Goal: Task Accomplishment & Management: Manage account settings

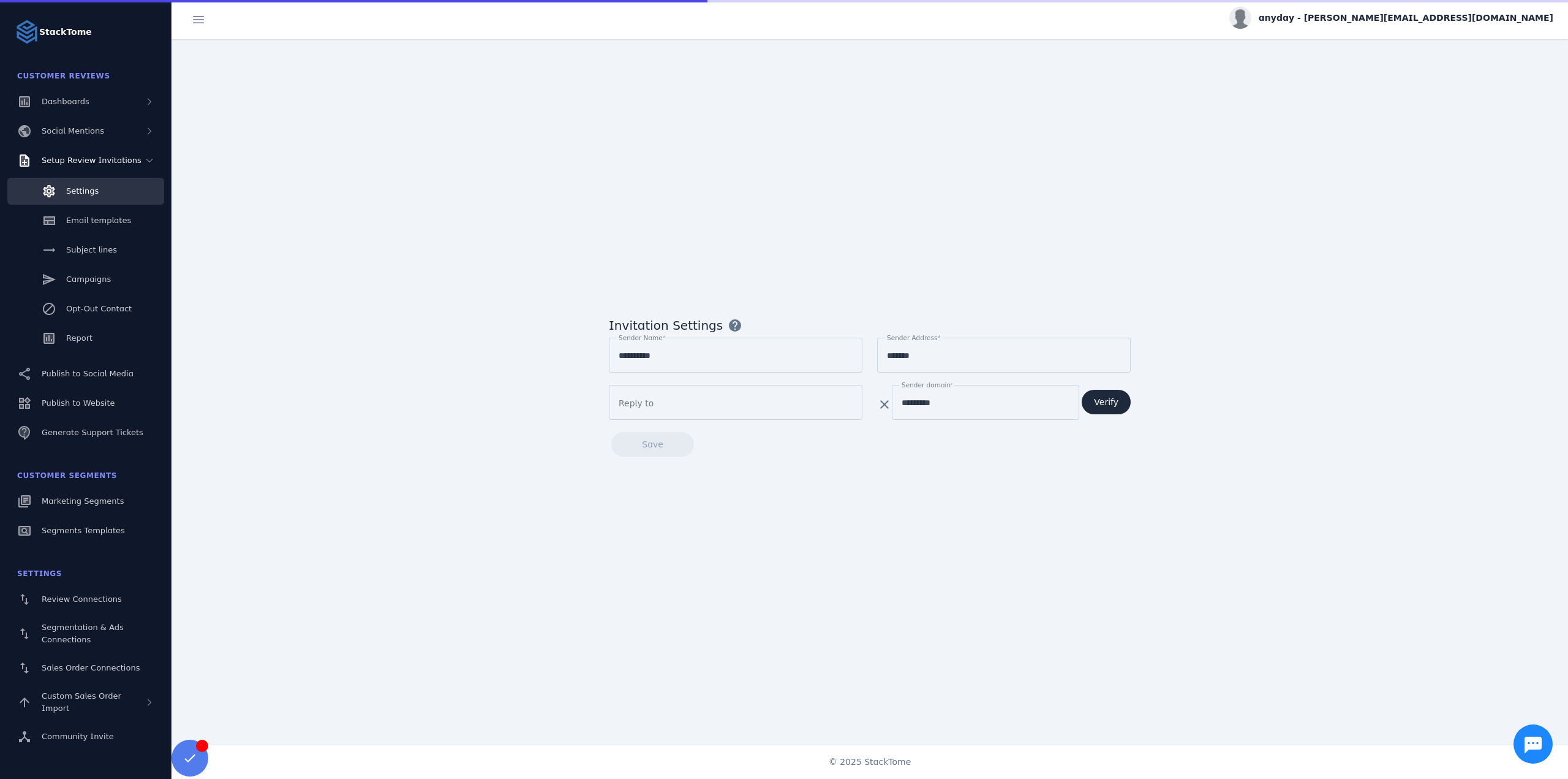
click at [311, 327] on div "**********" at bounding box center [870, 391] width 1396 height 705
click at [89, 668] on span "Sales Order Connections" at bounding box center [90, 667] width 98 height 9
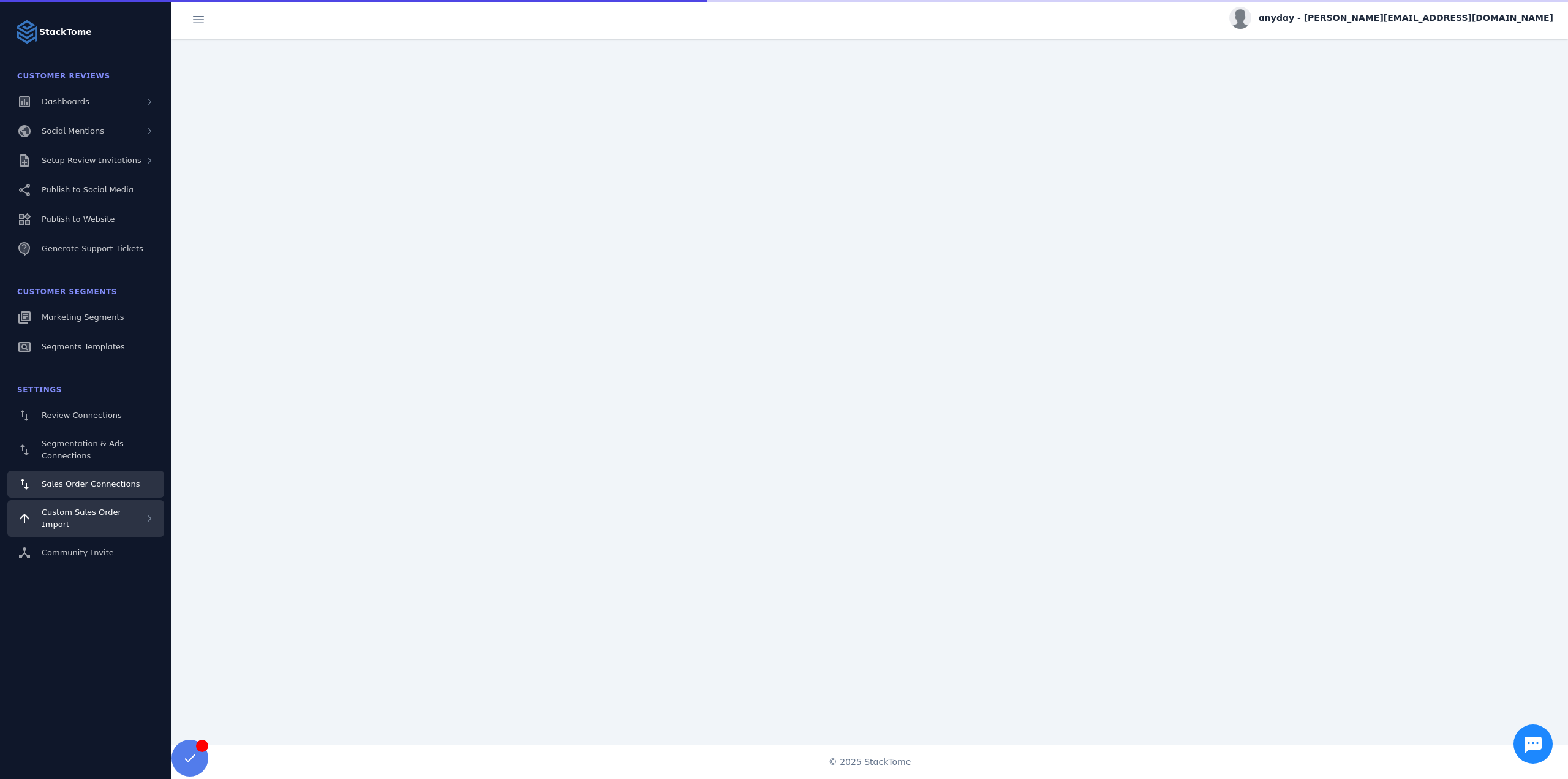
click at [103, 518] on div "Custom Sales Order Import" at bounding box center [93, 518] width 103 height 24
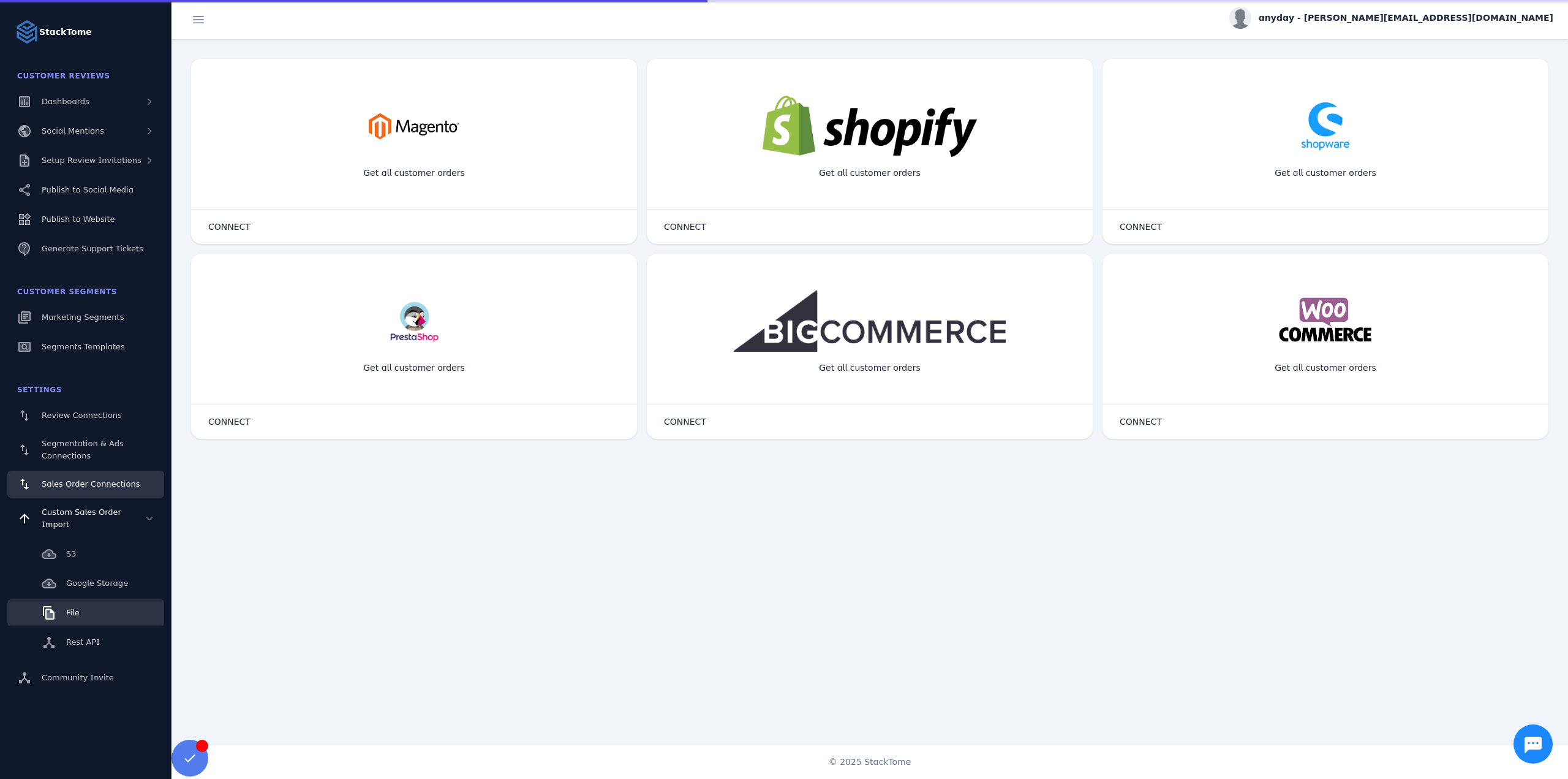
click at [87, 612] on link "File" at bounding box center [85, 612] width 157 height 27
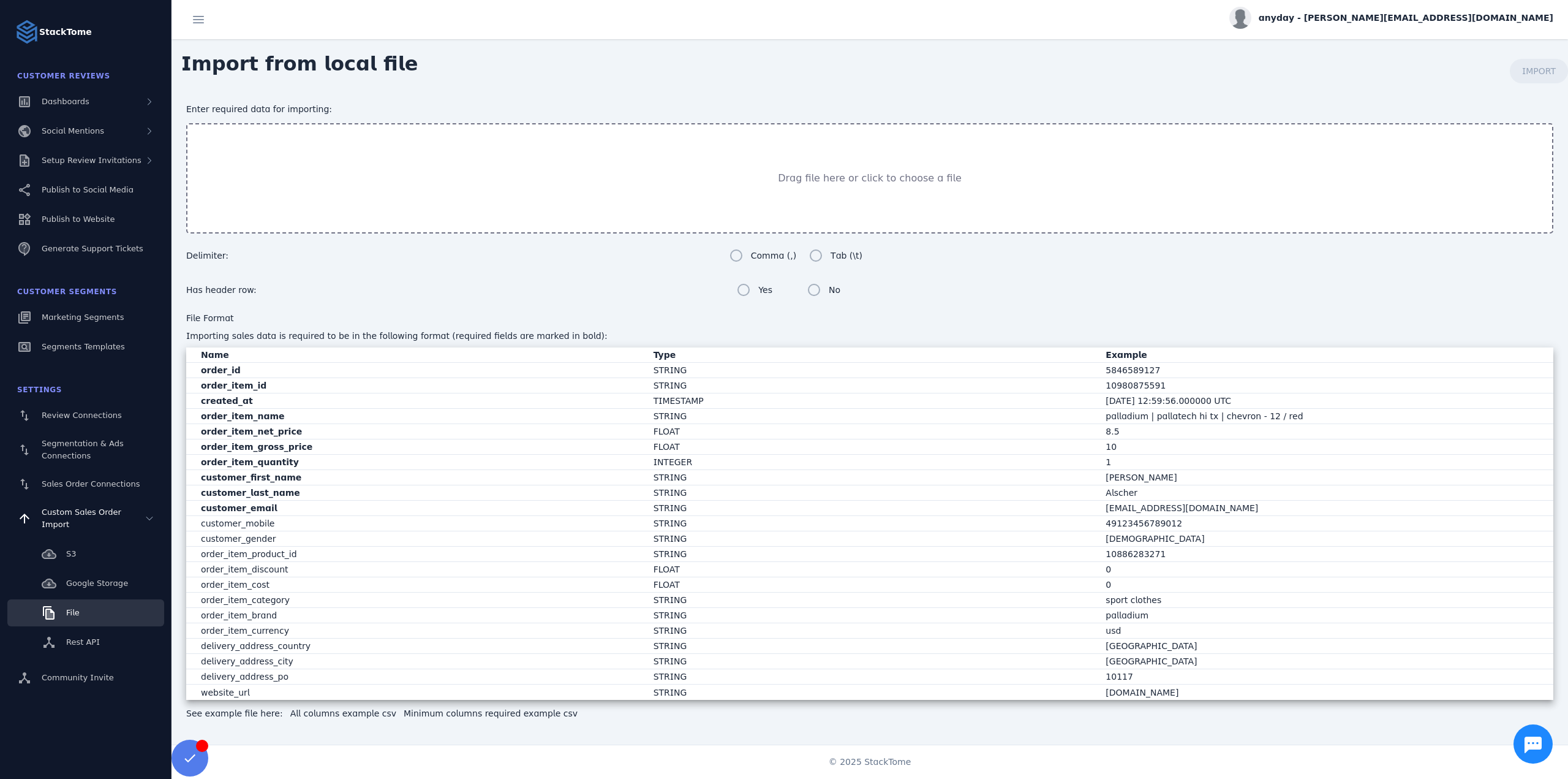
click at [893, 178] on ngx-dropzone-label "Drag file here or click to choose a file" at bounding box center [870, 178] width 184 height 15
type input "**********"
click at [1535, 73] on span "IMPORT" at bounding box center [1538, 71] width 33 height 10
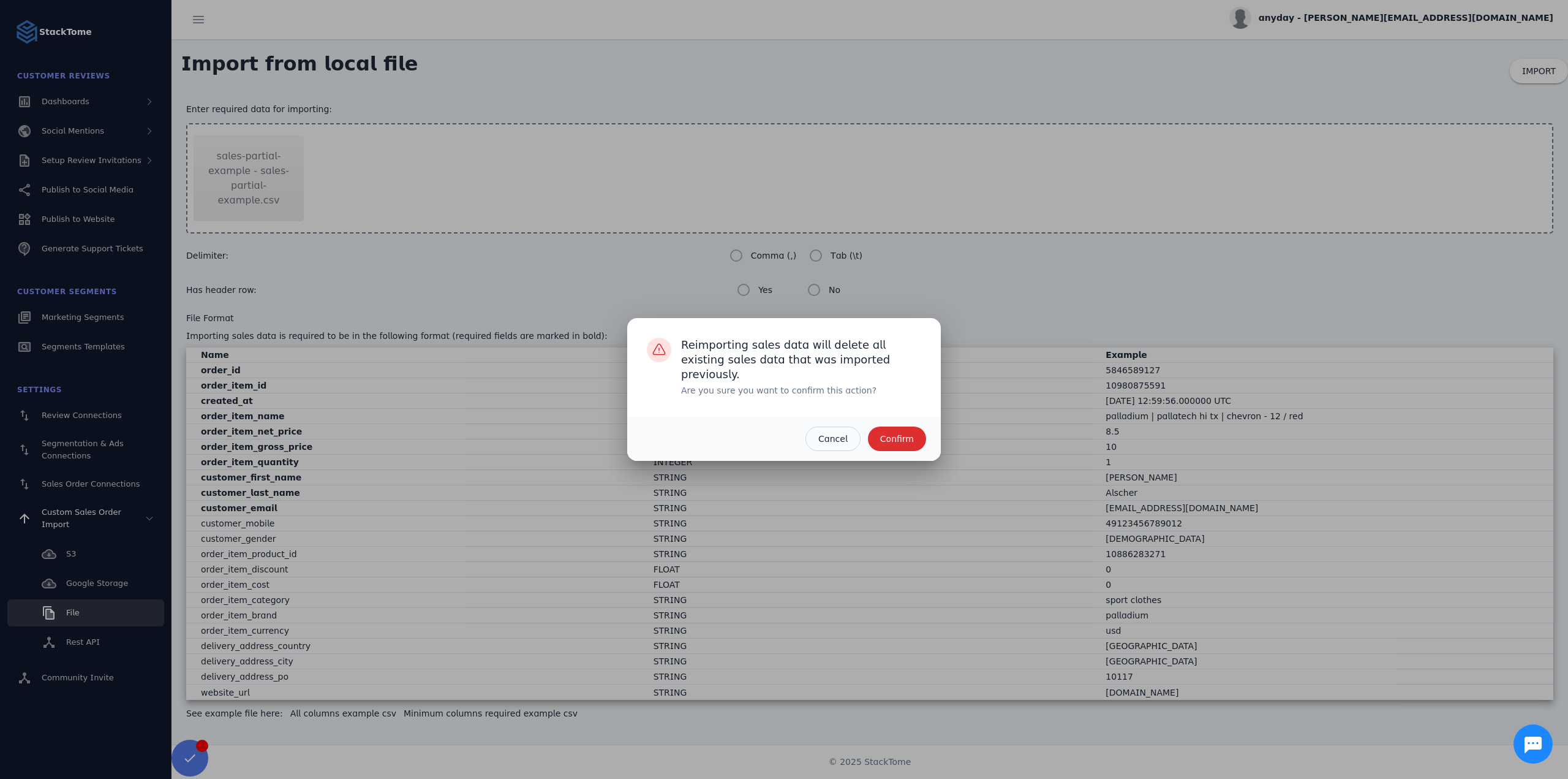
click at [908, 442] on span "Confirm" at bounding box center [897, 438] width 33 height 9
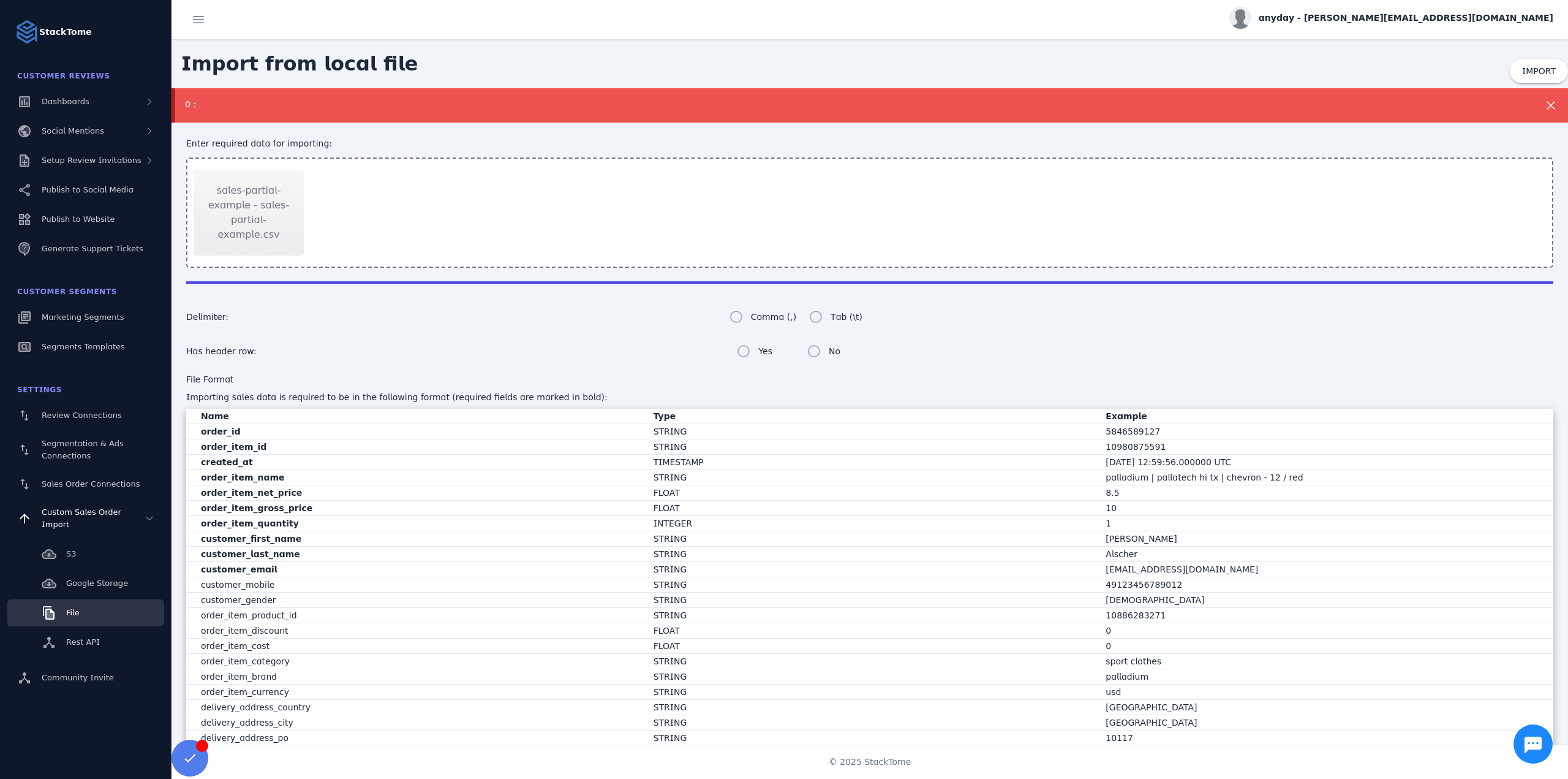
click at [199, 103] on div "0 :" at bounding box center [803, 105] width 1236 height 13
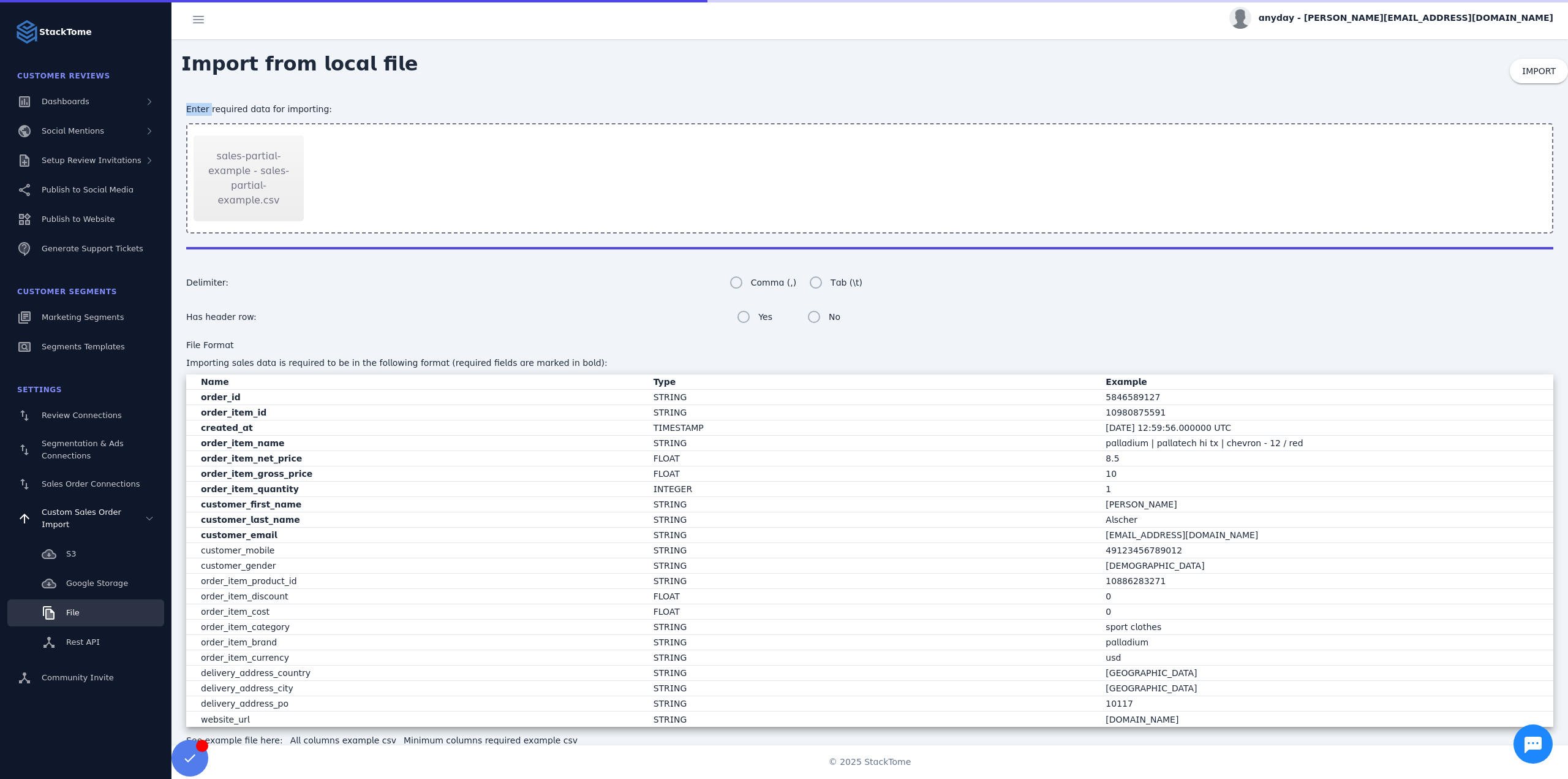
click at [199, 103] on div "Enter required data for importing:" at bounding box center [870, 110] width 1367 height 13
click at [349, 288] on div "Delimiter: Comma (,) Tab (\t)" at bounding box center [528, 282] width 684 height 24
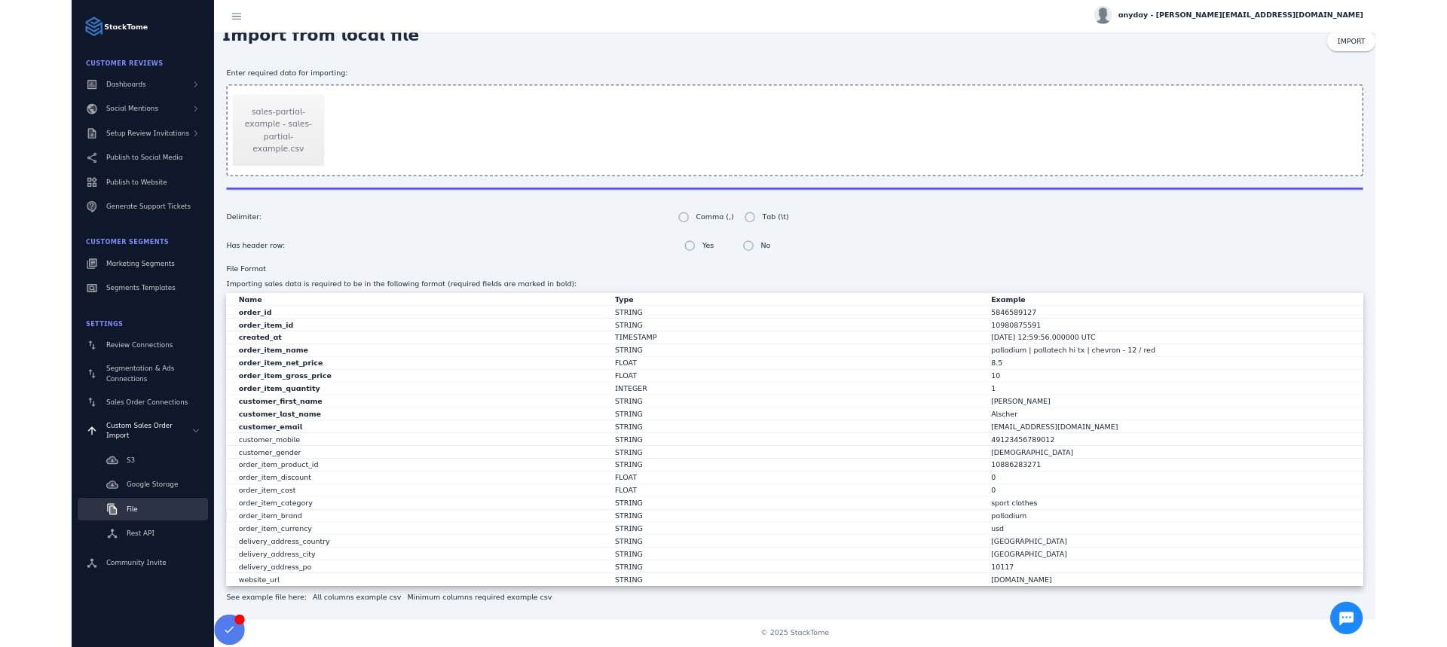
scroll to position [30, 0]
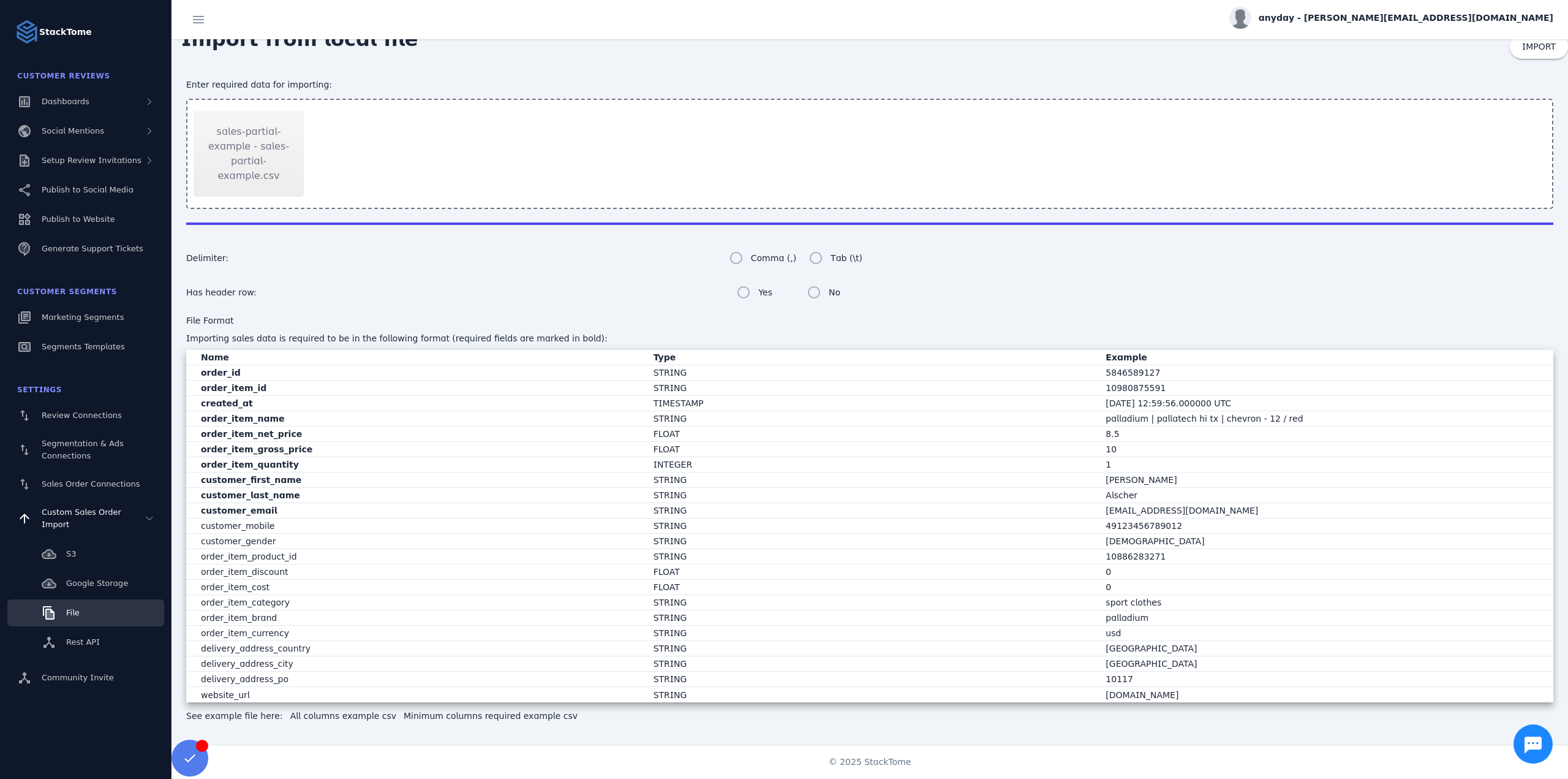
click at [437, 721] on link "Minimum columns required example csv" at bounding box center [491, 716] width 174 height 13
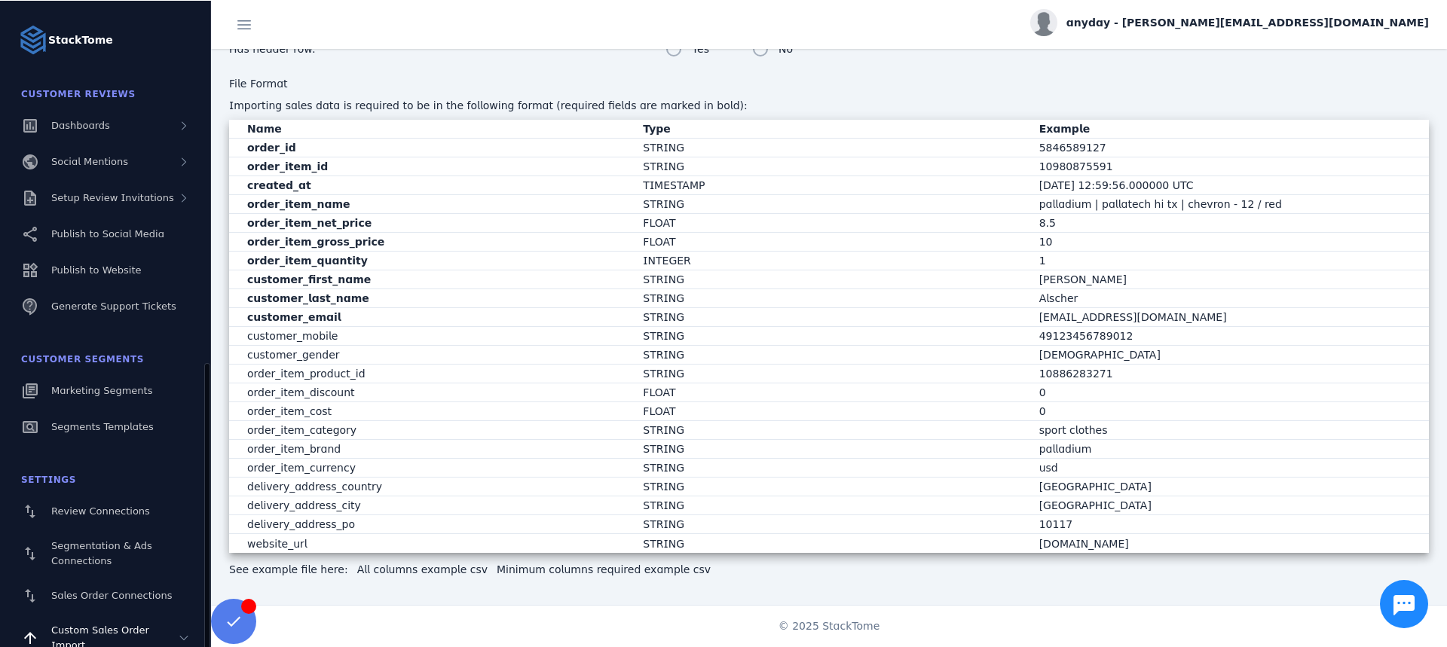
scroll to position [206, 0]
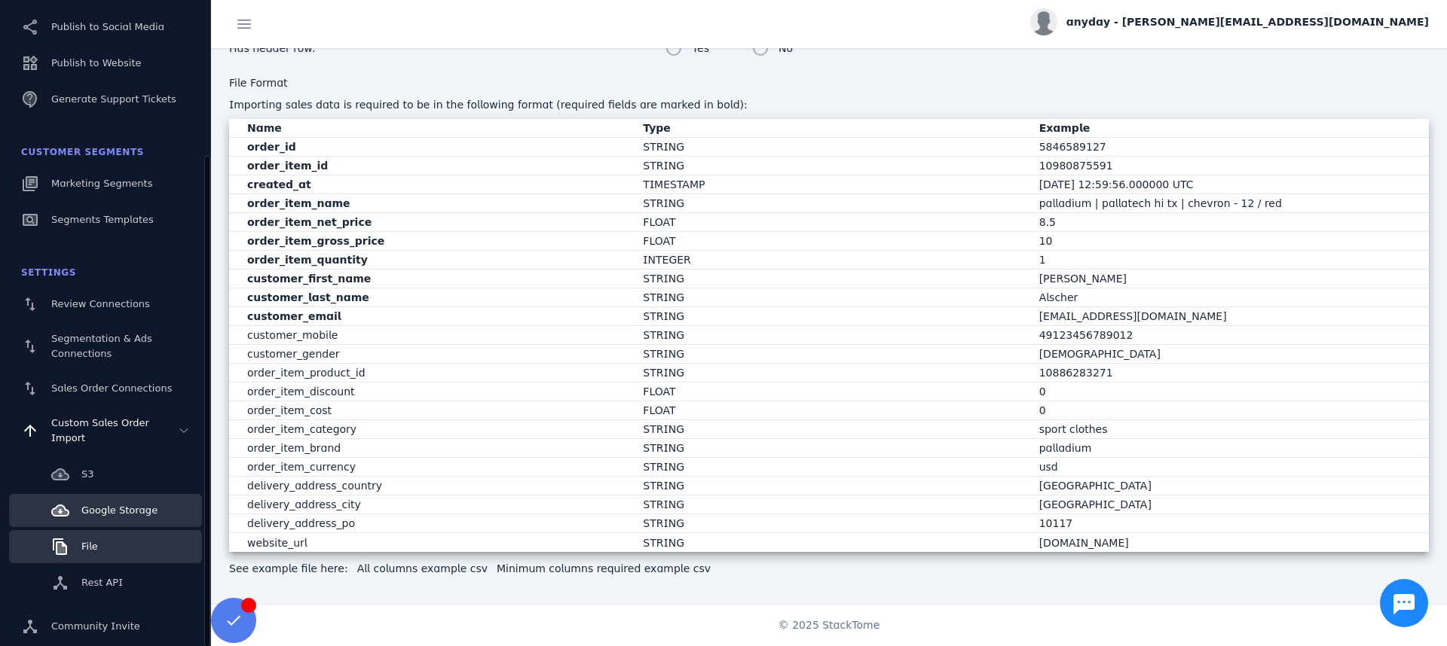
click at [108, 515] on span "Google Storage" at bounding box center [119, 510] width 76 height 11
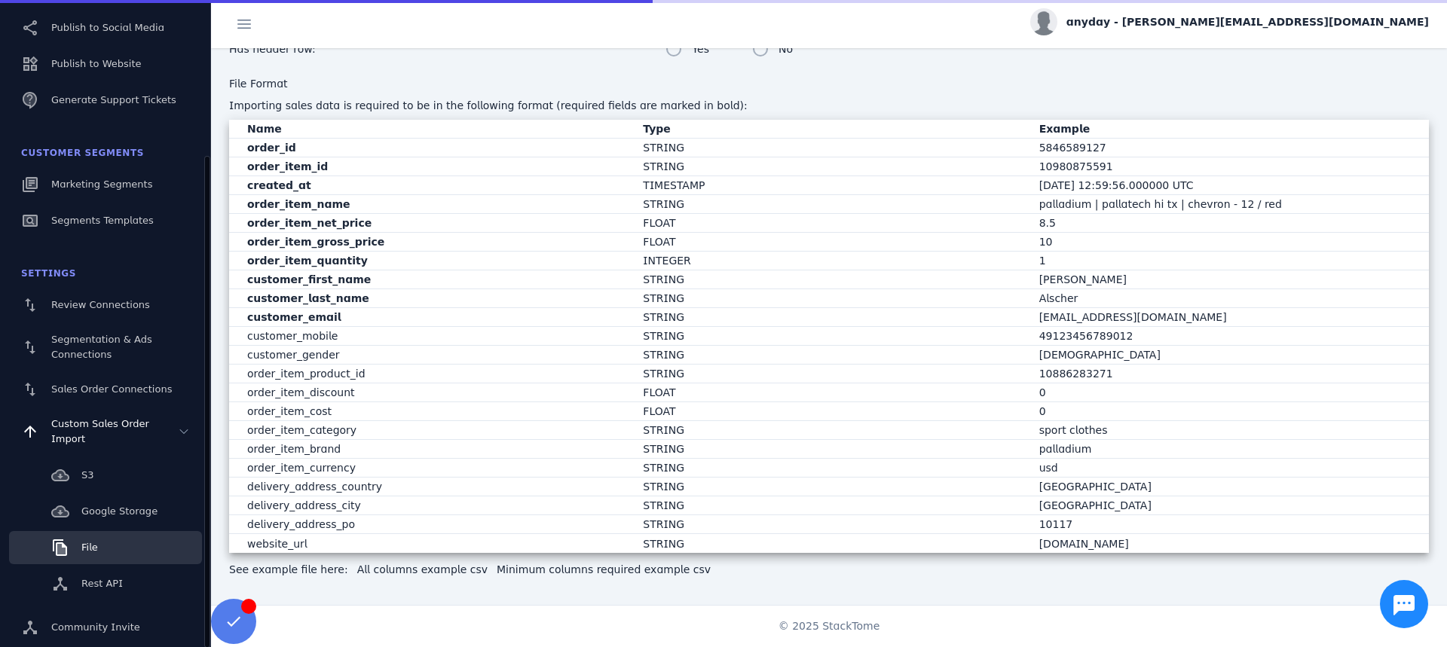
scroll to position [341, 0]
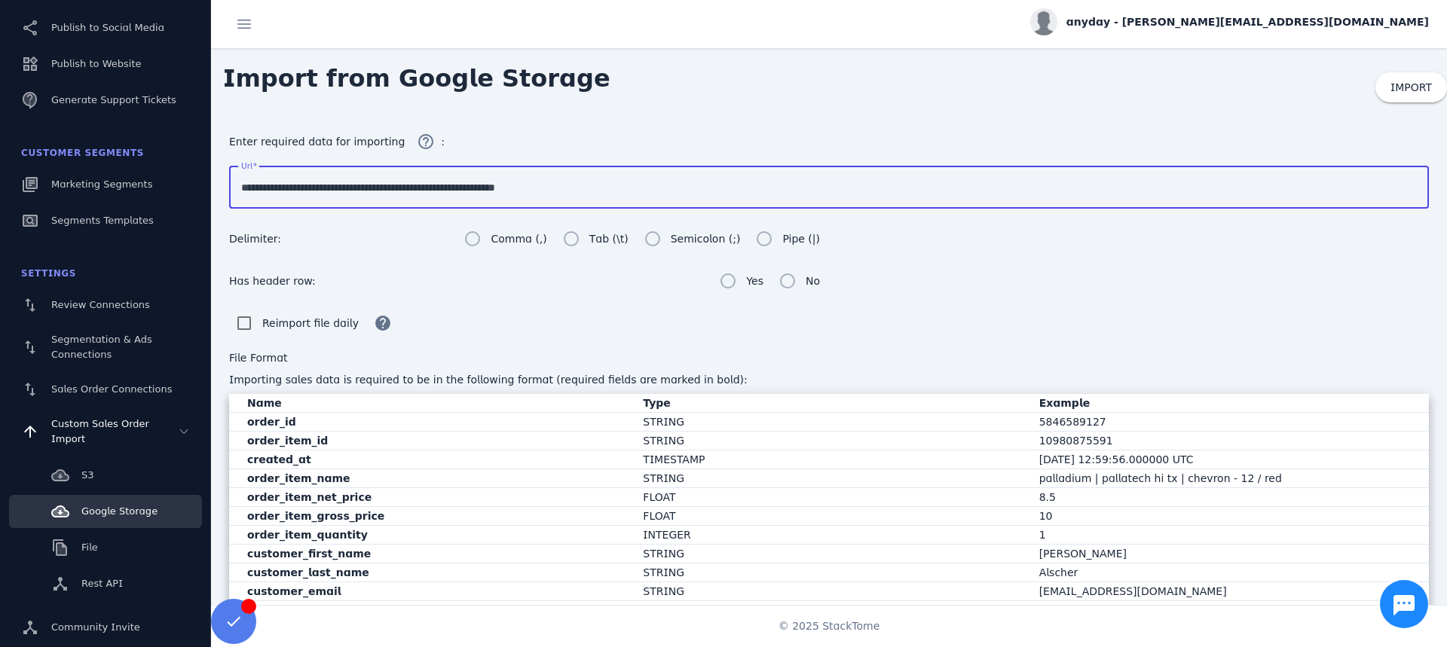
click at [424, 190] on input "**********" at bounding box center [828, 188] width 1175 height 18
drag, startPoint x: 424, startPoint y: 190, endPoint x: 524, endPoint y: 141, distance: 111.5
click at [424, 189] on input "**********" at bounding box center [828, 188] width 1175 height 18
paste input "**********"
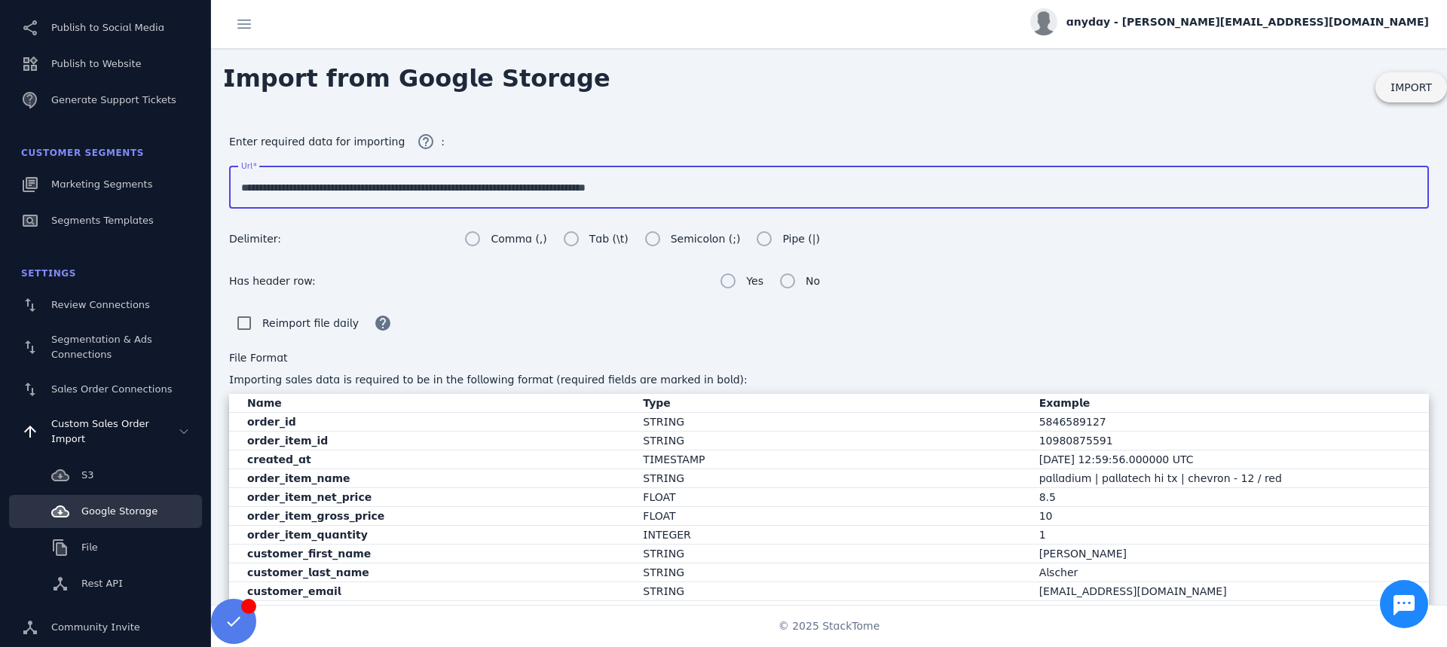
type input "**********"
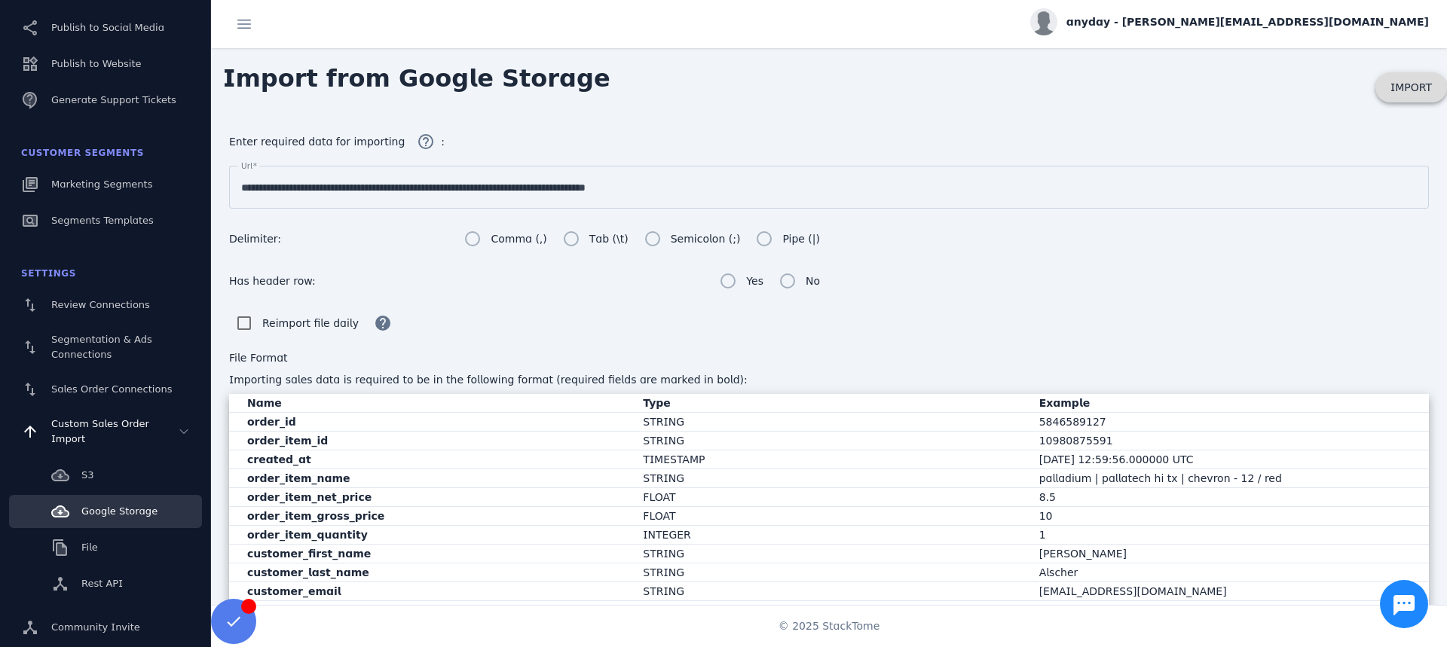
click at [1410, 98] on span at bounding box center [1411, 87] width 72 height 36
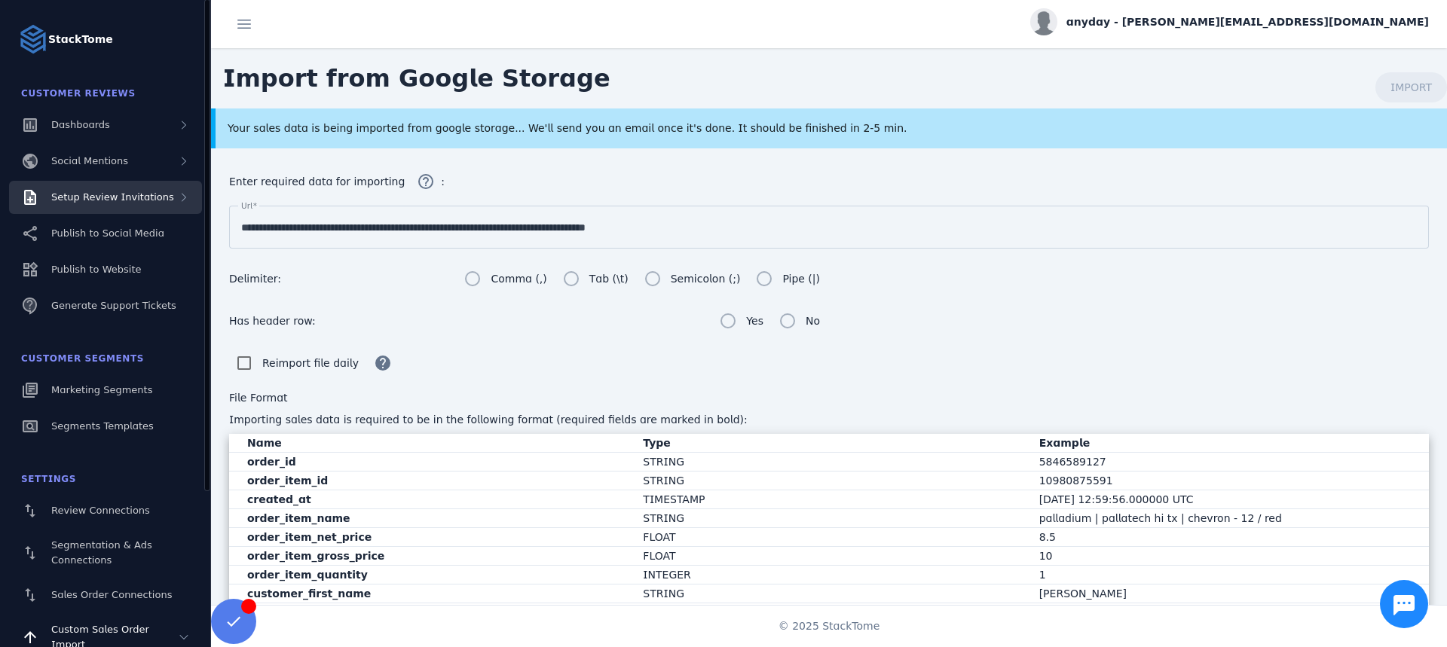
click at [125, 188] on div "Setup Review Invitations" at bounding box center [105, 197] width 193 height 33
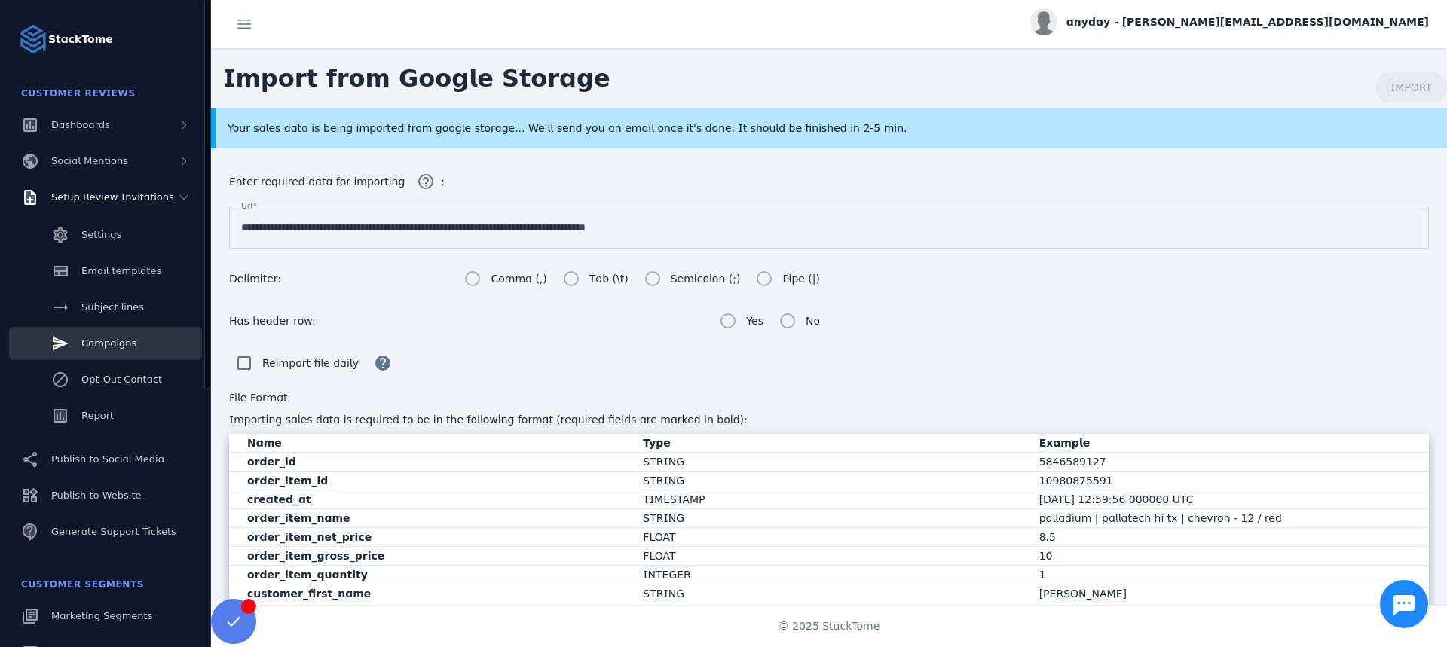
click at [157, 346] on link "Campaigns" at bounding box center [105, 343] width 193 height 33
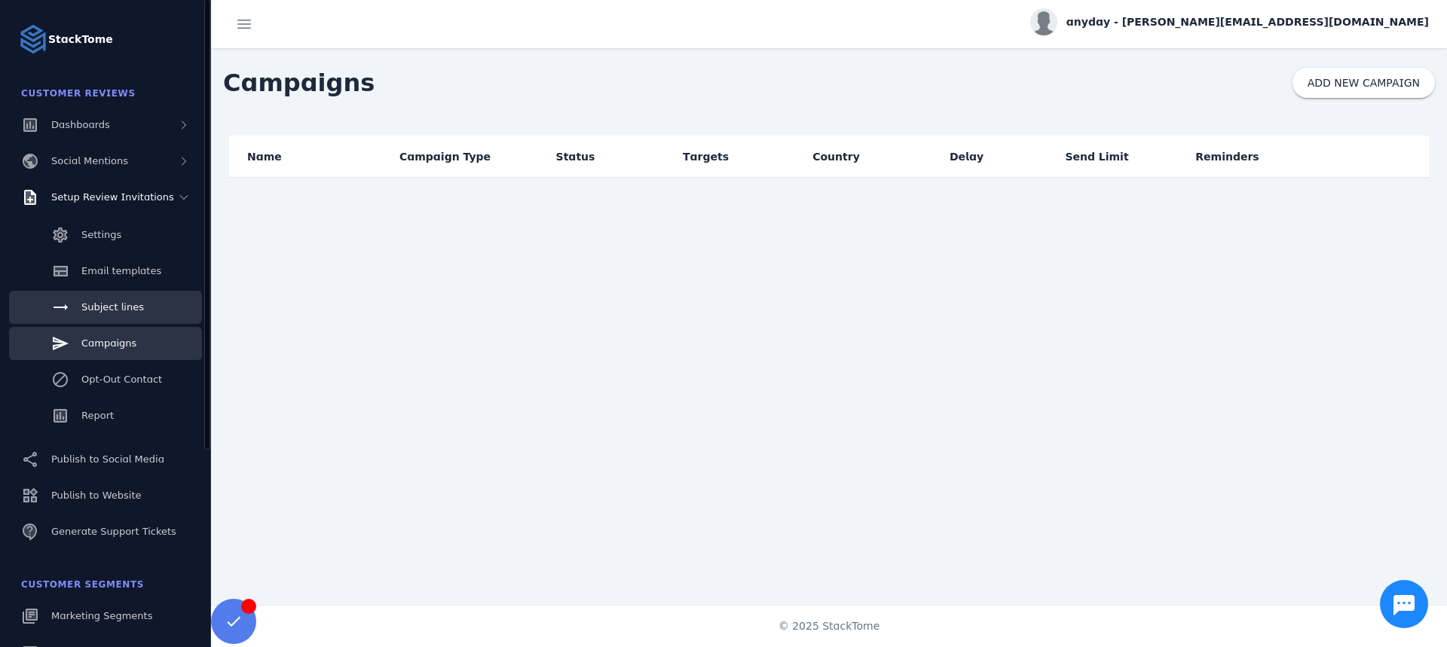
click at [133, 295] on link "Subject lines" at bounding box center [105, 307] width 193 height 33
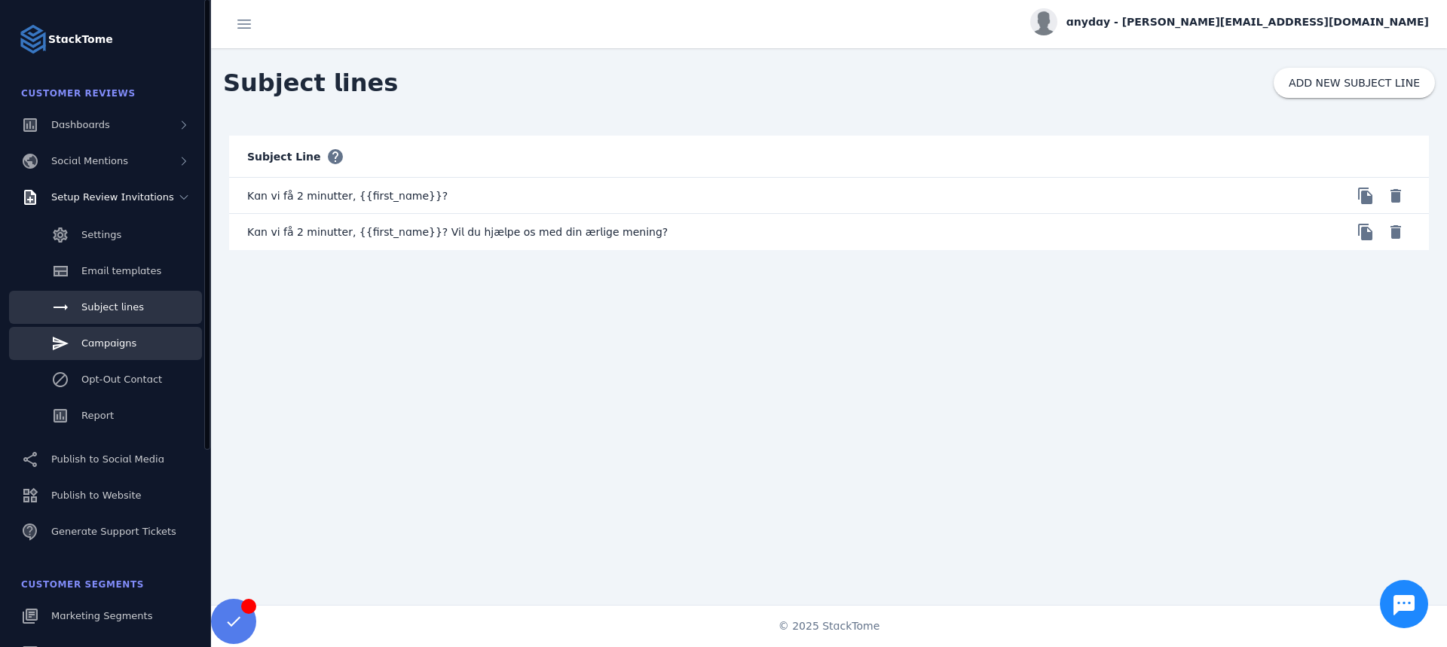
click at [105, 341] on span "Campaigns" at bounding box center [108, 343] width 55 height 11
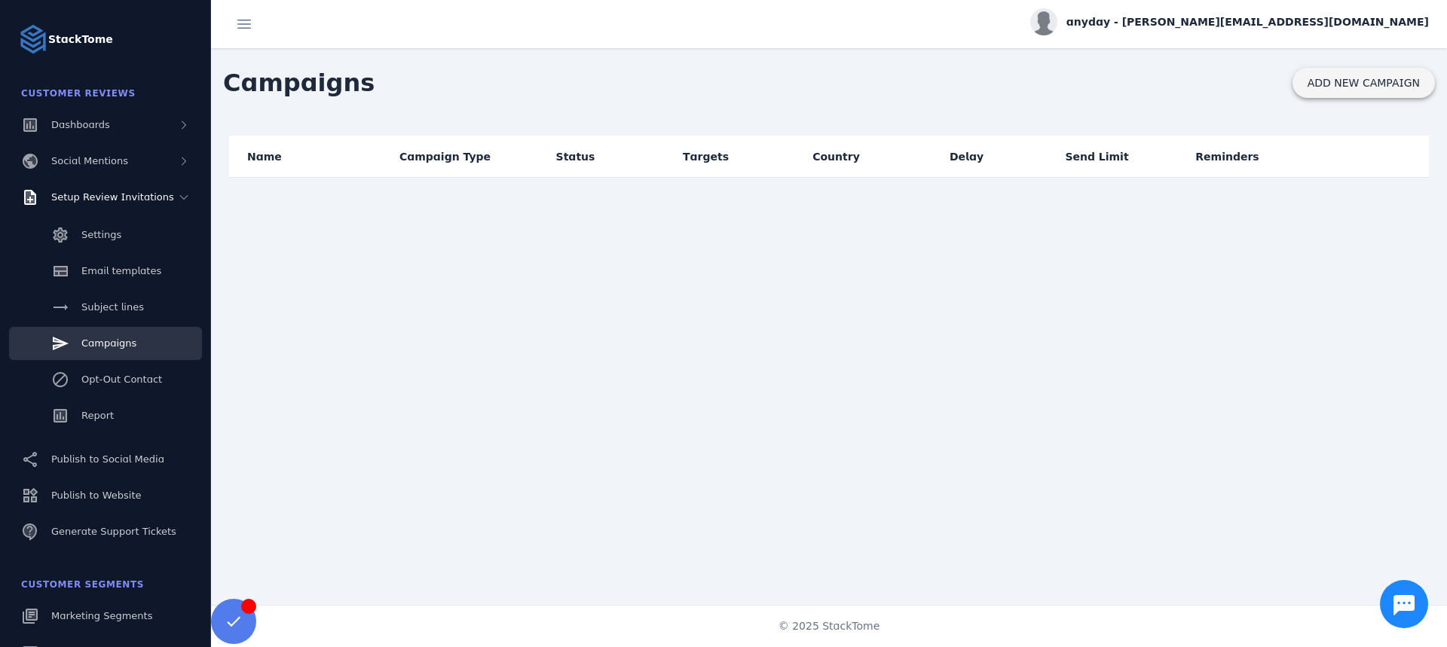
click at [1323, 87] on span "ADD NEW CAMPAIGN" at bounding box center [1363, 83] width 112 height 11
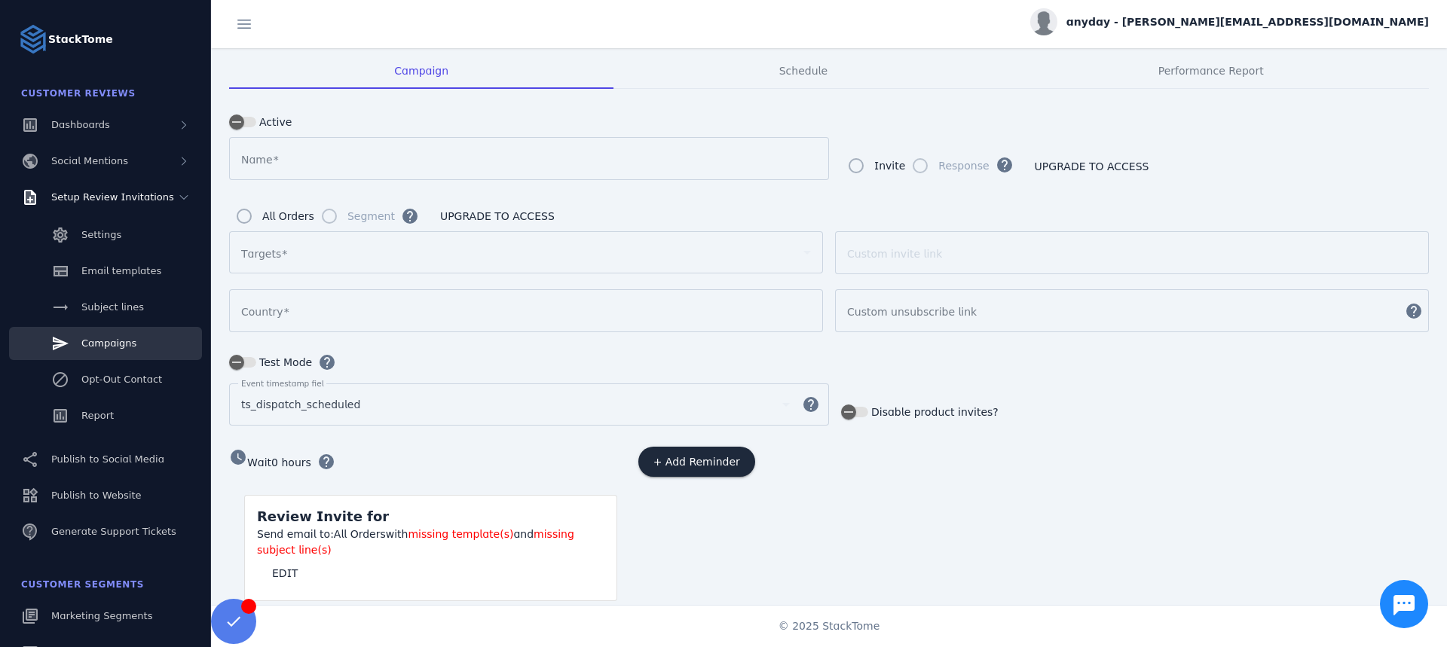
scroll to position [83, 0]
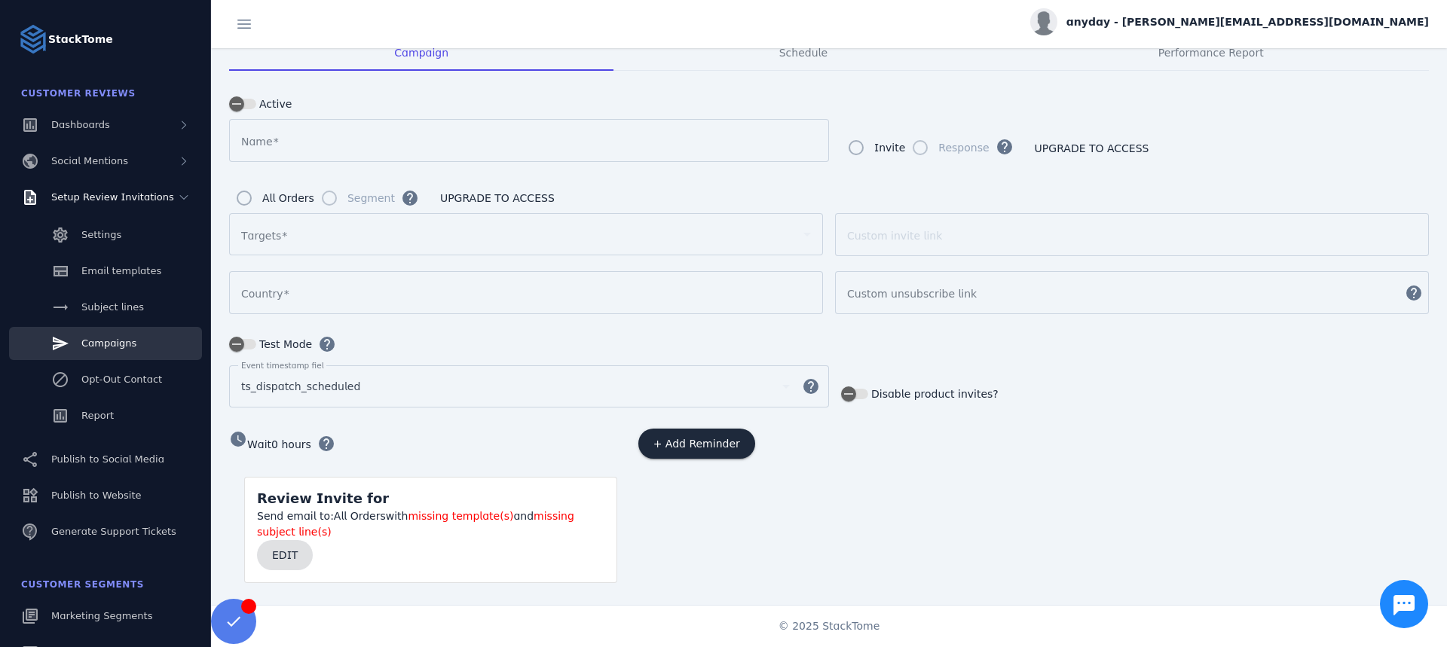
click at [288, 560] on span at bounding box center [285, 555] width 56 height 36
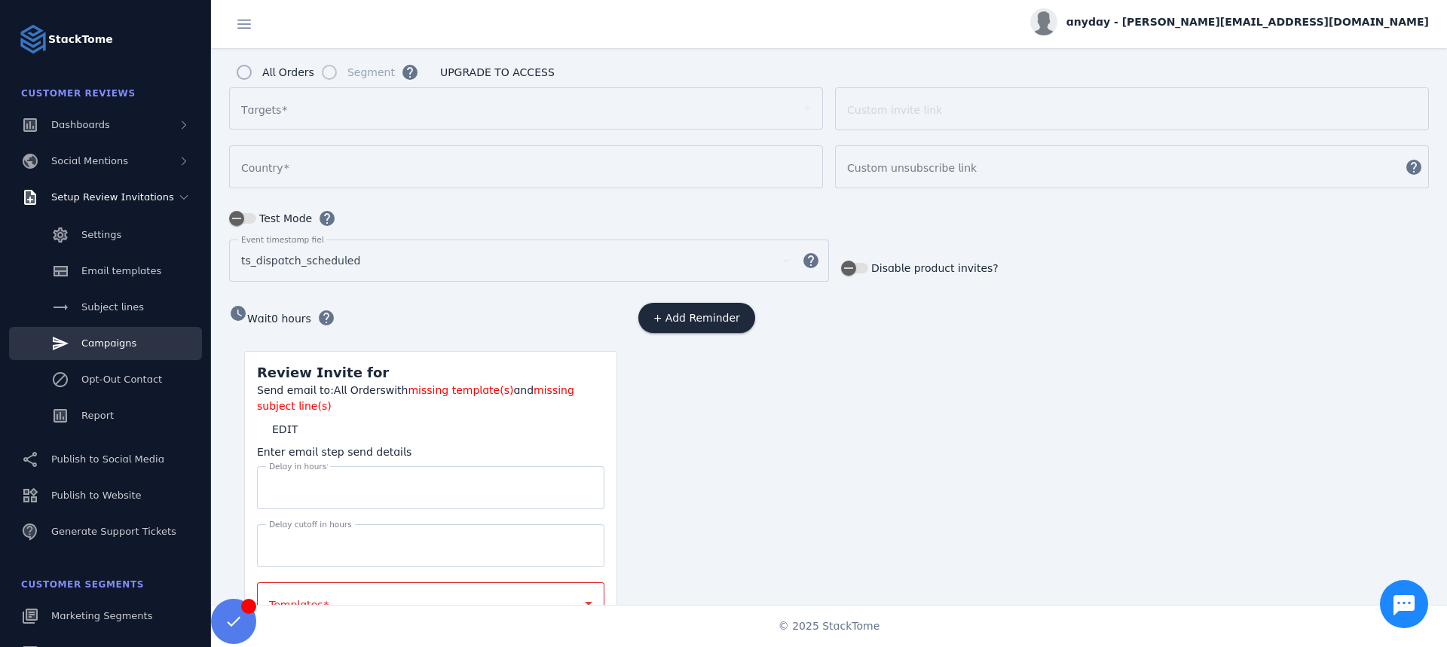
scroll to position [364, 0]
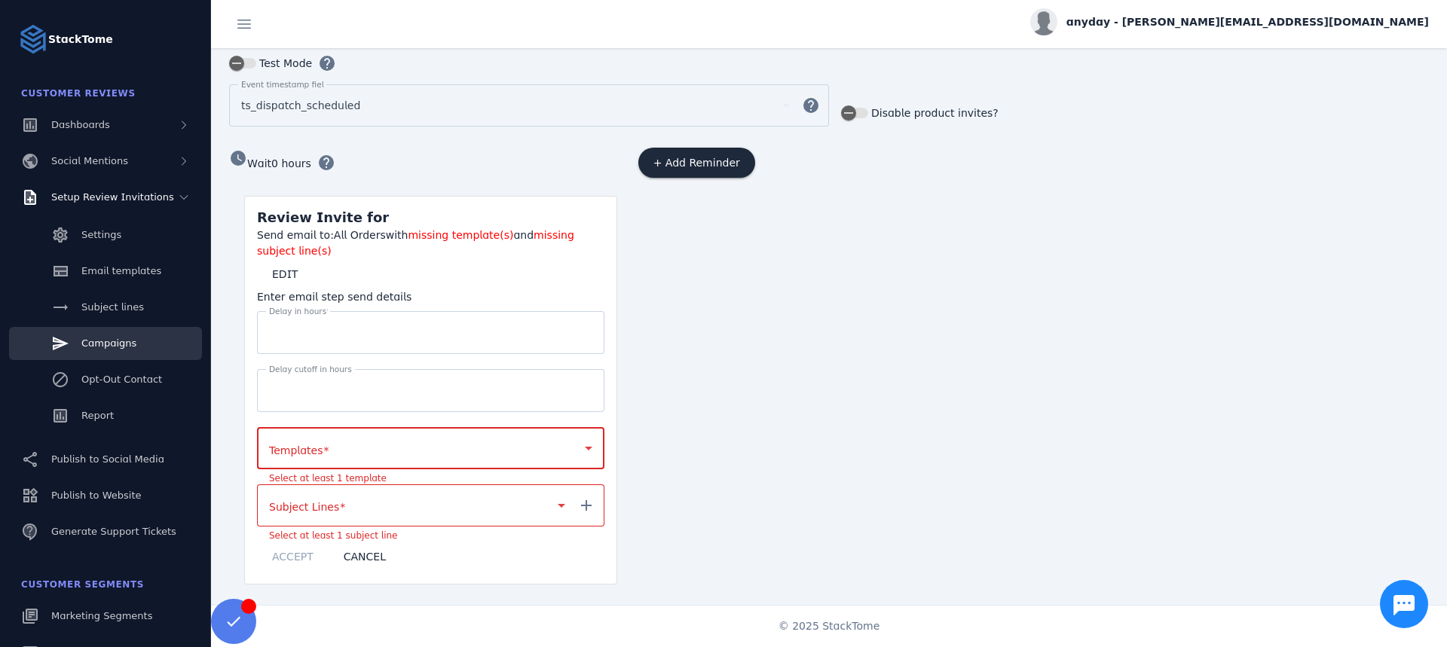
click at [338, 447] on div at bounding box center [424, 448] width 310 height 18
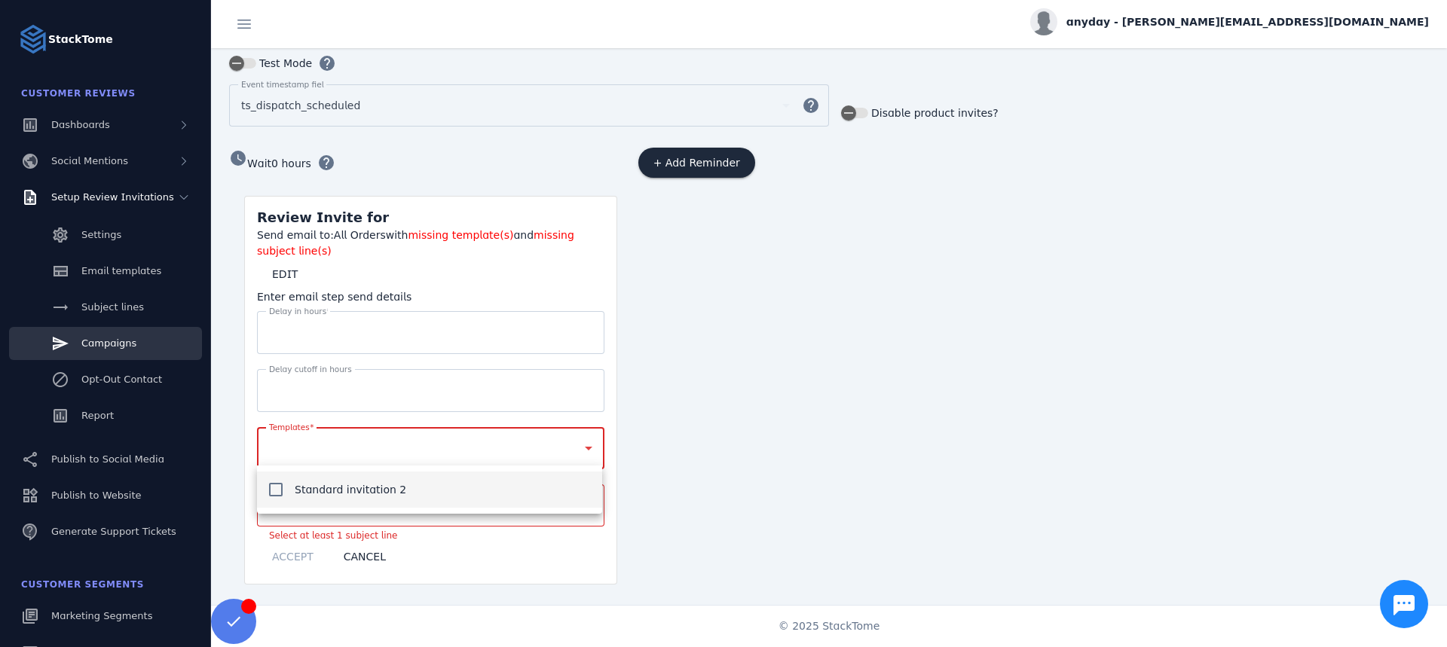
click at [356, 499] on span "Standard invitation 2" at bounding box center [351, 490] width 112 height 18
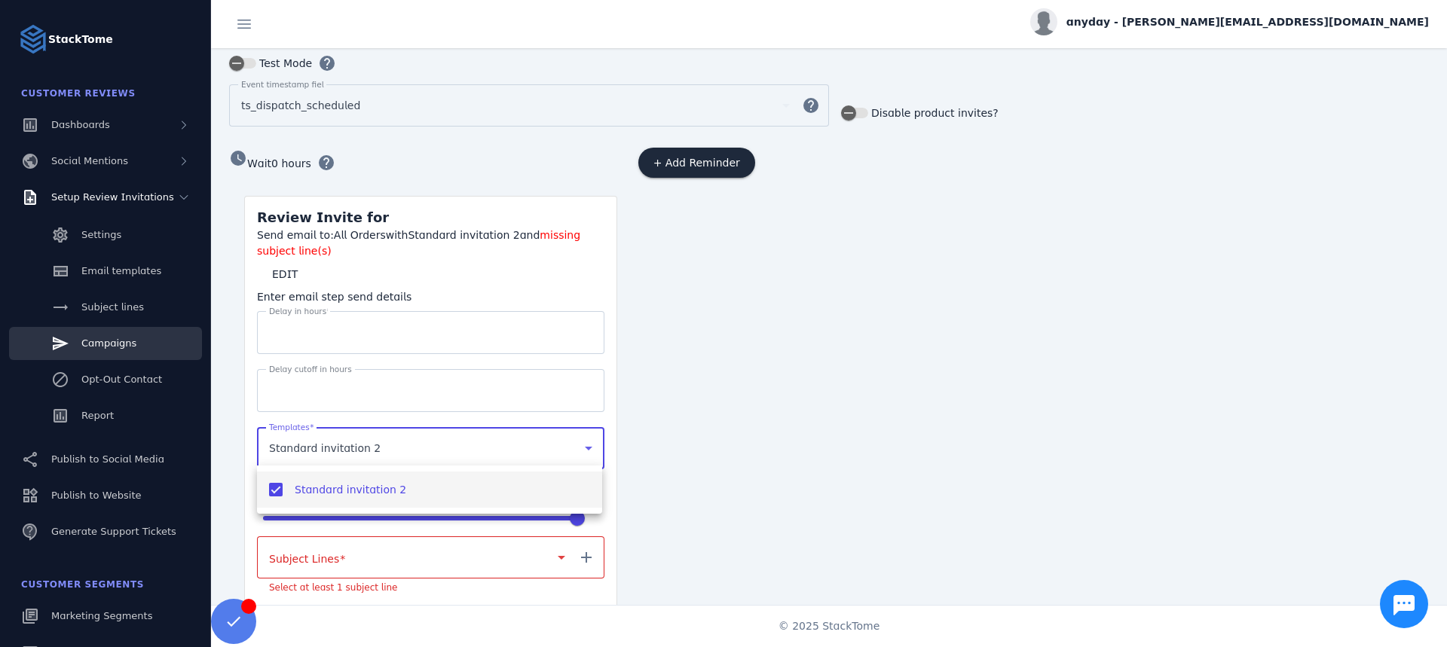
click at [353, 550] on div at bounding box center [723, 323] width 1447 height 647
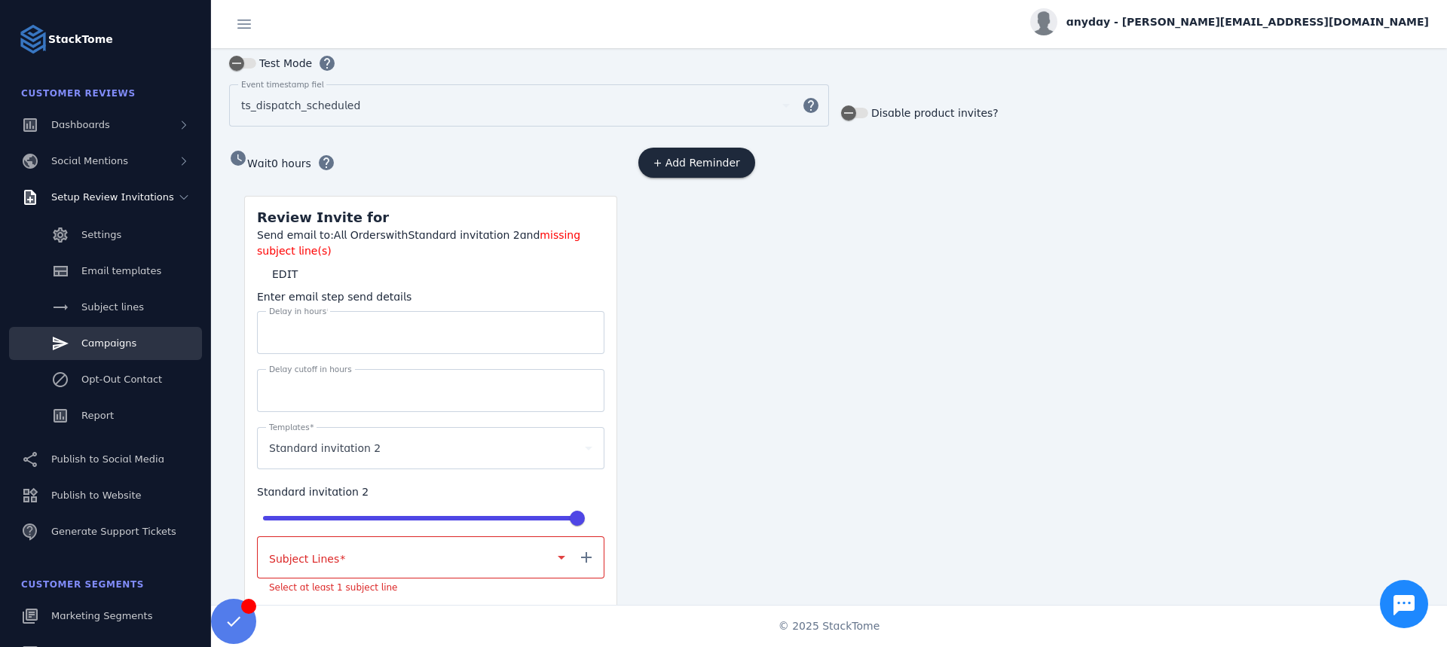
click at [351, 558] on div at bounding box center [410, 557] width 283 height 18
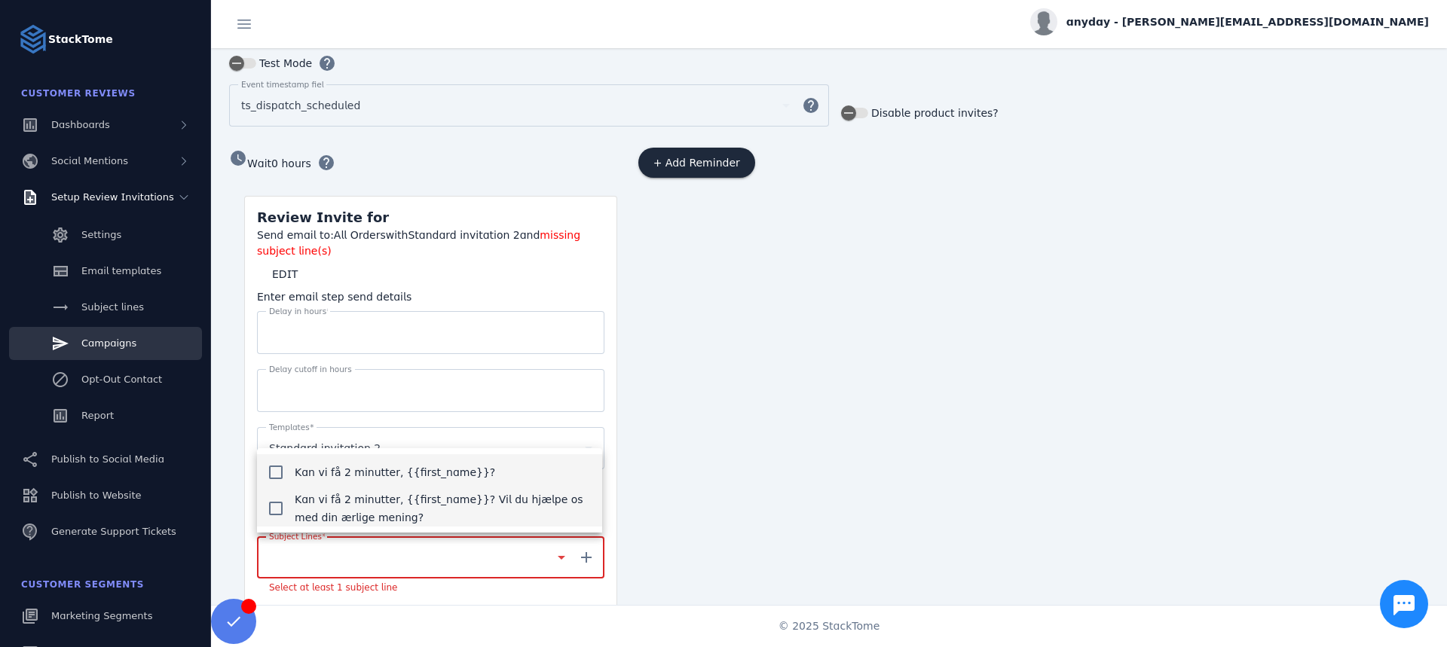
click at [353, 509] on span "Kan vi få 2 minutter, {{first_name}}? Vil du hjælpe os med din ærlige mening?" at bounding box center [442, 508] width 295 height 36
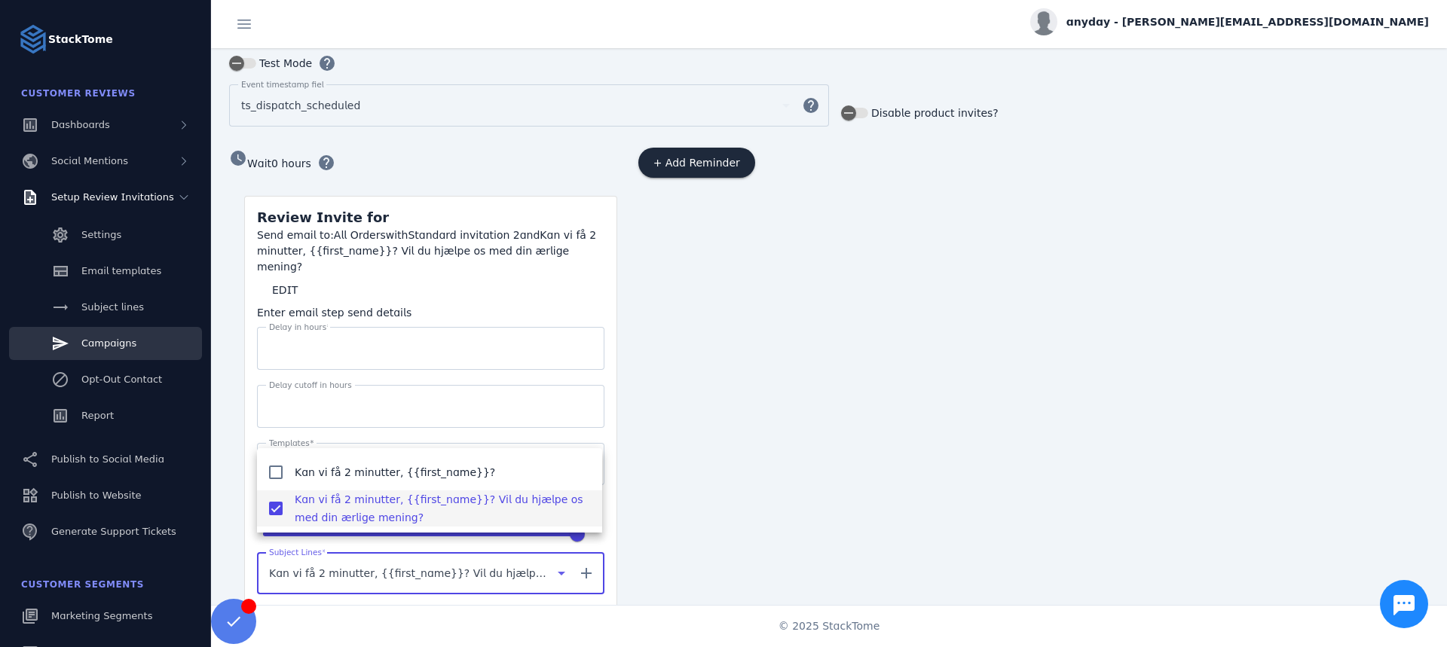
click at [732, 471] on div at bounding box center [723, 323] width 1447 height 647
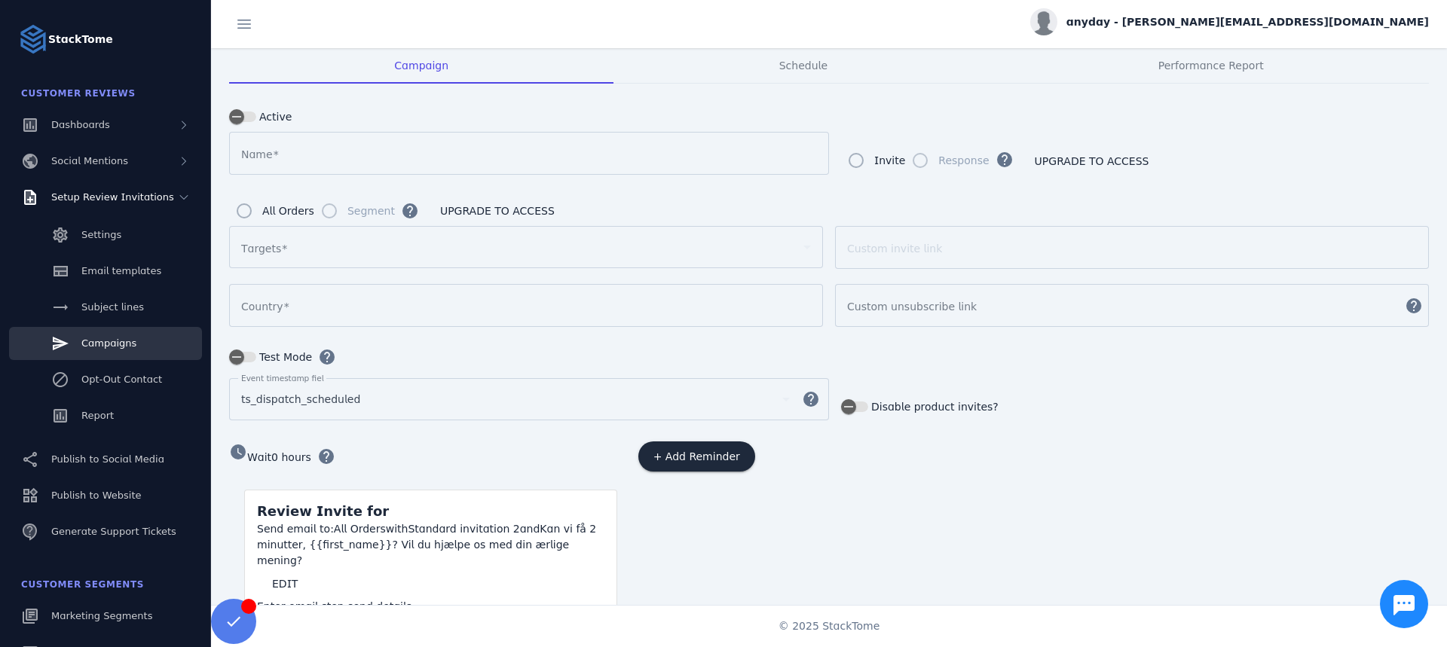
scroll to position [0, 0]
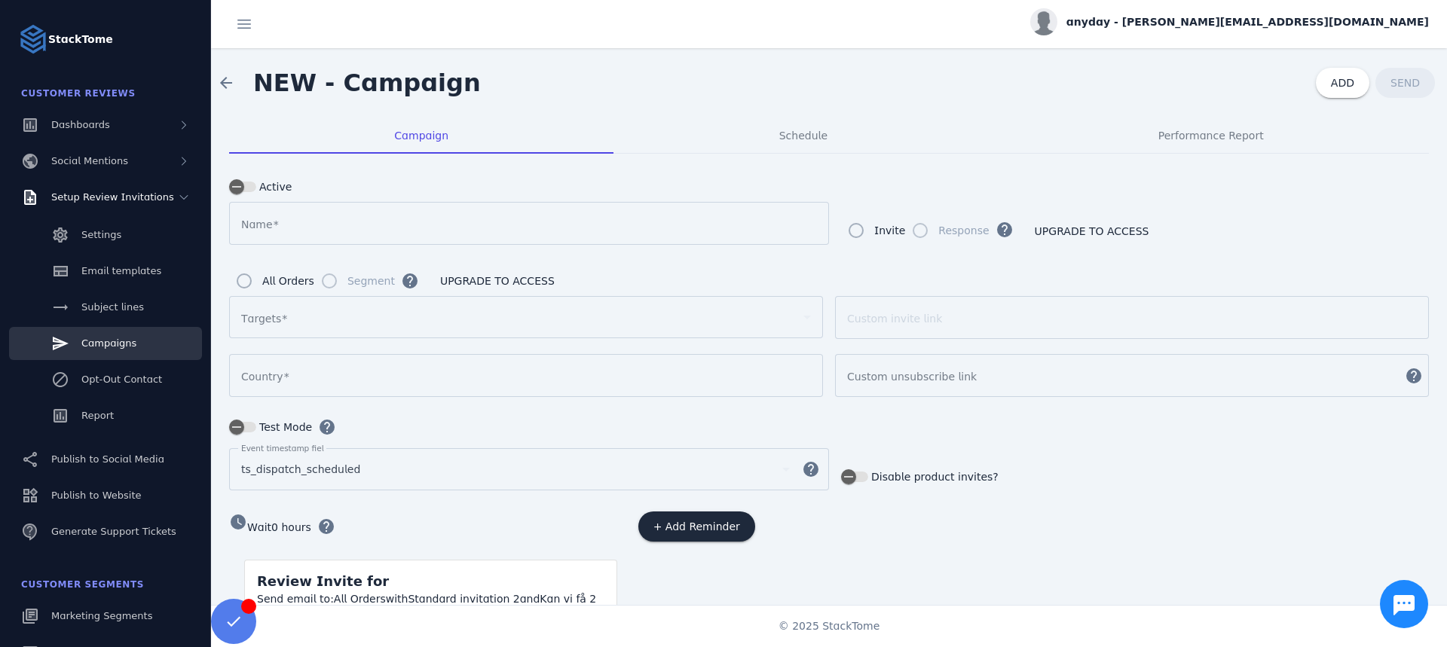
click at [284, 235] on div at bounding box center [529, 223] width 576 height 43
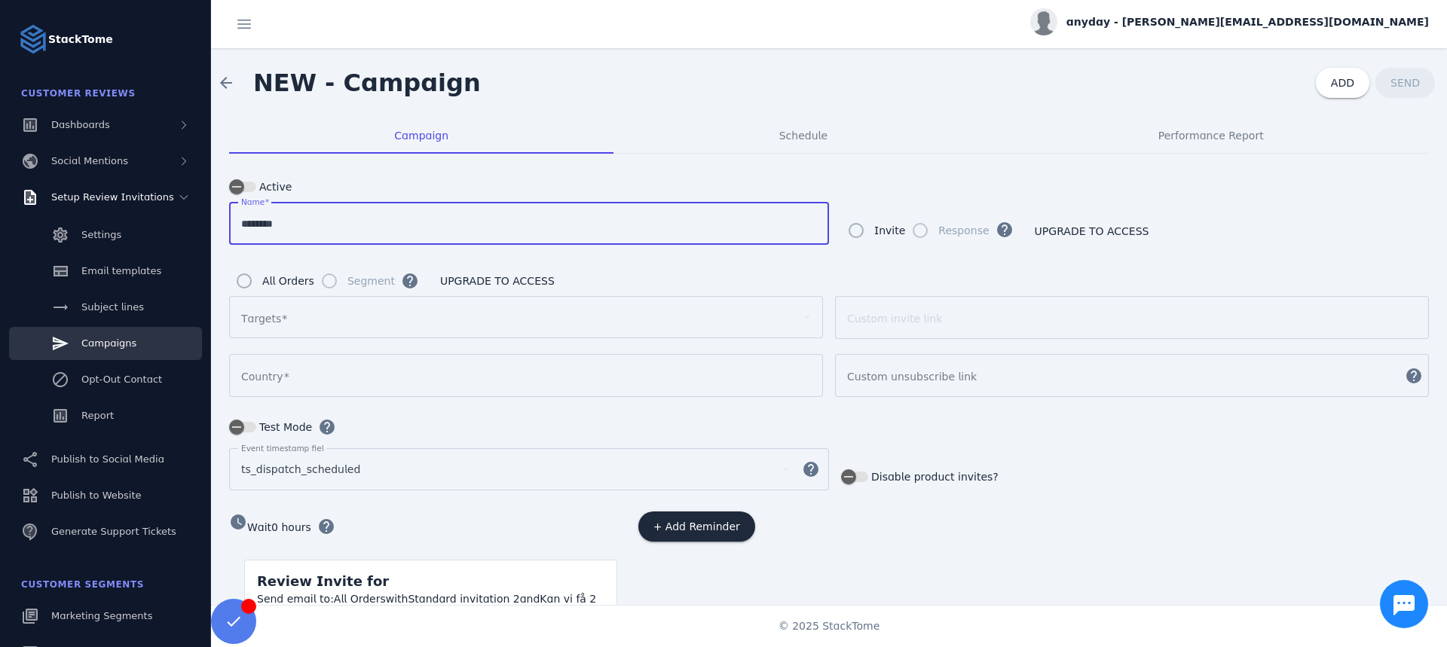
type input "********"
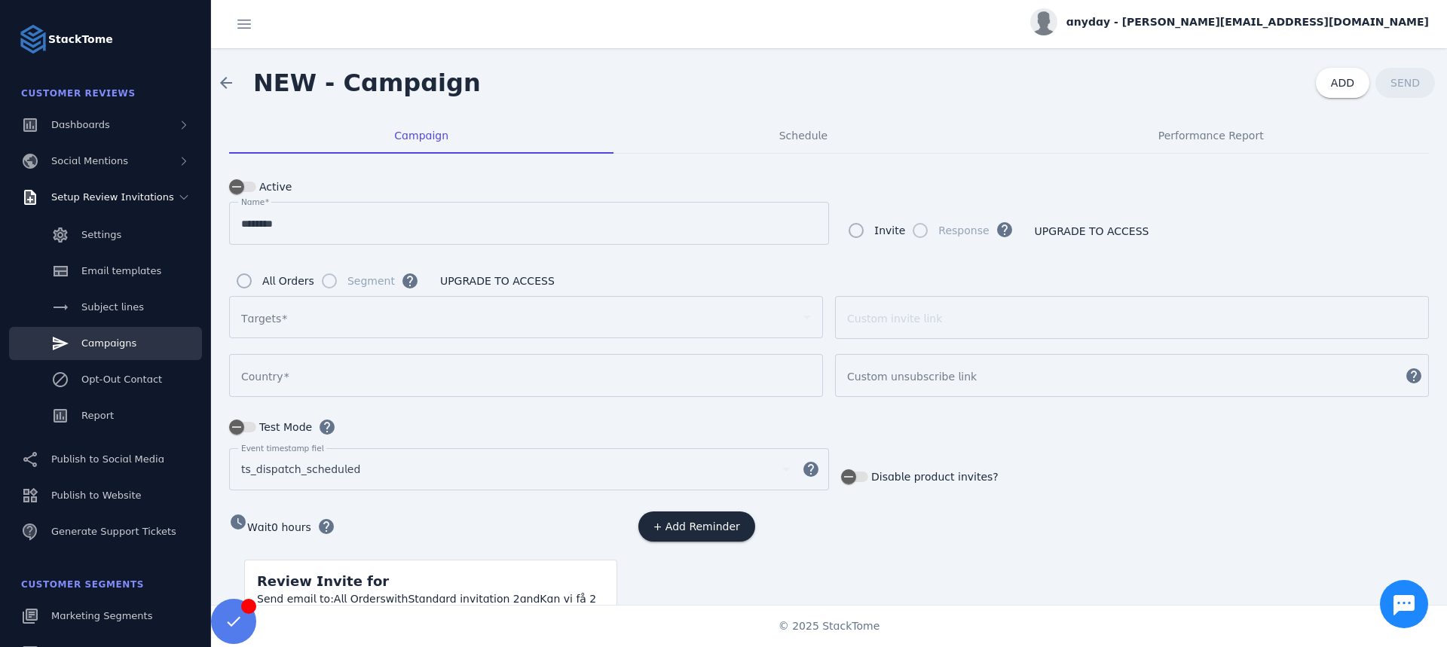
click at [306, 333] on div at bounding box center [526, 317] width 570 height 42
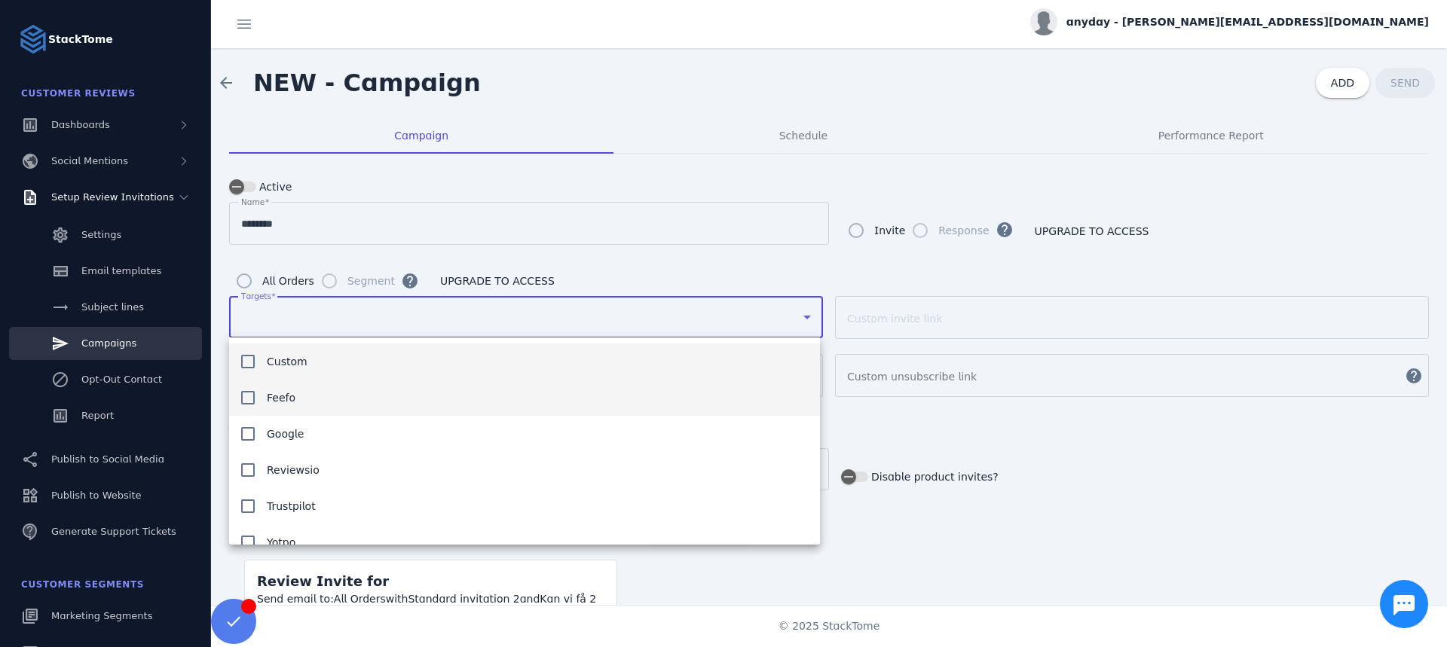
scroll to position [22, 0]
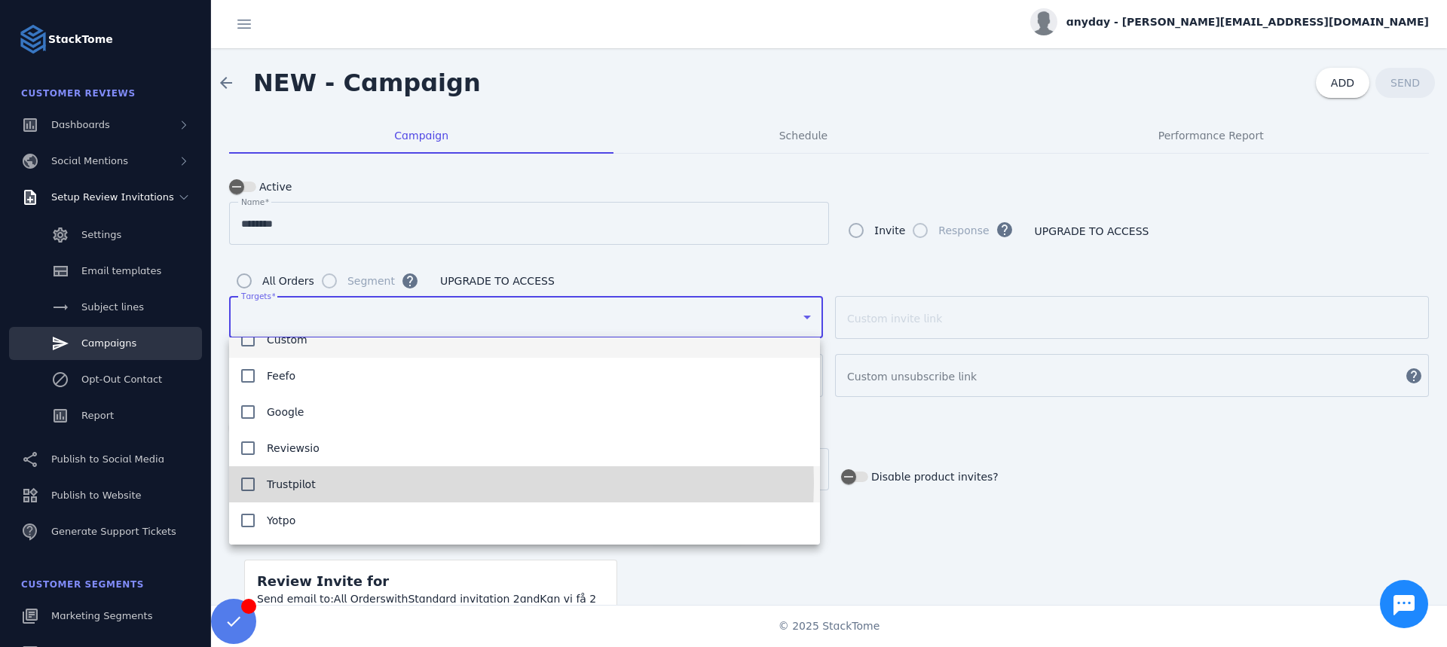
click at [289, 483] on span "Trustpilot" at bounding box center [291, 484] width 49 height 18
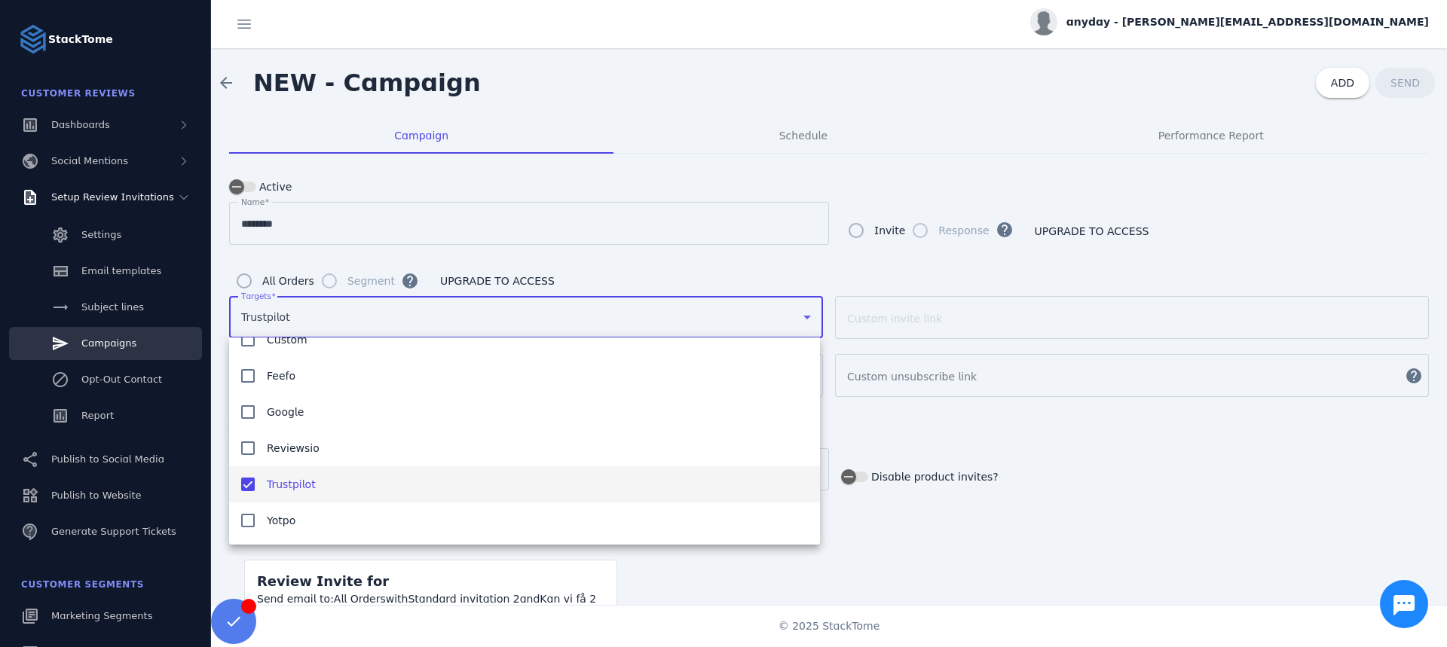
click at [604, 275] on div at bounding box center [723, 323] width 1447 height 647
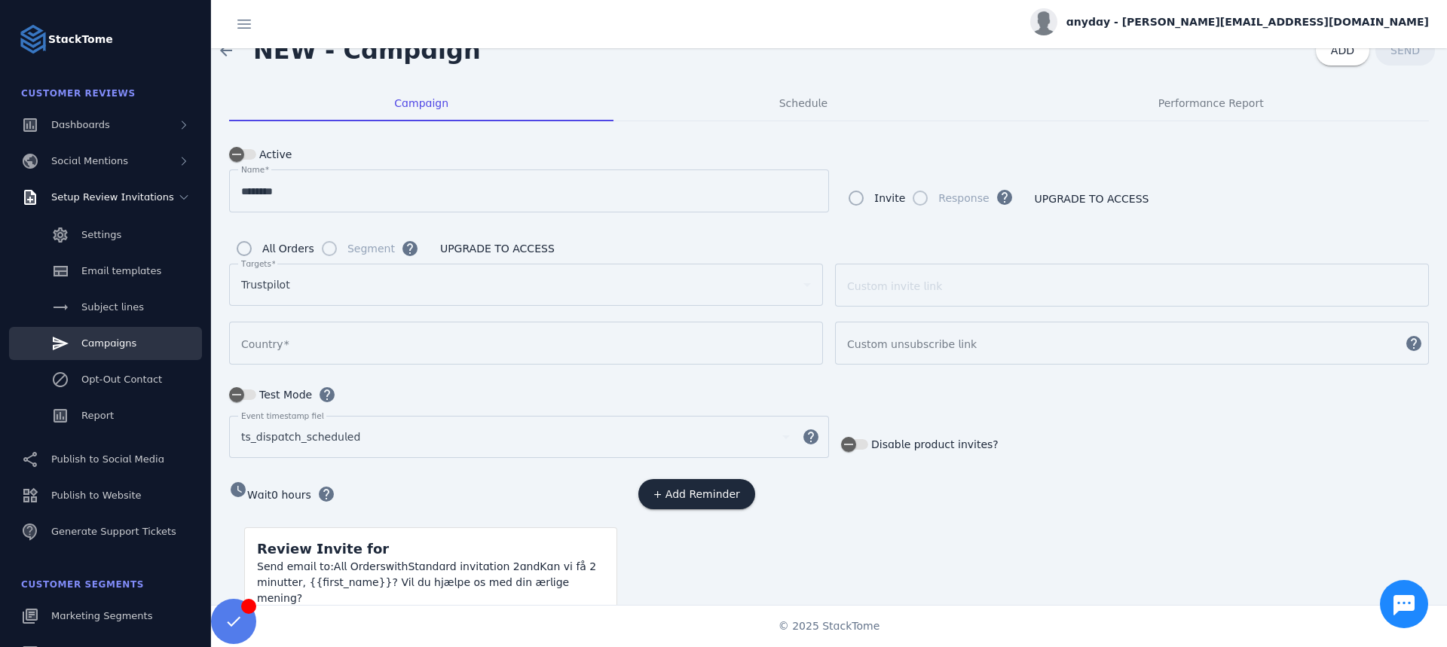
scroll to position [100, 0]
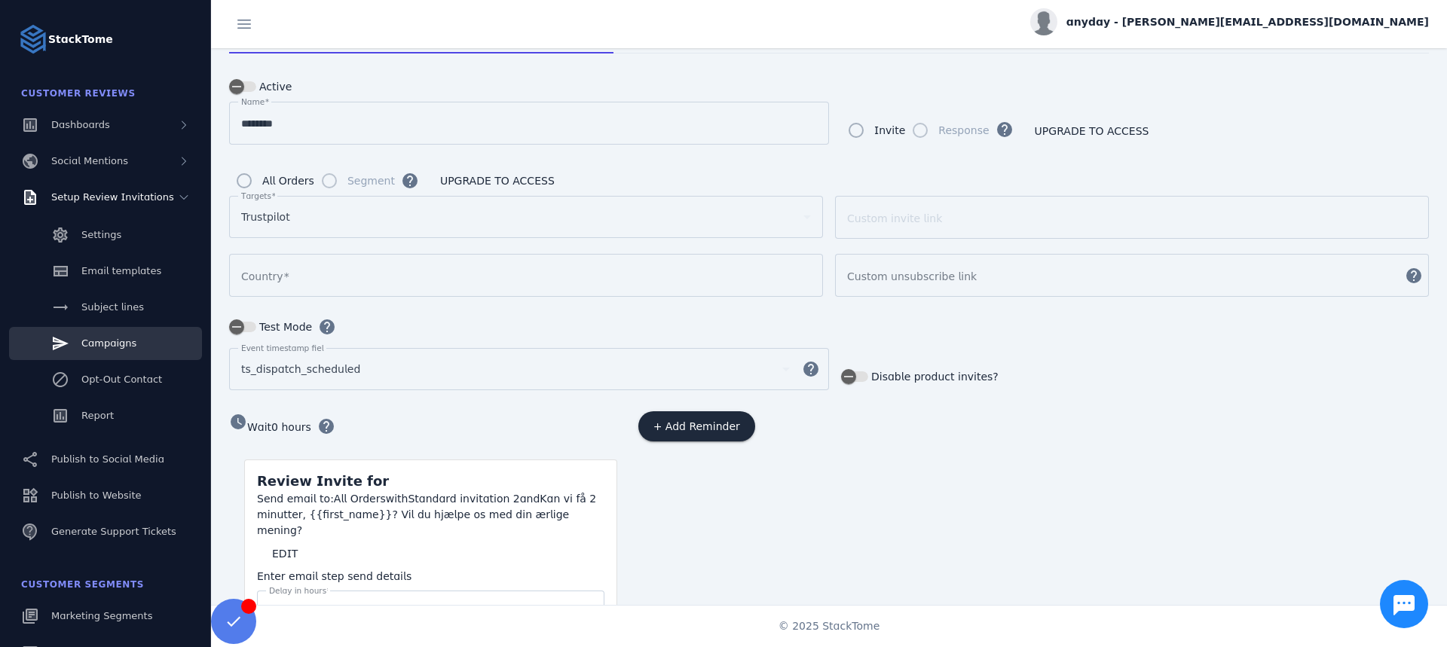
click at [319, 273] on input "Country" at bounding box center [526, 276] width 570 height 18
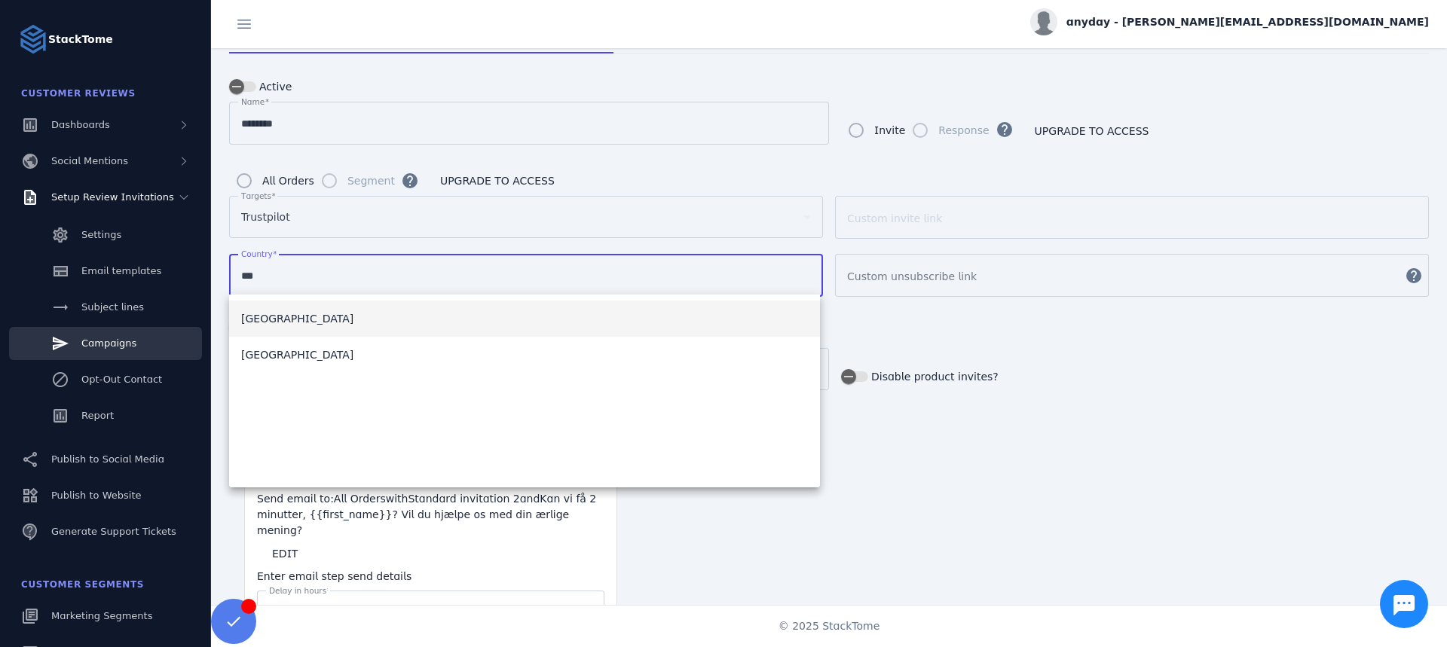
click at [313, 310] on mat-option "[GEOGRAPHIC_DATA]" at bounding box center [524, 319] width 591 height 36
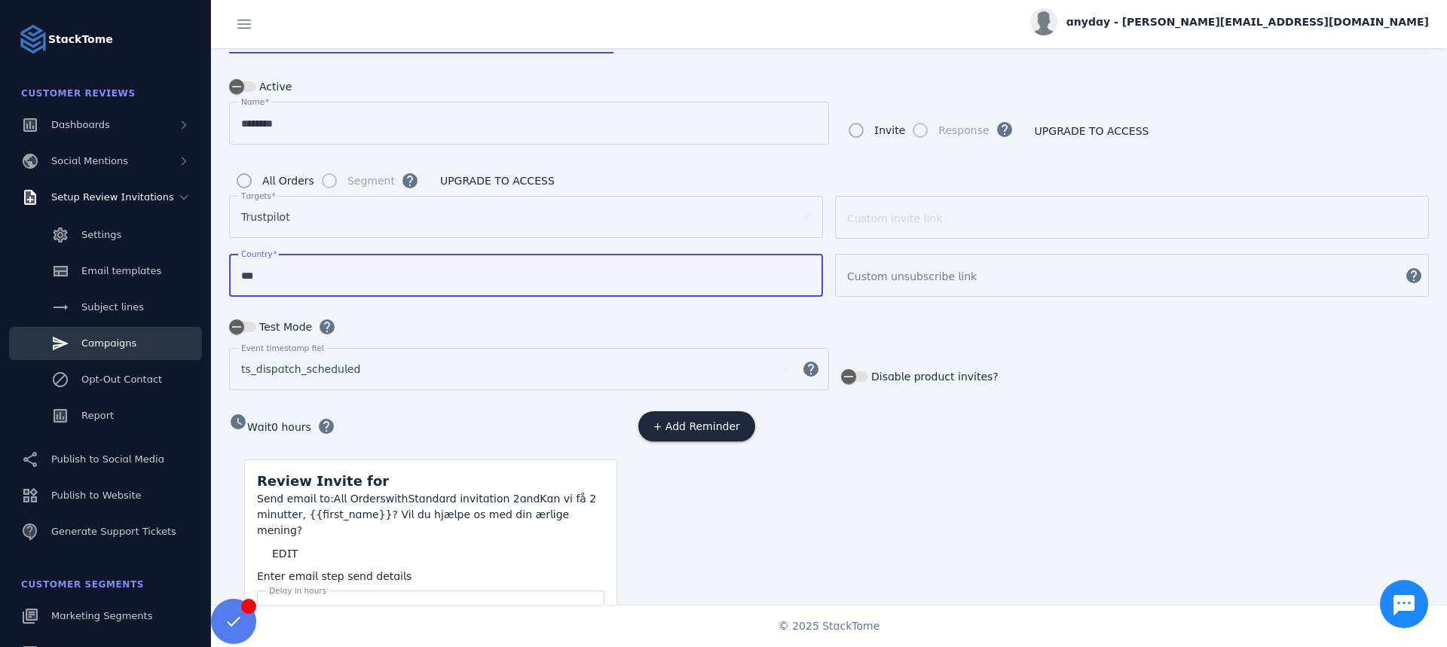
type input "*******"
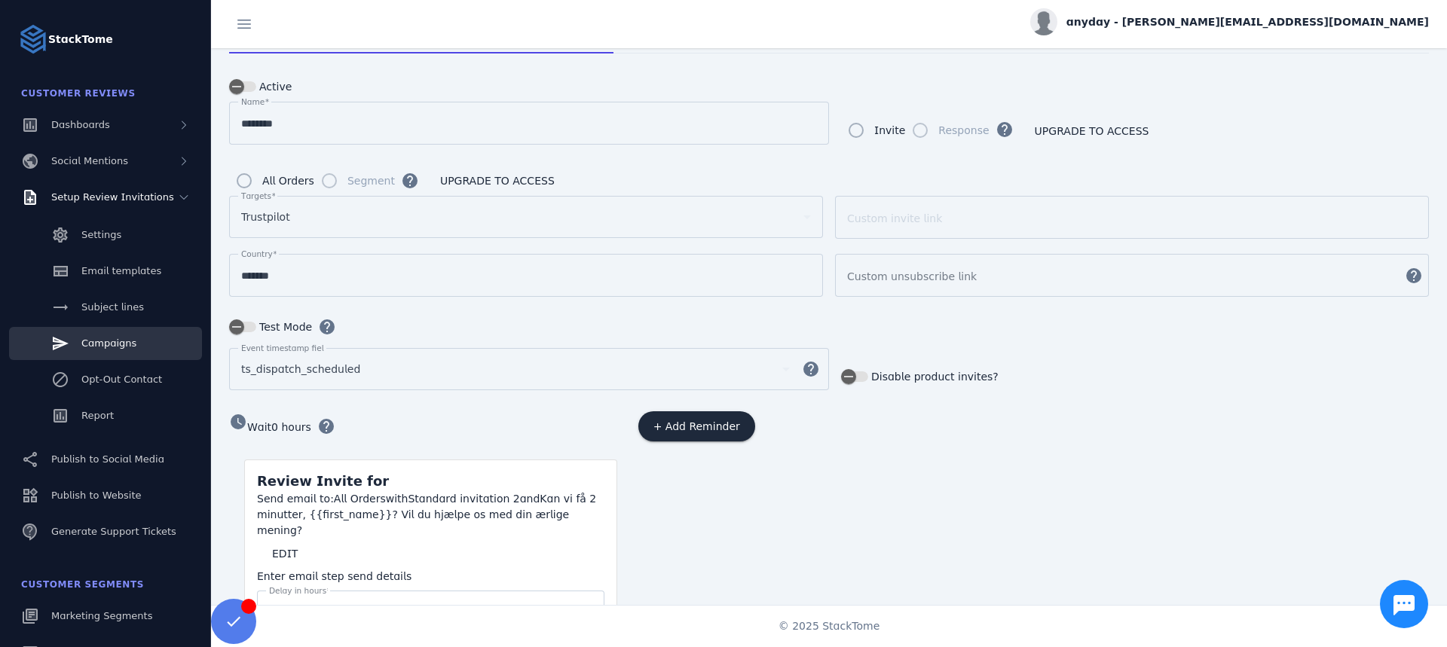
click at [328, 378] on div "ts_dispatch_scheduled" at bounding box center [515, 369] width 548 height 42
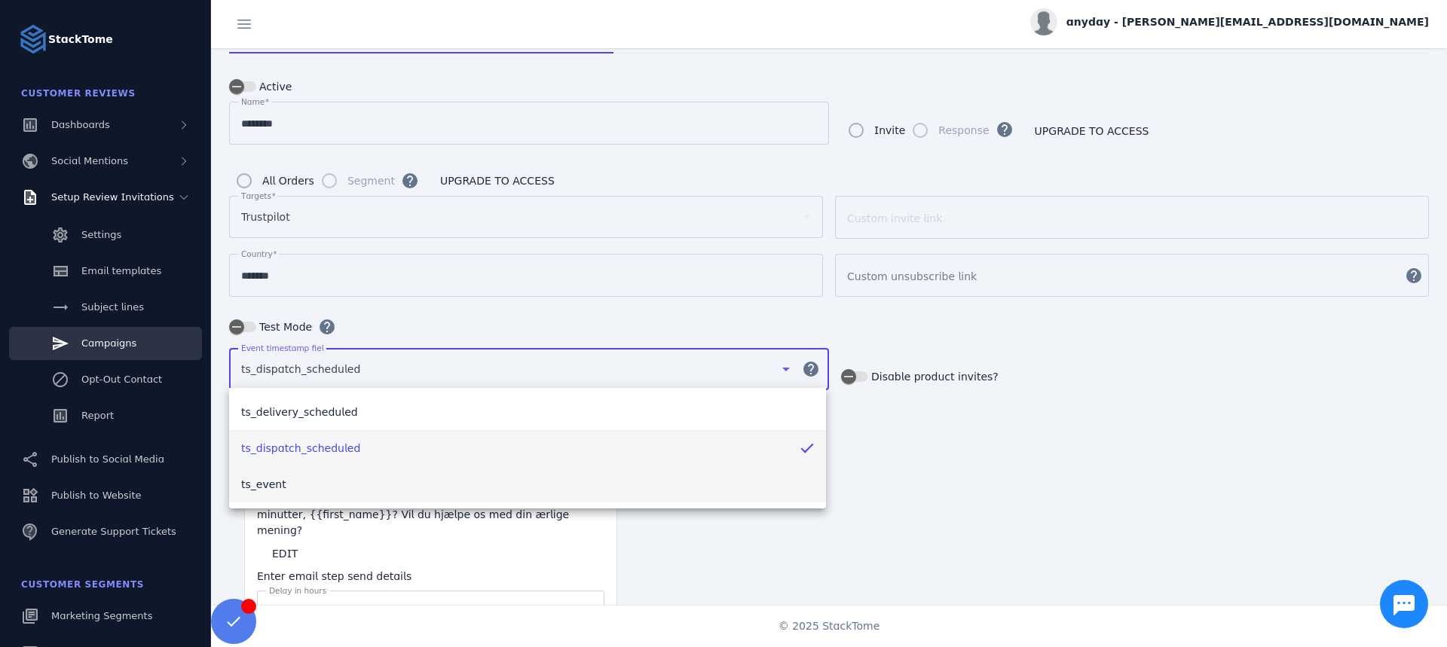
click at [280, 489] on span "ts_event" at bounding box center [263, 484] width 45 height 18
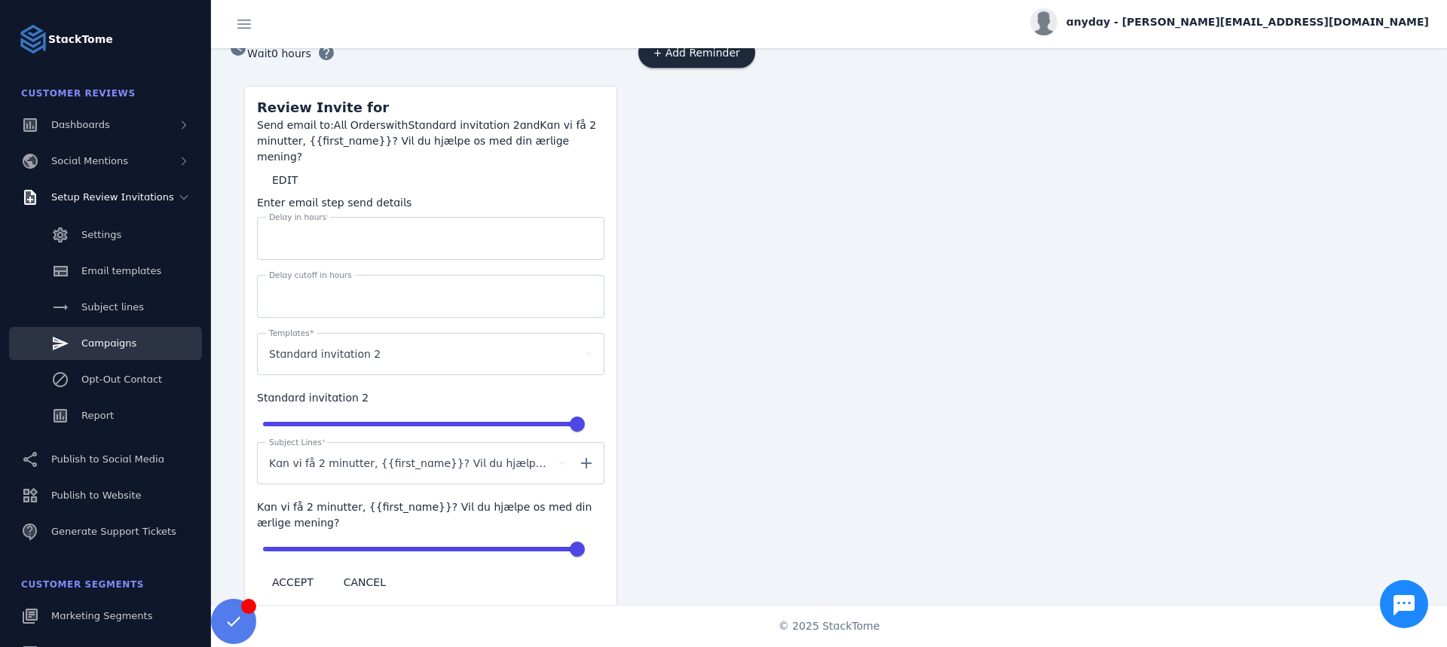
scroll to position [484, 0]
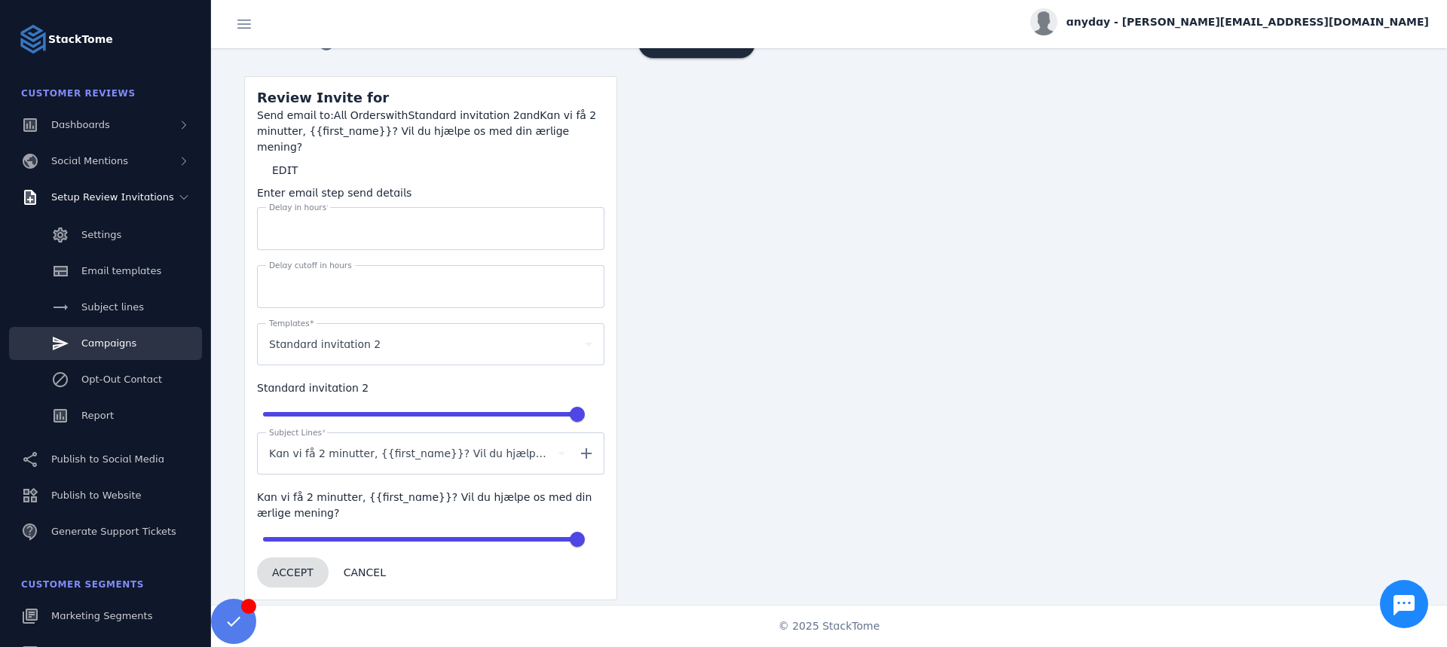
click at [286, 555] on span at bounding box center [293, 573] width 72 height 36
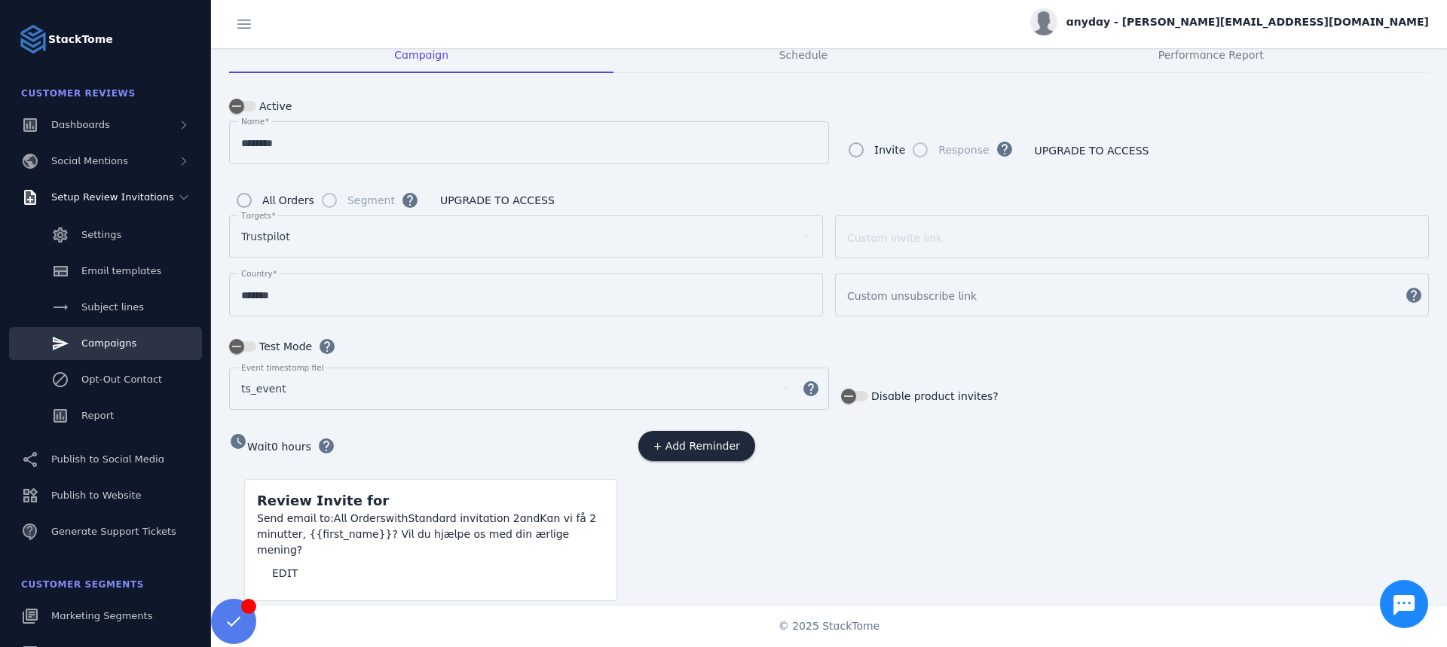
scroll to position [83, 0]
click at [295, 553] on span at bounding box center [285, 571] width 56 height 36
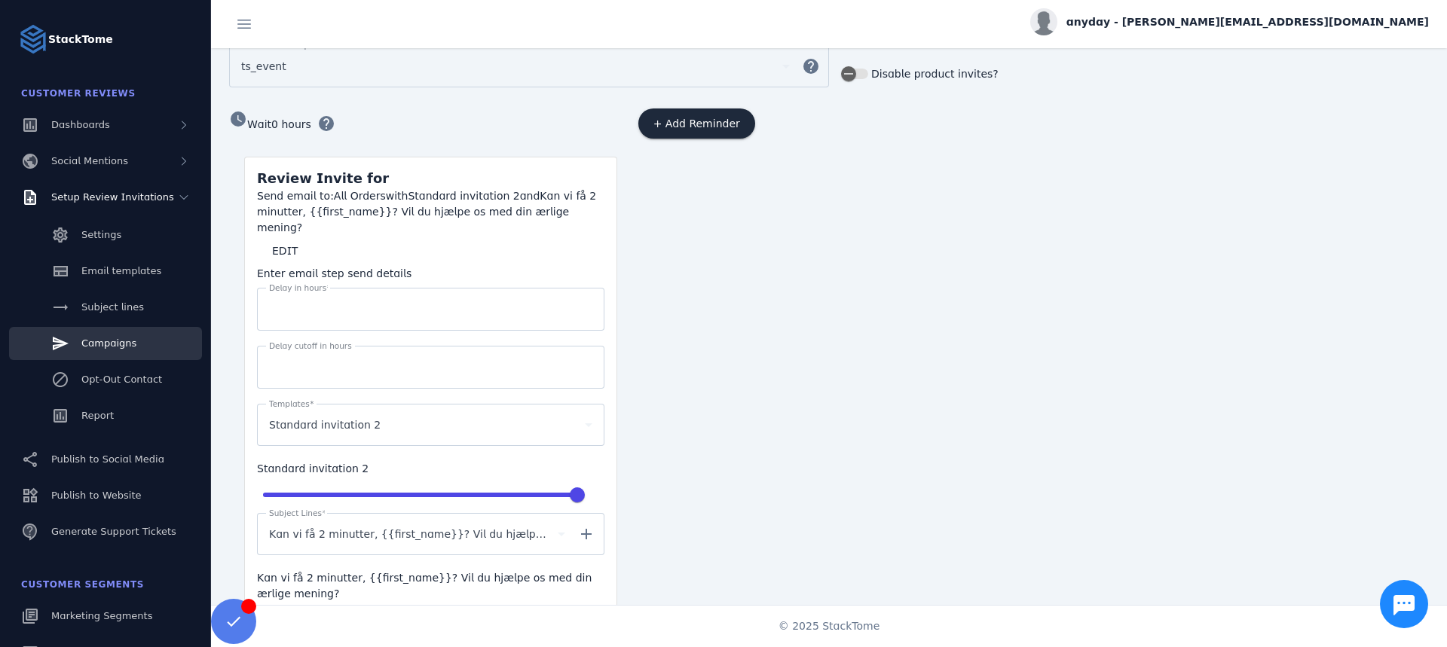
scroll to position [484, 0]
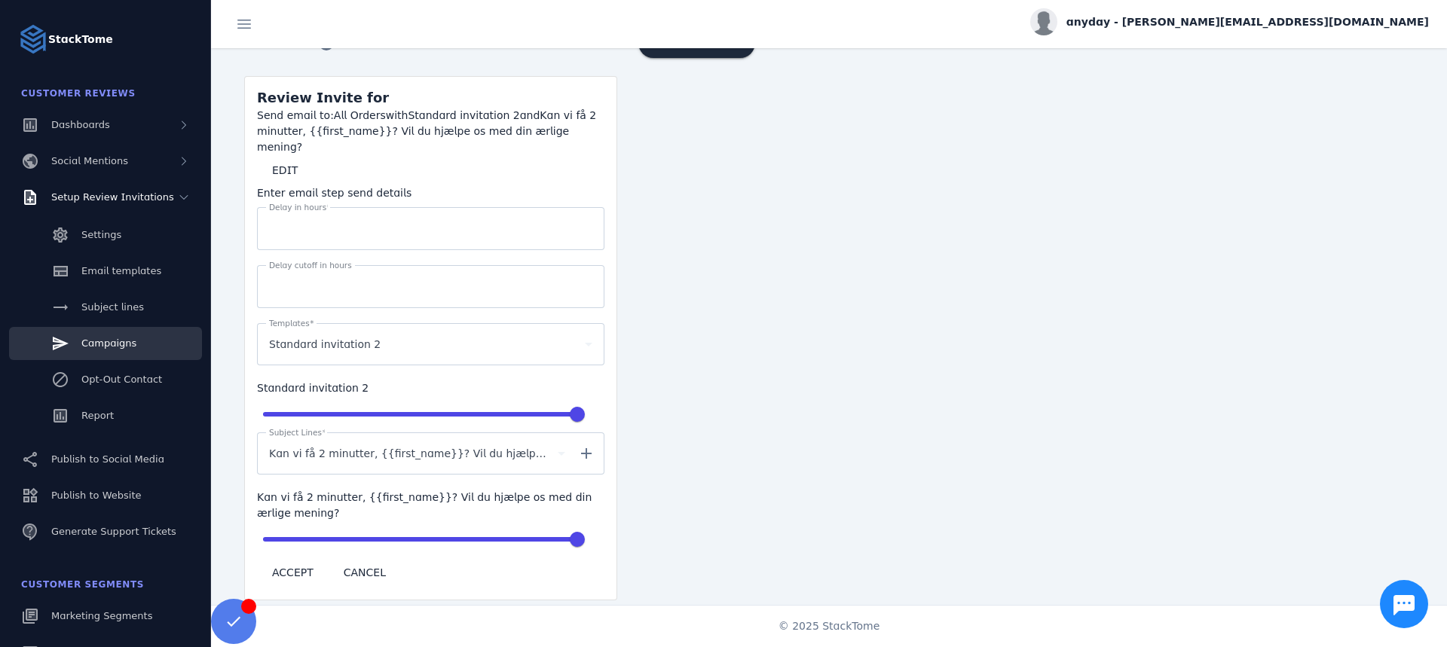
click at [332, 445] on div "Kan vi få 2 minutter, {{first_name}}? Vil du hjælpe os med din ærlige mening?" at bounding box center [417, 453] width 296 height 42
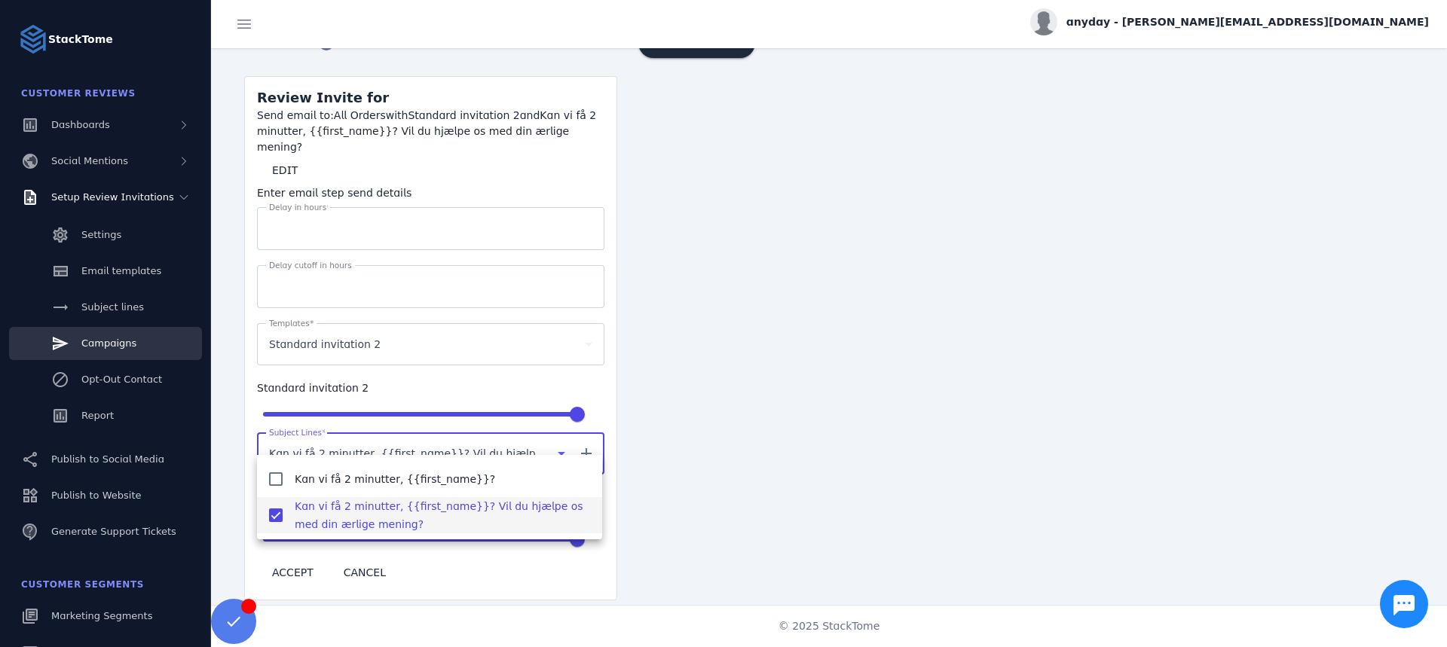
click at [890, 423] on div at bounding box center [723, 323] width 1447 height 647
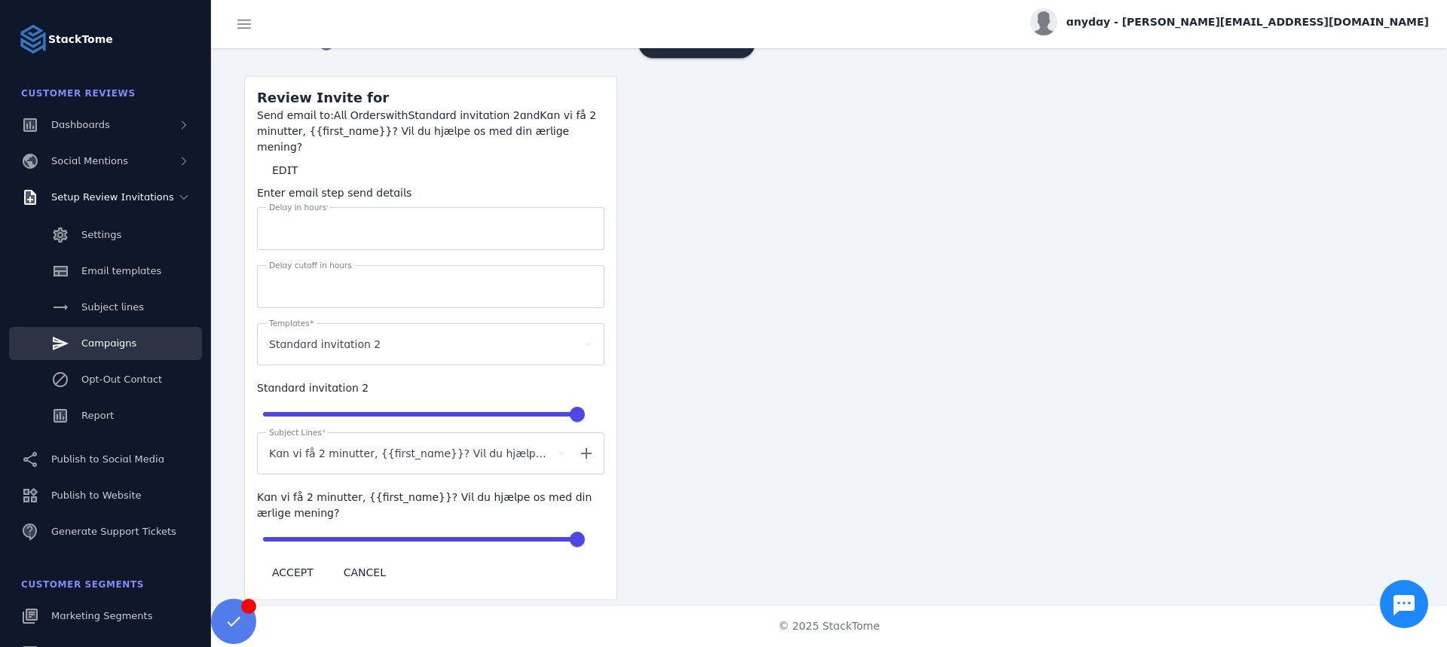
click at [435, 450] on div "Kan vi få 2 minutter, {{first_name}}? Vil du hjælpe os med din ærlige mening?" at bounding box center [417, 453] width 296 height 42
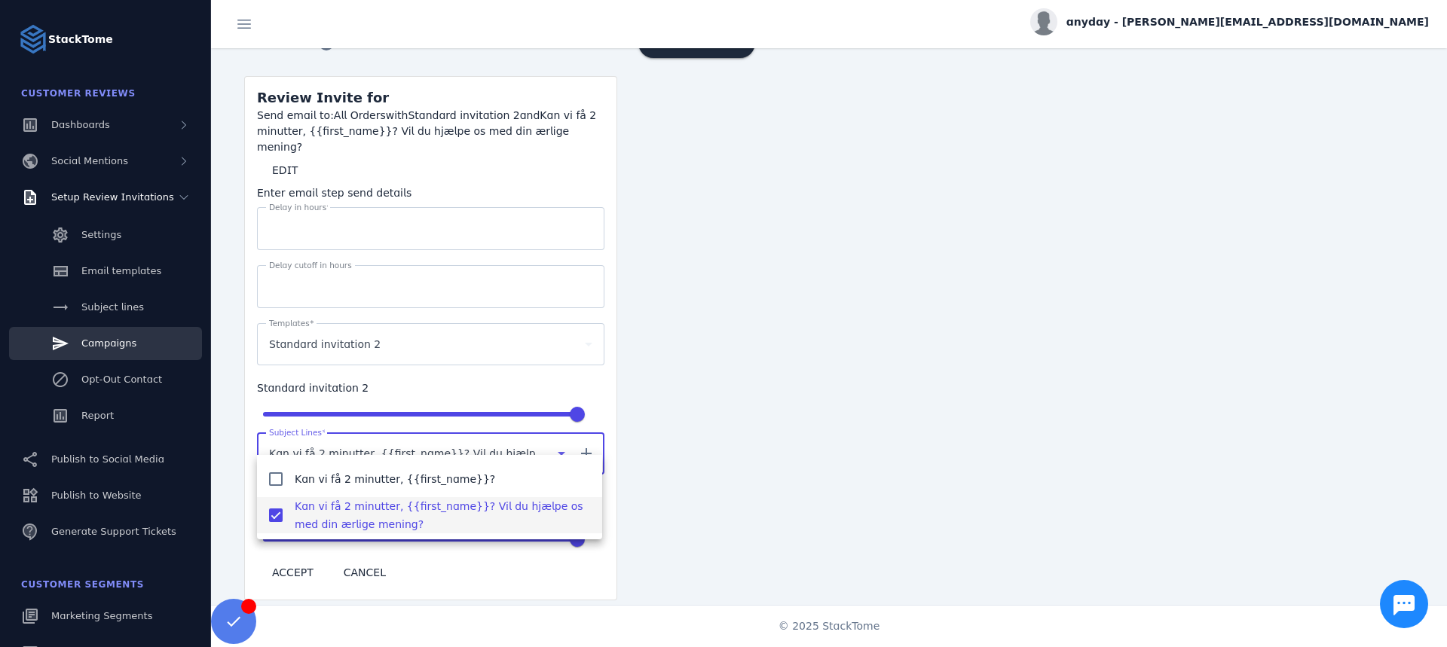
click at [310, 551] on div at bounding box center [723, 323] width 1447 height 647
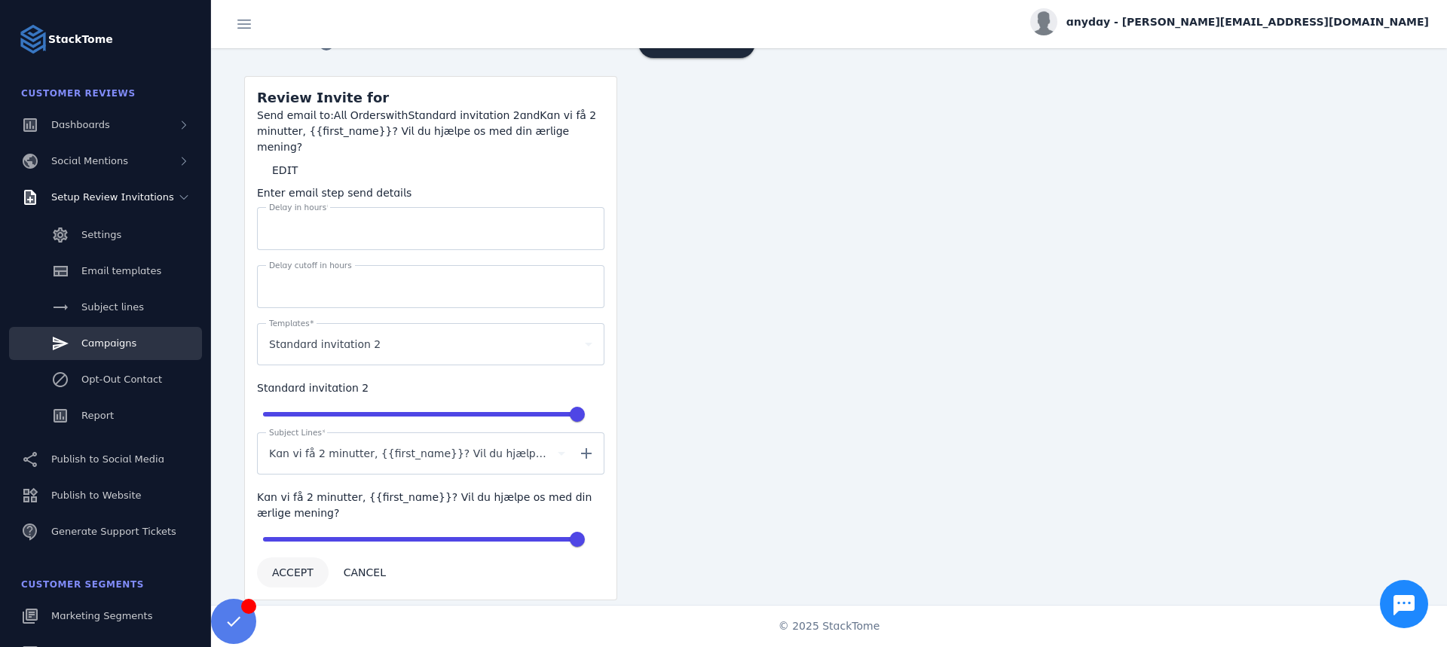
click at [304, 567] on span "ACCEPT" at bounding box center [292, 572] width 41 height 11
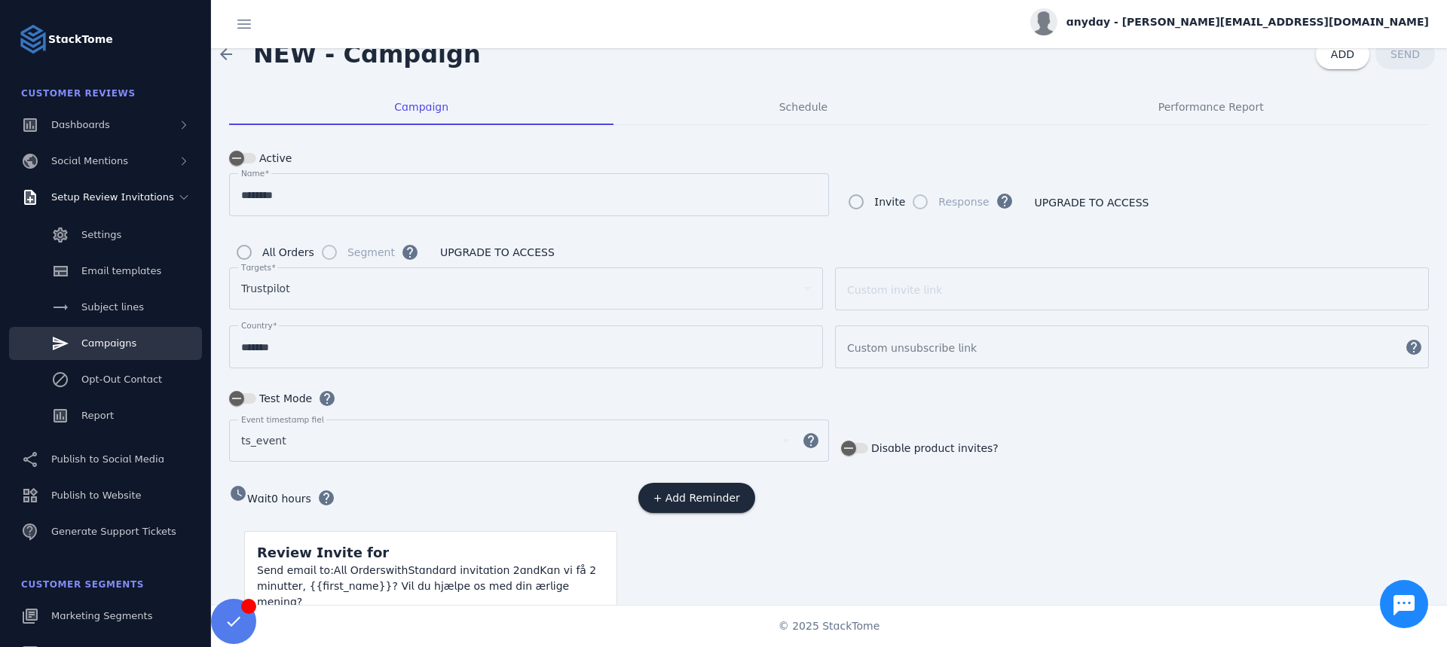
scroll to position [0, 0]
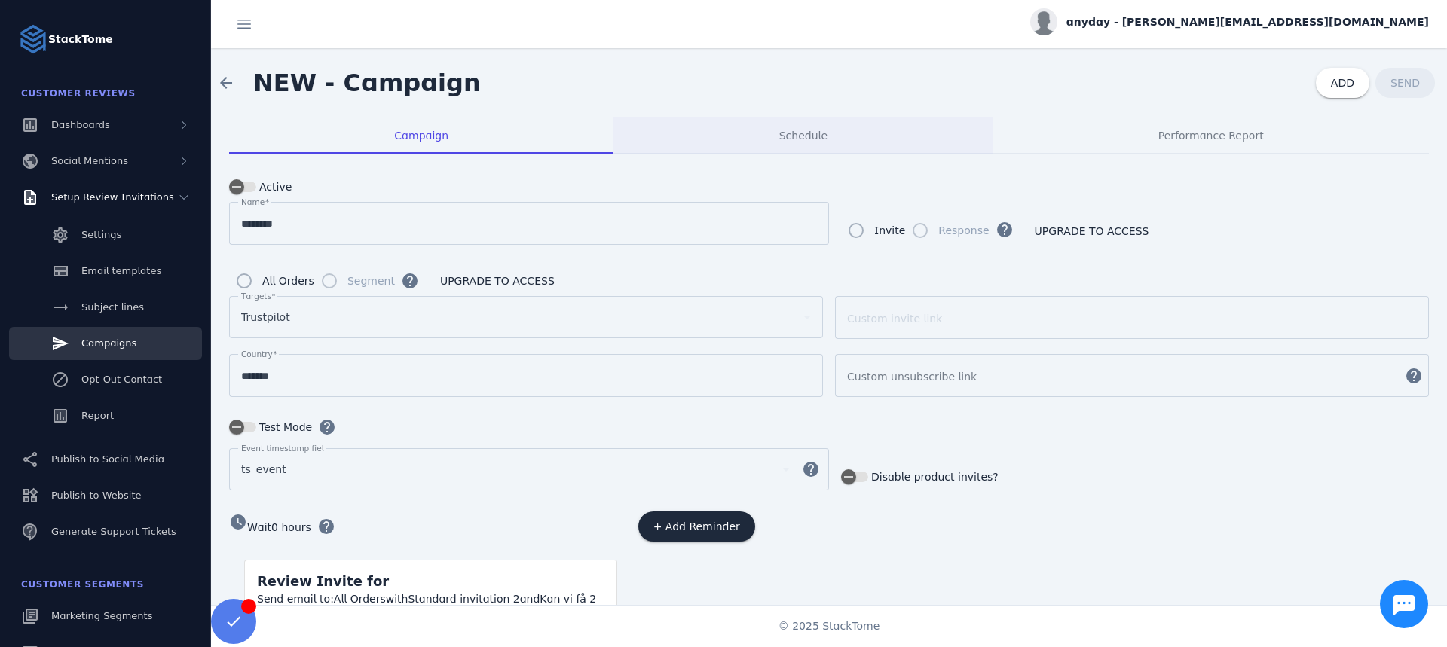
click at [806, 143] on span "Schedule" at bounding box center [803, 136] width 48 height 36
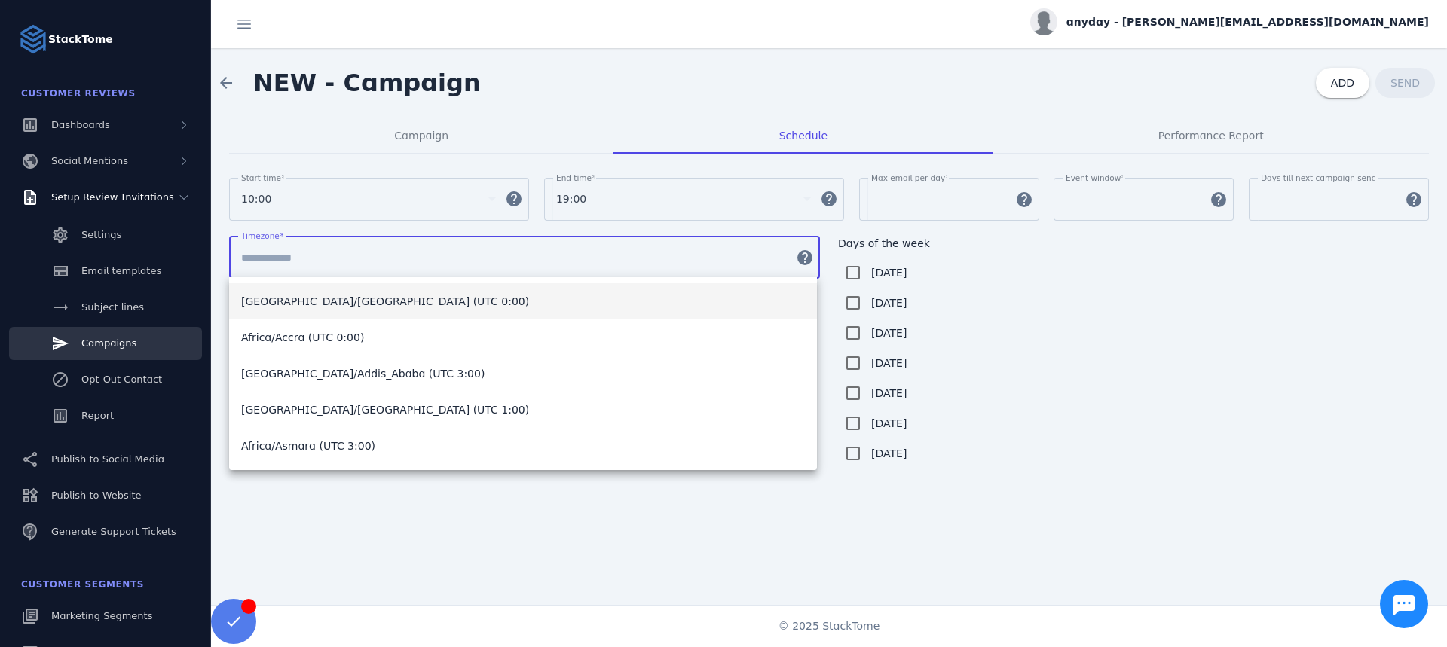
click at [373, 260] on input "Timezone" at bounding box center [513, 258] width 545 height 18
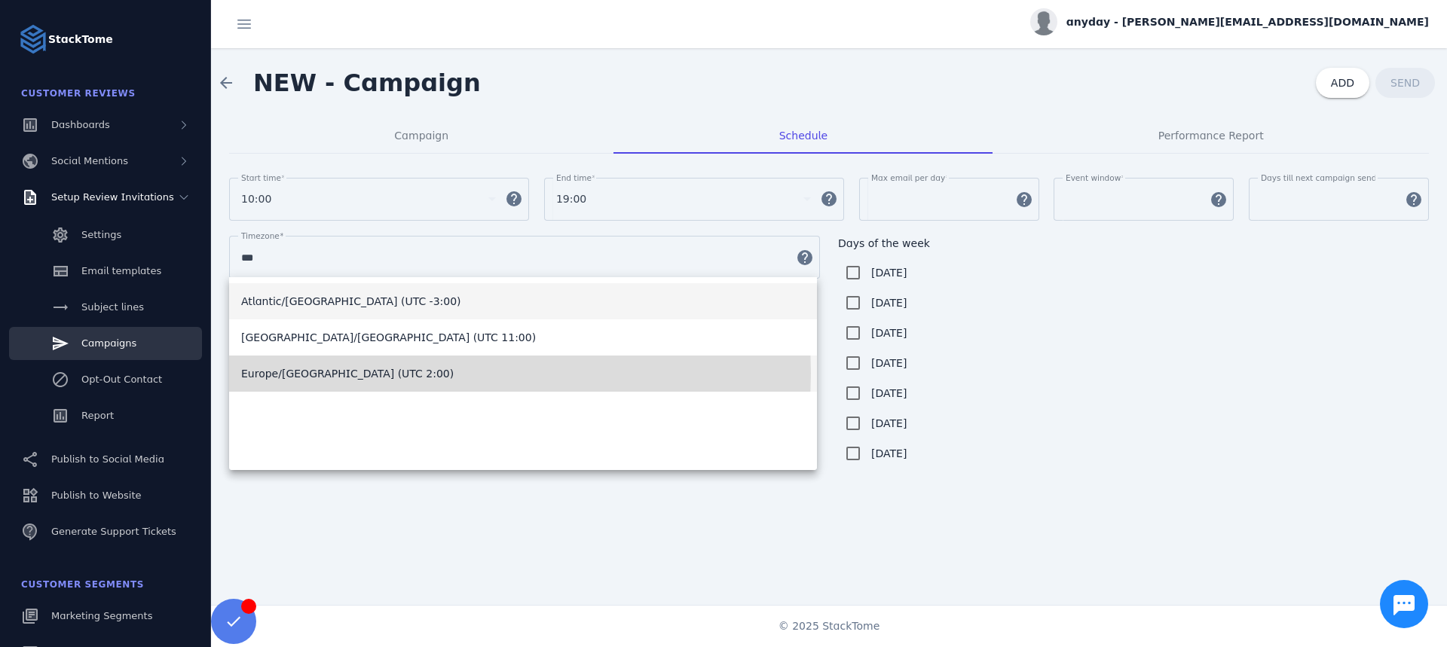
click at [316, 373] on span "Europe/[GEOGRAPHIC_DATA] (UTC 2:00)" at bounding box center [347, 374] width 212 height 18
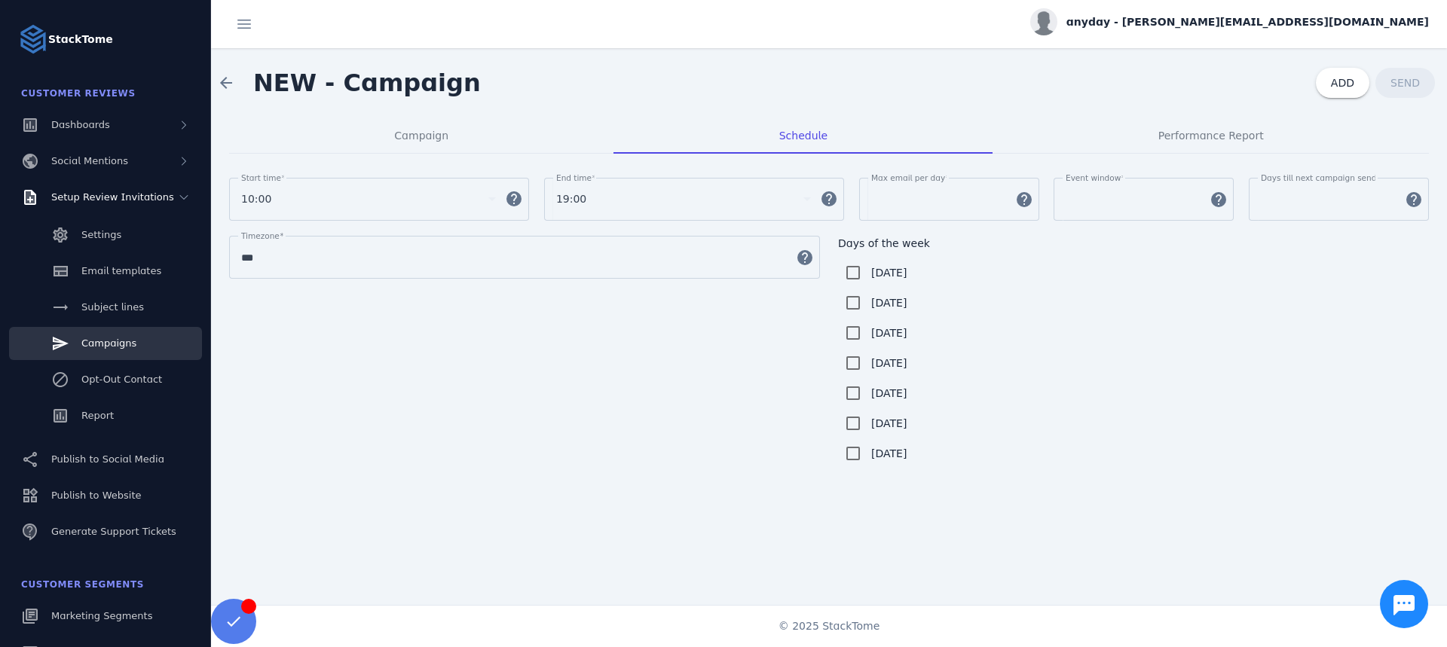
type input "**********"
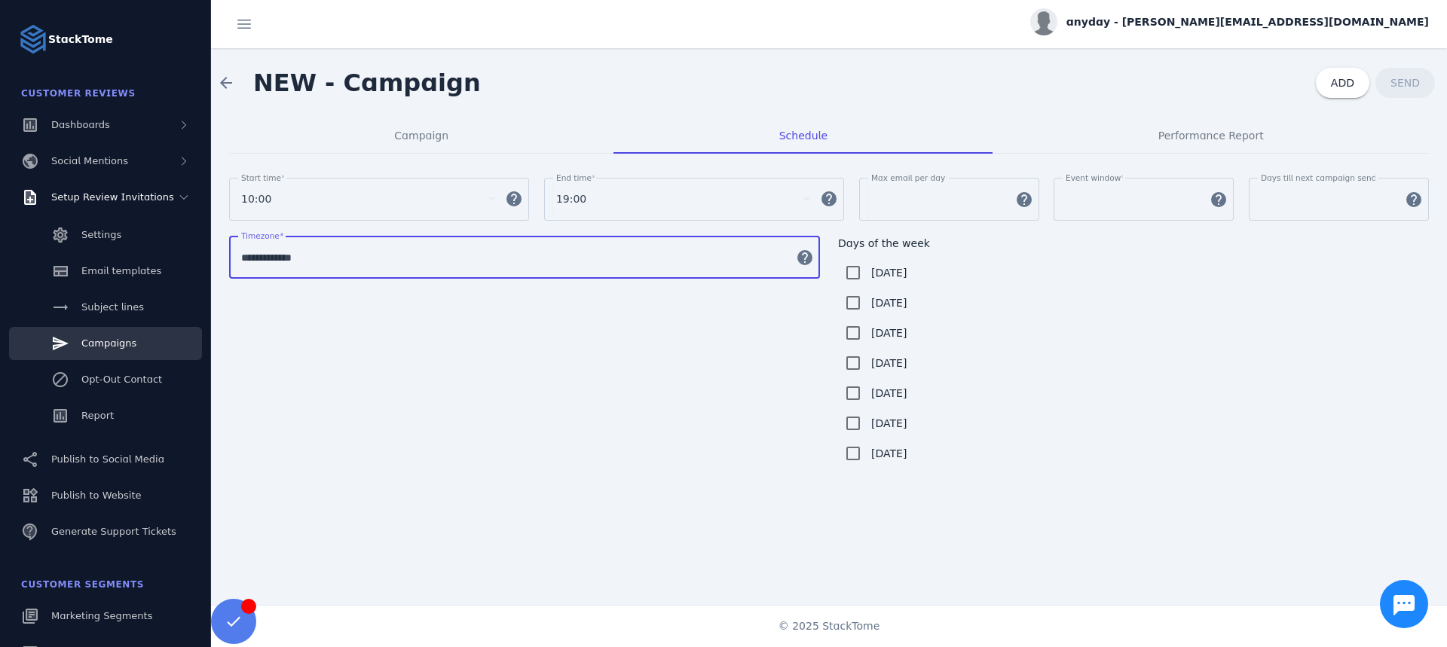
click at [445, 411] on div "**********" at bounding box center [828, 352] width 1199 height 233
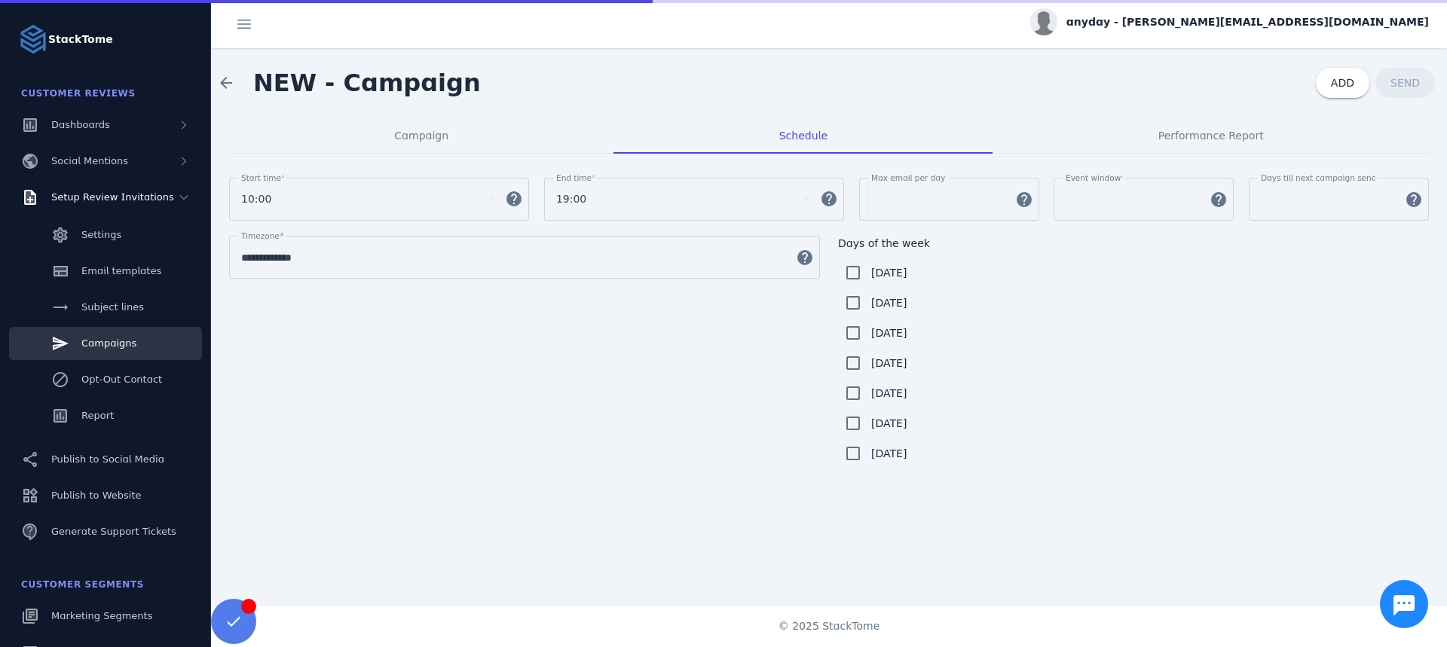
drag, startPoint x: 897, startPoint y: 422, endPoint x: 879, endPoint y: 448, distance: 32.0
click at [896, 423] on label "[DATE]" at bounding box center [887, 423] width 38 height 18
click at [876, 454] on label "[DATE]" at bounding box center [887, 454] width 38 height 18
click at [676, 456] on div "**********" at bounding box center [828, 352] width 1199 height 233
click at [467, 139] on div "Campaign" at bounding box center [421, 136] width 384 height 36
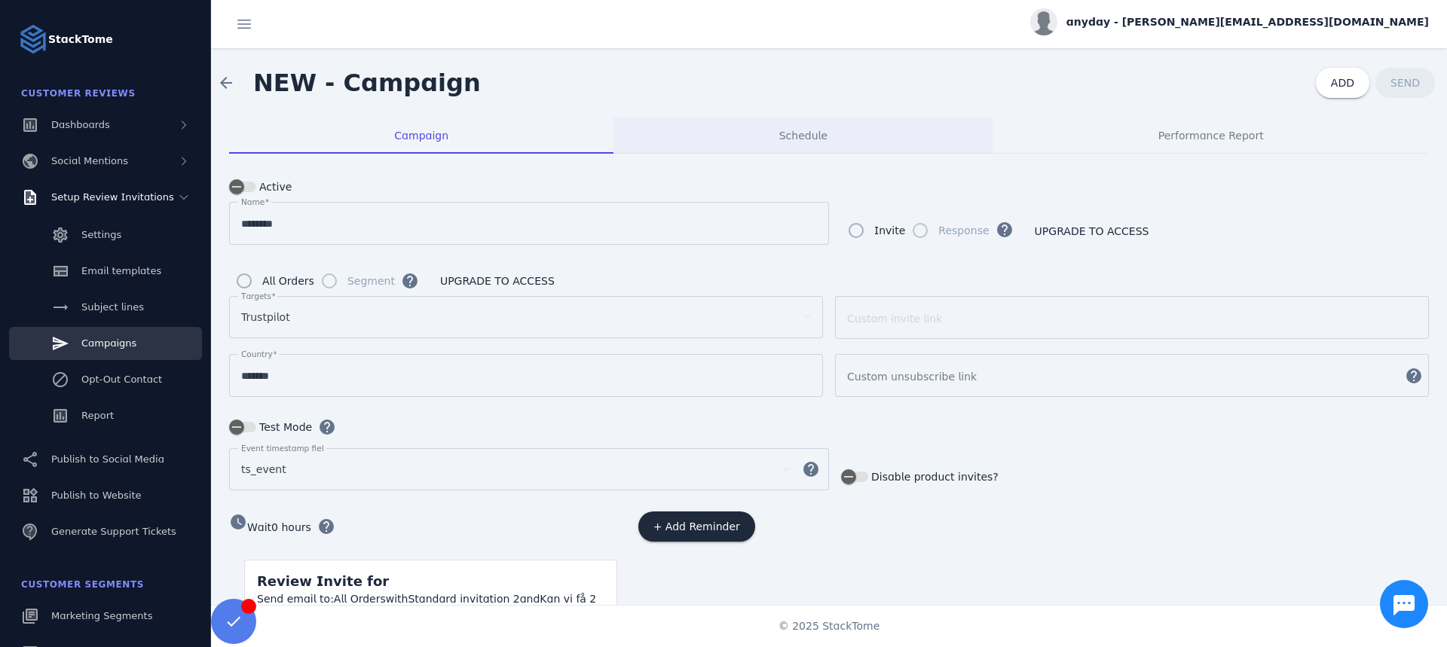
click at [875, 139] on div "Schedule" at bounding box center [802, 136] width 379 height 36
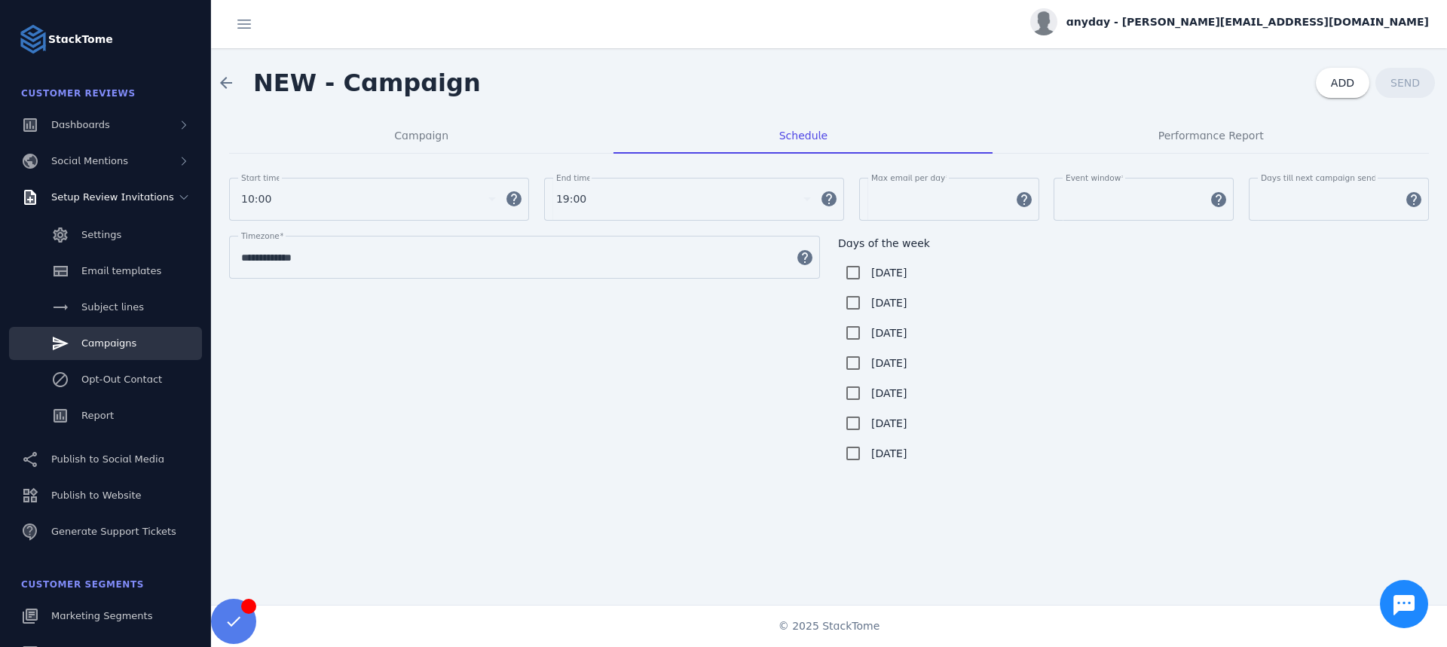
click at [657, 193] on div "19:00" at bounding box center [676, 199] width 241 height 18
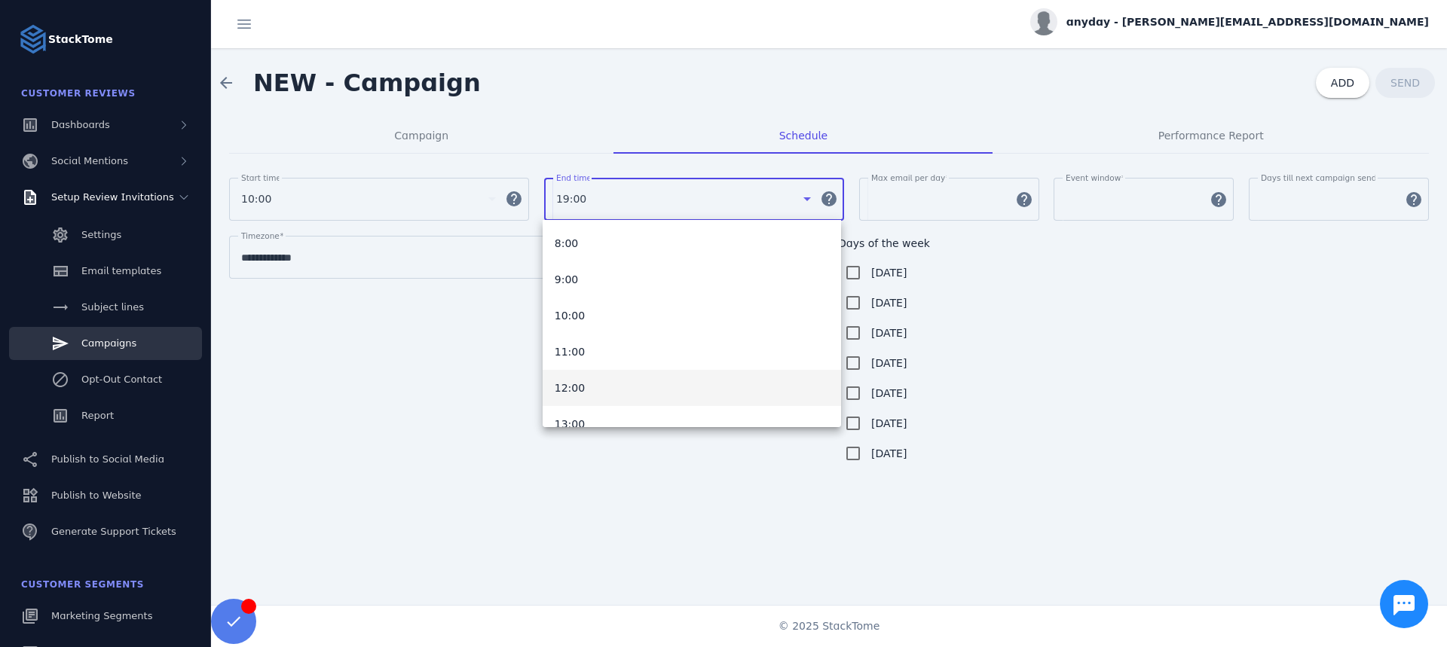
scroll to position [321, 0]
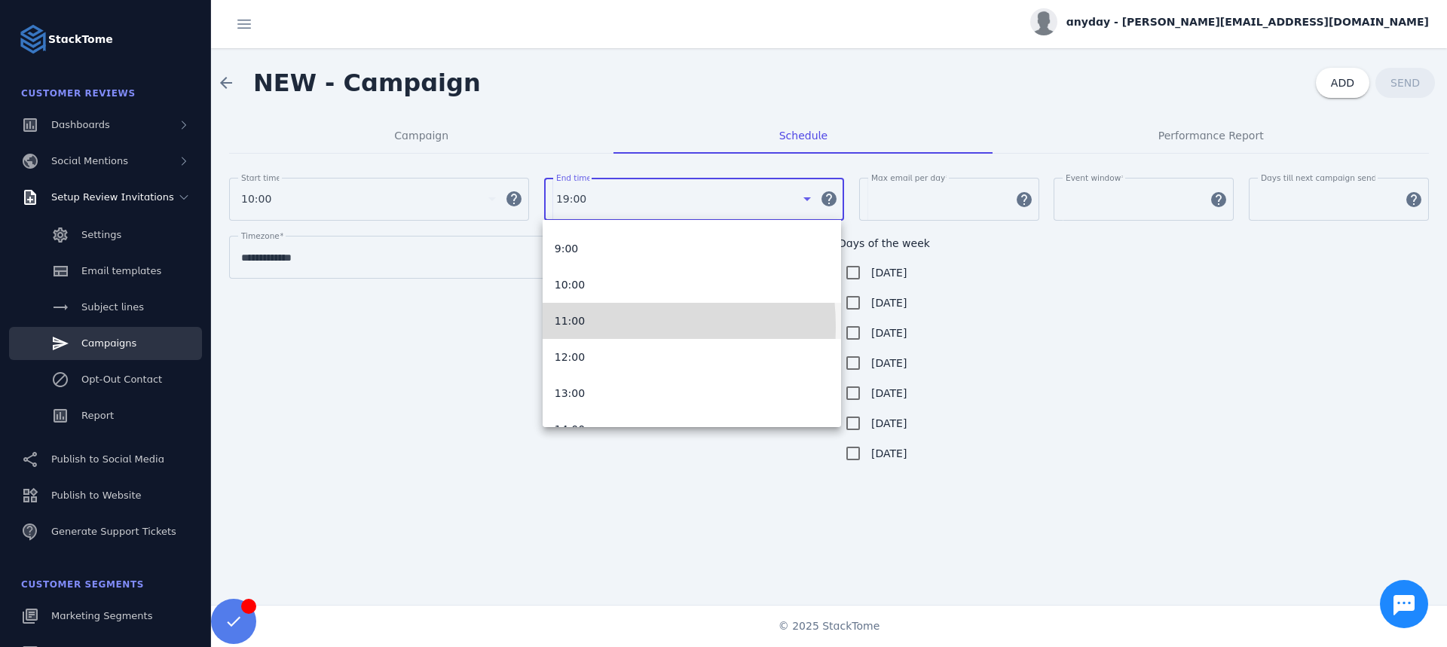
click at [574, 327] on span "11:00" at bounding box center [570, 321] width 30 height 18
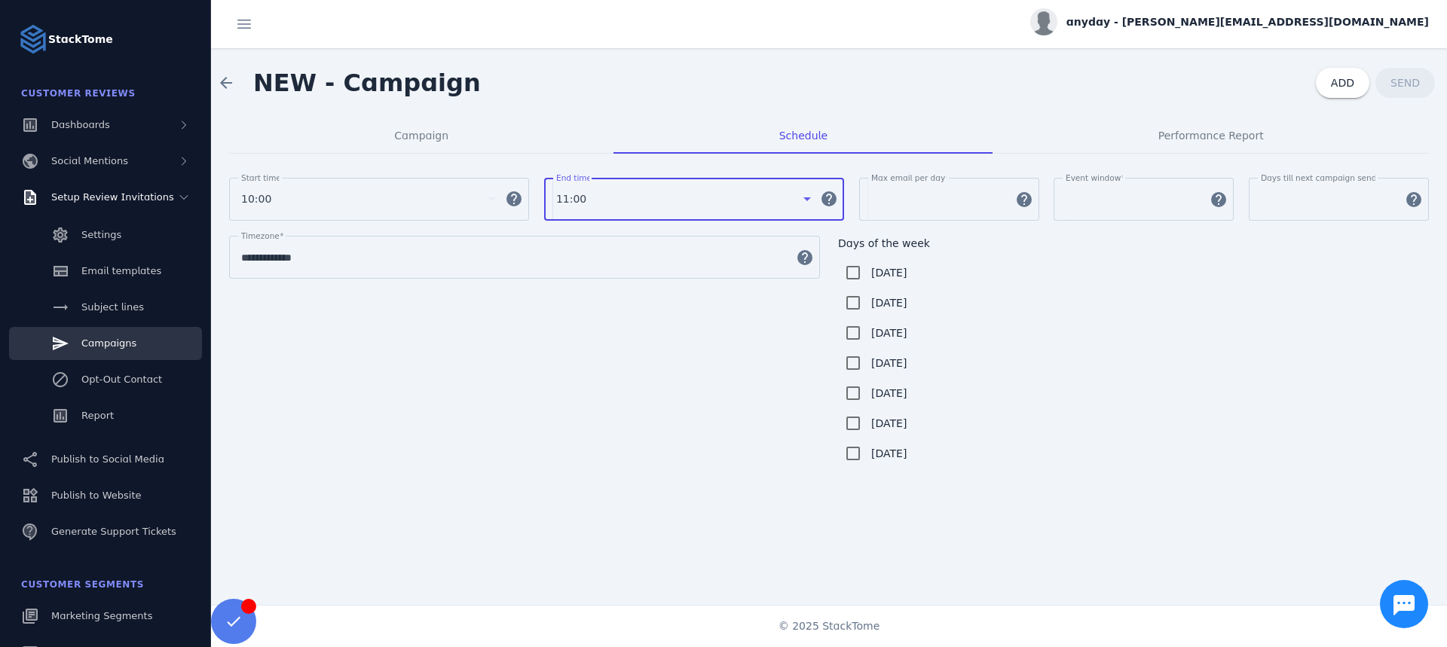
click at [465, 350] on div "**********" at bounding box center [828, 352] width 1199 height 233
click at [1343, 79] on span "ADD" at bounding box center [1342, 83] width 23 height 12
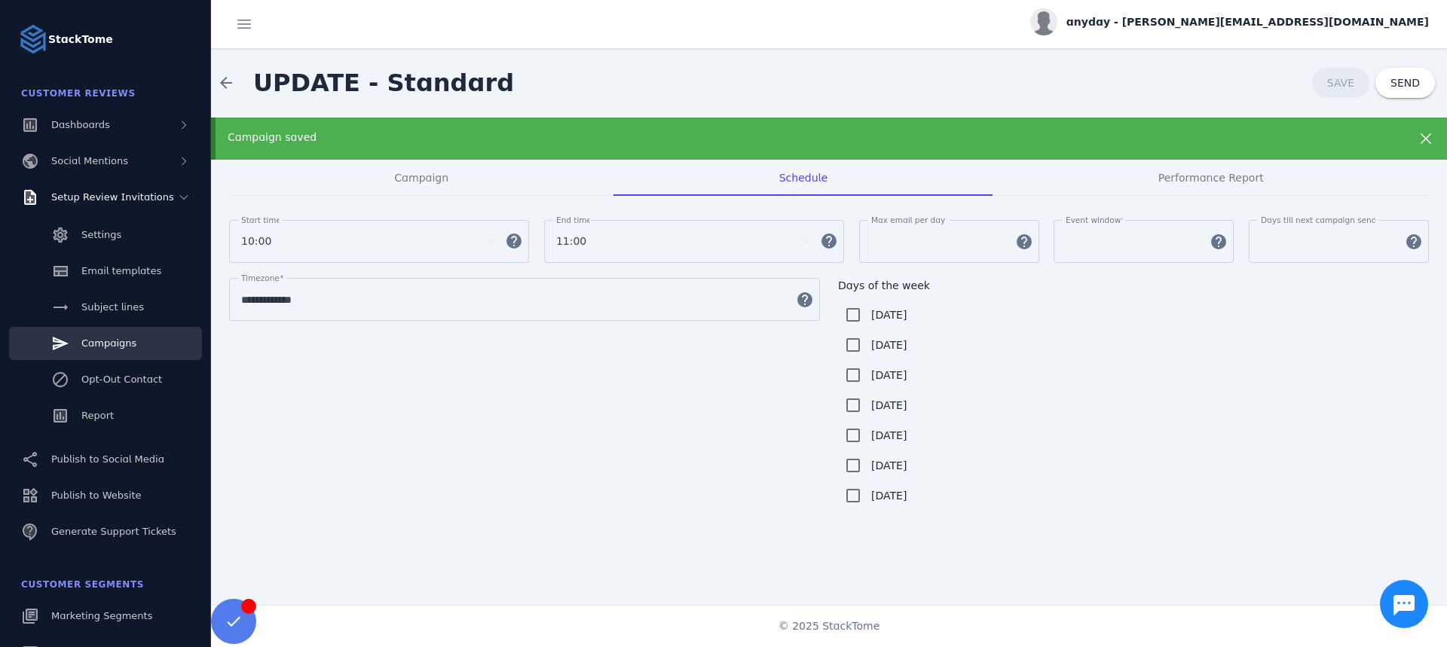
click at [1425, 142] on icon at bounding box center [1425, 139] width 18 height 18
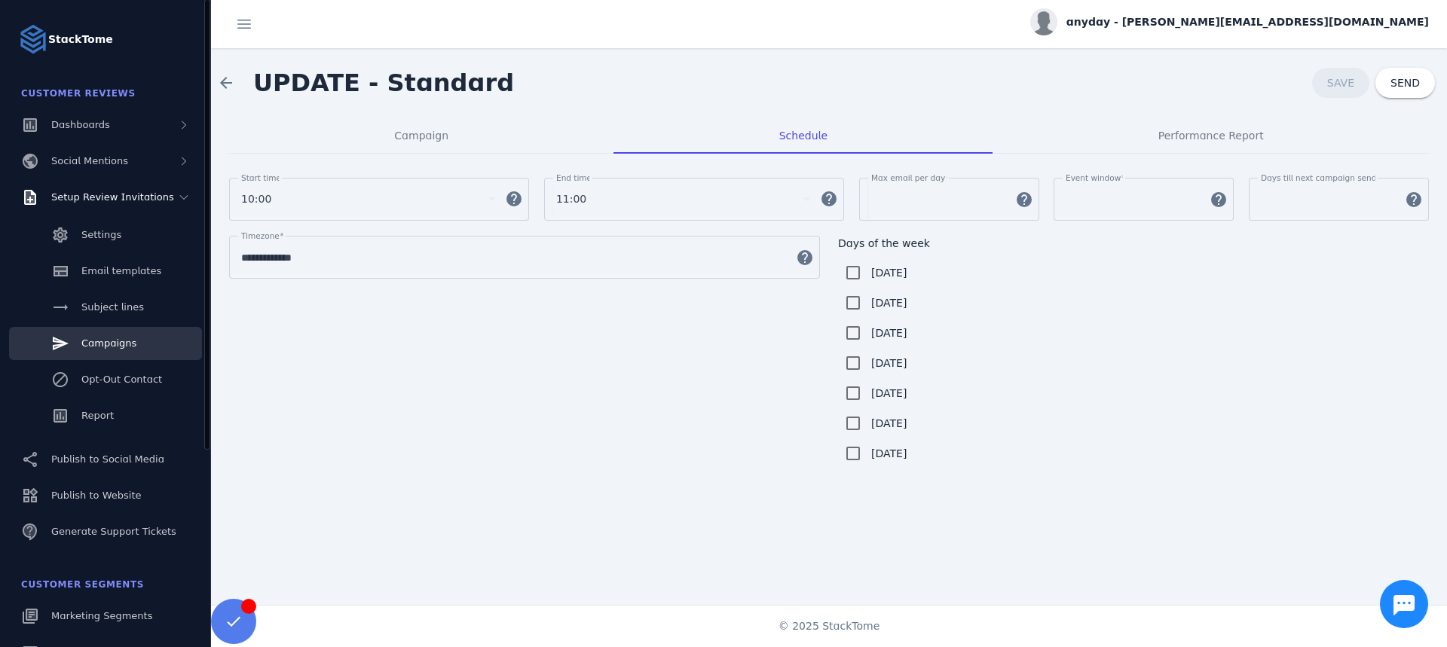
click at [109, 353] on link "Campaigns" at bounding box center [105, 343] width 193 height 33
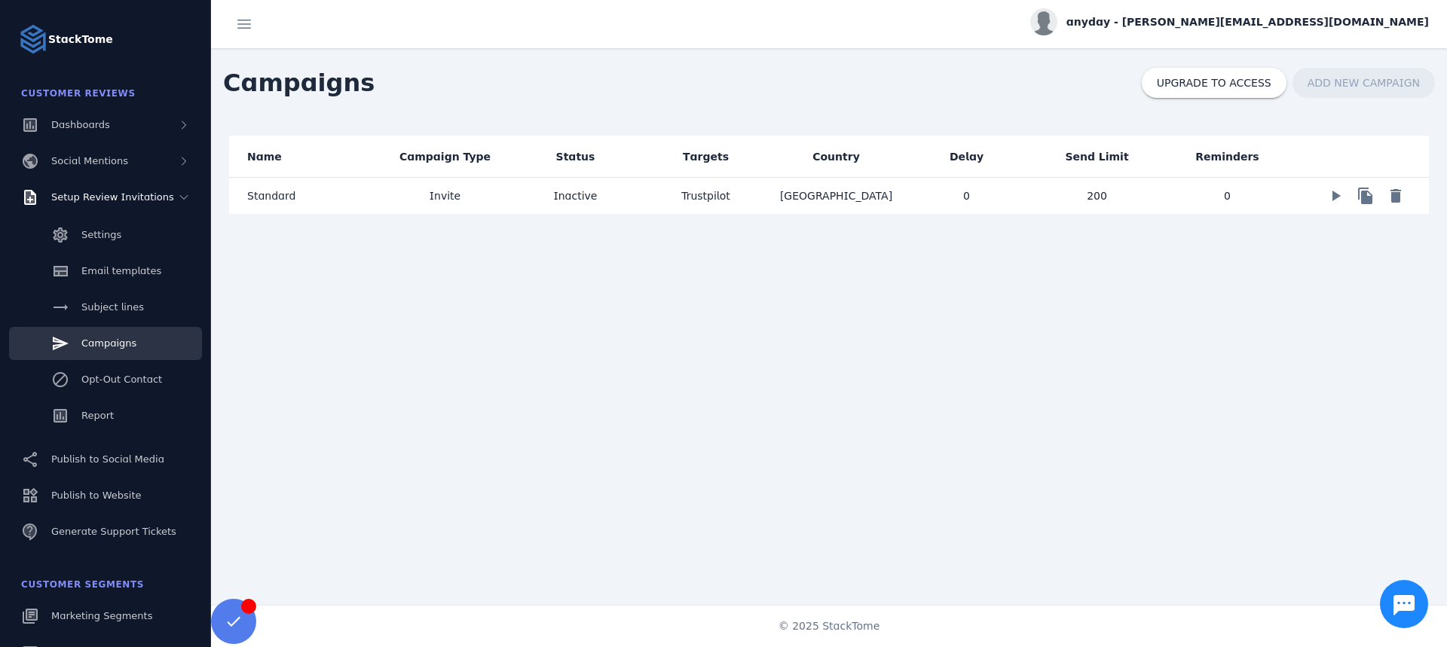
click at [952, 209] on mat-cell "0" at bounding box center [966, 196] width 130 height 36
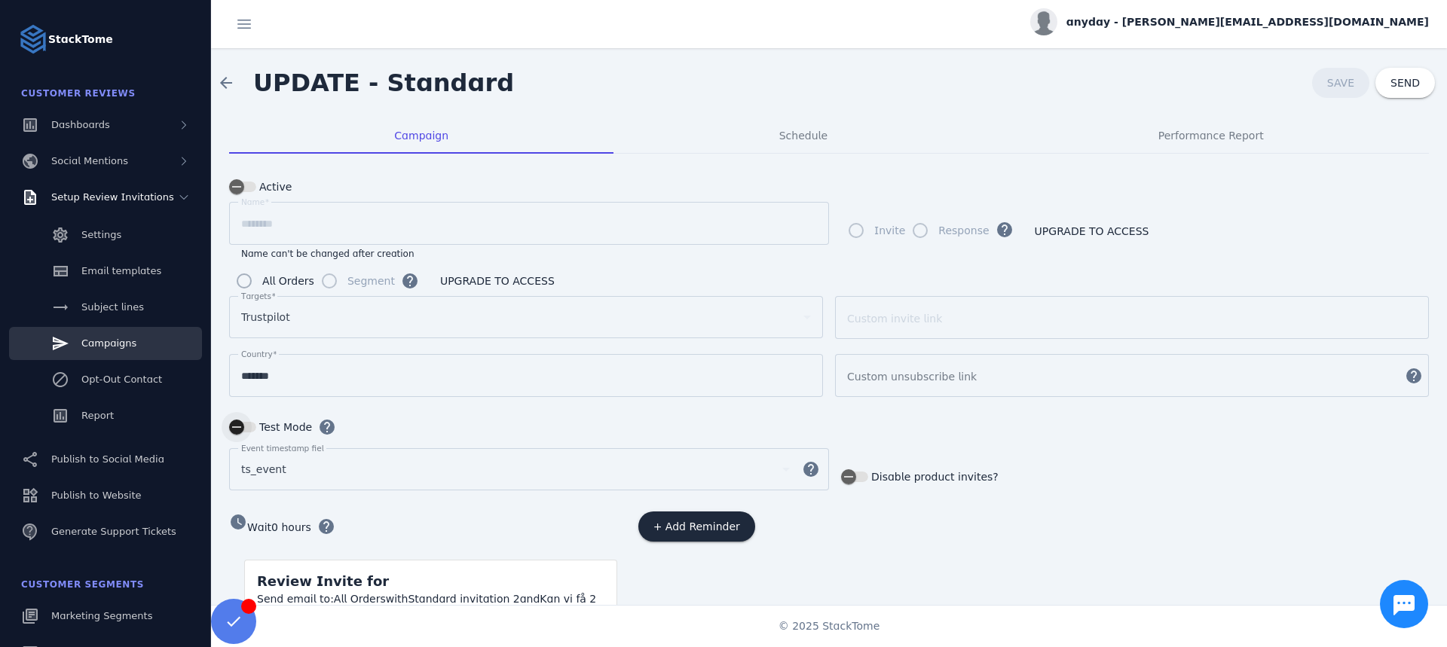
click at [238, 422] on icon "button" at bounding box center [237, 427] width 14 height 14
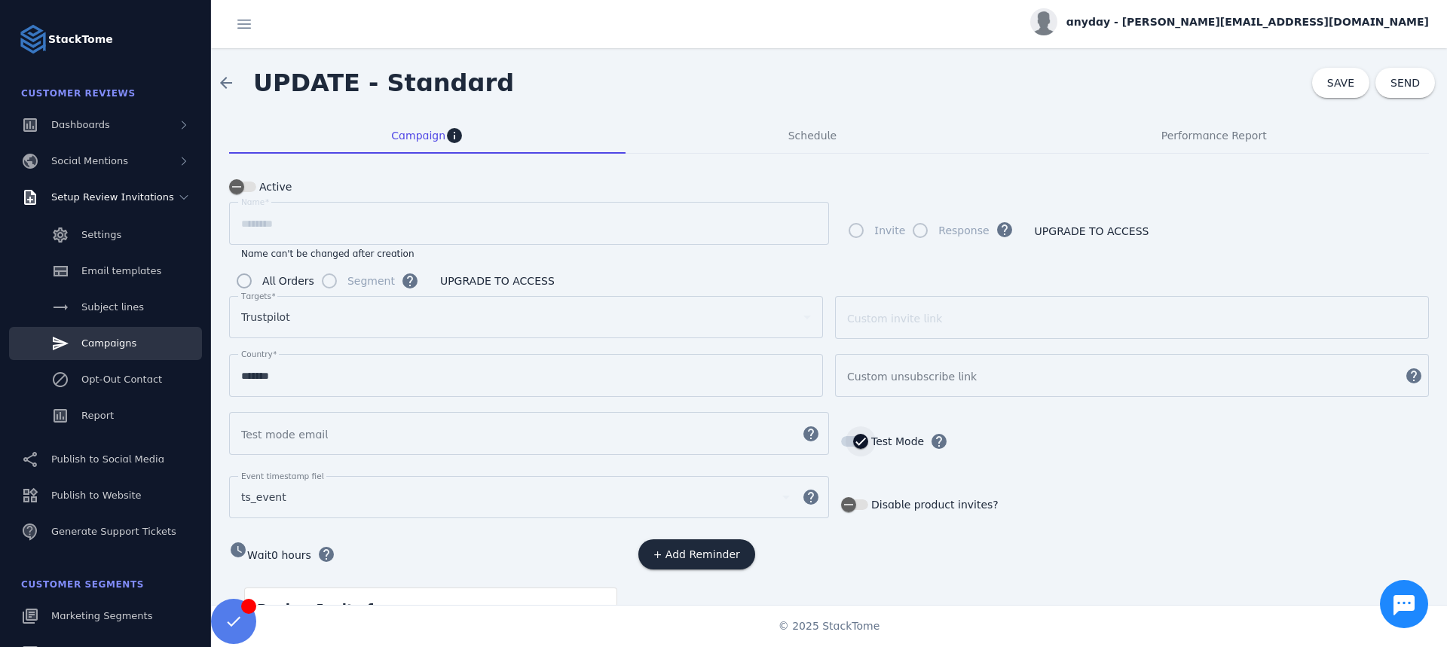
click at [851, 447] on div "button" at bounding box center [860, 441] width 30 height 30
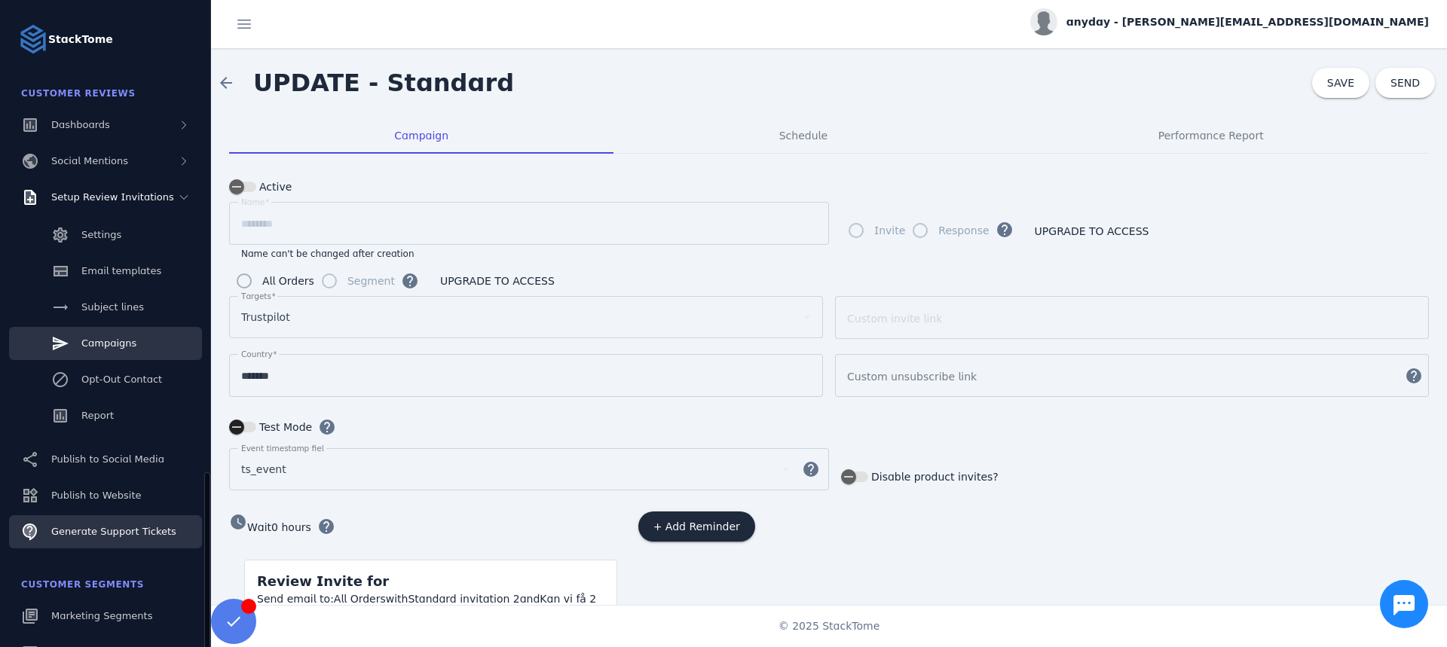
scroll to position [278, 0]
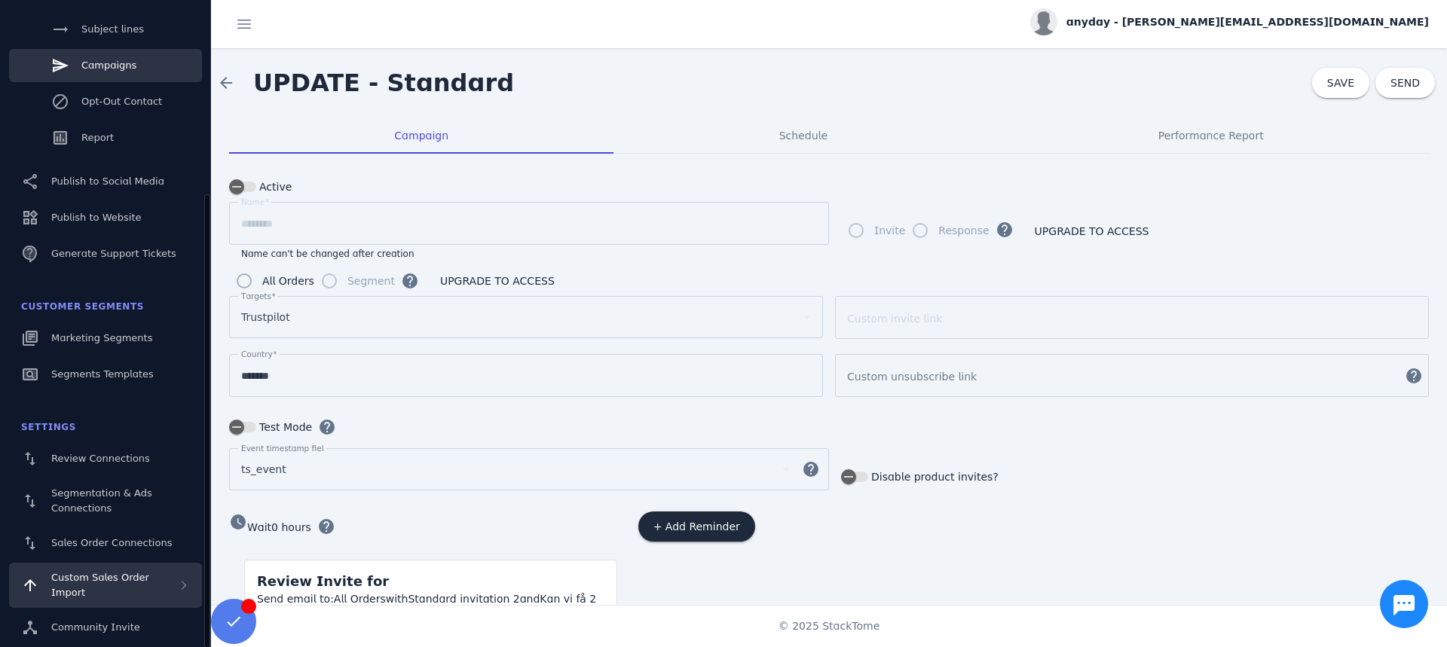
click at [112, 590] on div "Custom Sales Order Import" at bounding box center [114, 585] width 127 height 30
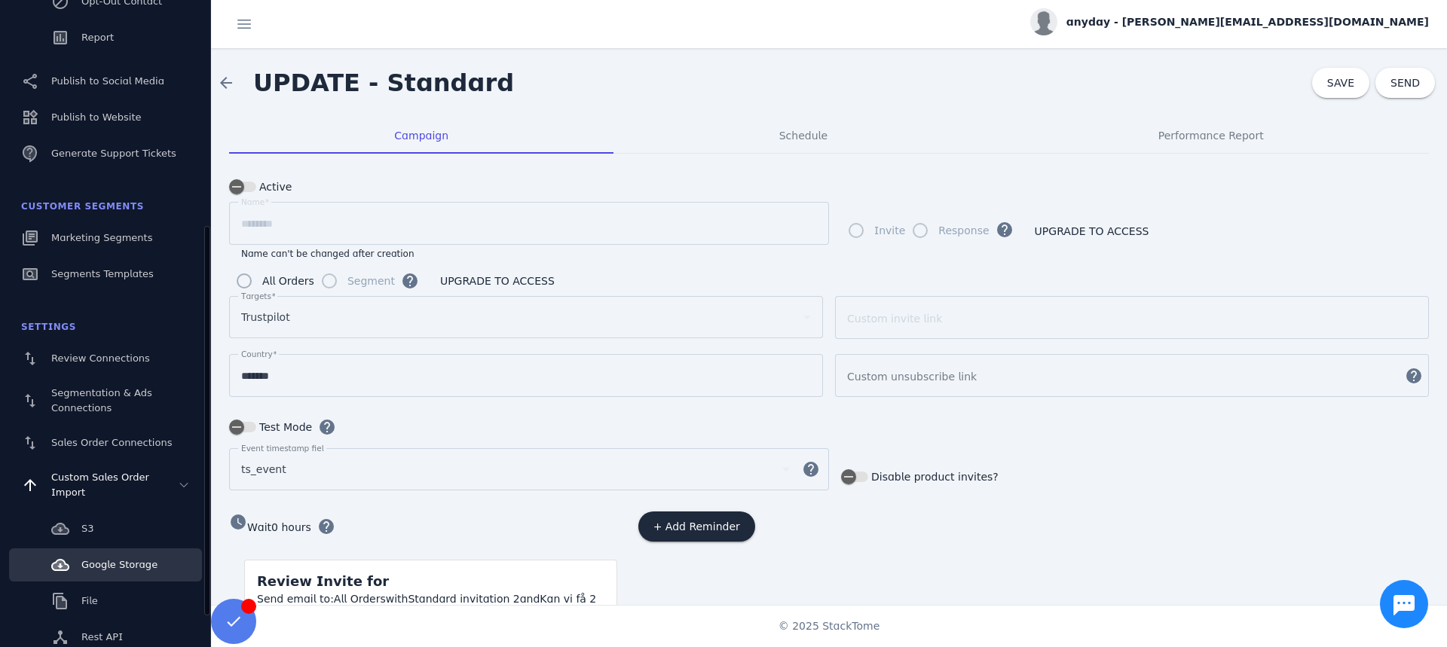
click at [104, 566] on span "Google Storage" at bounding box center [119, 564] width 76 height 11
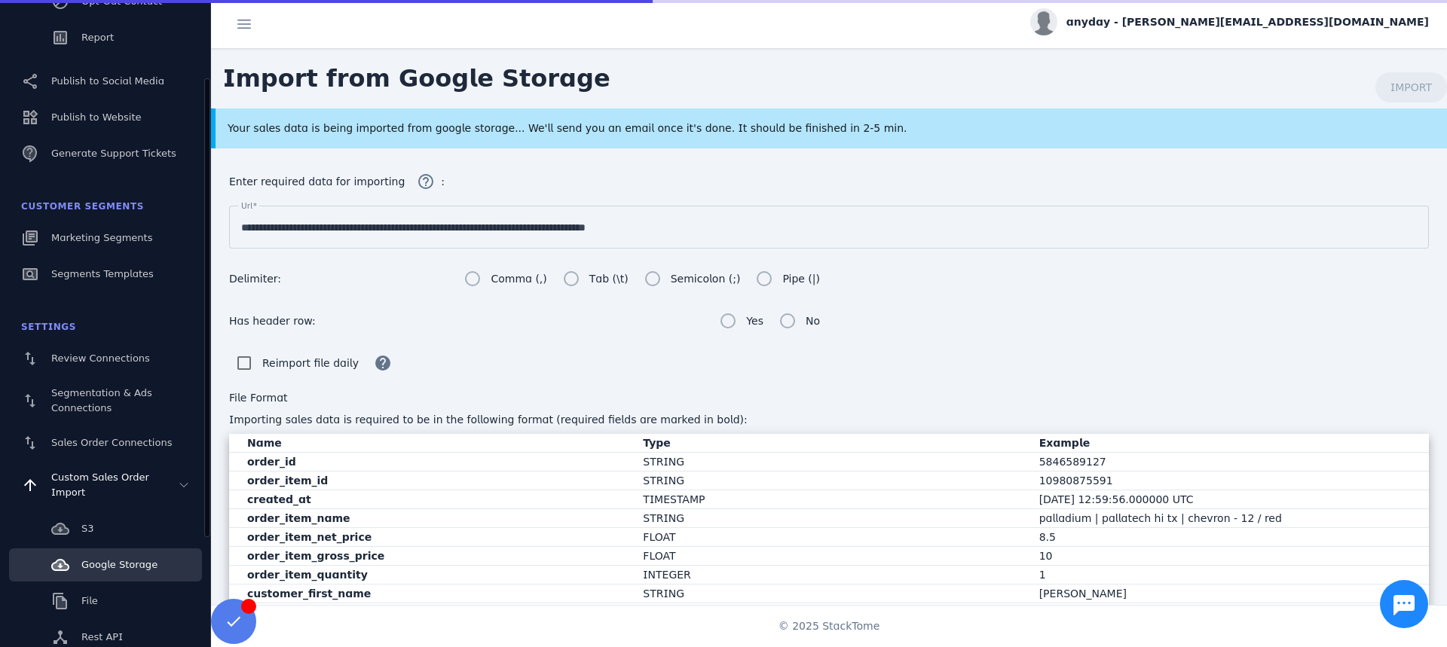
scroll to position [267, 0]
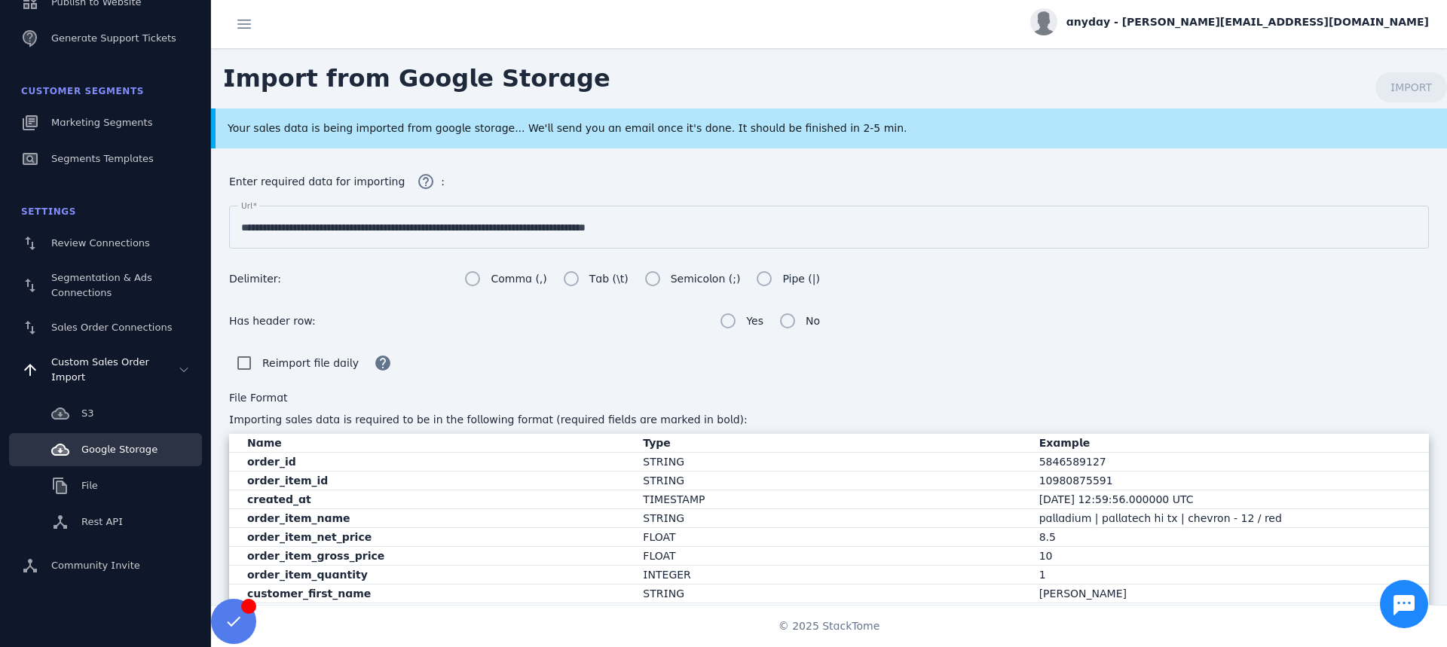
click at [592, 134] on div "Your sales data is being imported from google storage... We'll send you an emai…" at bounding box center [771, 129] width 1086 height 16
click at [614, 172] on div "Enter required data for importing help_outline :" at bounding box center [828, 182] width 1199 height 30
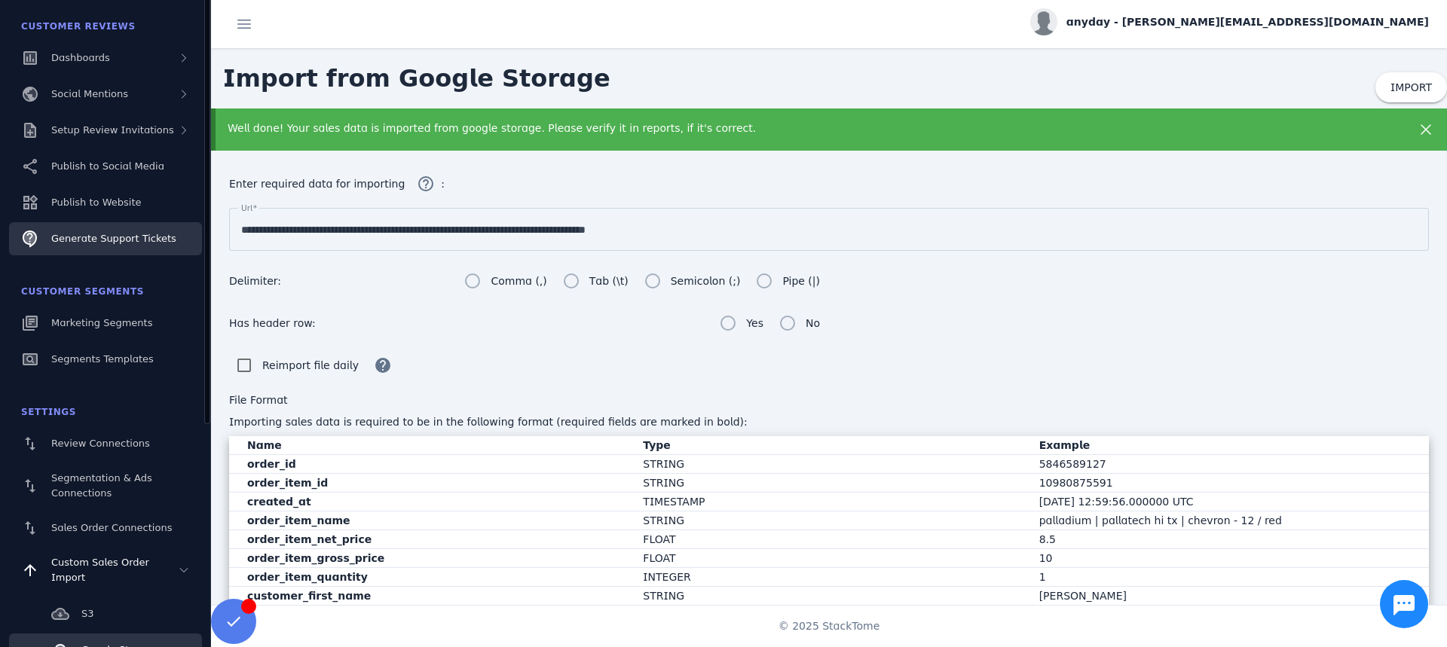
scroll to position [0, 0]
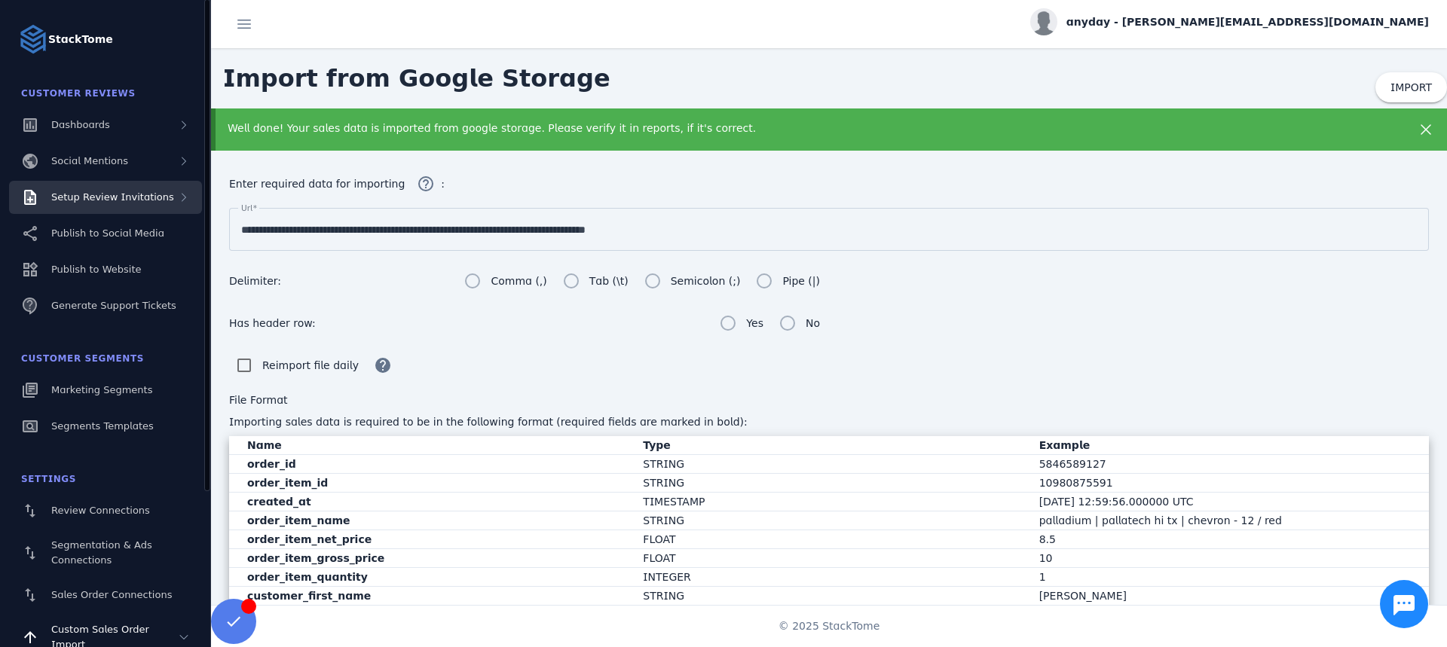
click at [120, 199] on span "Setup Review Invitations" at bounding box center [112, 196] width 123 height 11
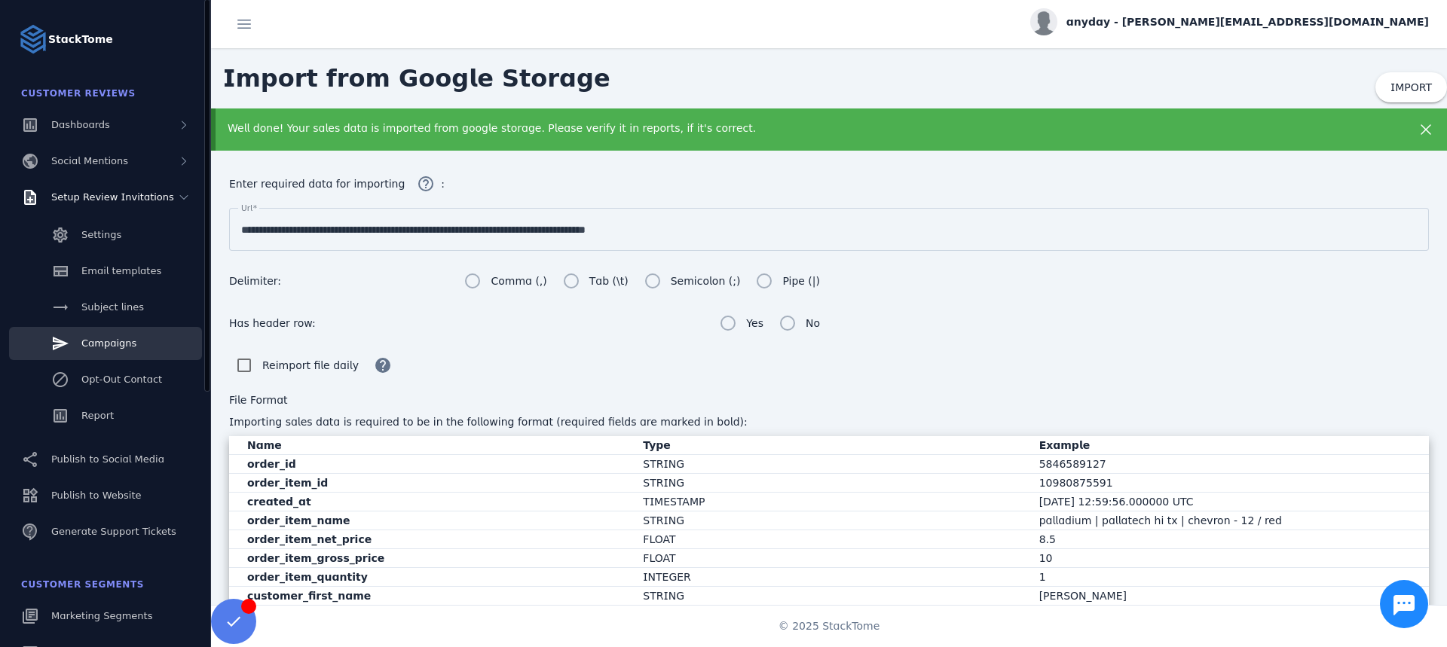
click at [98, 351] on link "Campaigns" at bounding box center [105, 343] width 193 height 33
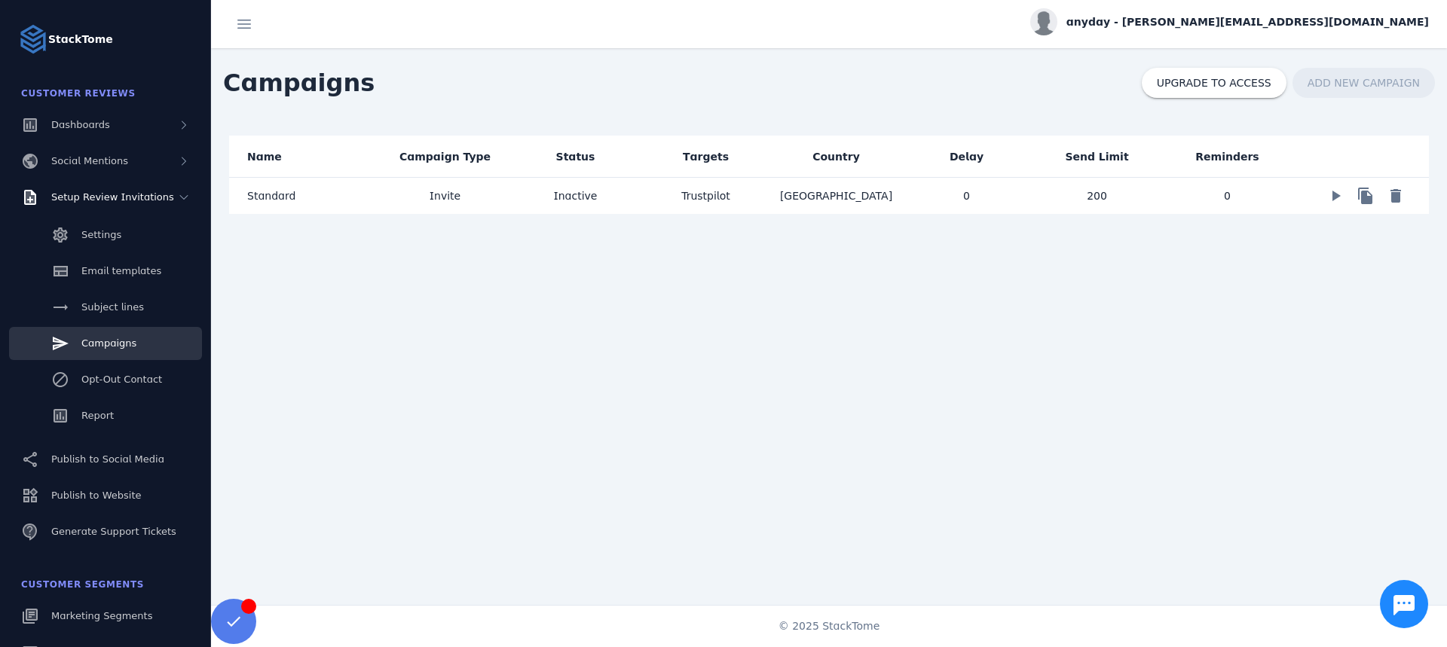
click at [872, 207] on mat-cell "[GEOGRAPHIC_DATA]" at bounding box center [836, 196] width 130 height 36
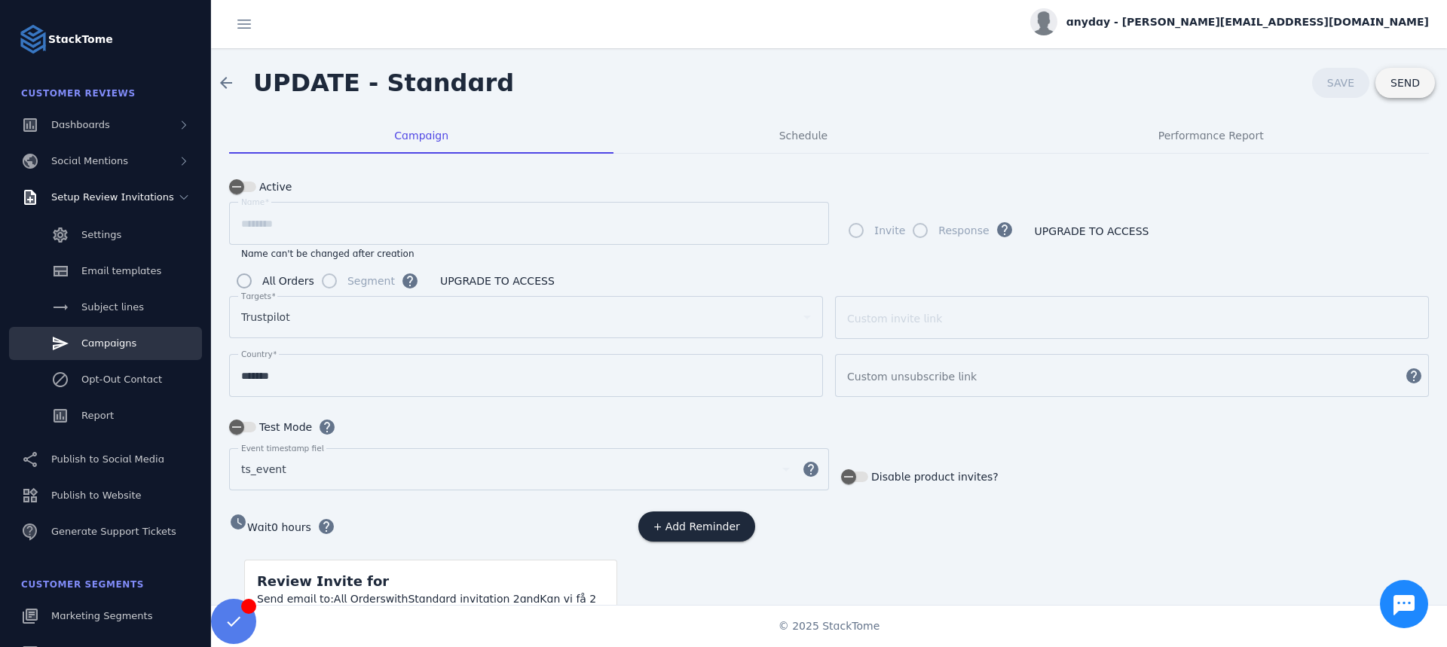
click at [1400, 93] on span at bounding box center [1405, 83] width 60 height 36
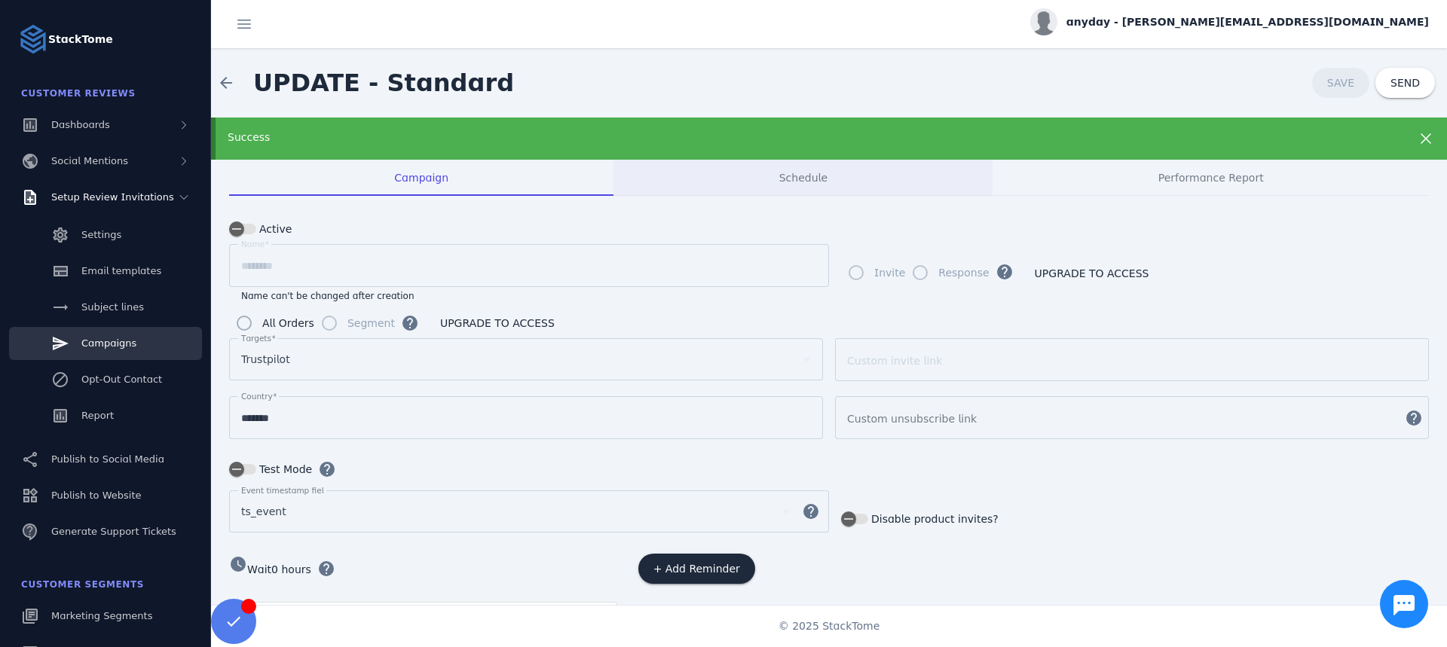
click at [823, 185] on span "Schedule" at bounding box center [803, 178] width 48 height 36
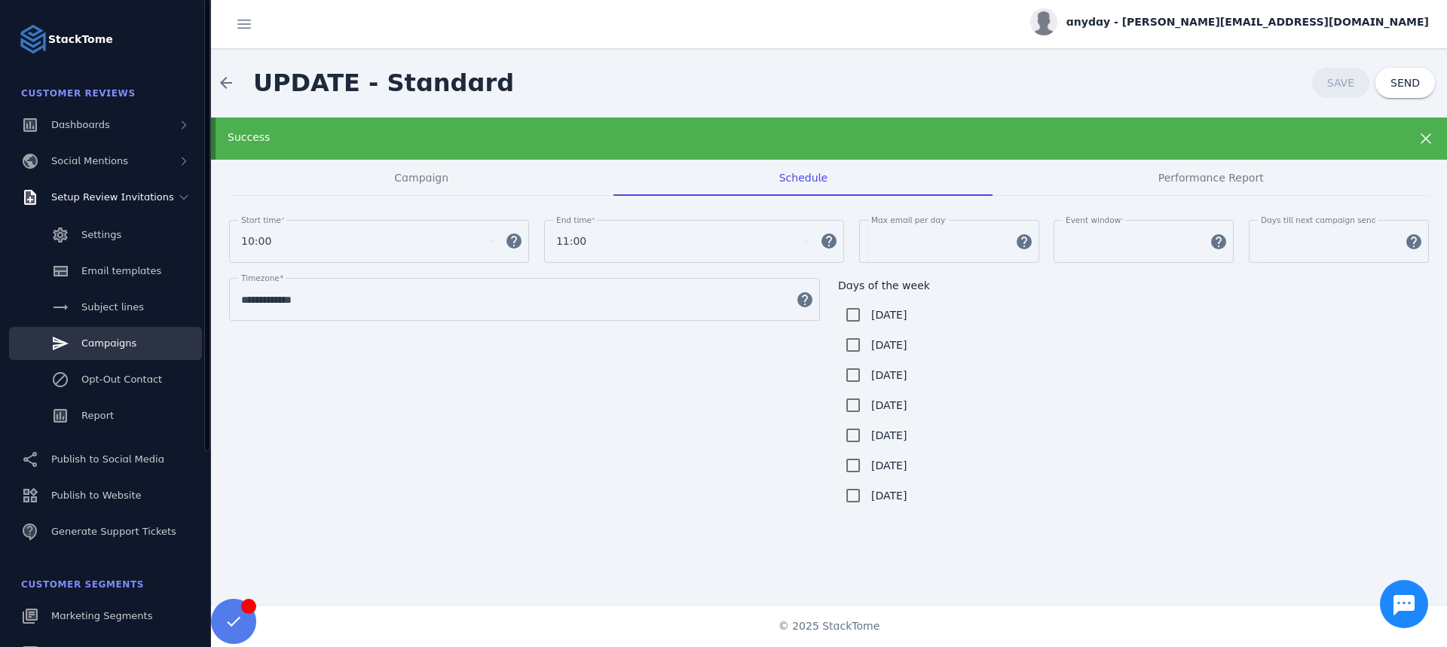
click at [133, 334] on link "Campaigns" at bounding box center [105, 343] width 193 height 33
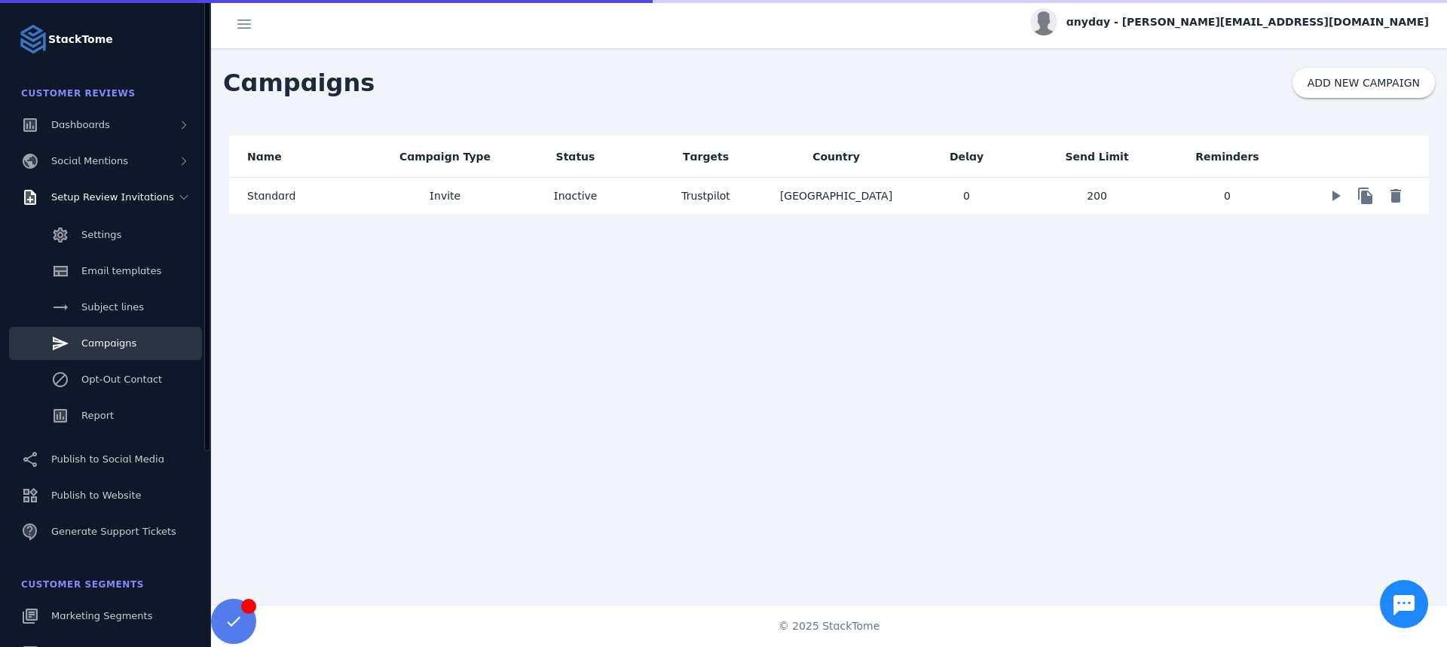
scroll to position [100, 0]
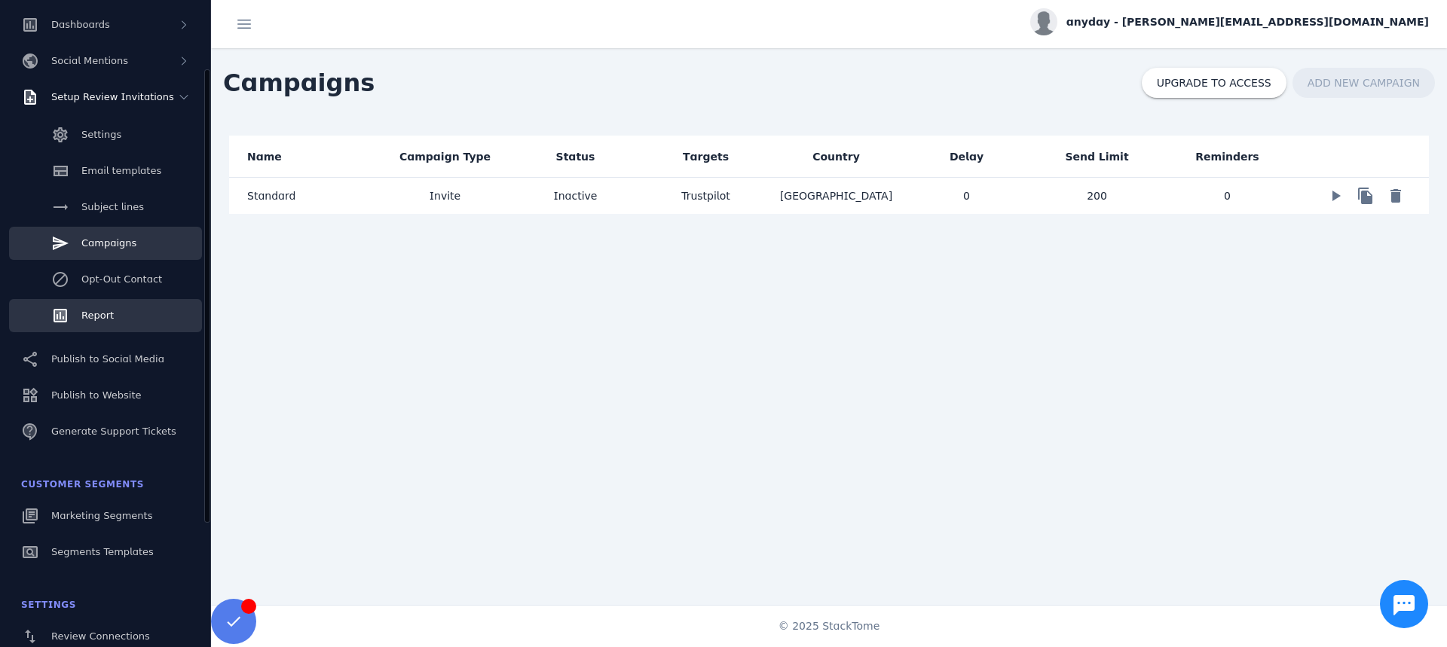
click at [99, 316] on span "Report" at bounding box center [97, 315] width 32 height 11
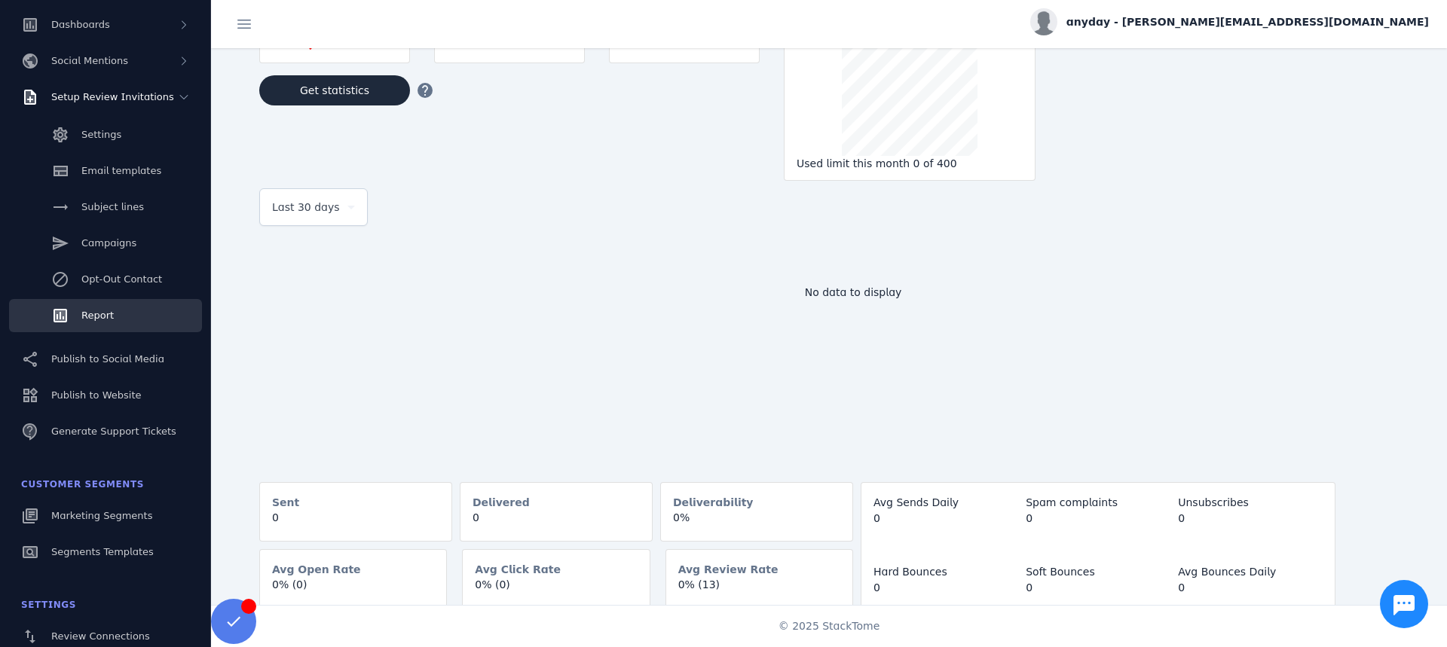
scroll to position [90, 0]
drag, startPoint x: 293, startPoint y: 521, endPoint x: 258, endPoint y: 524, distance: 34.7
click at [258, 524] on div "How many emails get sent this month? Reputation Poor thumb_down Deliverability …" at bounding box center [843, 281] width 1205 height 647
click at [603, 364] on div "No data to display" at bounding box center [852, 358] width 1187 height 226
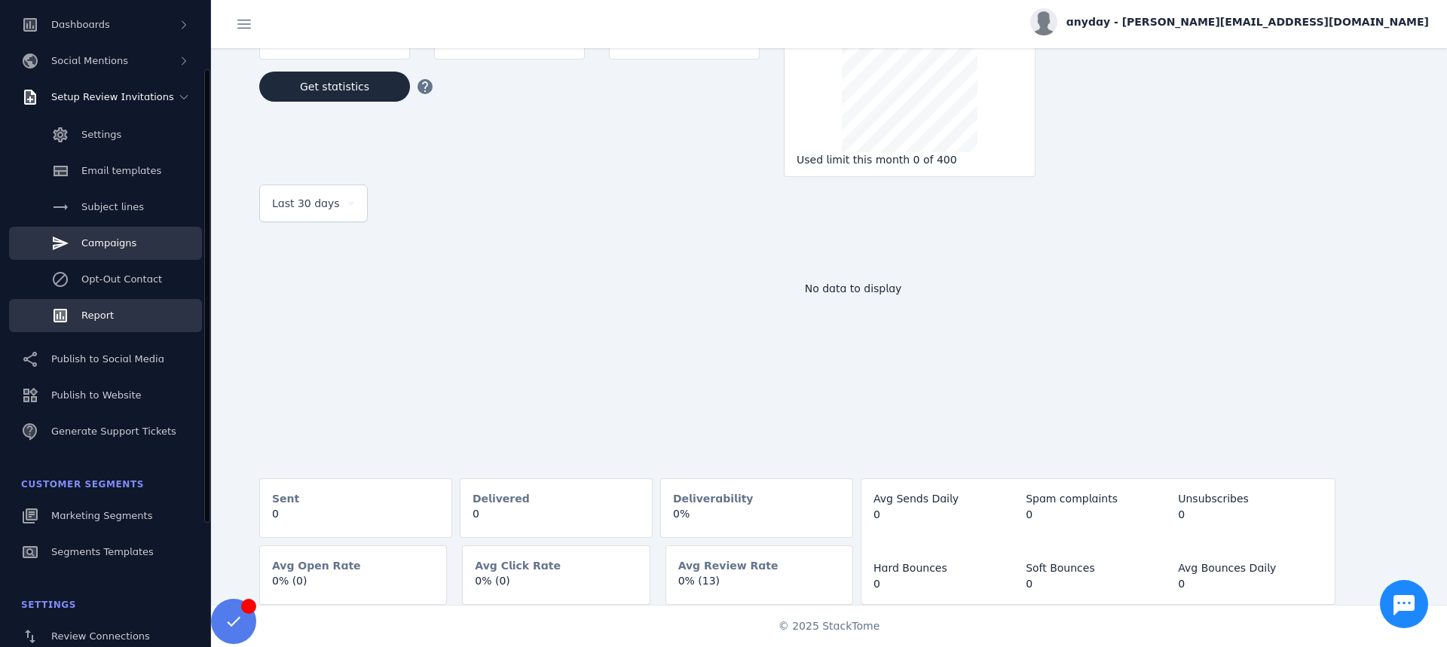
click at [112, 232] on link "Campaigns" at bounding box center [105, 243] width 193 height 33
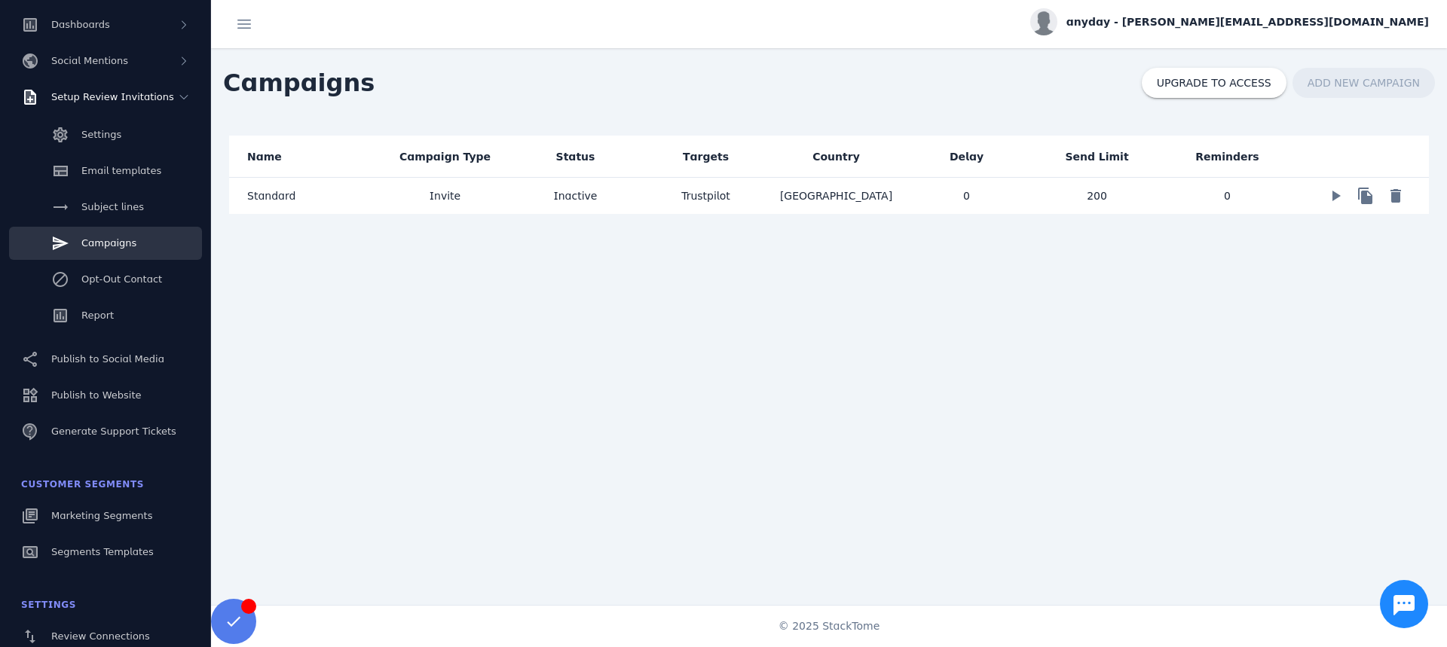
click at [852, 192] on mat-cell "[GEOGRAPHIC_DATA]" at bounding box center [836, 196] width 130 height 36
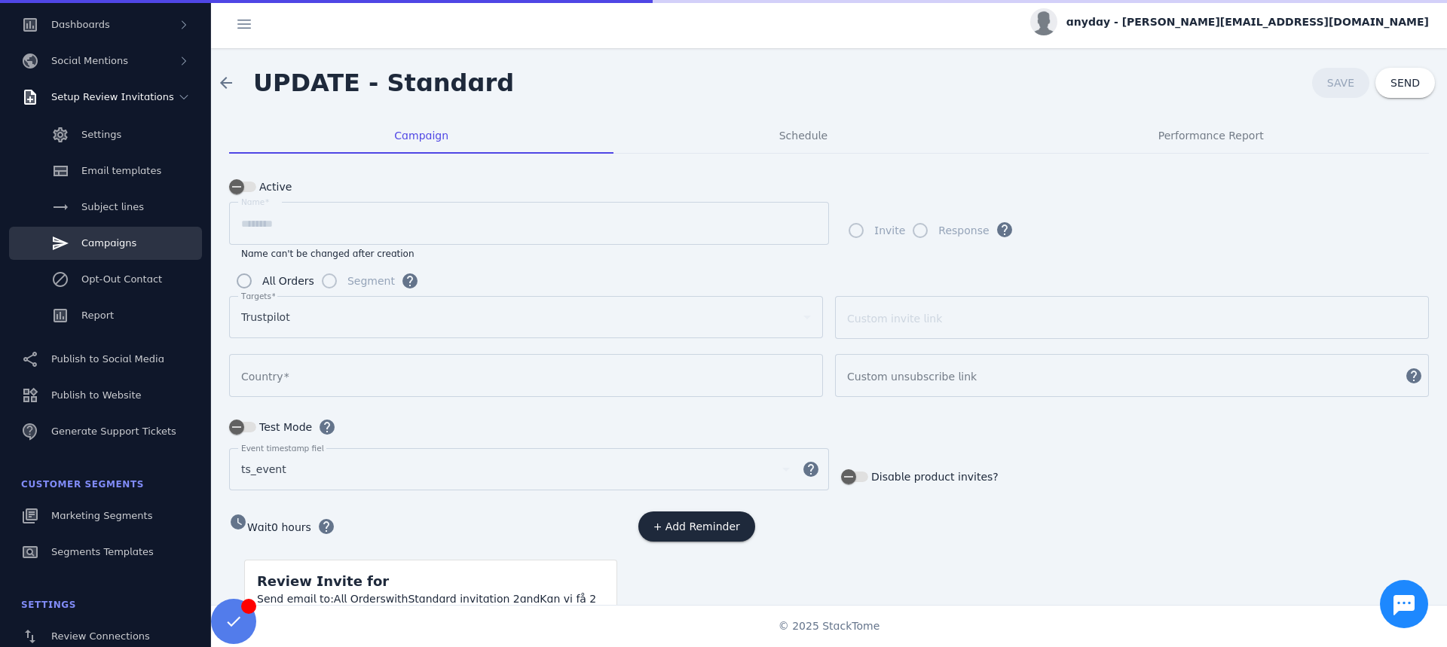
type input "*******"
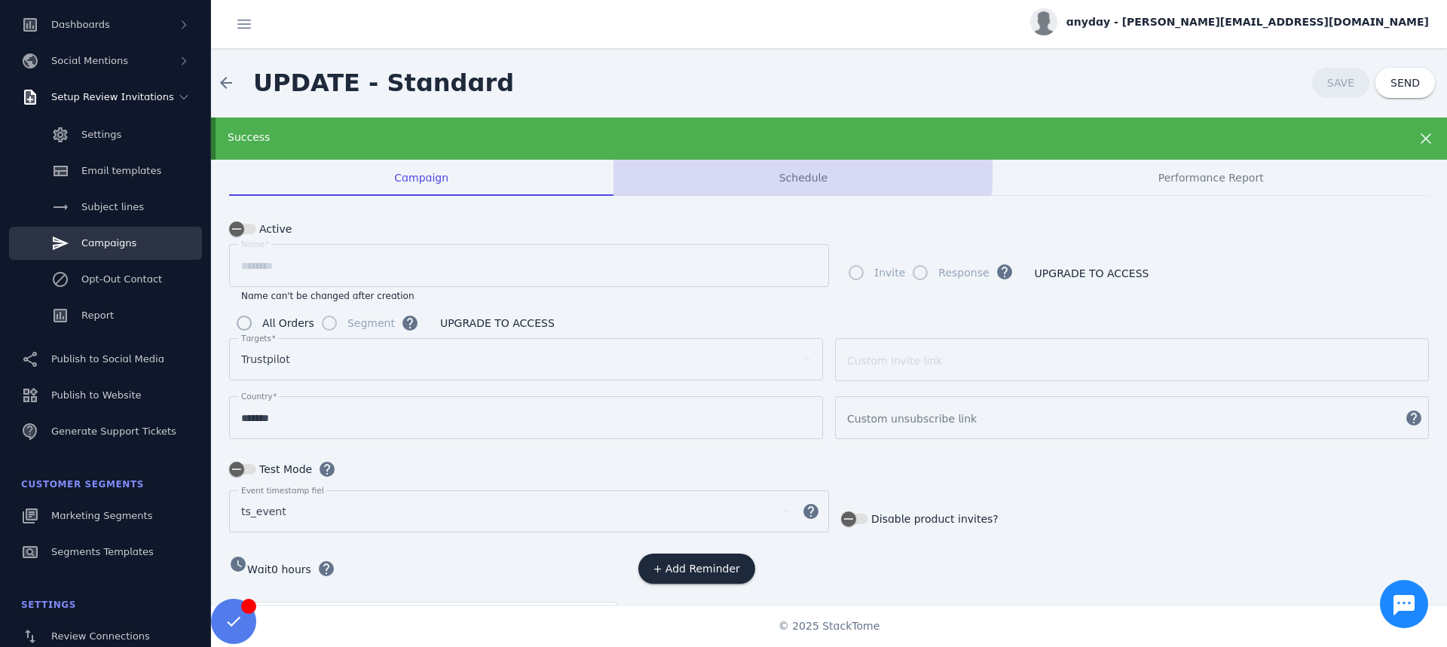
click at [779, 167] on span "Schedule" at bounding box center [803, 178] width 48 height 36
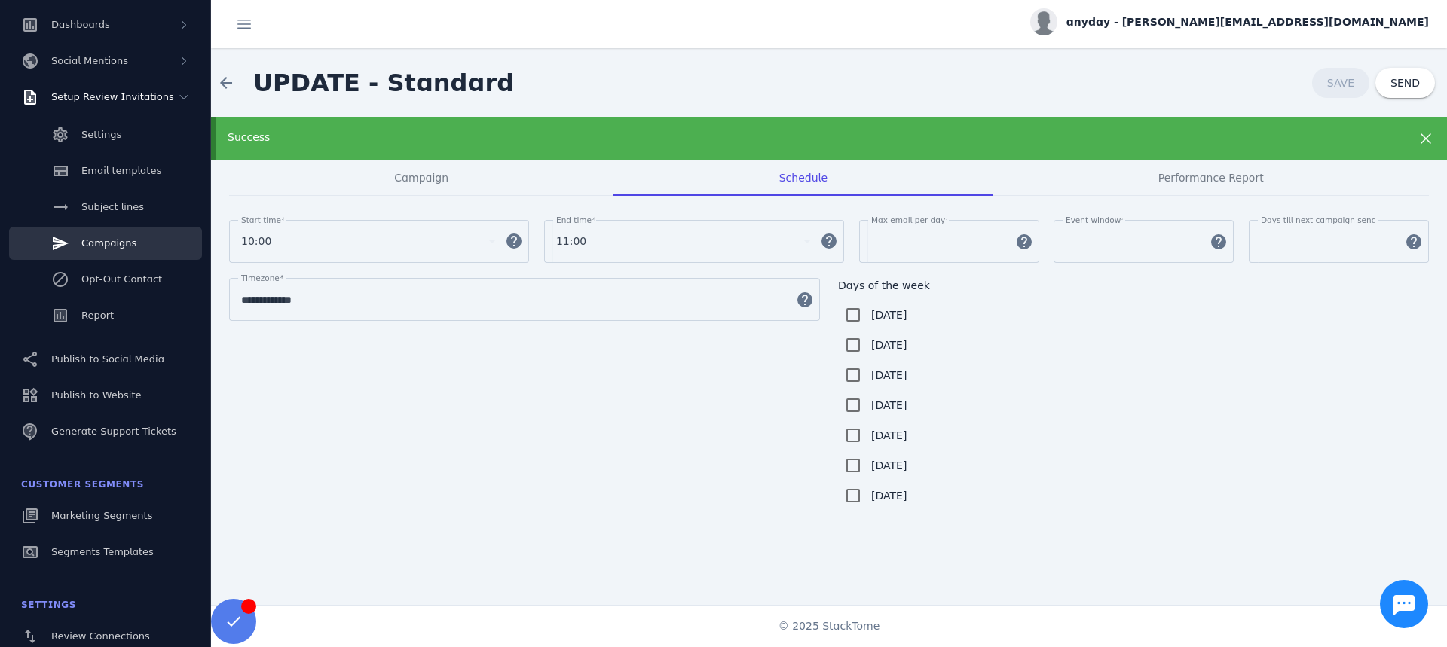
scroll to position [14, 0]
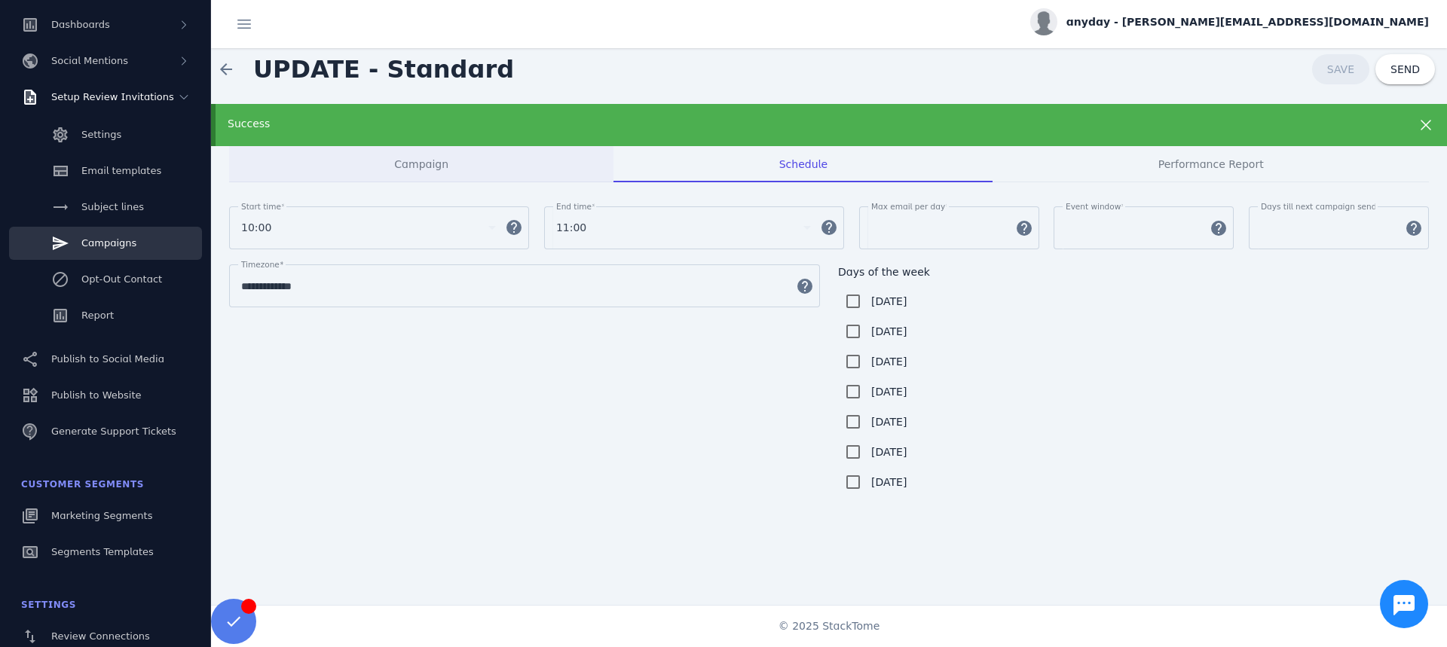
click at [384, 160] on div "Campaign" at bounding box center [421, 164] width 384 height 36
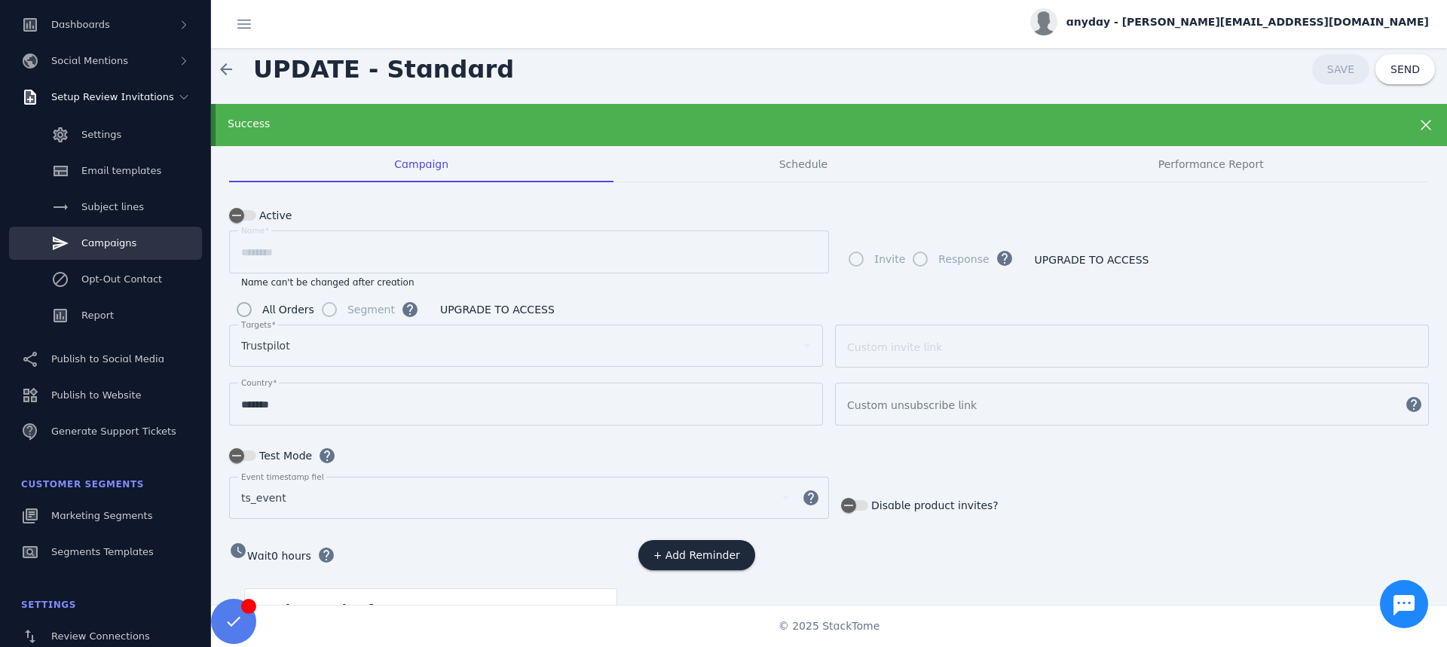
scroll to position [125, 0]
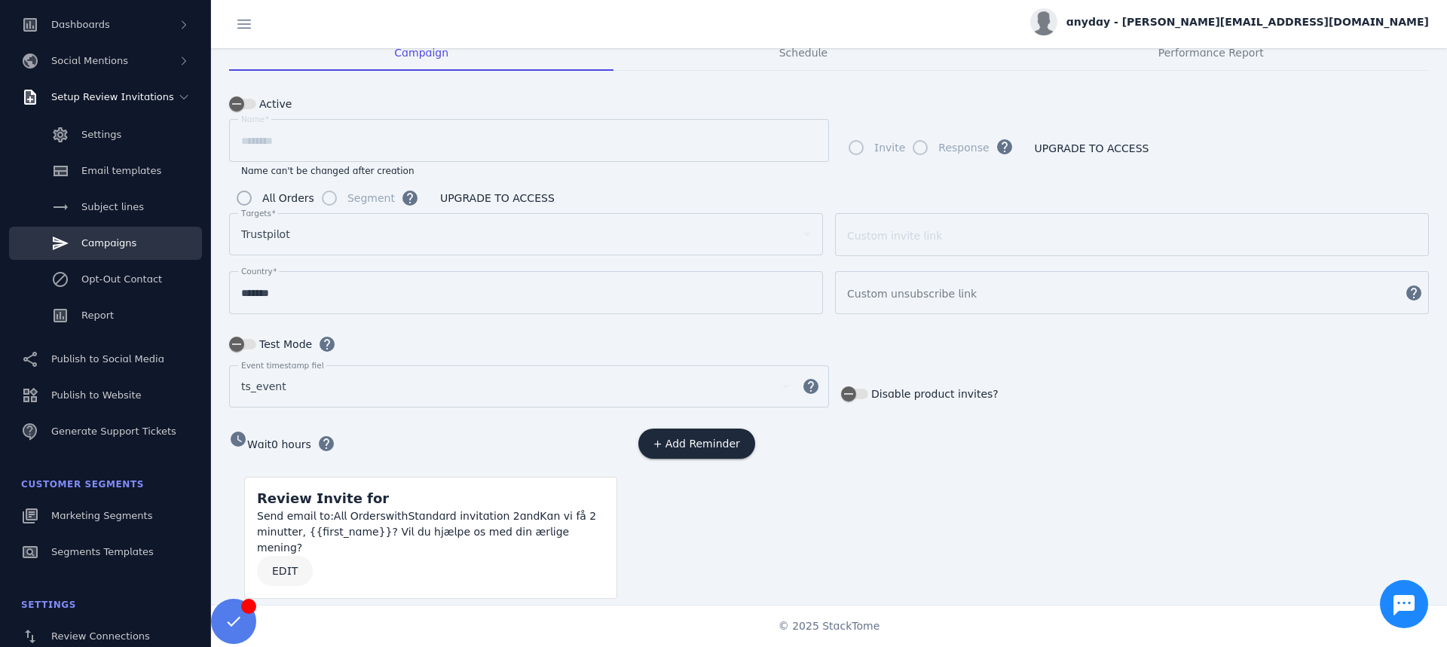
click at [276, 566] on span "EDIT" at bounding box center [285, 571] width 26 height 11
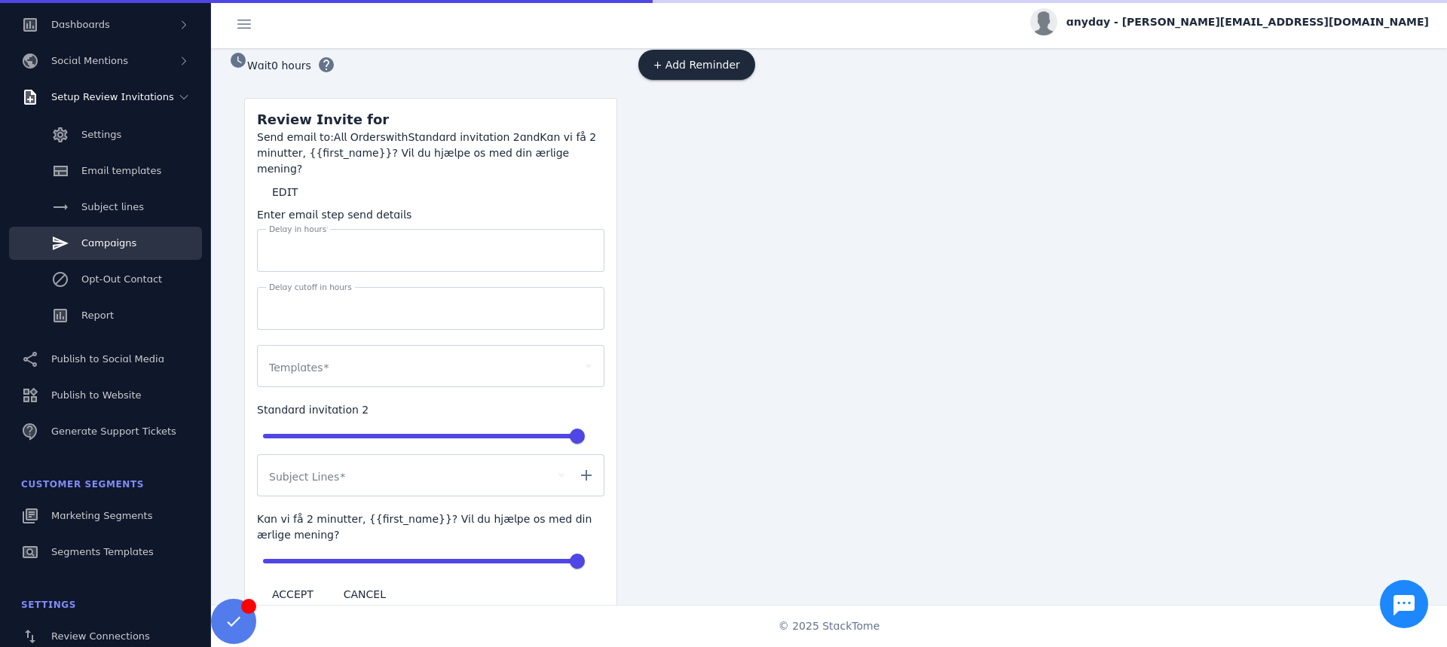
scroll to position [526, 0]
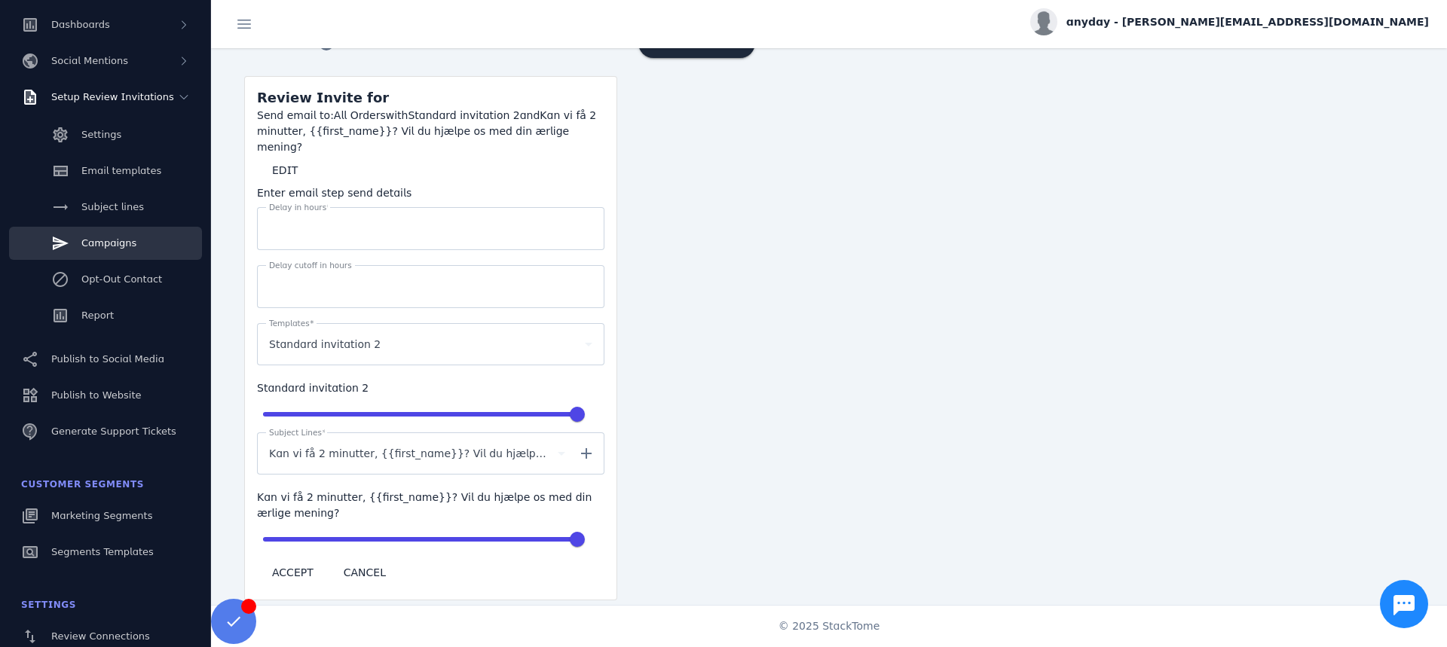
click at [321, 278] on input "**" at bounding box center [430, 287] width 323 height 18
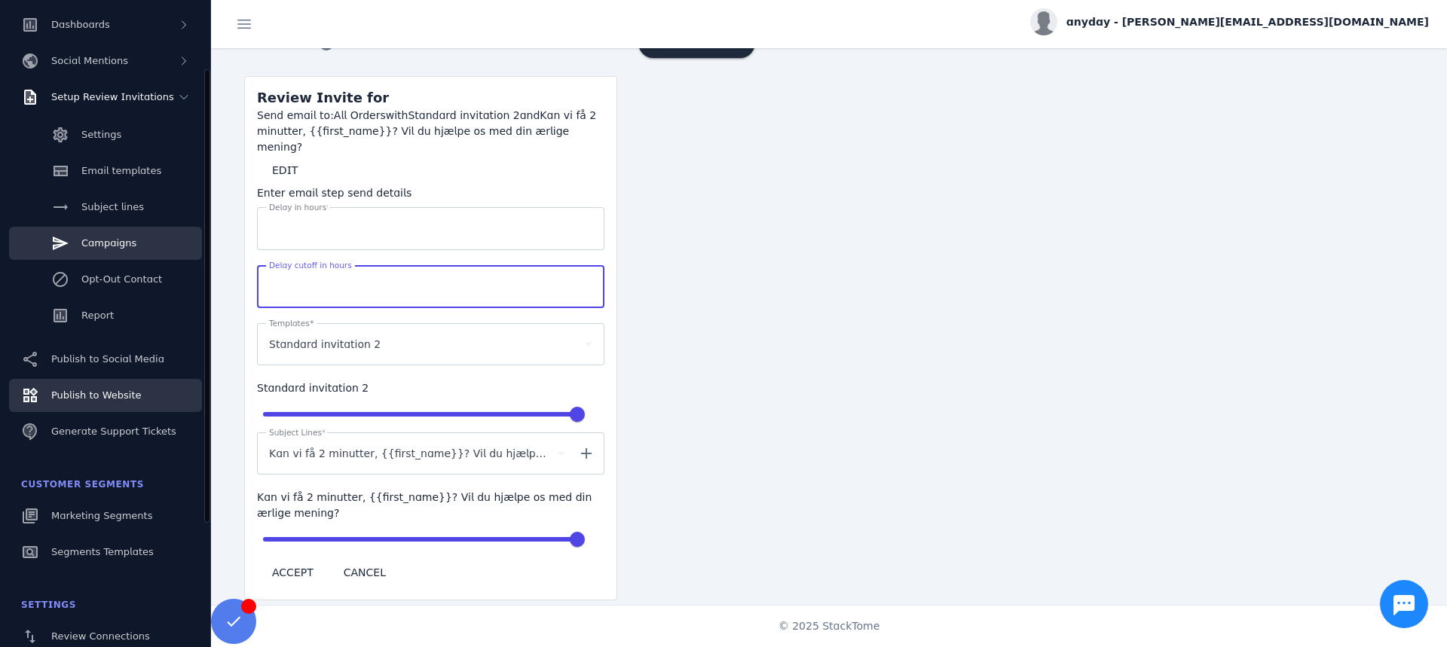
scroll to position [278, 0]
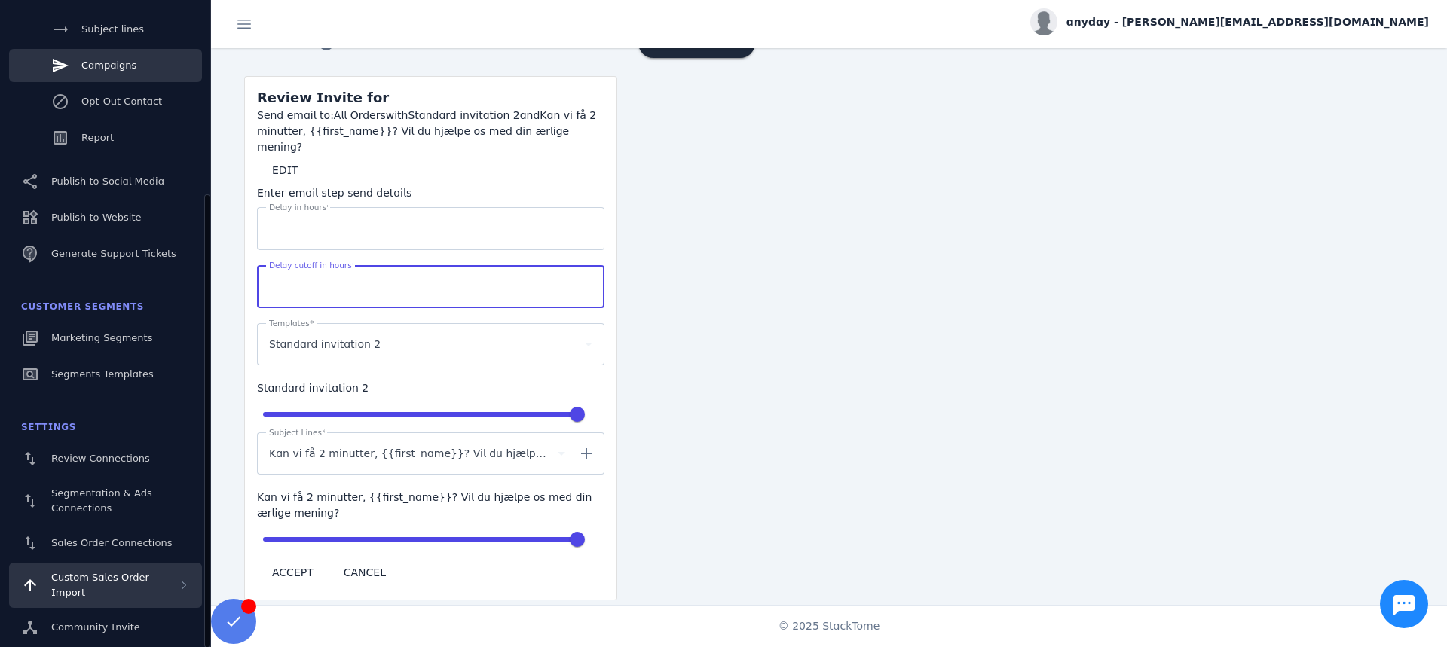
click at [113, 576] on span "Custom Sales Order Import" at bounding box center [100, 585] width 98 height 26
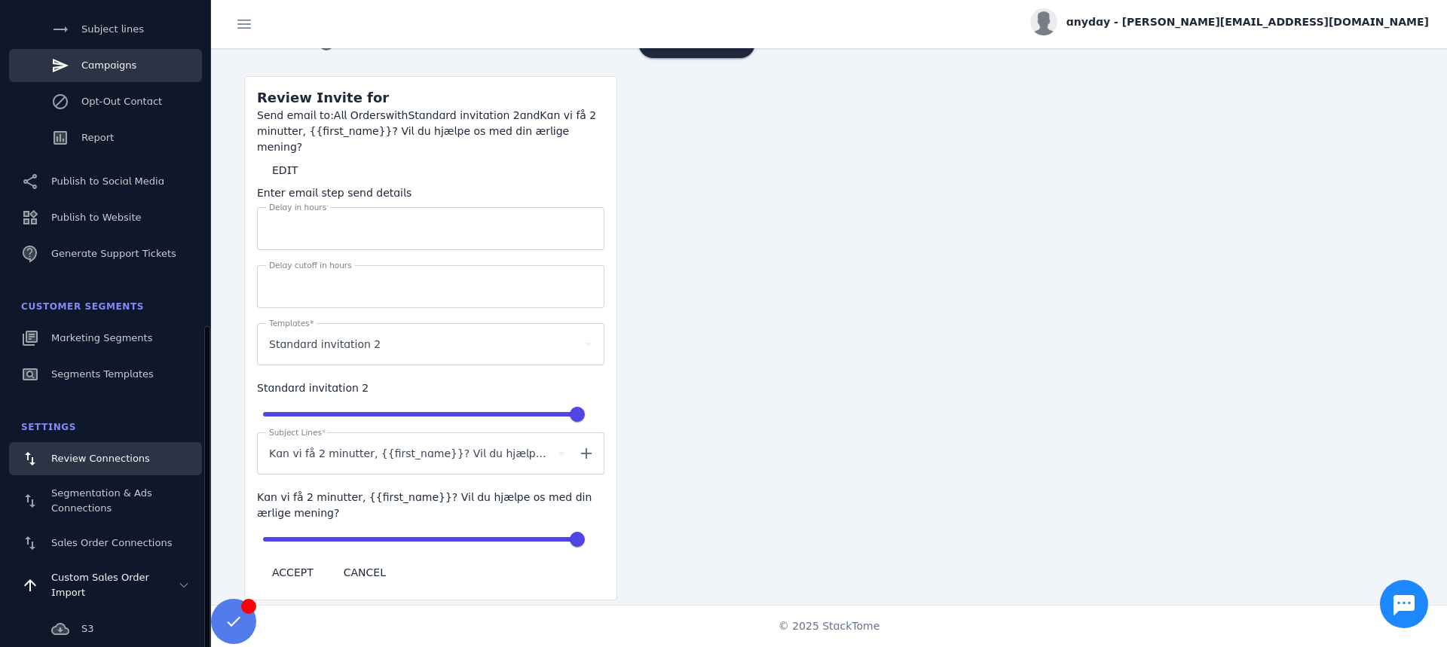
scroll to position [432, 0]
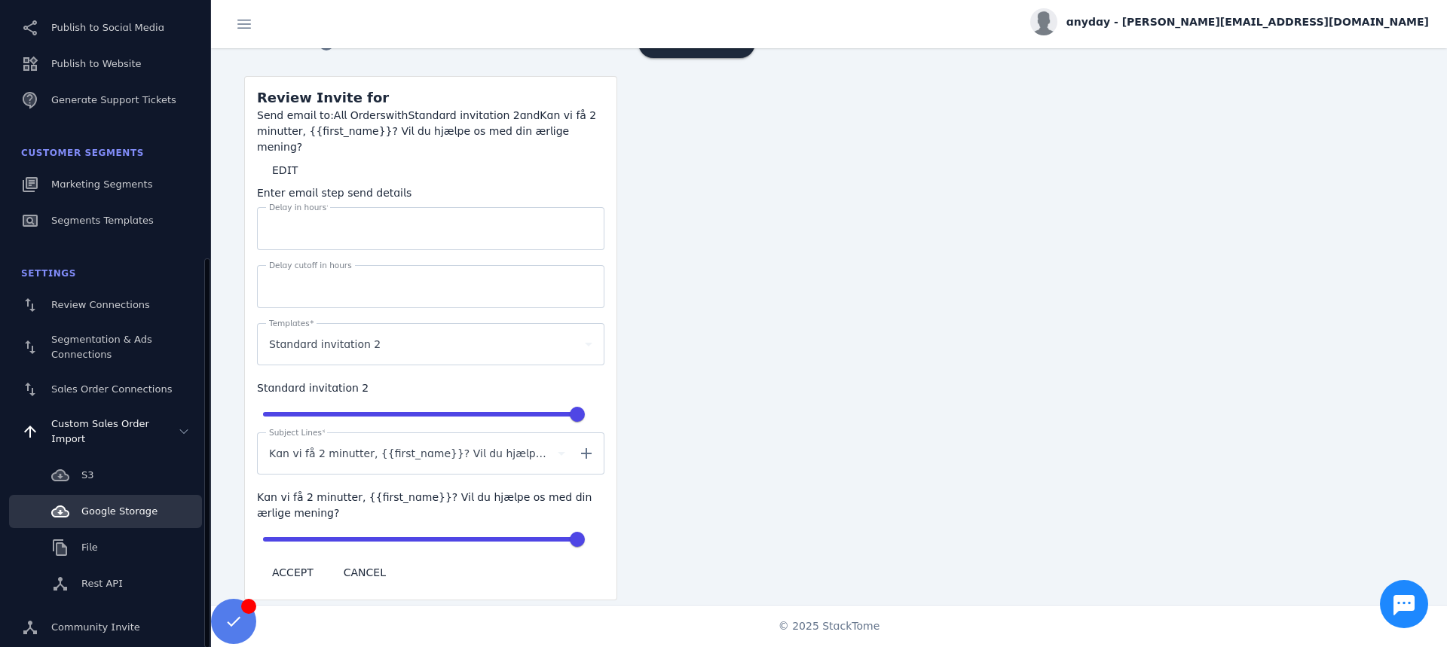
click at [105, 511] on span "Google Storage" at bounding box center [119, 511] width 76 height 11
click at [138, 507] on span "Google Storage" at bounding box center [119, 511] width 76 height 11
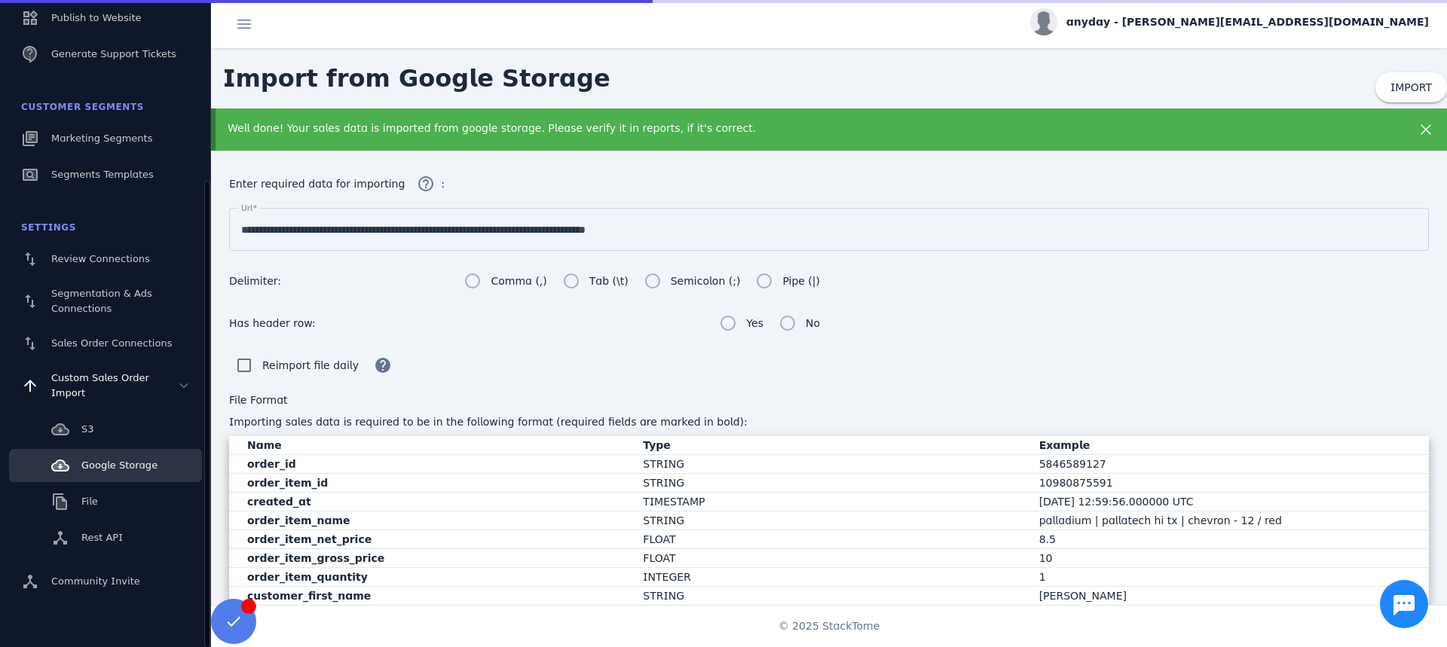
scroll to position [252, 0]
click at [447, 237] on input "**********" at bounding box center [828, 230] width 1175 height 18
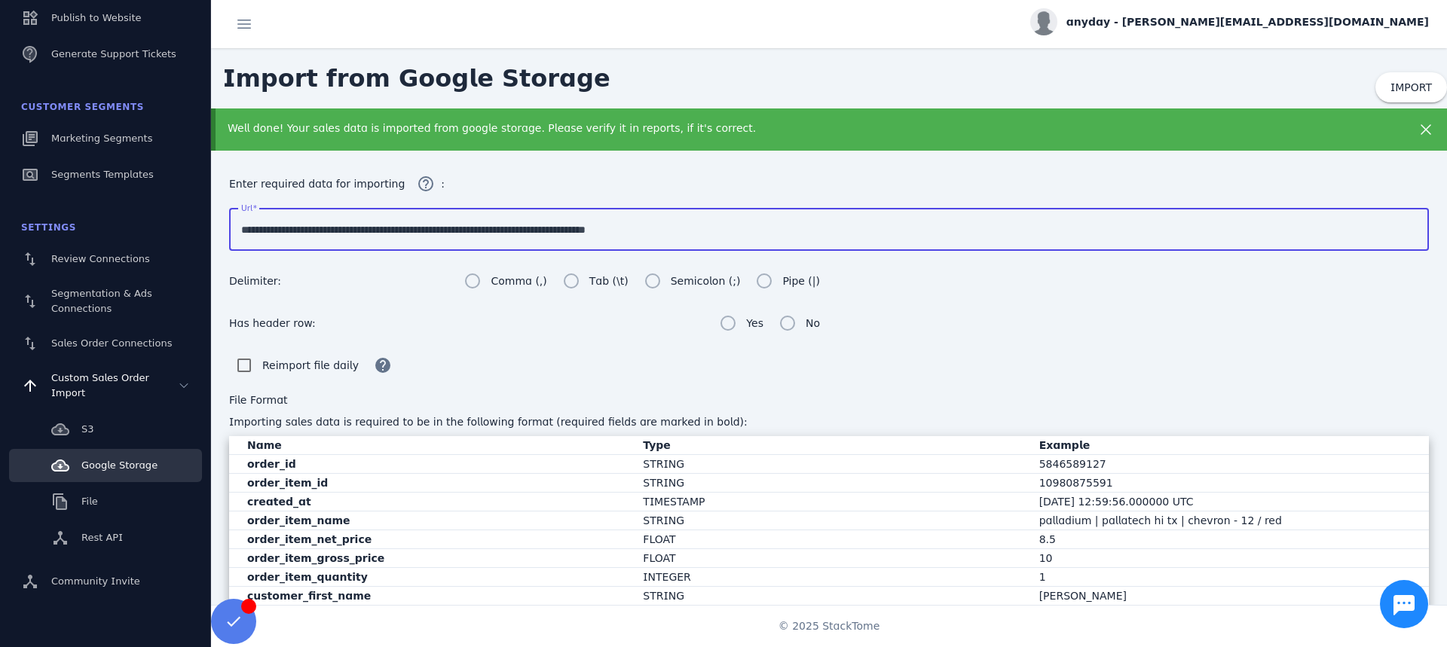
paste input "****"
click at [1422, 128] on icon at bounding box center [1425, 129] width 11 height 11
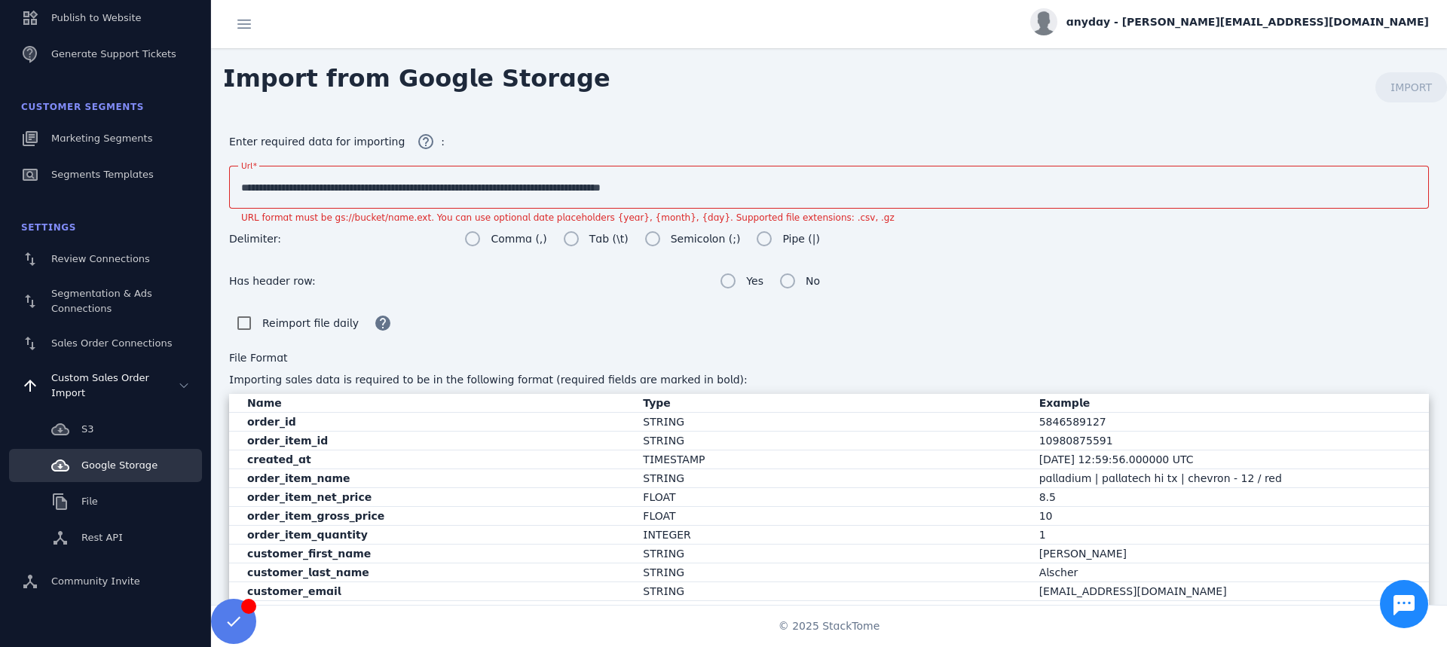
click at [695, 172] on div "**********" at bounding box center [828, 187] width 1175 height 43
click at [963, 248] on form "**********" at bounding box center [828, 239] width 1199 height 224
click at [537, 196] on div "**********" at bounding box center [828, 187] width 1175 height 43
paste input
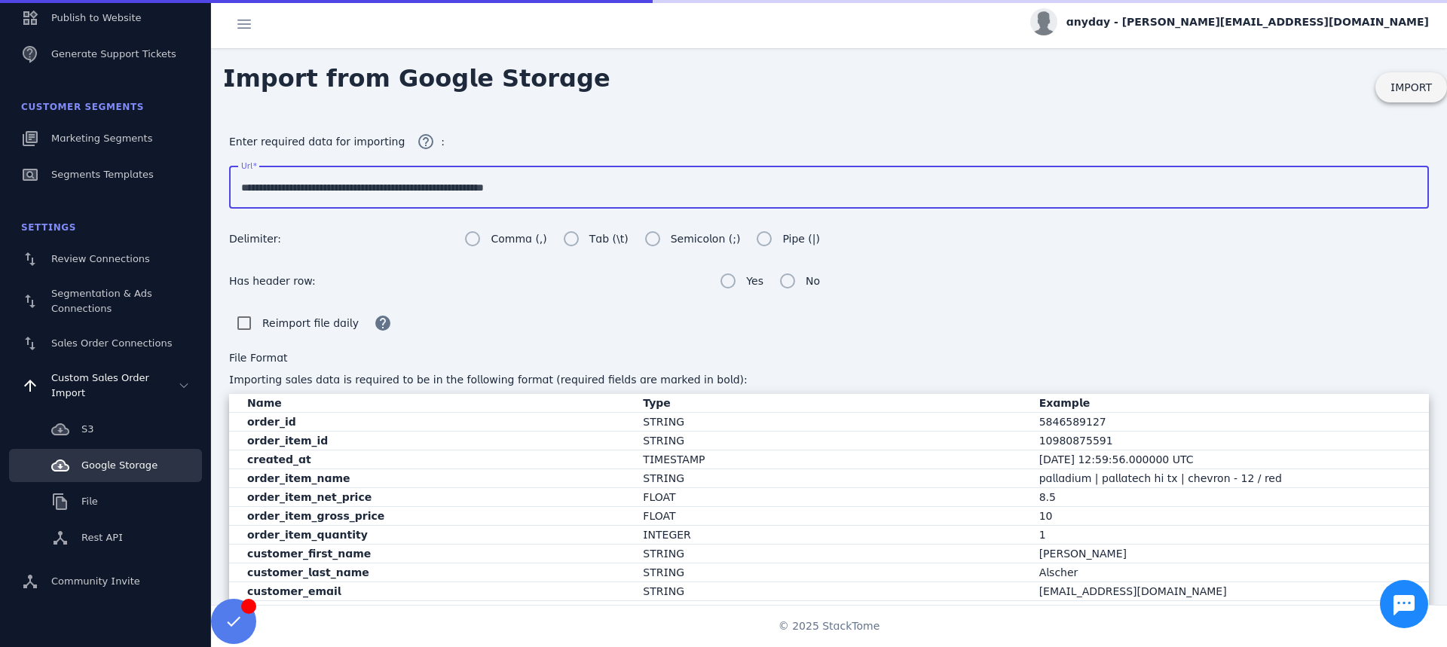
click at [1403, 89] on span "IMPORT" at bounding box center [1410, 87] width 41 height 12
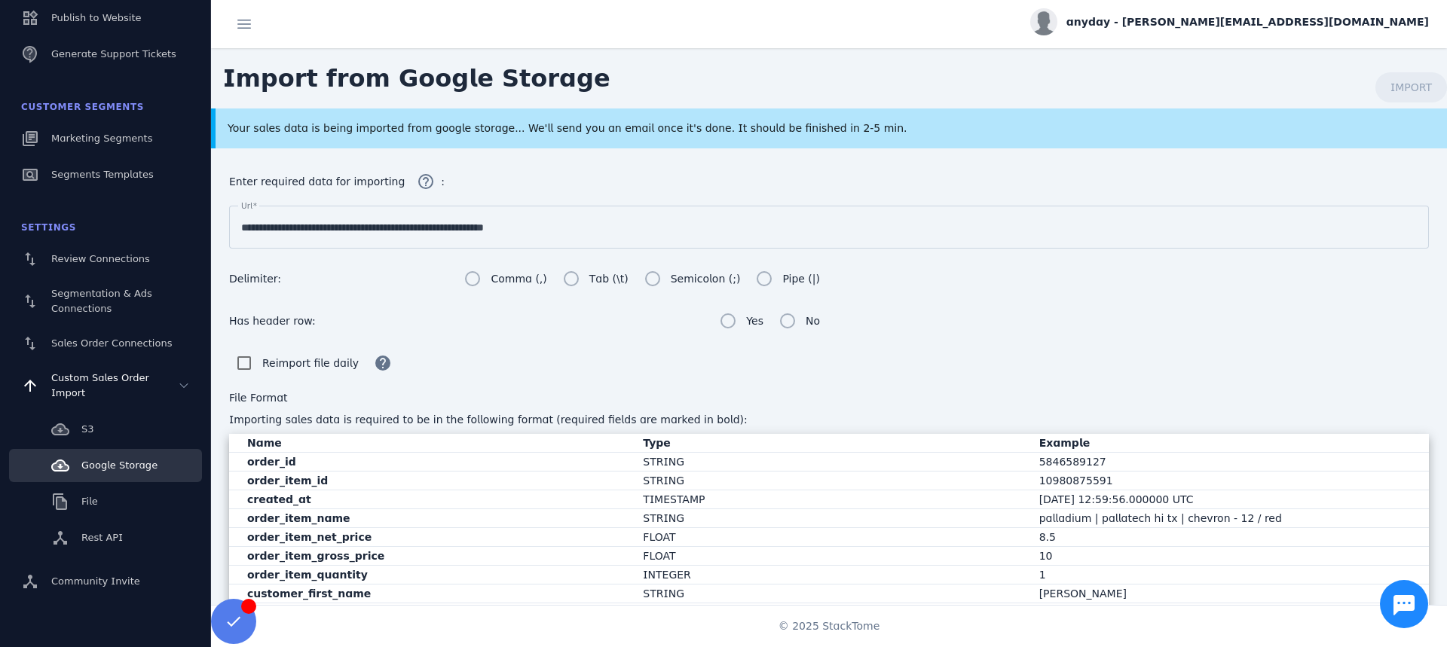
click at [826, 123] on div "Your sales data is being imported from google storage... We'll send you an emai…" at bounding box center [771, 129] width 1086 height 16
click at [817, 139] on div "Your sales data is being imported from google storage... We'll send you an emai…" at bounding box center [829, 128] width 1236 height 40
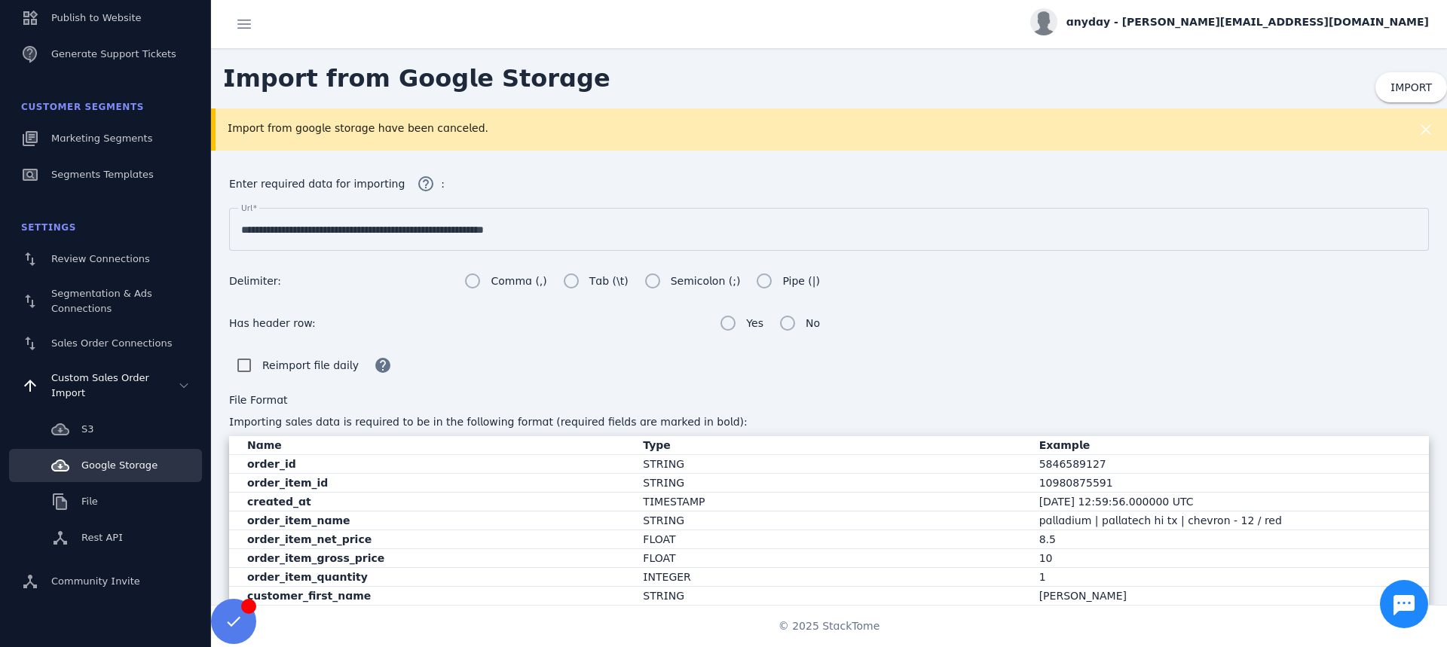
click at [458, 225] on input "**********" at bounding box center [828, 230] width 1175 height 18
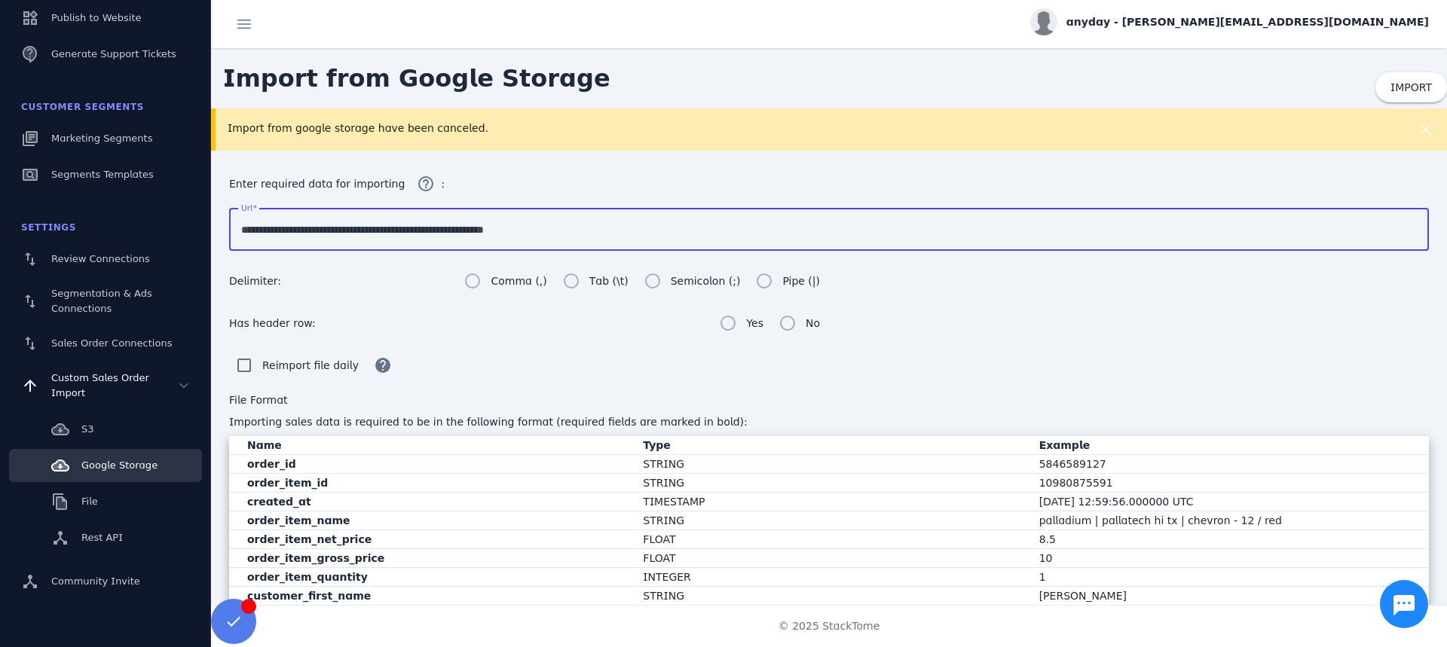
paste input "**"
type input "**********"
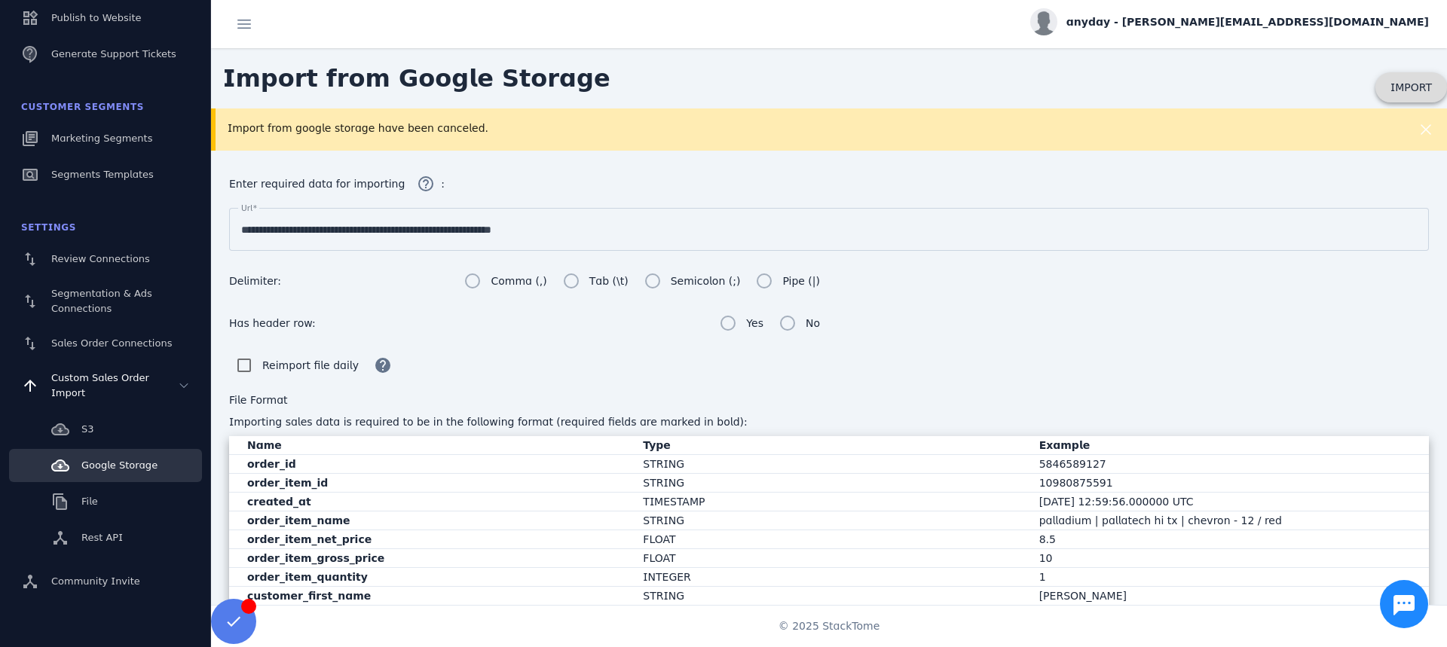
click at [1405, 83] on span "IMPORT" at bounding box center [1410, 87] width 41 height 12
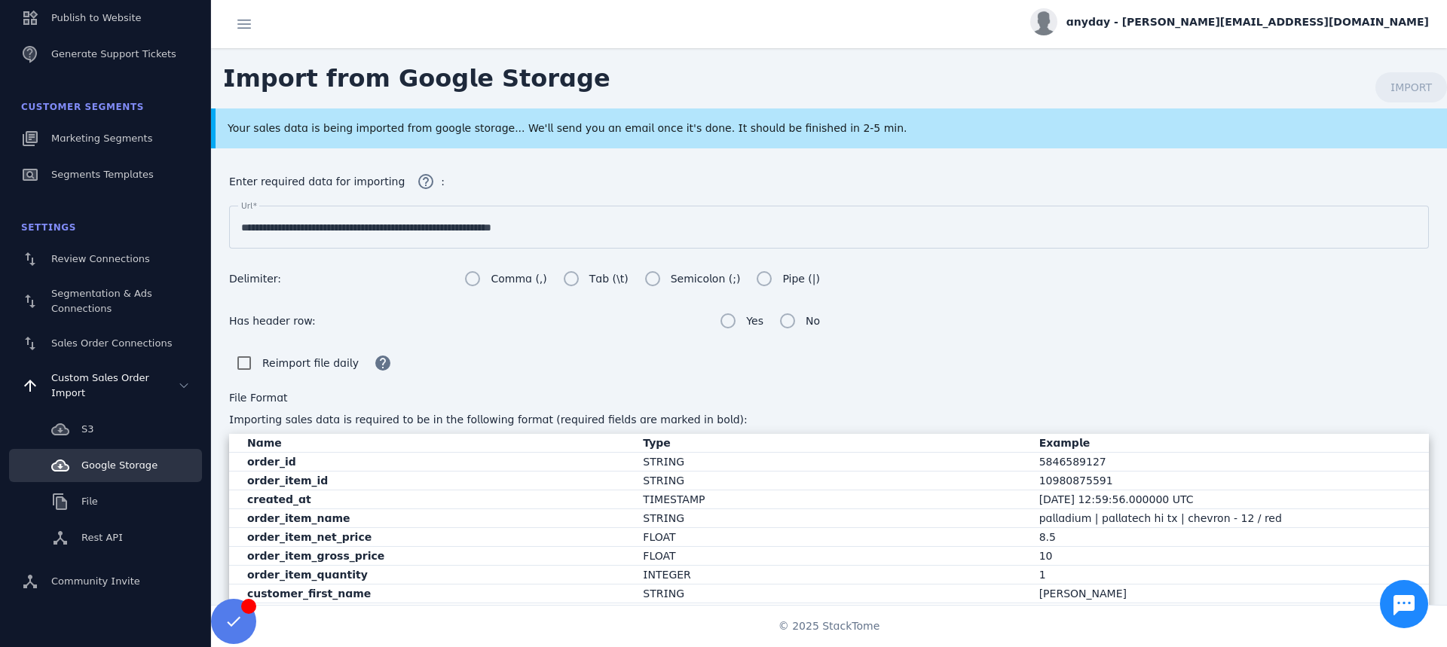
click at [611, 127] on div "Your sales data is being imported from google storage... We'll send you an emai…" at bounding box center [771, 129] width 1086 height 16
click at [581, 115] on div "Your sales data is being imported from google storage... We'll send you an emai…" at bounding box center [829, 128] width 1236 height 40
click at [542, 124] on div "Your sales data is being imported from google storage... We'll send you an emai…" at bounding box center [771, 129] width 1086 height 16
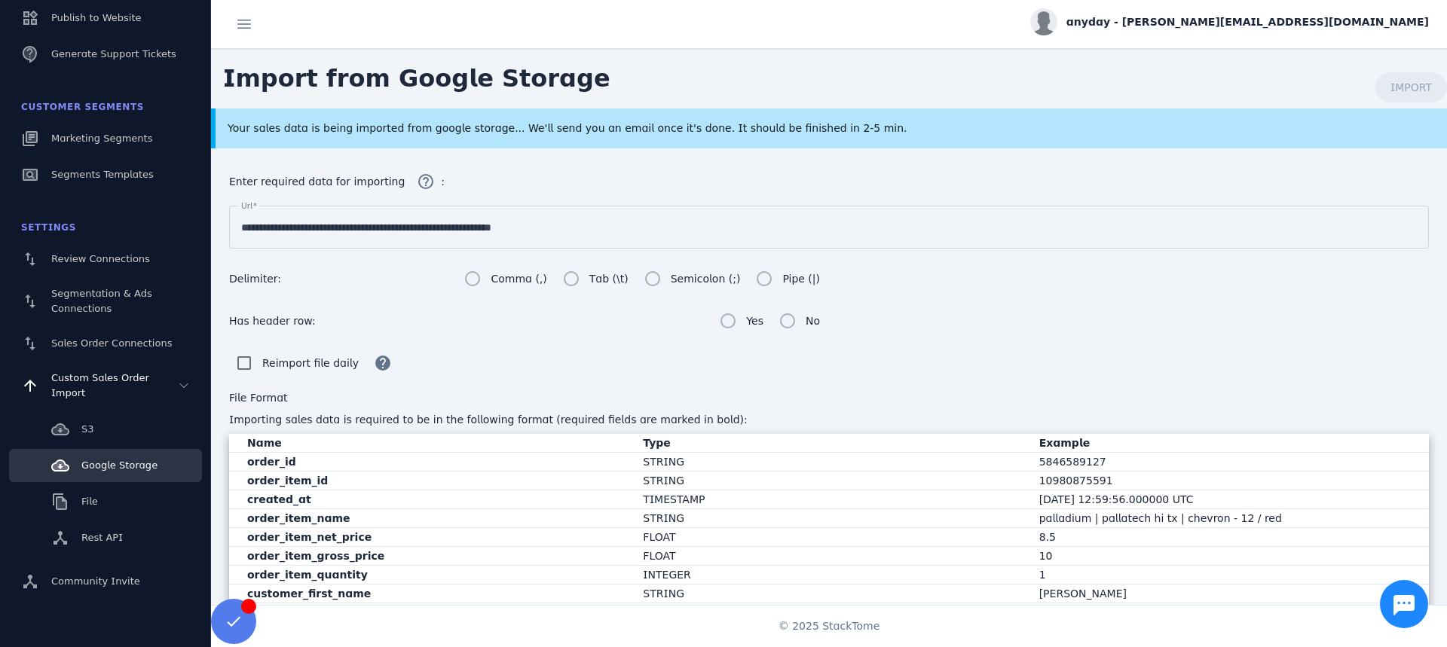
click at [542, 124] on div "Your sales data is being imported from google storage... We'll send you an emai…" at bounding box center [771, 129] width 1086 height 16
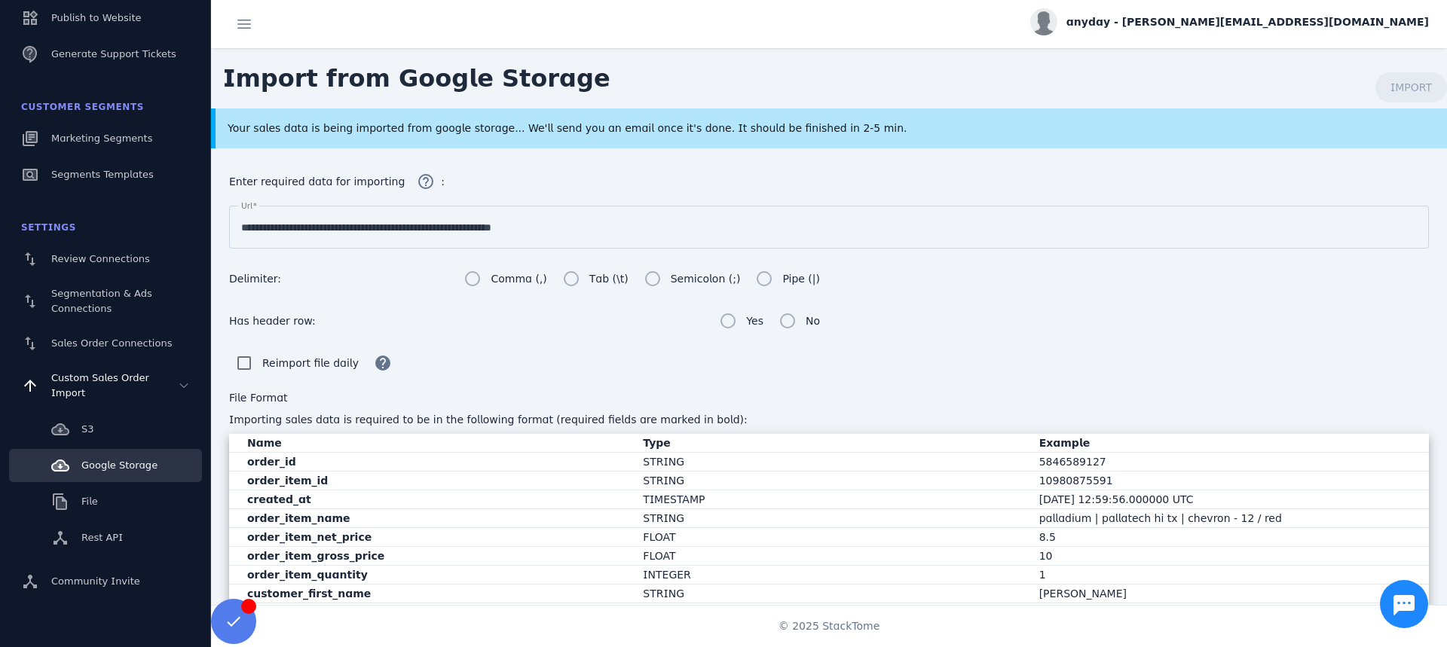
click at [542, 124] on div "Your sales data is being imported from google storage... We'll send you an emai…" at bounding box center [771, 129] width 1086 height 16
click at [514, 122] on div "Your sales data is being imported from google storage... We'll send you an emai…" at bounding box center [771, 129] width 1086 height 16
click at [552, 128] on div "Your sales data is being imported from google storage... We'll send you an emai…" at bounding box center [771, 129] width 1086 height 16
click at [438, 139] on div "Your sales data is being imported from google storage... We'll send you an emai…" at bounding box center [829, 128] width 1236 height 40
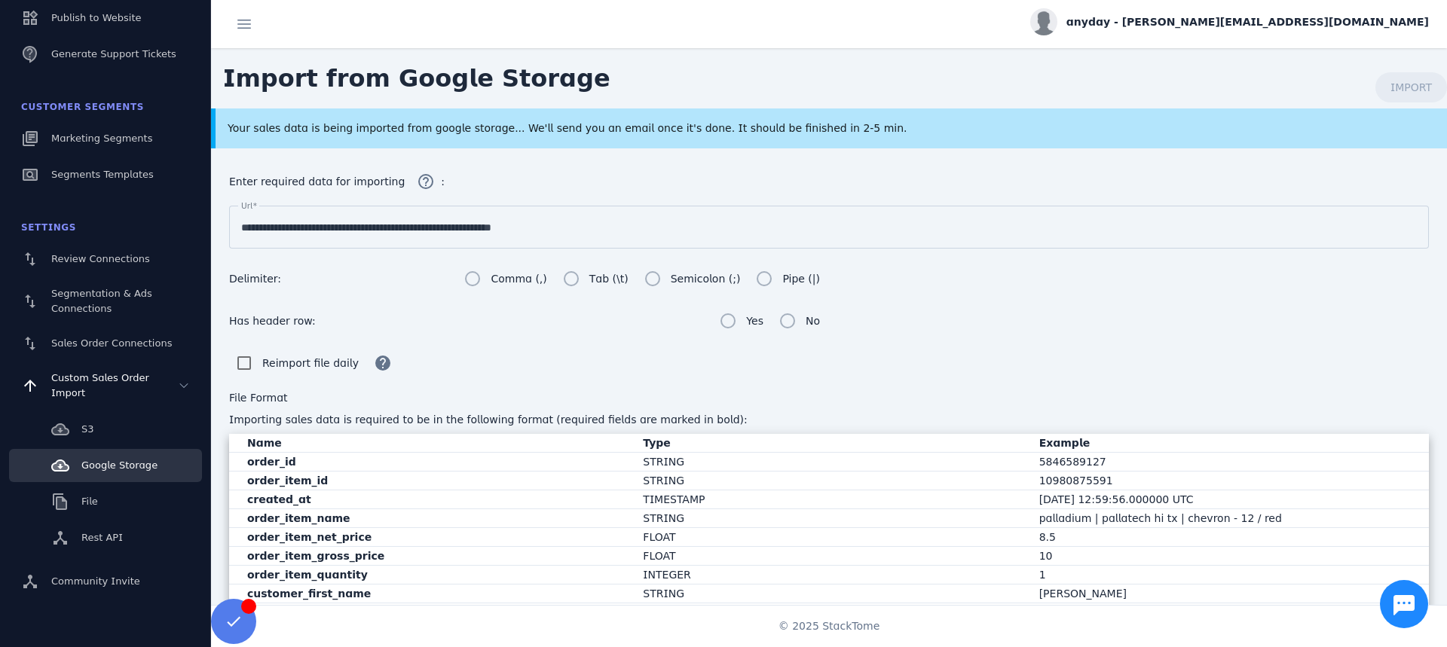
click at [445, 138] on div "Your sales data is being imported from google storage... We'll send you an emai…" at bounding box center [829, 128] width 1236 height 40
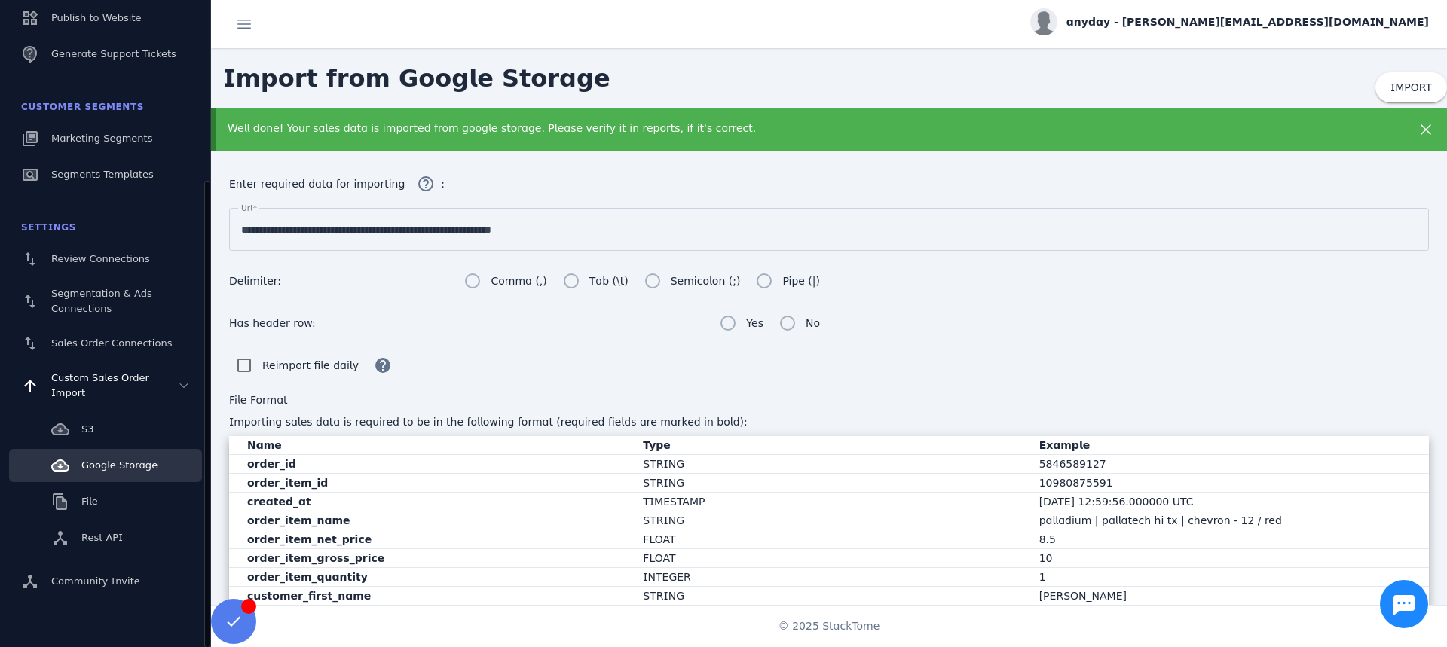
scroll to position [0, 0]
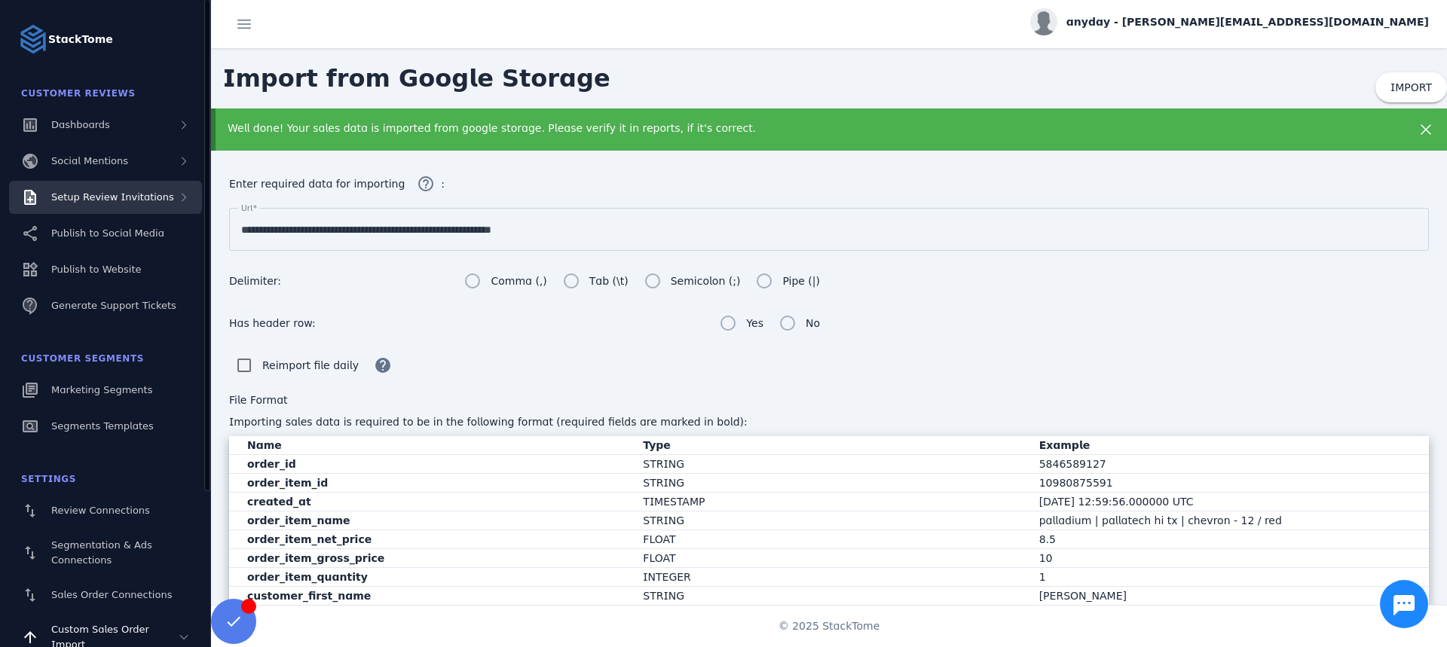
click at [102, 190] on div "Setup Review Invitations" at bounding box center [112, 197] width 123 height 15
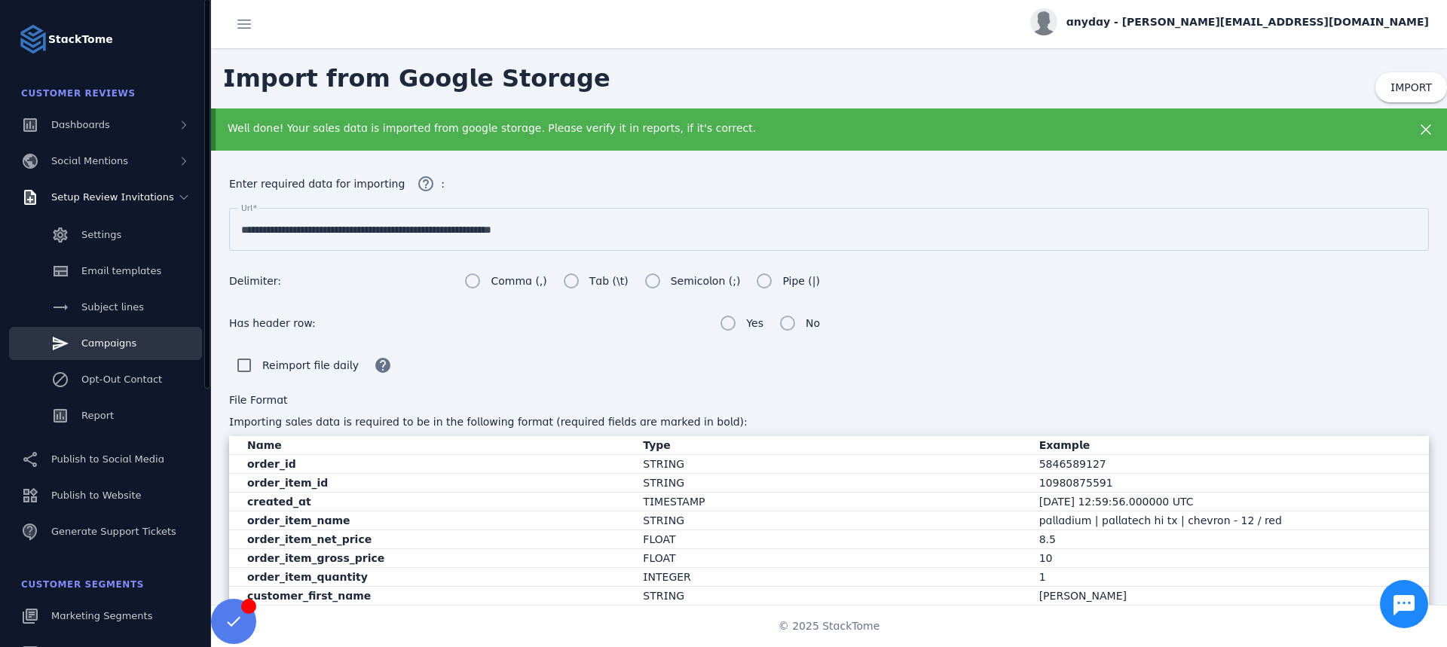
click at [123, 342] on span "Campaigns" at bounding box center [108, 343] width 55 height 11
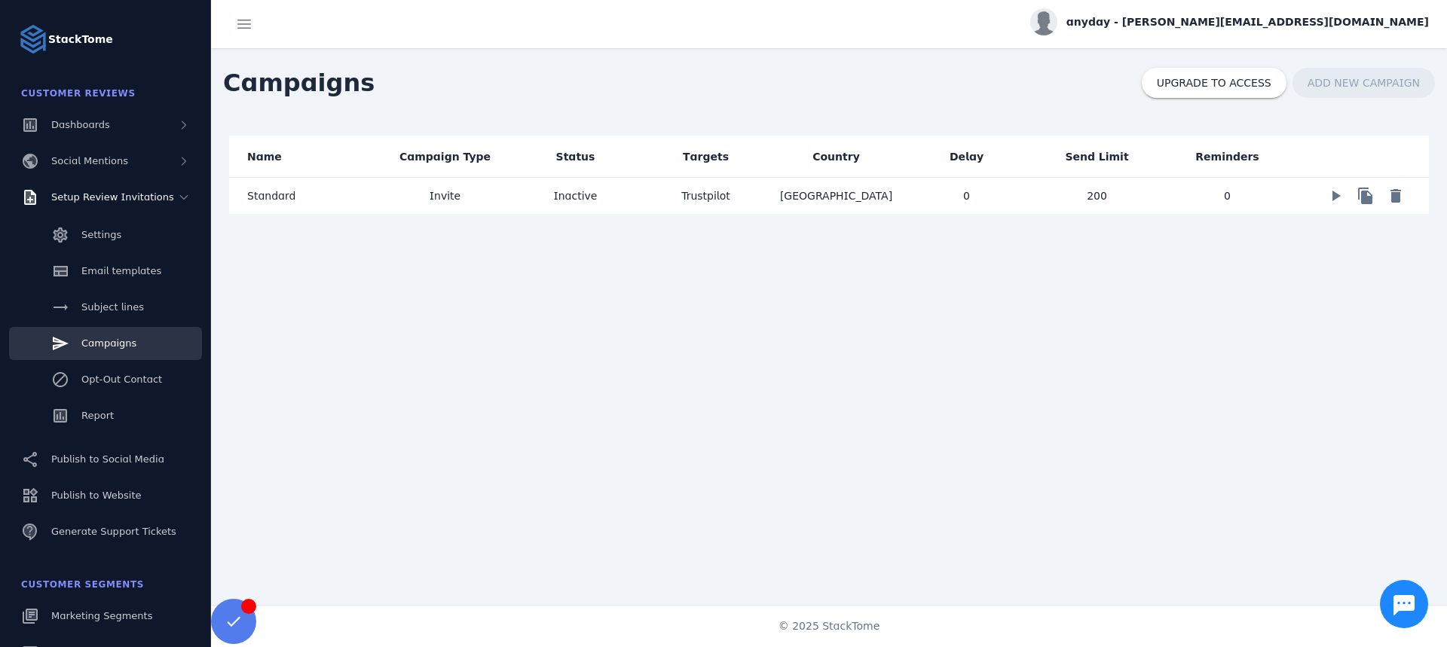
click at [763, 215] on div "Name Campaign Type Status Targets Country Delay Send Limit Reminders Standard I…" at bounding box center [829, 175] width 1236 height 115
click at [768, 206] on mat-cell "Trustpilot" at bounding box center [705, 196] width 130 height 36
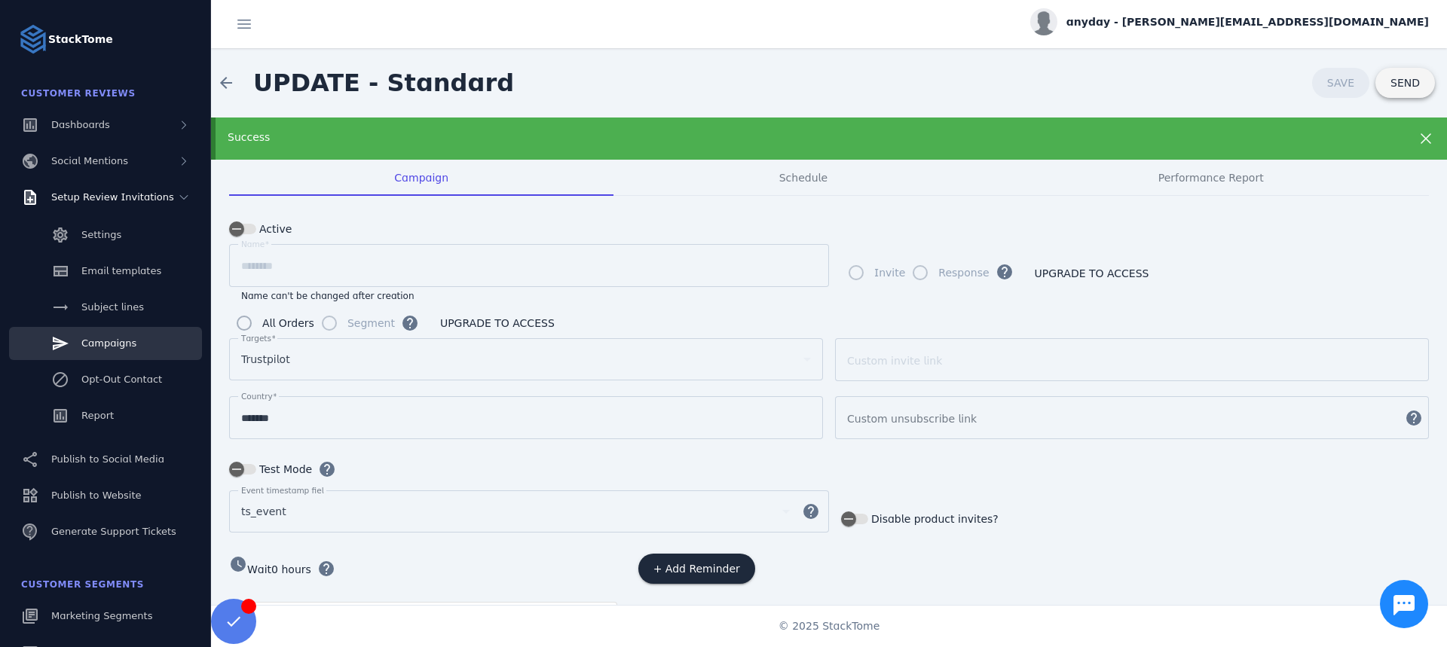
click at [1398, 87] on span "SEND" at bounding box center [1404, 83] width 29 height 11
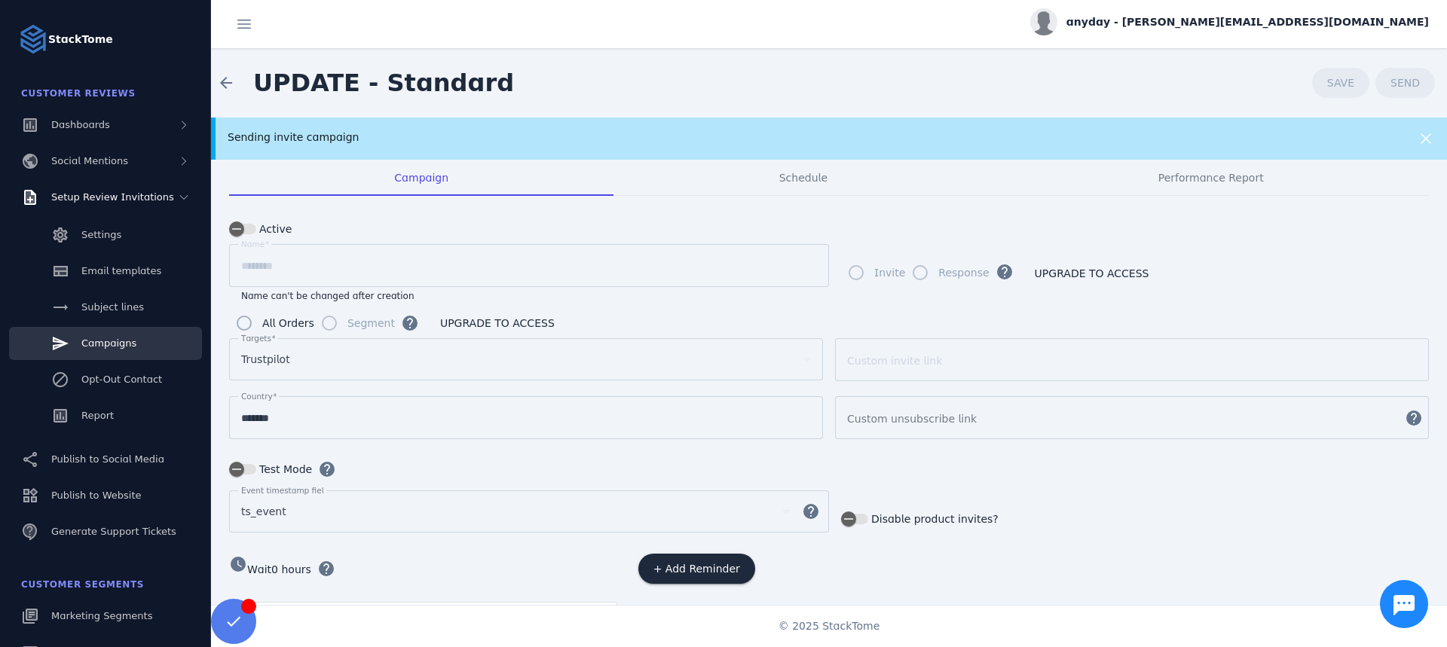
click at [628, 145] on div "Sending invite campaign" at bounding box center [771, 138] width 1086 height 16
click at [578, 130] on div "Sending invite campaign" at bounding box center [771, 138] width 1086 height 16
click at [375, 127] on div "Sending invite campaign" at bounding box center [829, 139] width 1236 height 42
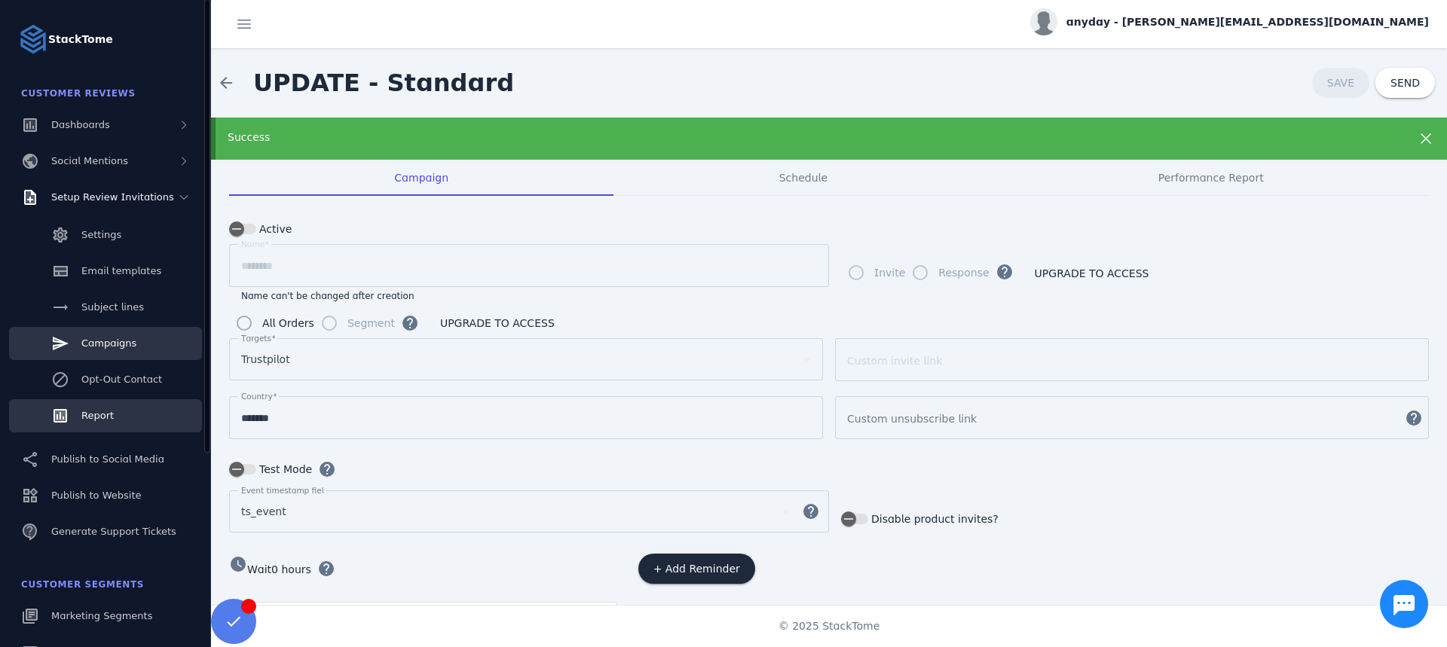
click at [104, 420] on span "Report" at bounding box center [97, 415] width 32 height 11
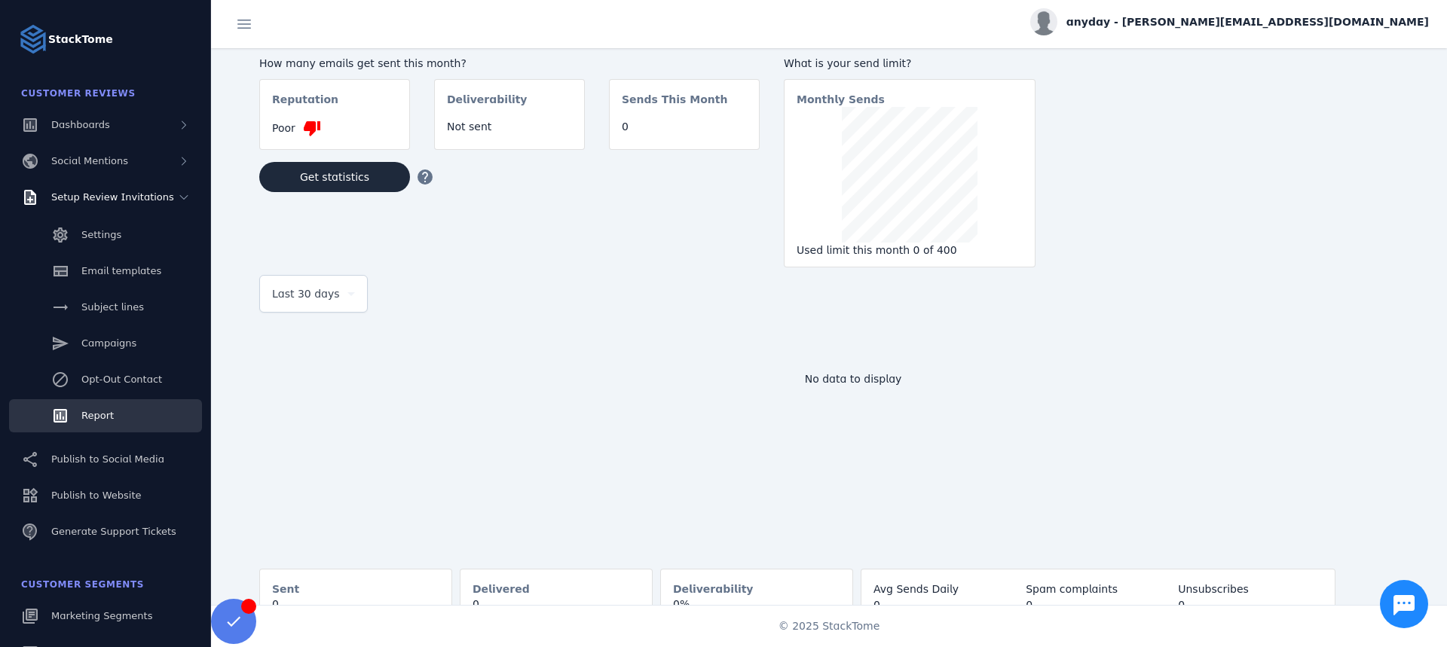
scroll to position [90, 0]
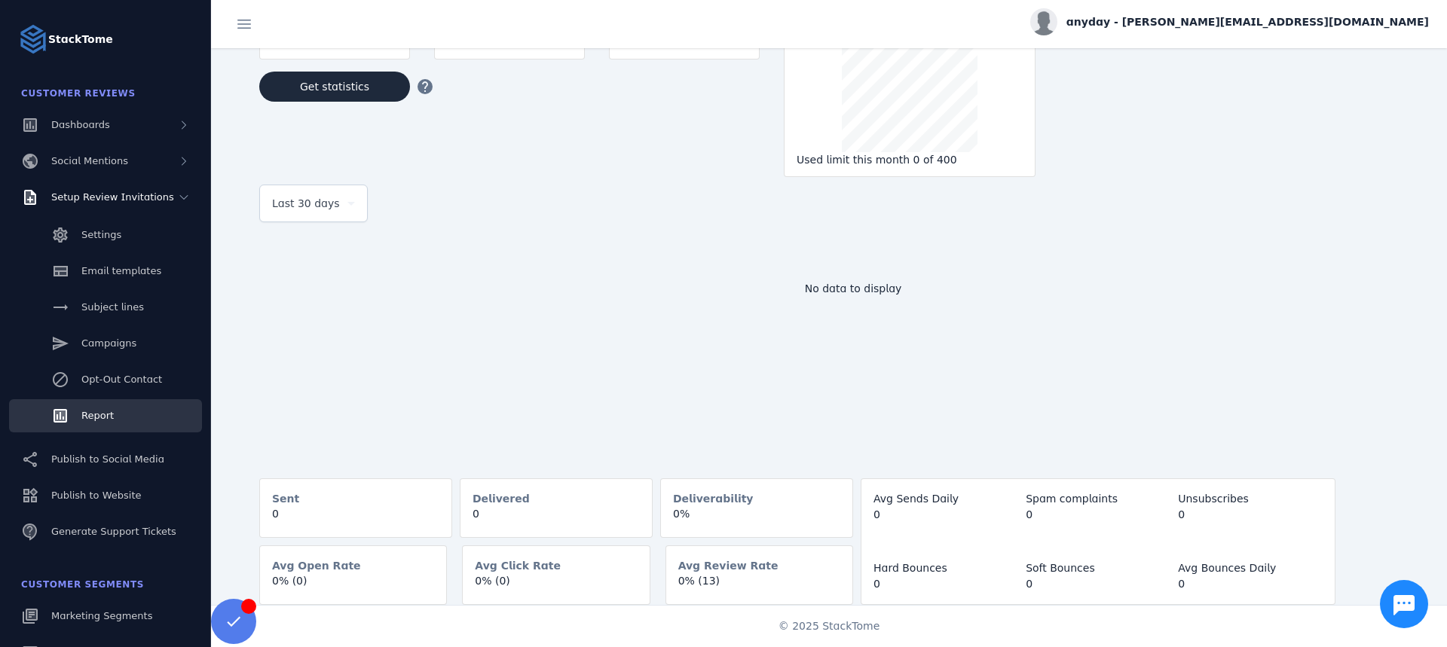
drag, startPoint x: 307, startPoint y: 509, endPoint x: 266, endPoint y: 518, distance: 41.5
click at [266, 518] on mat-card-content "0" at bounding box center [355, 520] width 191 height 28
click at [304, 509] on mat-card-content "0" at bounding box center [355, 520] width 191 height 28
drag, startPoint x: 304, startPoint y: 511, endPoint x: 278, endPoint y: 479, distance: 40.7
click at [277, 490] on mat-card "Sent 0" at bounding box center [355, 508] width 193 height 60
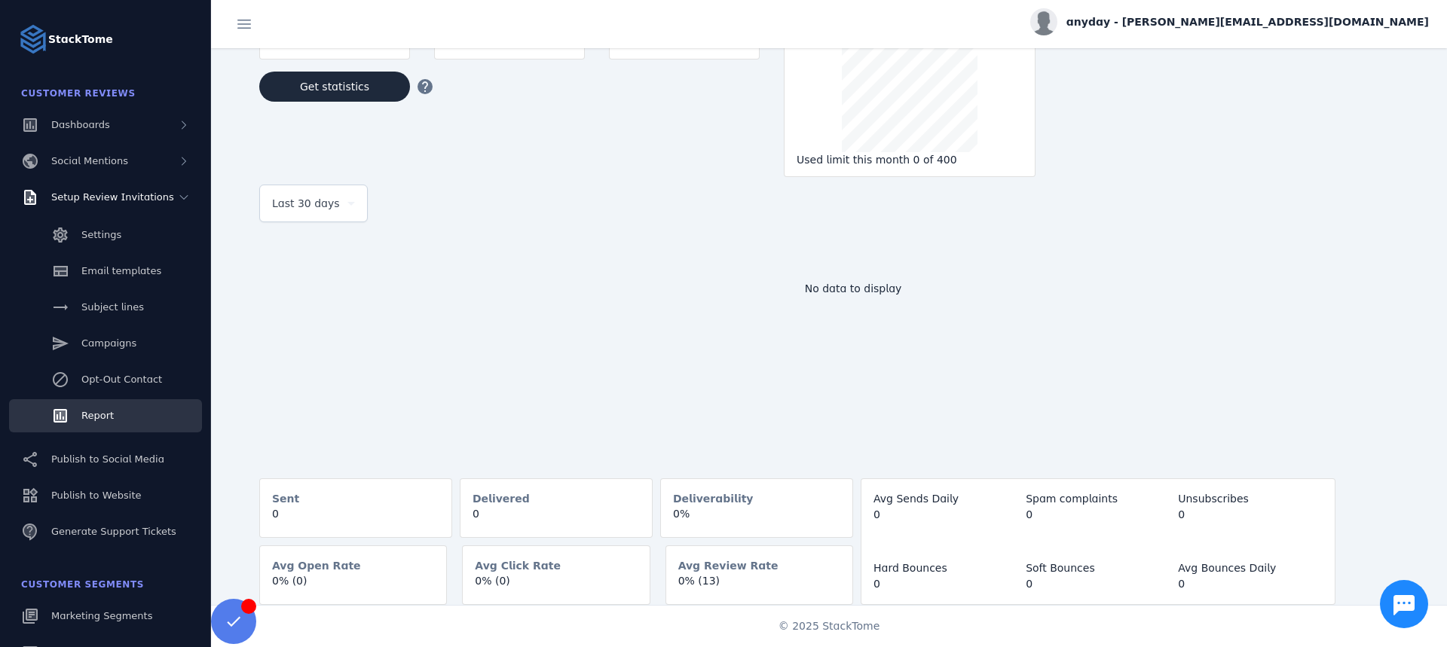
click at [373, 390] on div "No data to display" at bounding box center [852, 358] width 1187 height 226
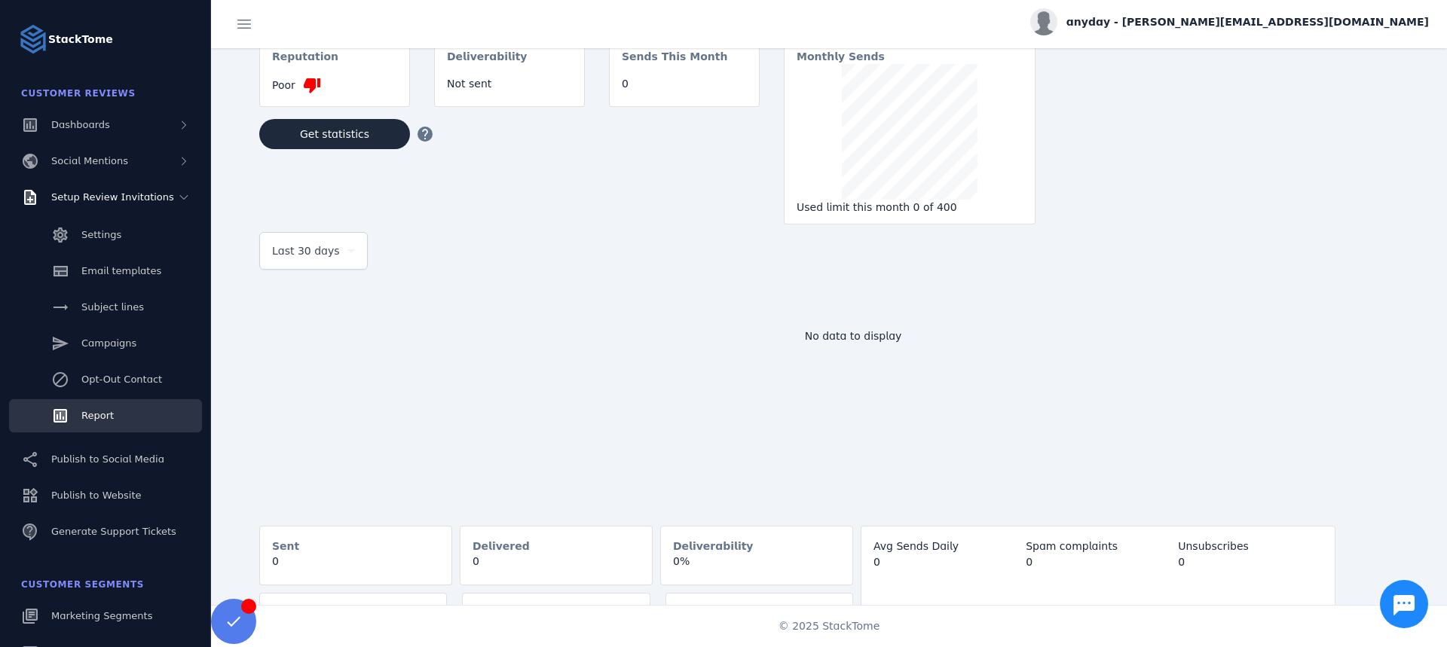
scroll to position [0, 0]
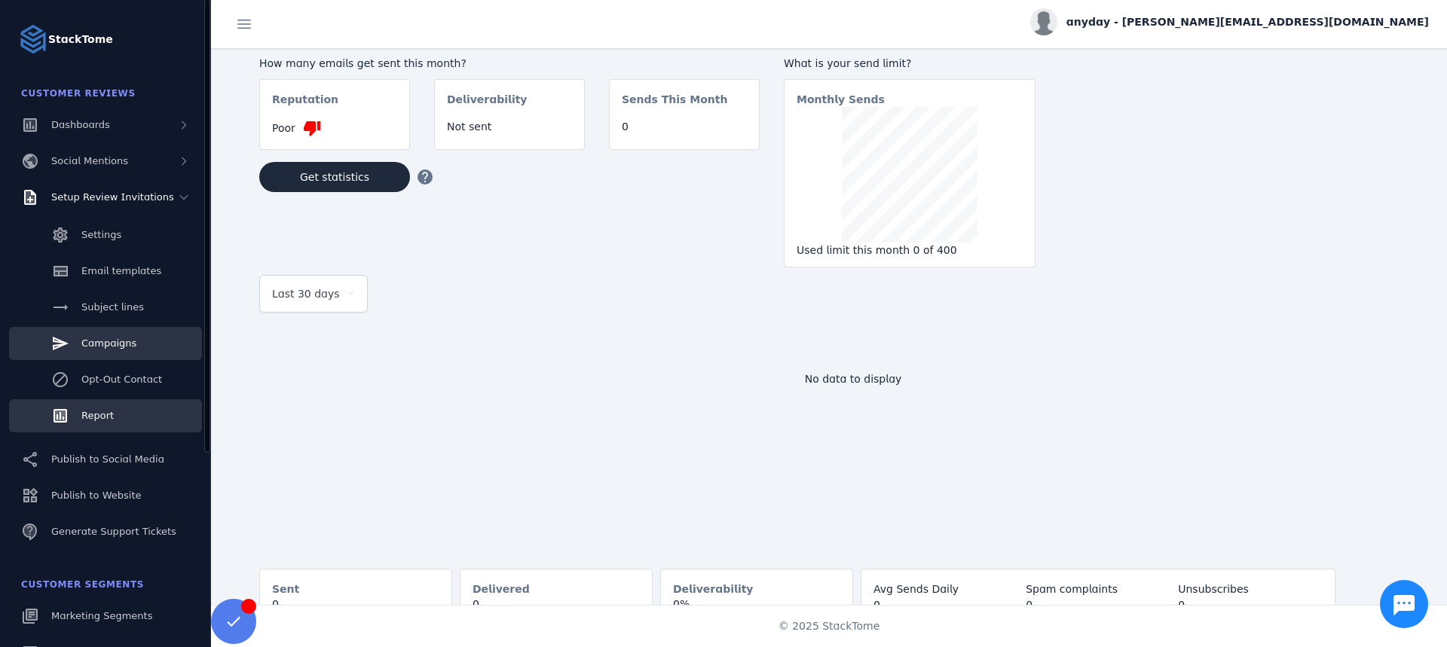
click at [100, 344] on span "Campaigns" at bounding box center [108, 343] width 55 height 11
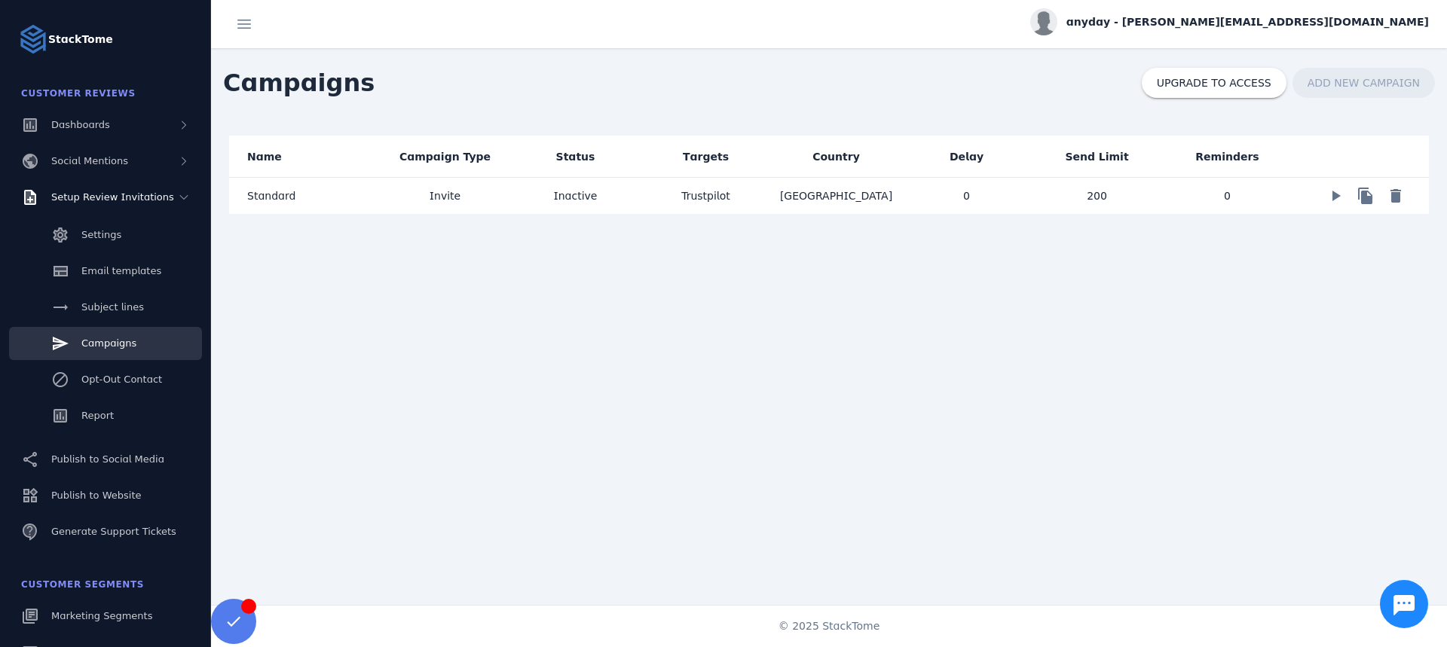
click at [678, 178] on mat-cell "Trustpilot" at bounding box center [705, 196] width 130 height 36
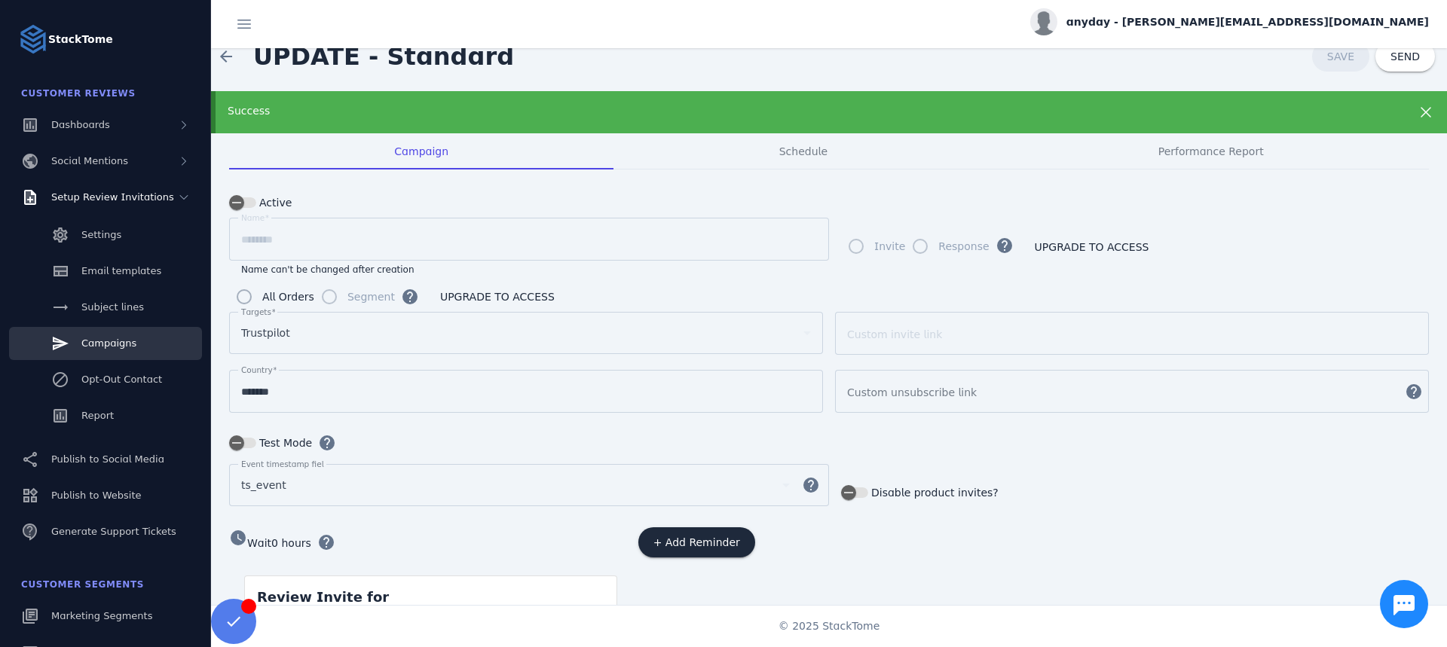
scroll to position [100, 0]
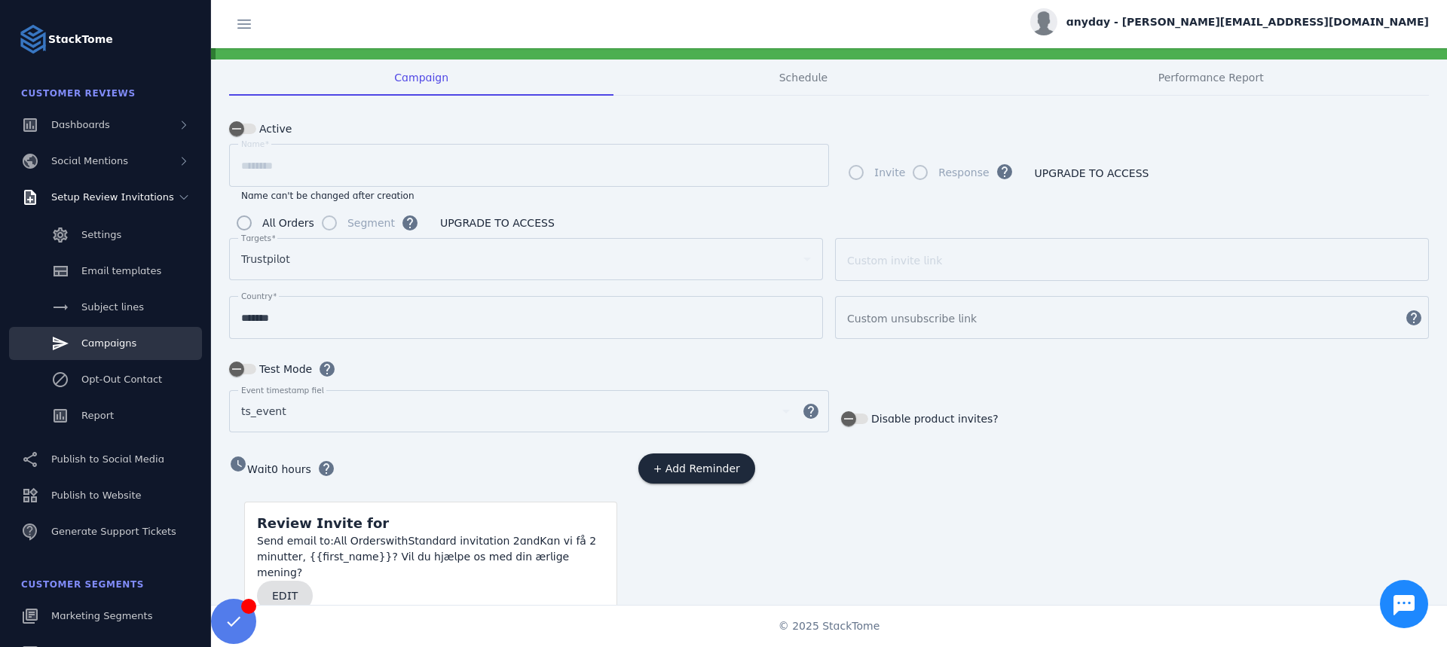
click at [294, 591] on span "EDIT" at bounding box center [285, 596] width 26 height 11
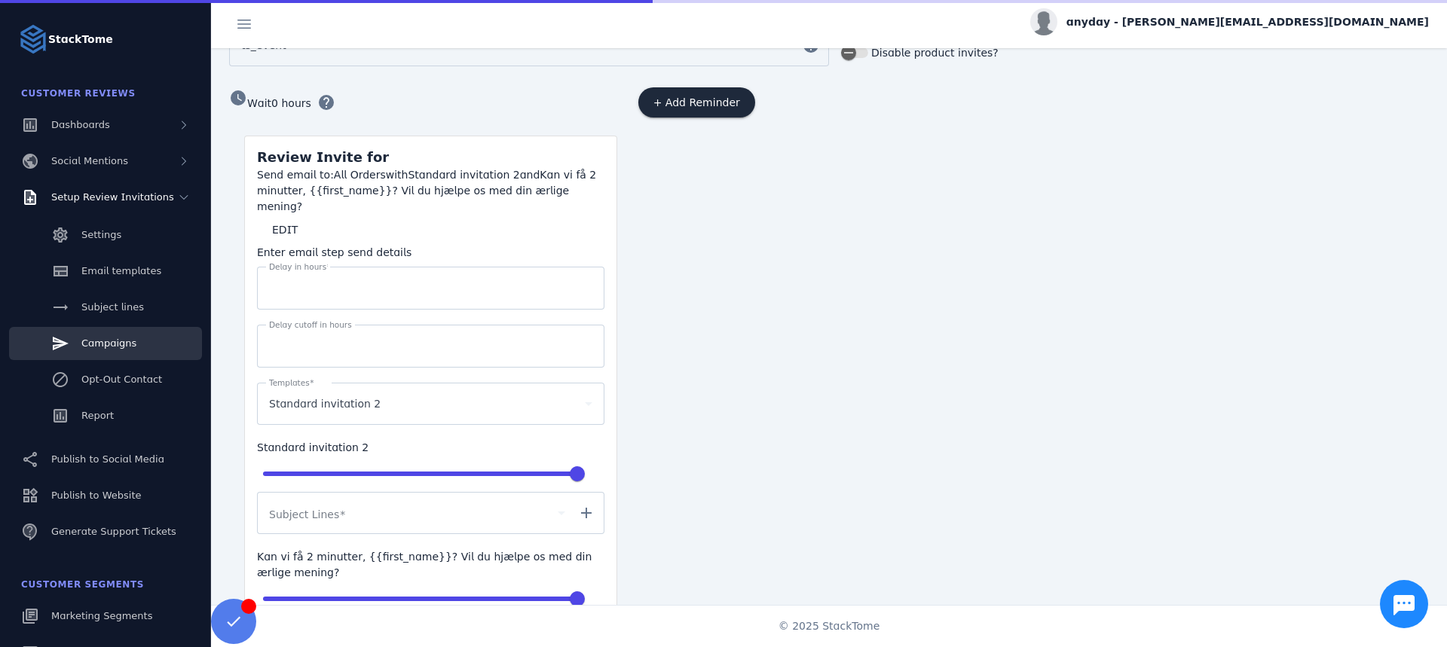
scroll to position [503, 0]
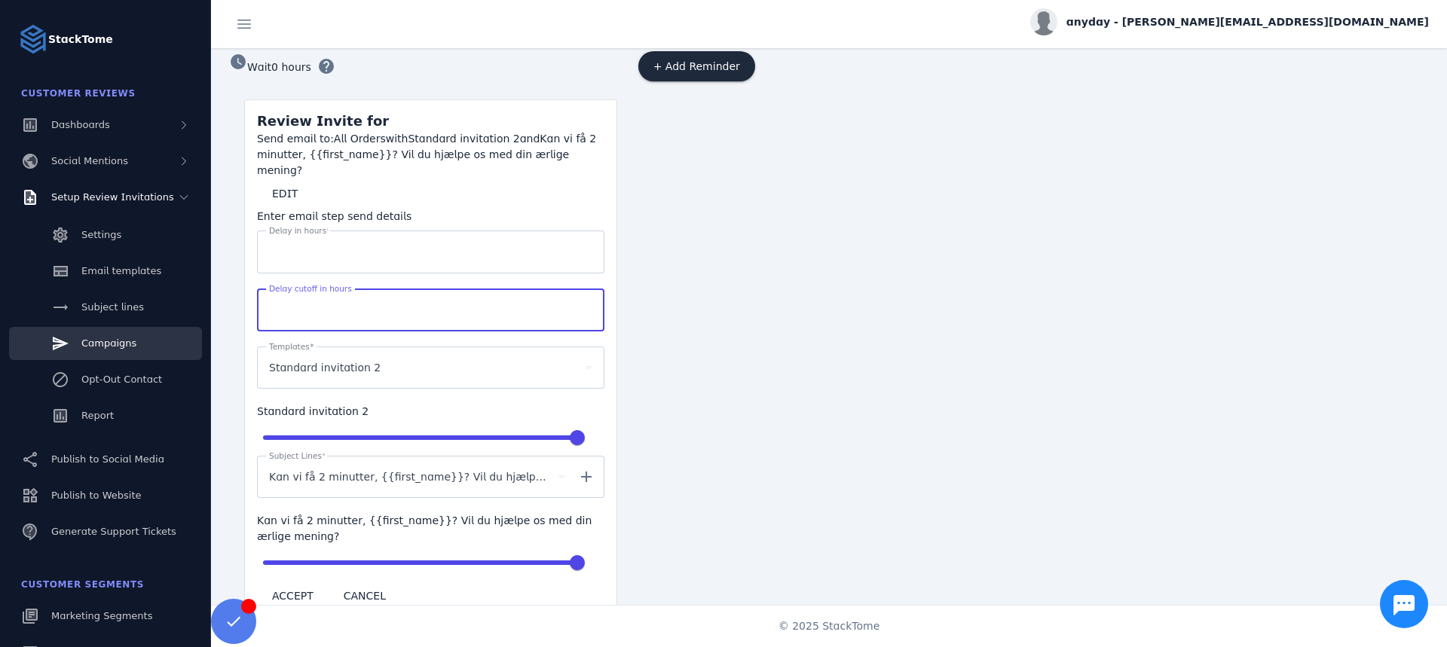
drag, startPoint x: 335, startPoint y: 295, endPoint x: 268, endPoint y: 296, distance: 67.1
click at [268, 296] on div "Delay cutoff in hours **" at bounding box center [430, 310] width 347 height 43
type input "***"
click at [937, 431] on div "+ Add Reminder" at bounding box center [829, 337] width 388 height 573
click at [307, 591] on span "ACCEPT" at bounding box center [292, 596] width 41 height 11
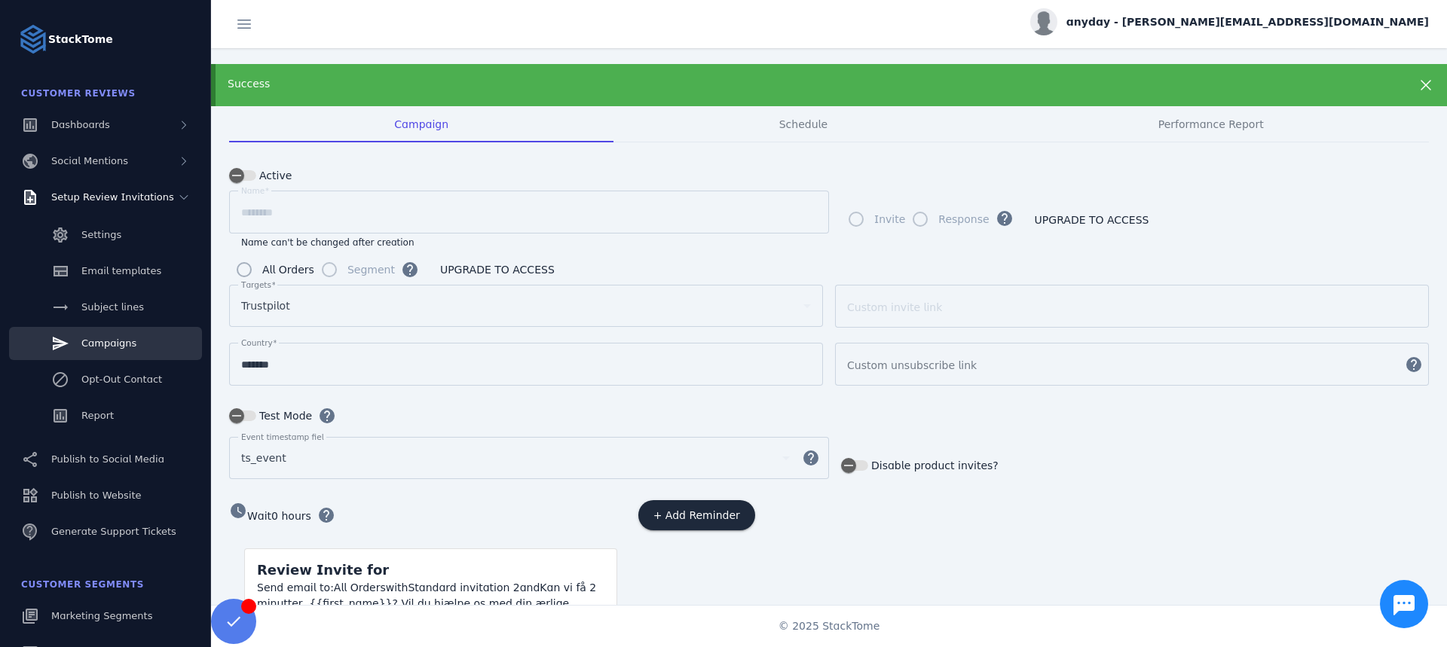
scroll to position [0, 0]
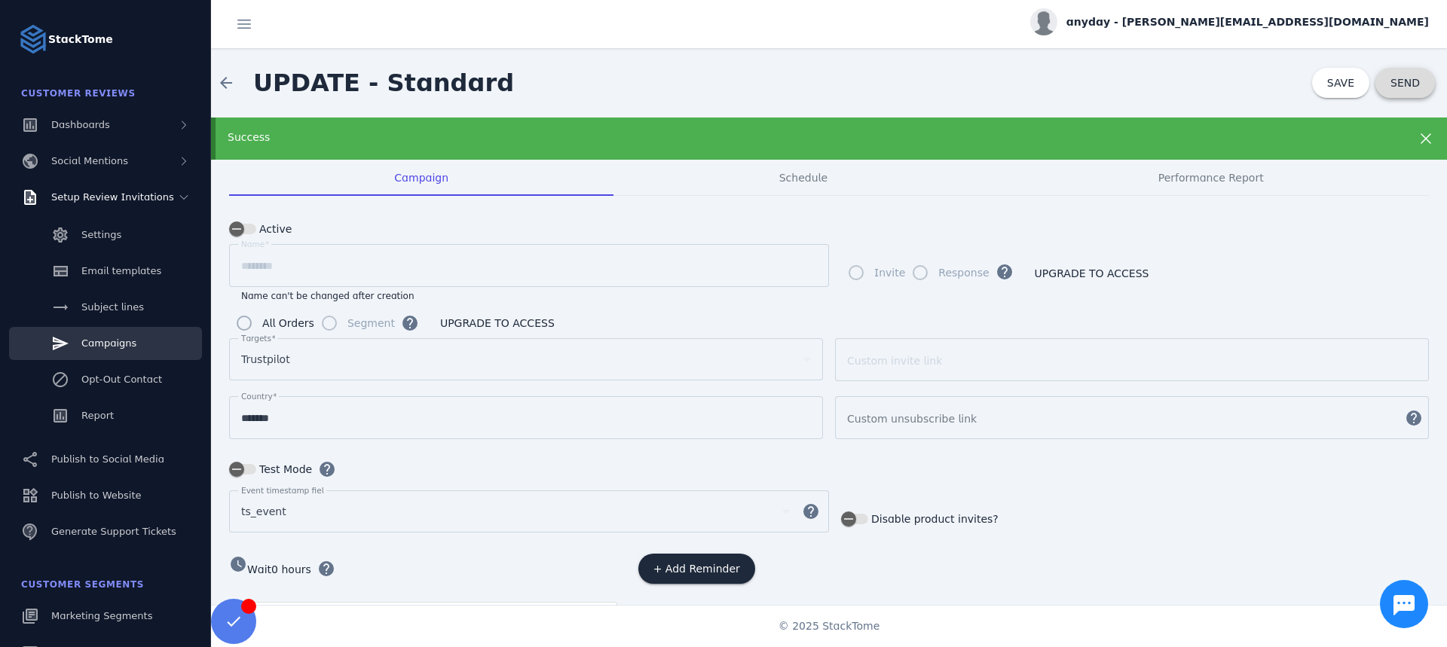
click at [1406, 84] on span "SEND" at bounding box center [1404, 83] width 29 height 11
click at [101, 423] on div "Report" at bounding box center [97, 415] width 32 height 15
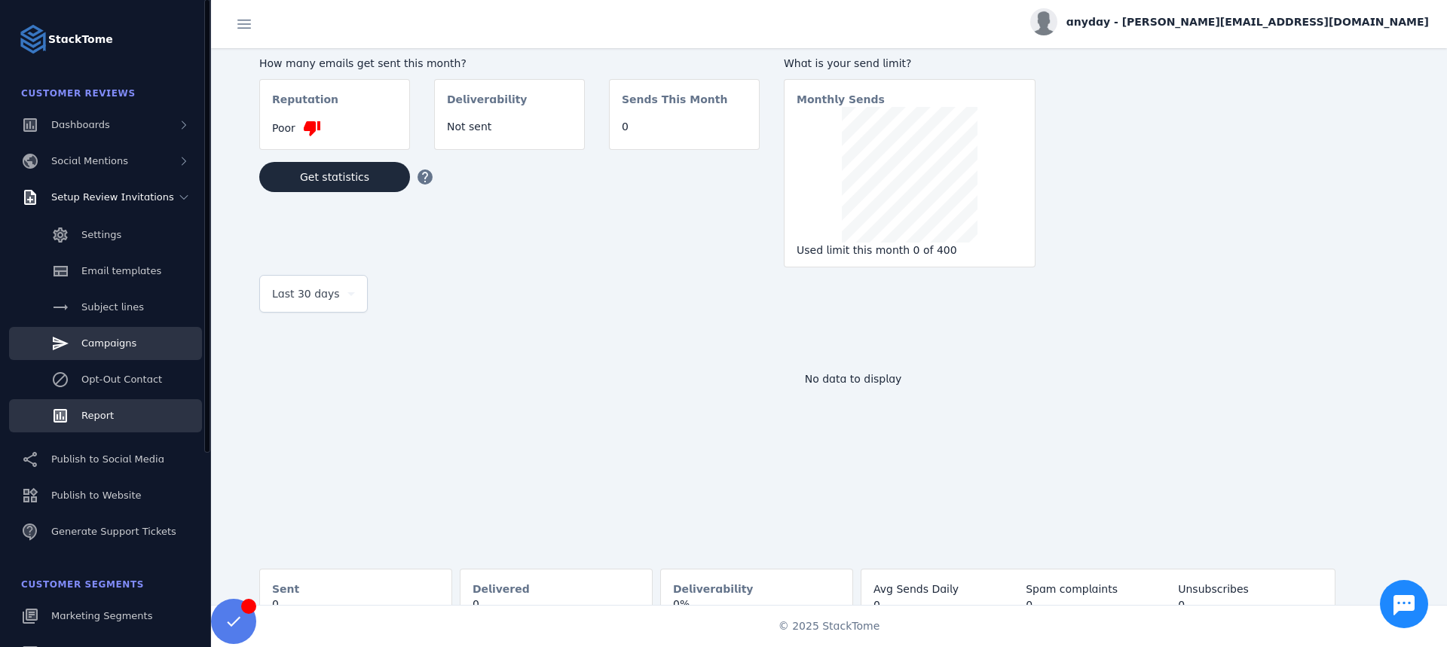
click at [127, 344] on span "Campaigns" at bounding box center [108, 343] width 55 height 11
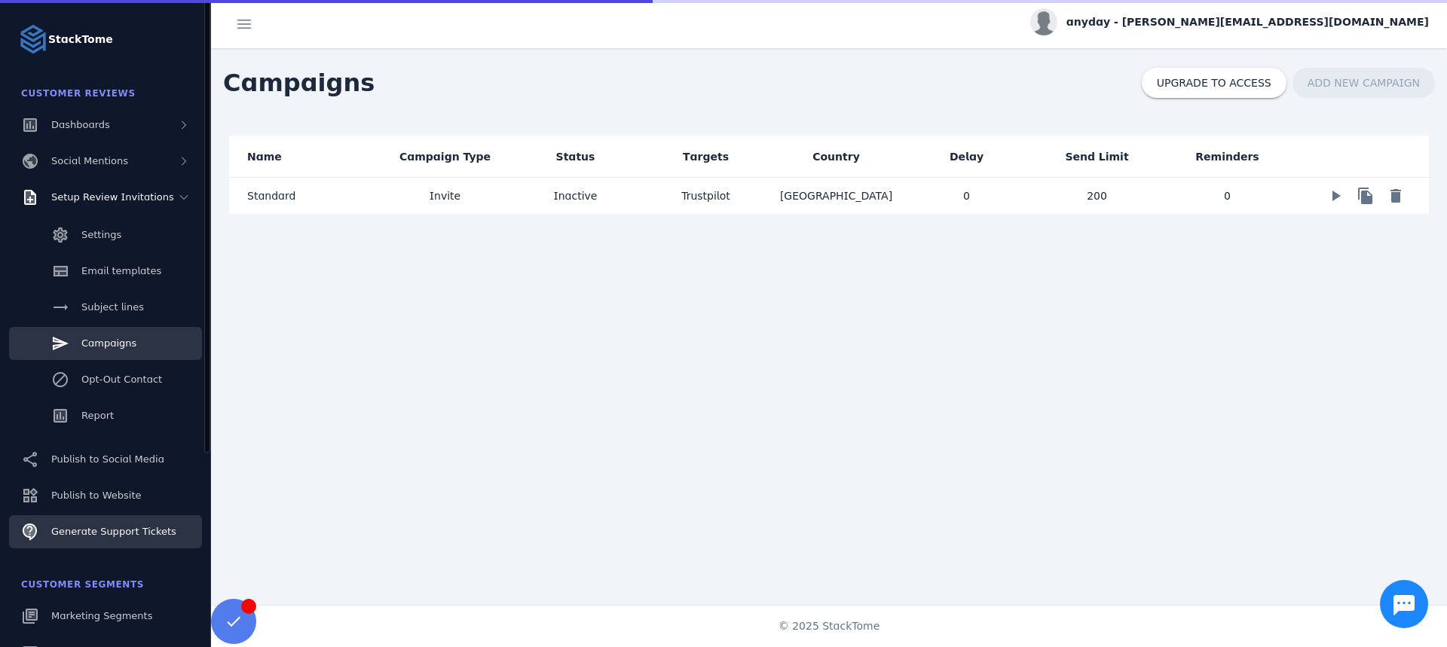
scroll to position [278, 0]
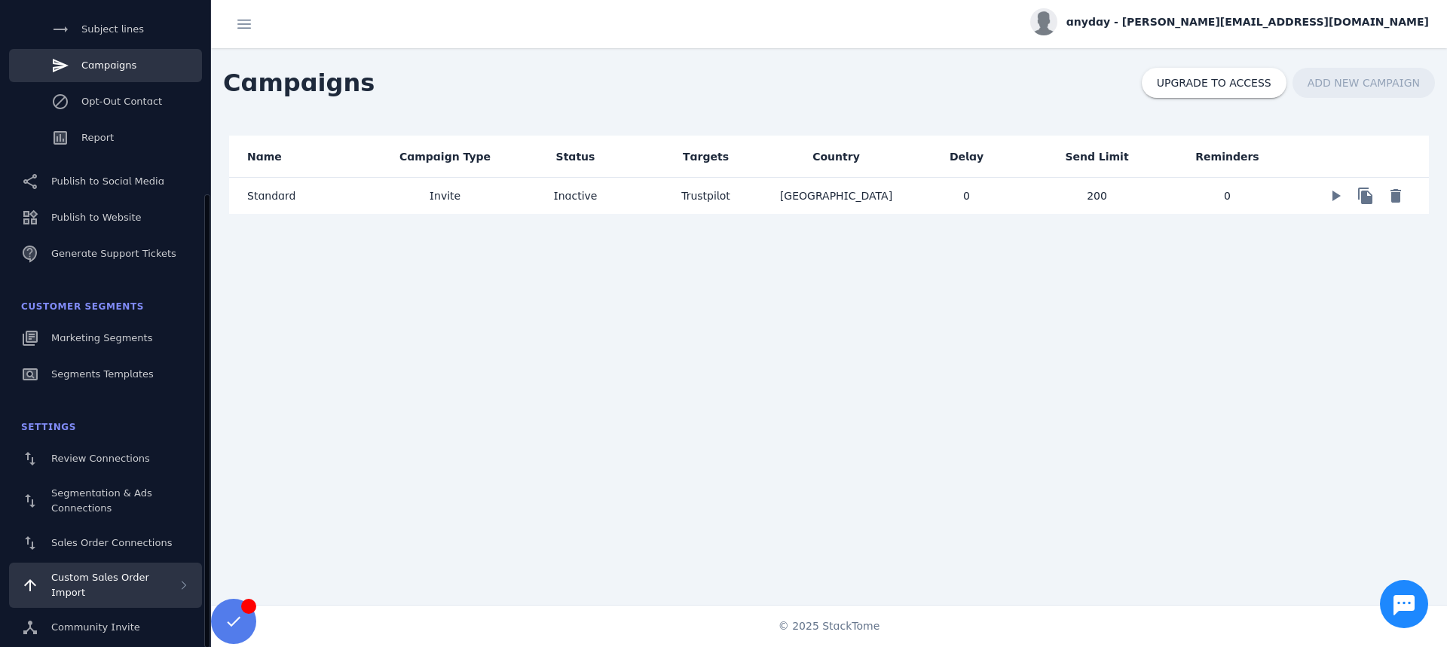
click at [112, 596] on div "Custom Sales Order Import" at bounding box center [114, 585] width 127 height 30
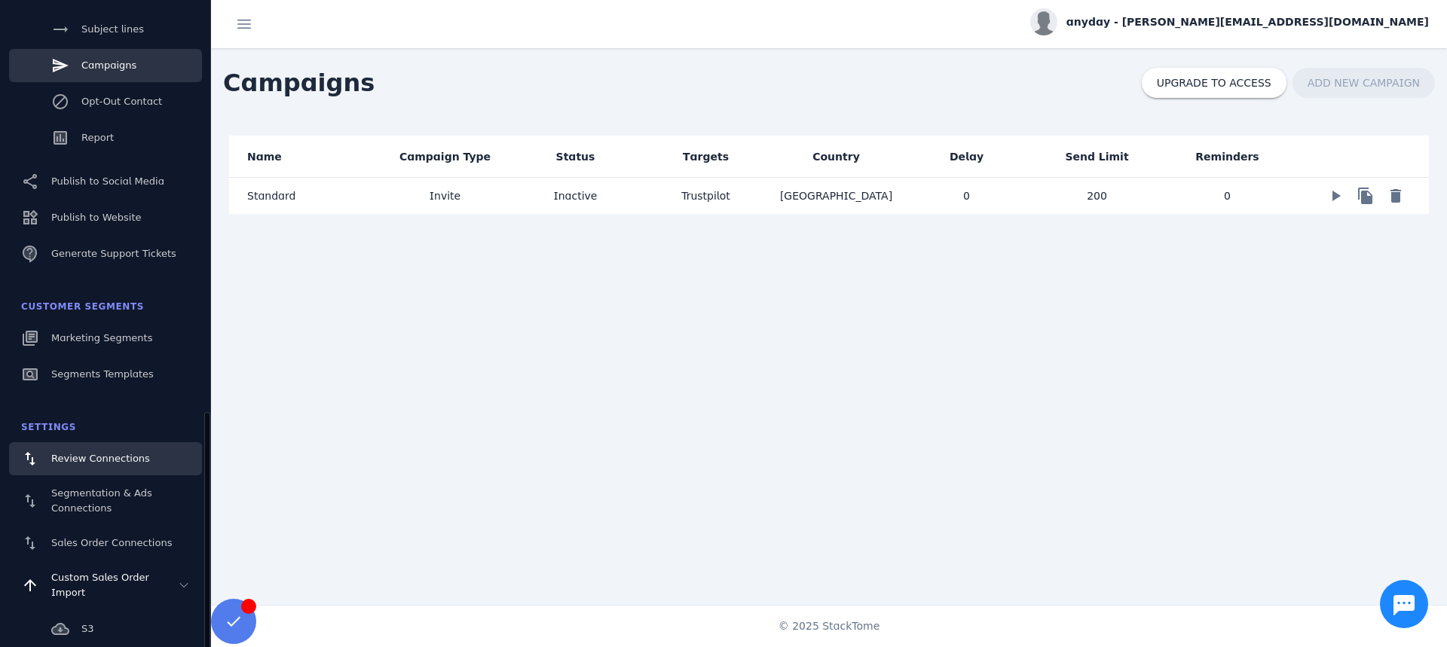
scroll to position [432, 0]
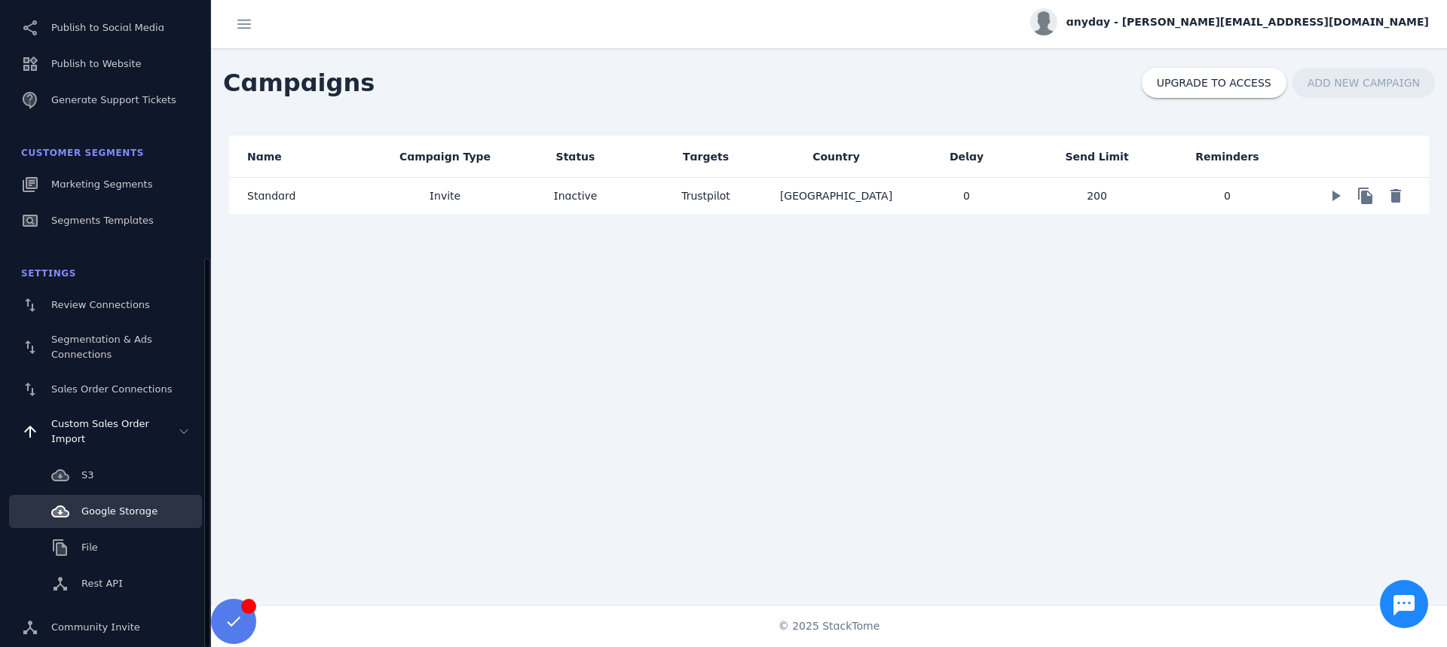
click at [114, 509] on span "Google Storage" at bounding box center [119, 511] width 76 height 11
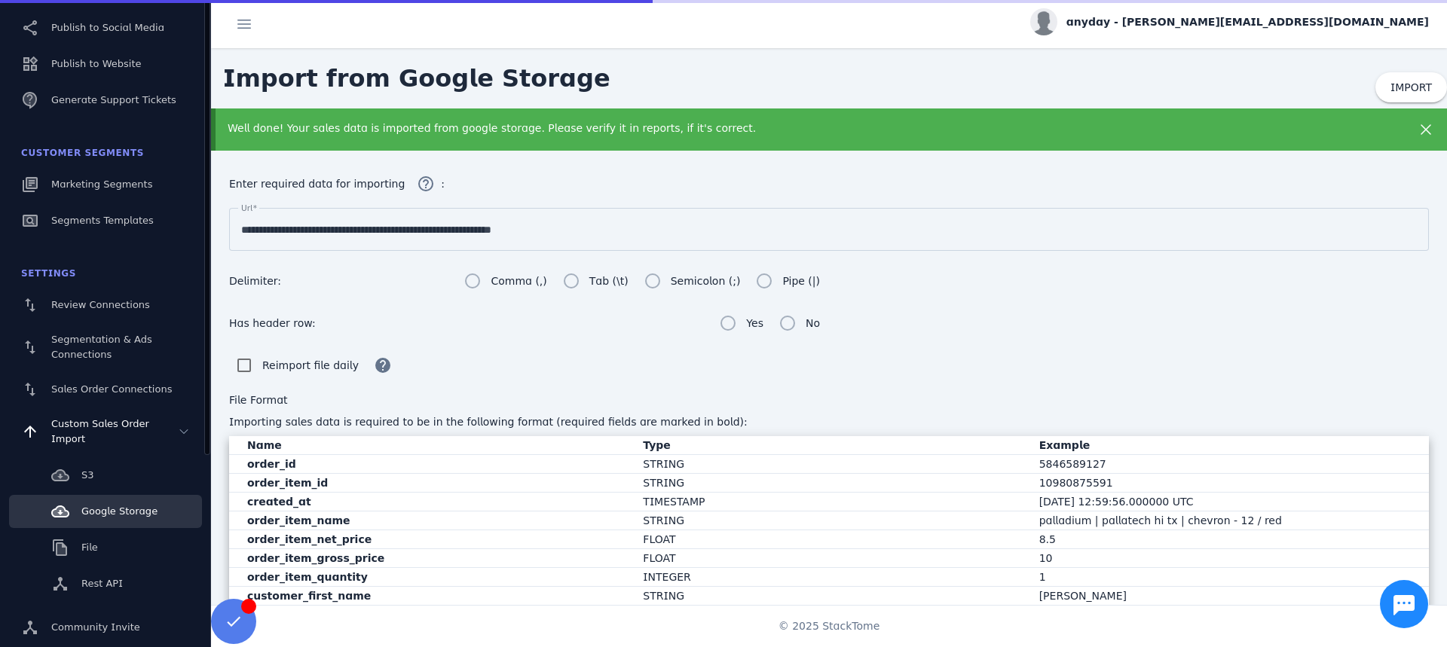
scroll to position [239, 0]
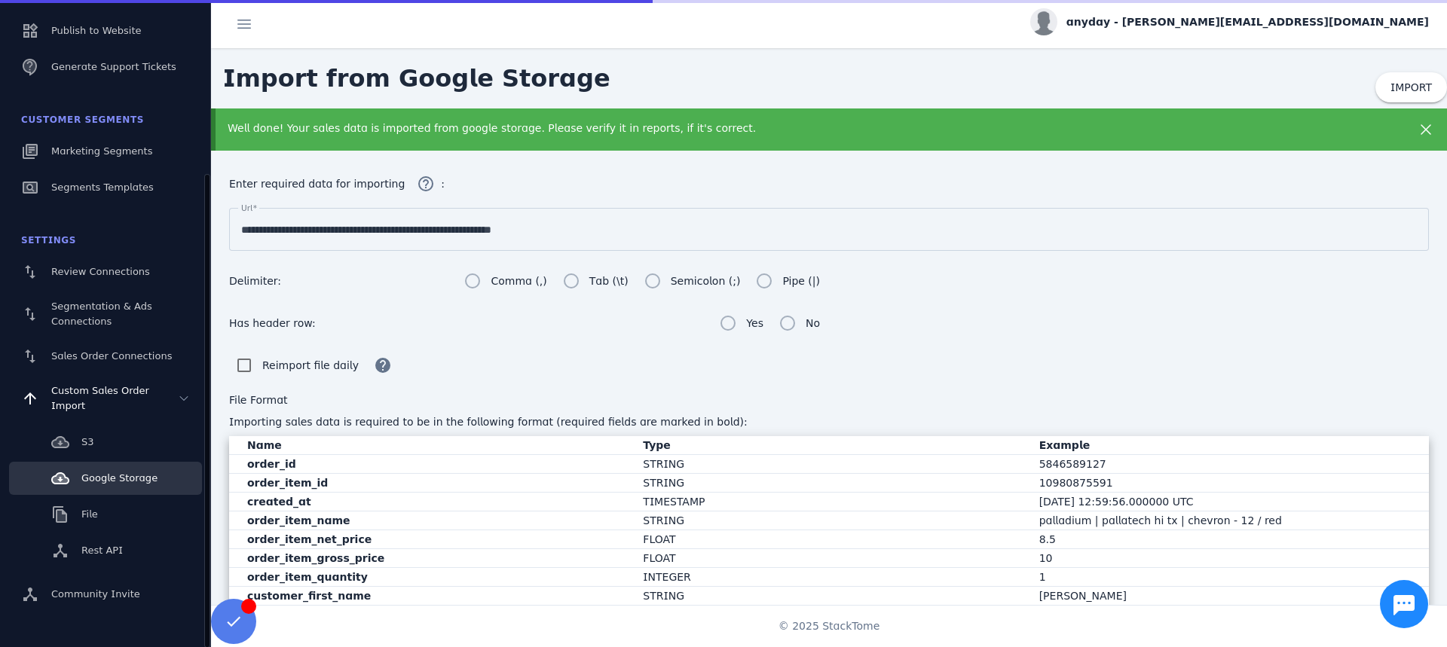
click at [415, 227] on input "**********" at bounding box center [828, 230] width 1175 height 18
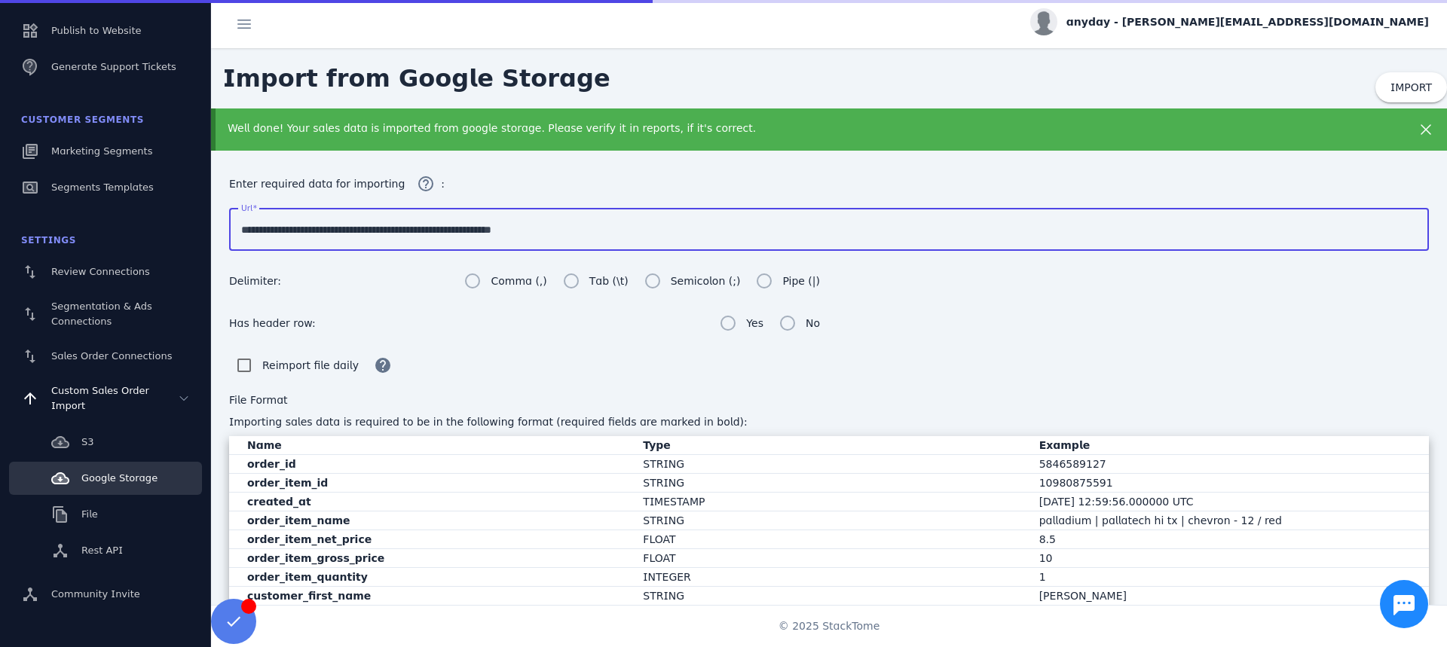
paste input
type input "**********"
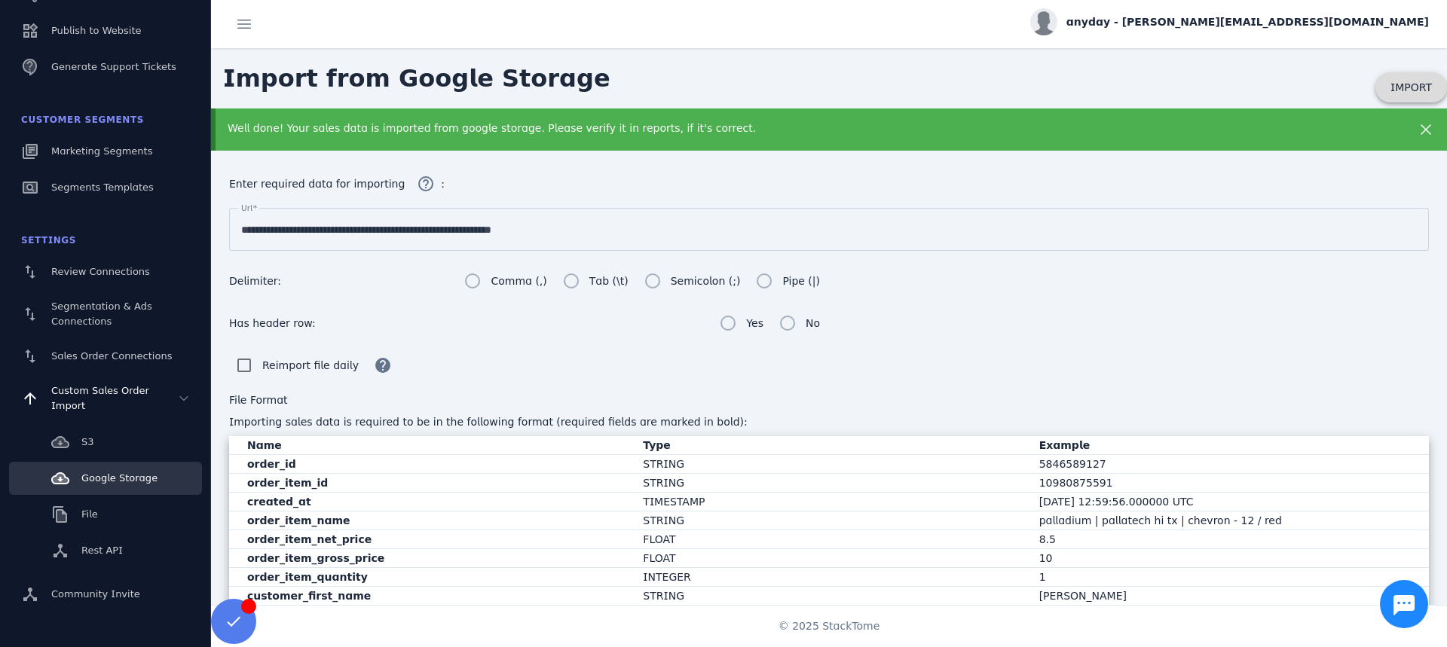
click at [1398, 85] on span "IMPORT" at bounding box center [1410, 87] width 41 height 12
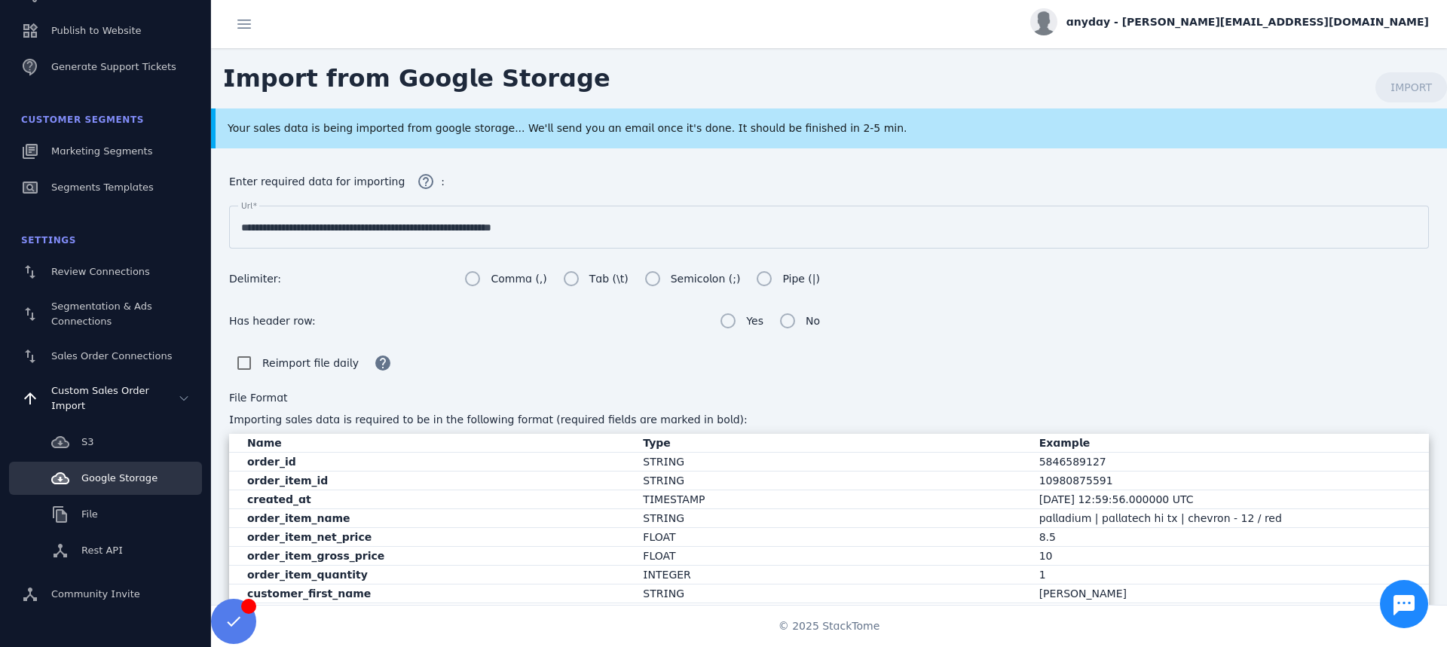
click at [612, 131] on div "Your sales data is being imported from google storage... We'll send you an emai…" at bounding box center [771, 129] width 1086 height 16
click at [608, 130] on div "Your sales data is being imported from google storage... We'll send you an emai…" at bounding box center [771, 129] width 1086 height 16
click at [607, 127] on div "Your sales data is being imported from google storage... We'll send you an emai…" at bounding box center [771, 129] width 1086 height 16
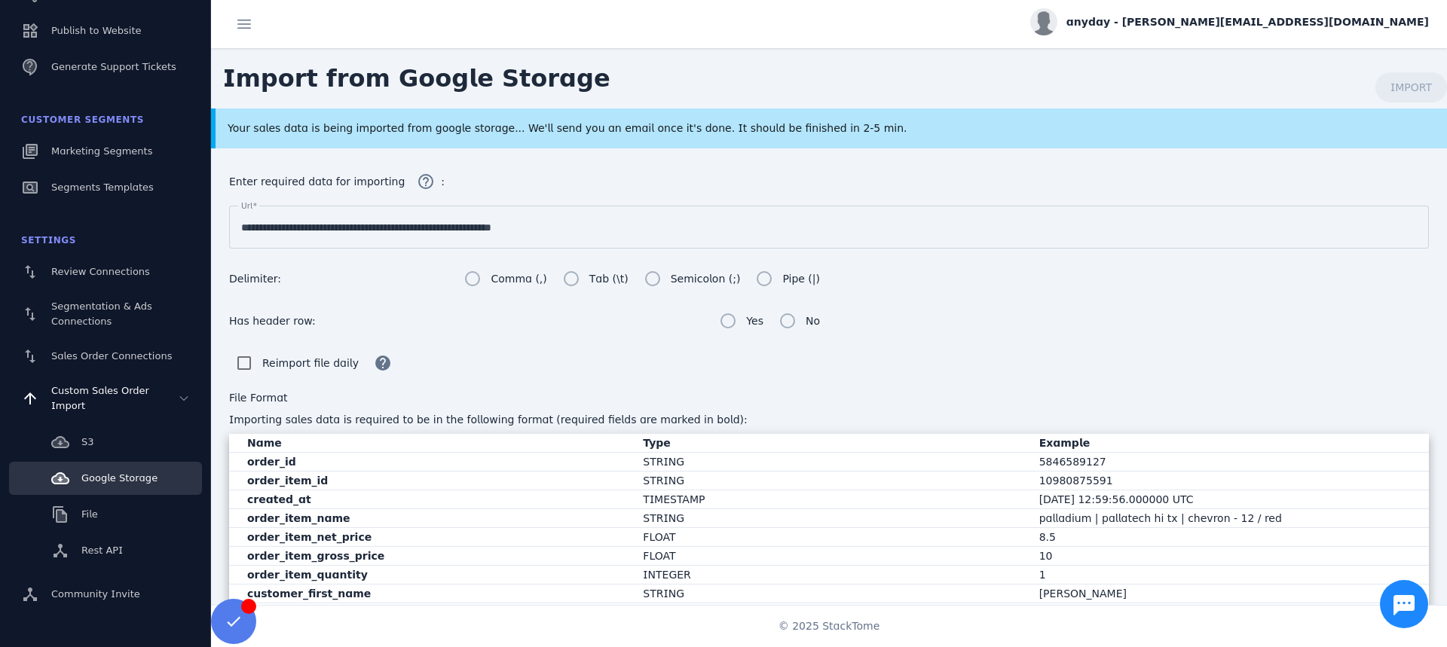
click at [607, 121] on div "Your sales data is being imported from google storage... We'll send you an emai…" at bounding box center [771, 129] width 1086 height 16
click at [631, 130] on div "Your sales data is being imported from google storage... We'll send you an emai…" at bounding box center [771, 129] width 1086 height 16
click at [625, 129] on div "Your sales data is being imported from google storage... We'll send you an emai…" at bounding box center [771, 129] width 1086 height 16
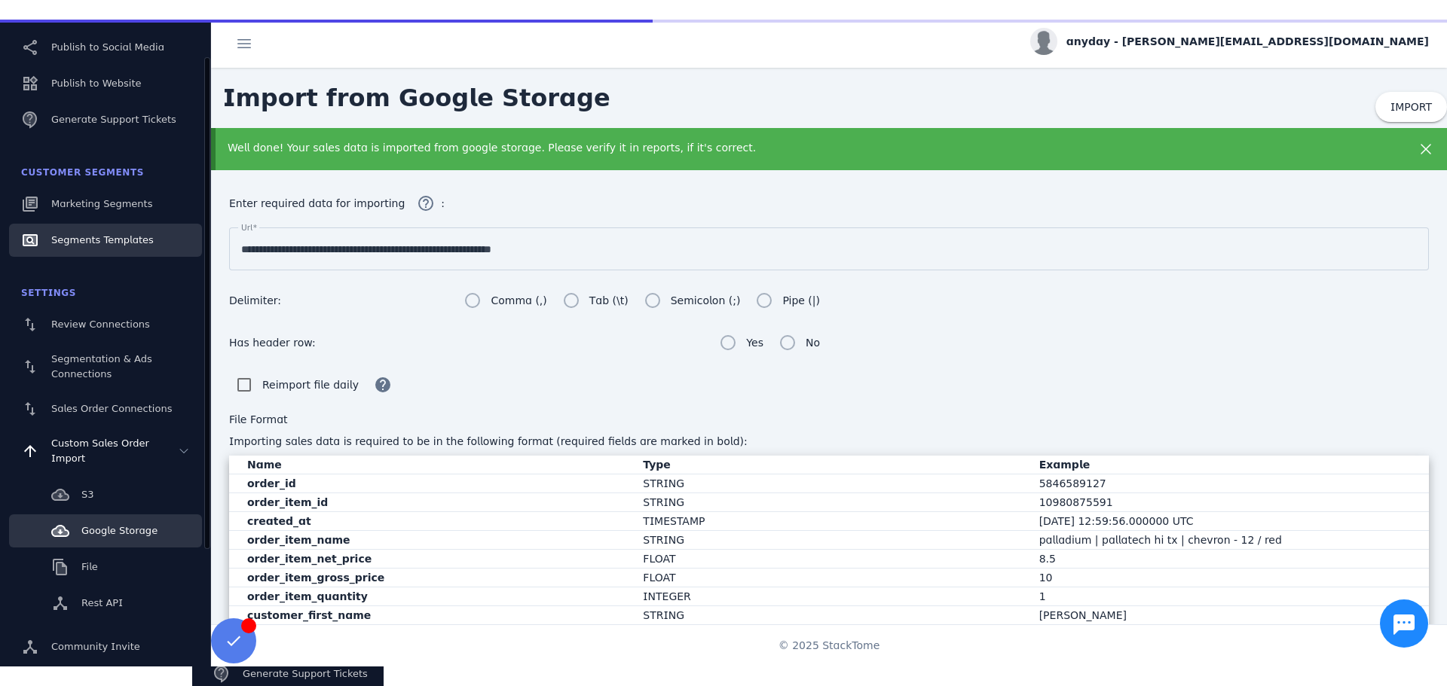
scroll to position [0, 0]
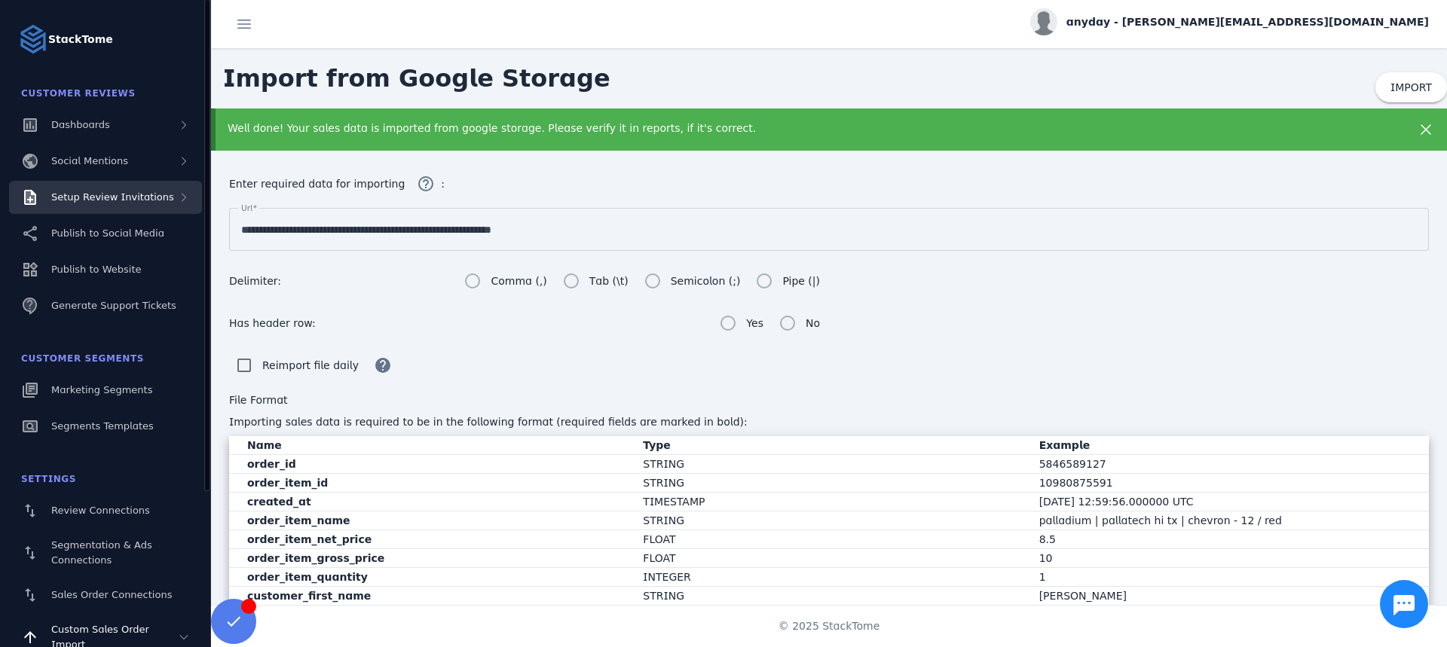
click at [103, 208] on div "Setup Review Invitations" at bounding box center [105, 197] width 193 height 33
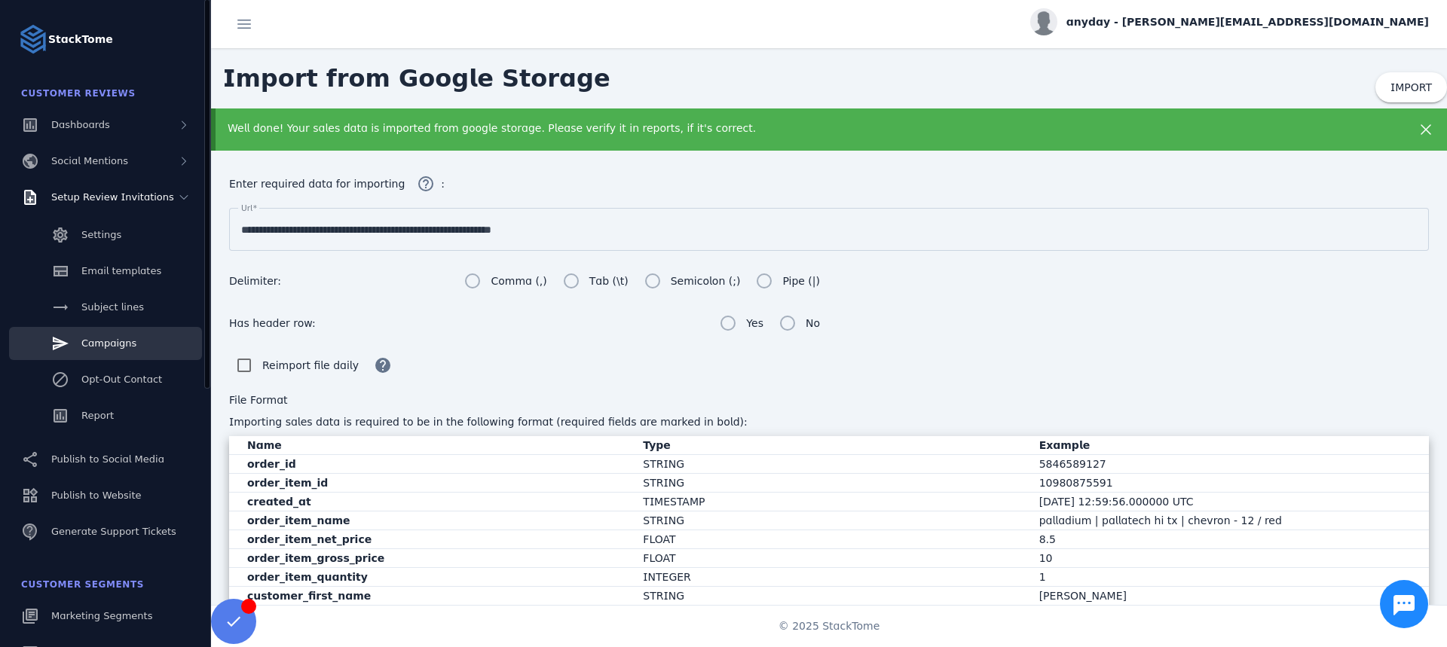
click at [124, 335] on link "Campaigns" at bounding box center [105, 343] width 193 height 33
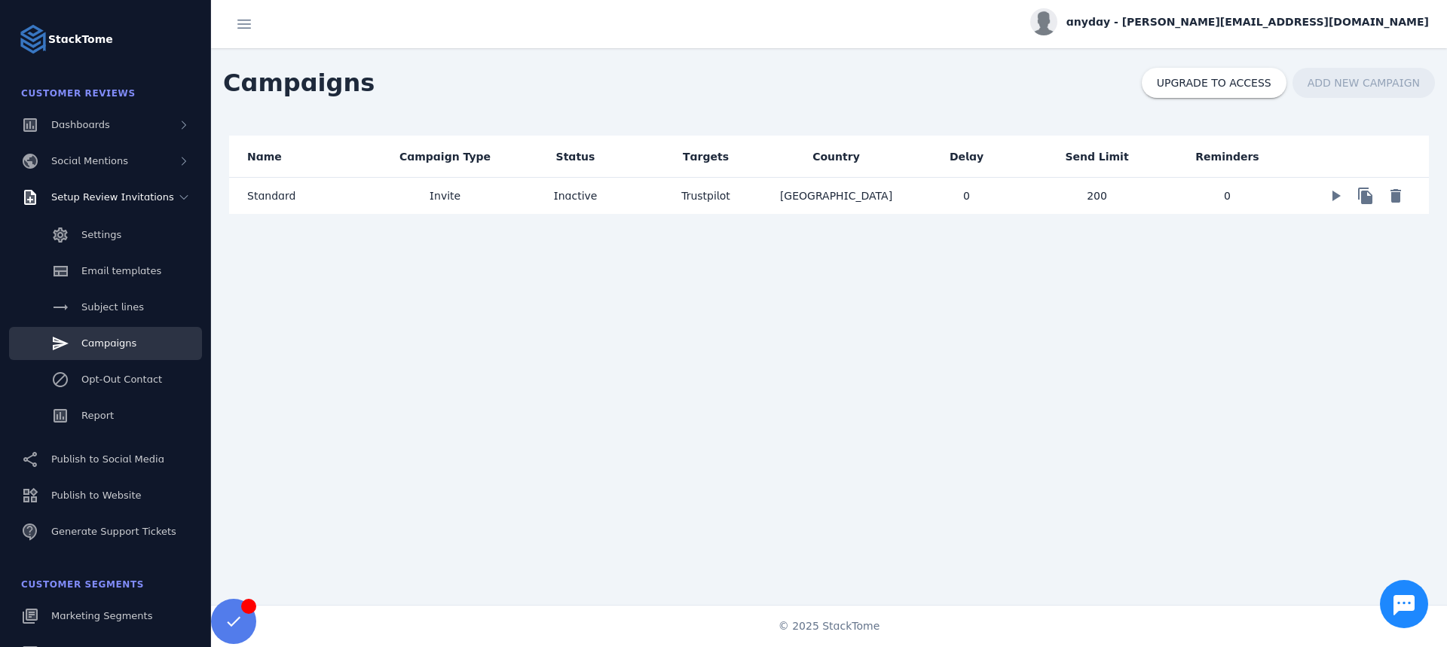
click at [976, 212] on mat-cell "0" at bounding box center [966, 196] width 130 height 36
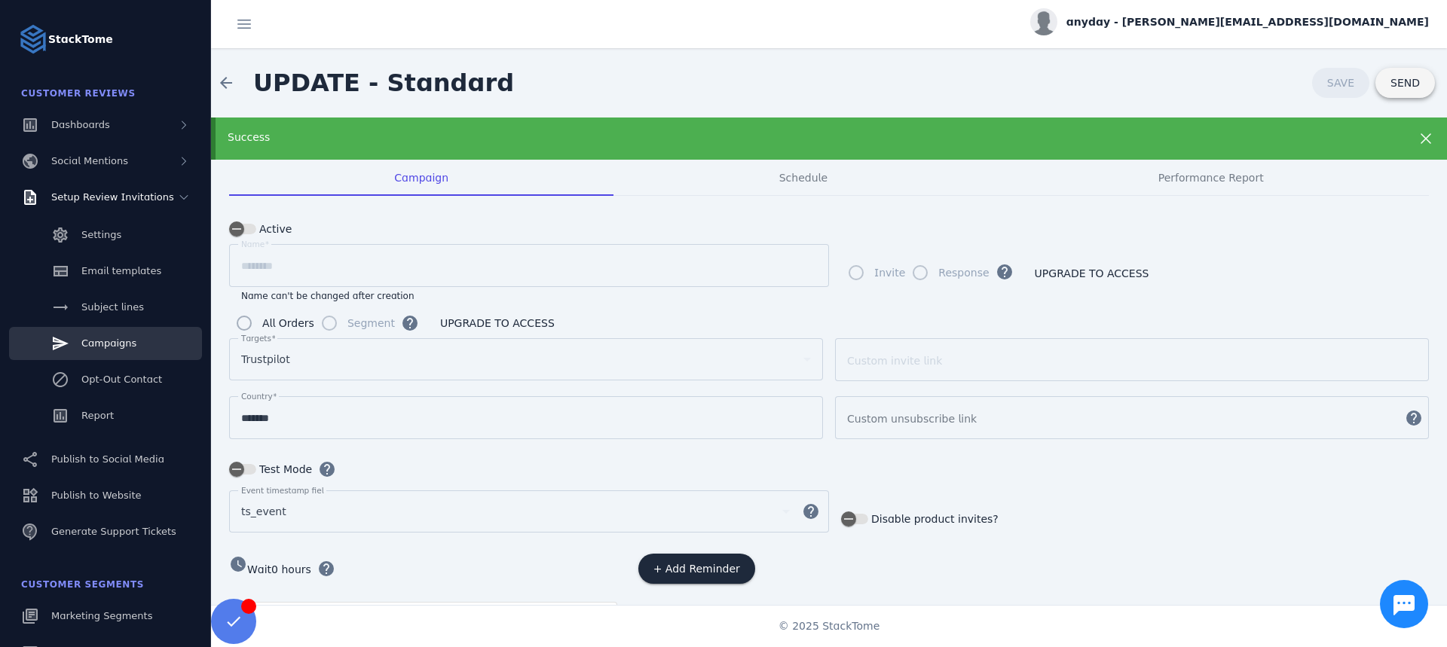
click at [1413, 78] on span at bounding box center [1405, 83] width 60 height 36
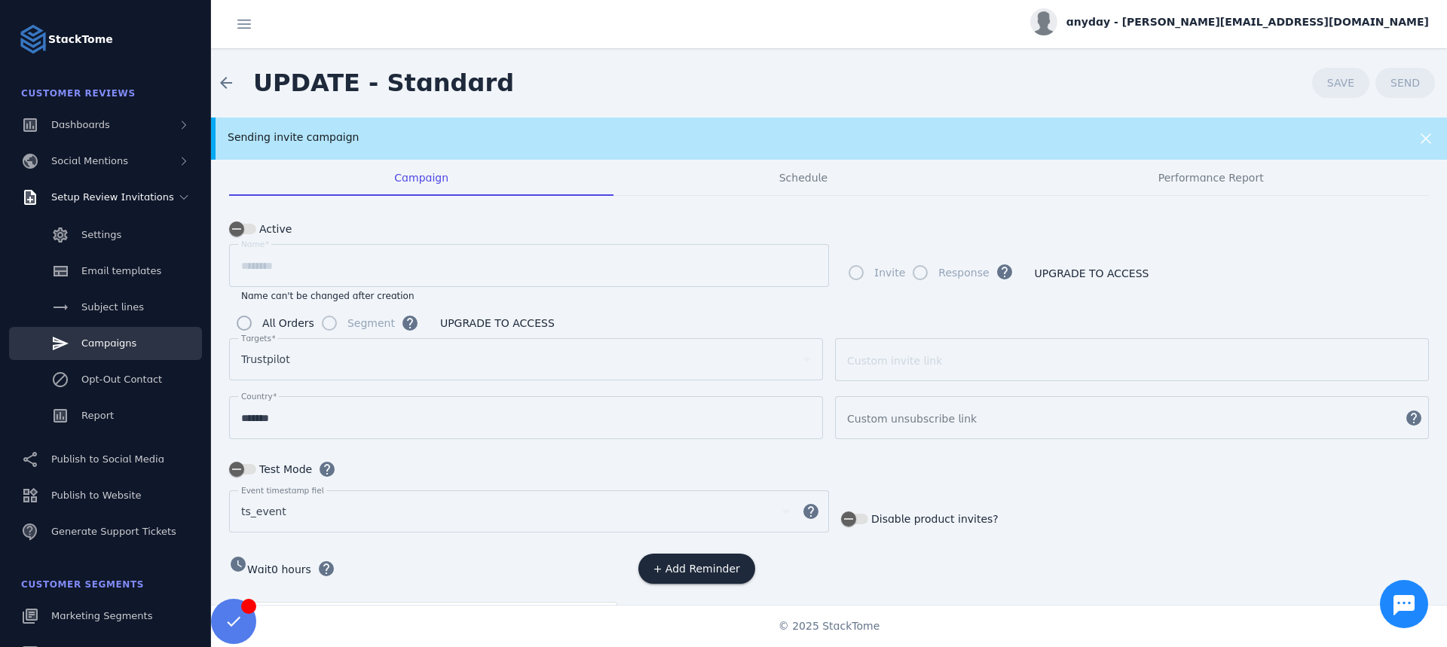
click at [433, 139] on div "Sending invite campaign" at bounding box center [771, 138] width 1086 height 16
click at [319, 132] on div "Sending invite campaign" at bounding box center [771, 138] width 1086 height 16
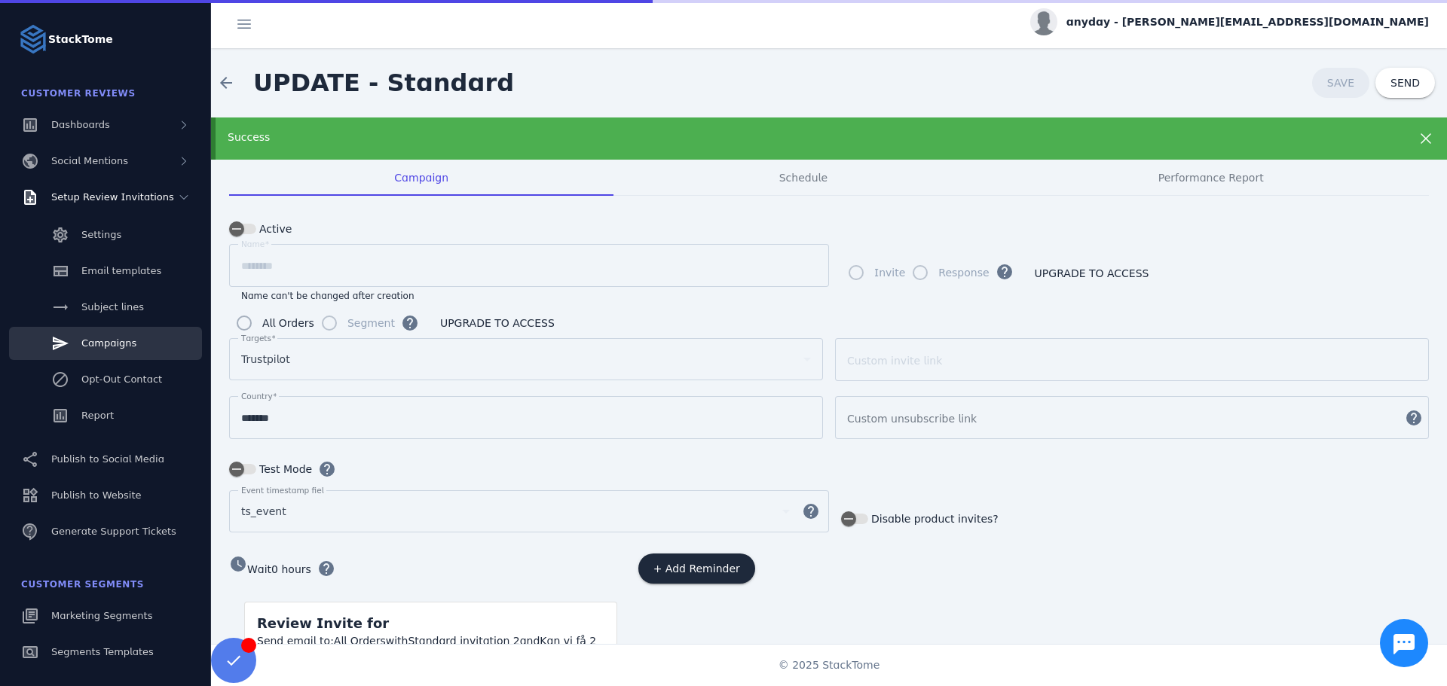
click at [536, 72] on div "arrow_back UPDATE - Standard SAVE SEND" at bounding box center [829, 82] width 1236 height 69
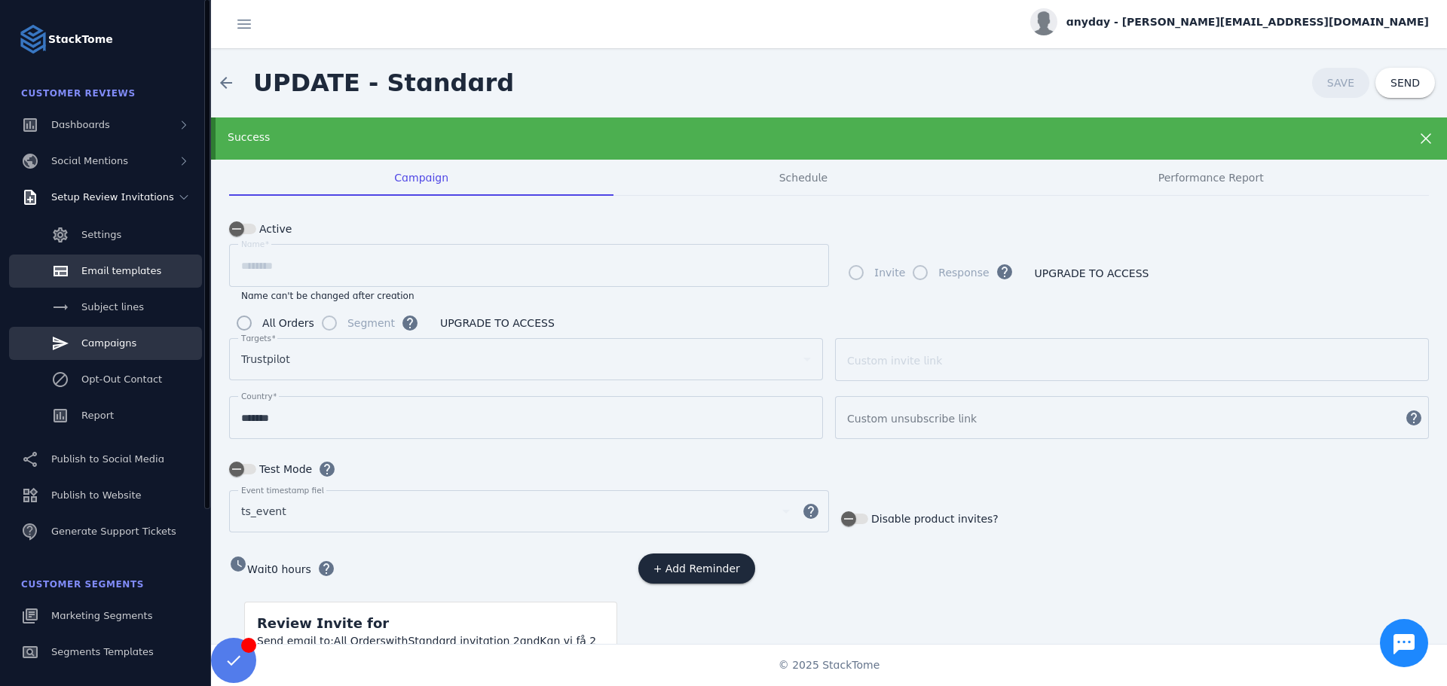
click at [77, 276] on link "Email templates" at bounding box center [105, 271] width 193 height 33
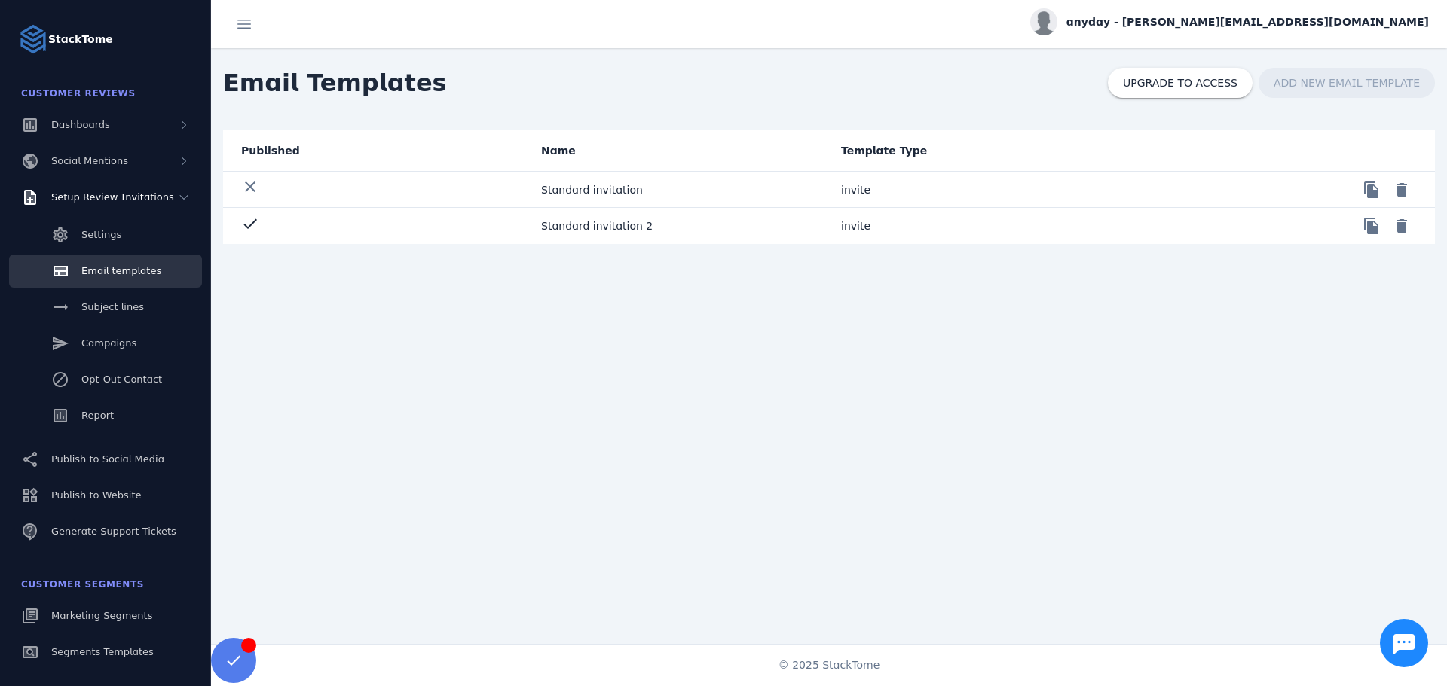
click at [535, 232] on mat-cell "Standard invitation 2" at bounding box center [679, 226] width 300 height 36
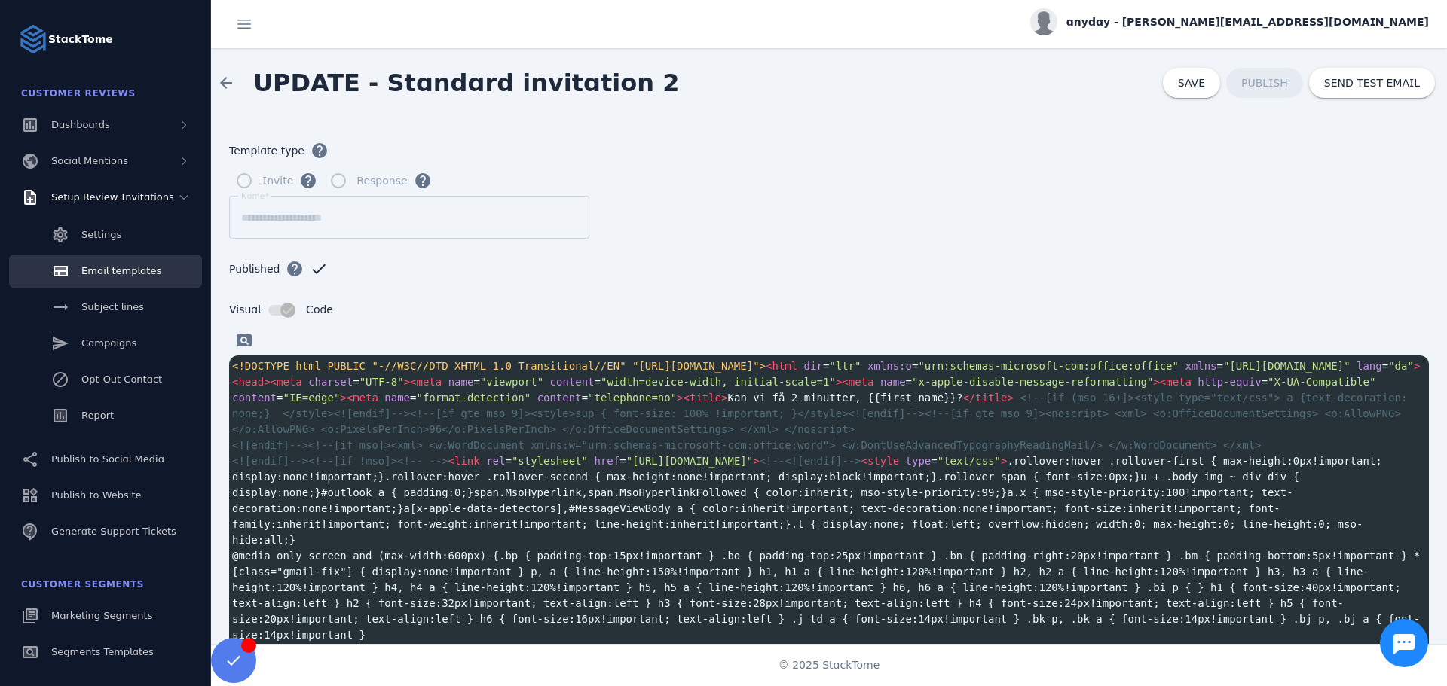
click at [632, 477] on span "<![endif]--><!--[if !mso]><!-- --> < link rel = "stylesheet" href = "[URL][DOMA…" at bounding box center [810, 500] width 1156 height 91
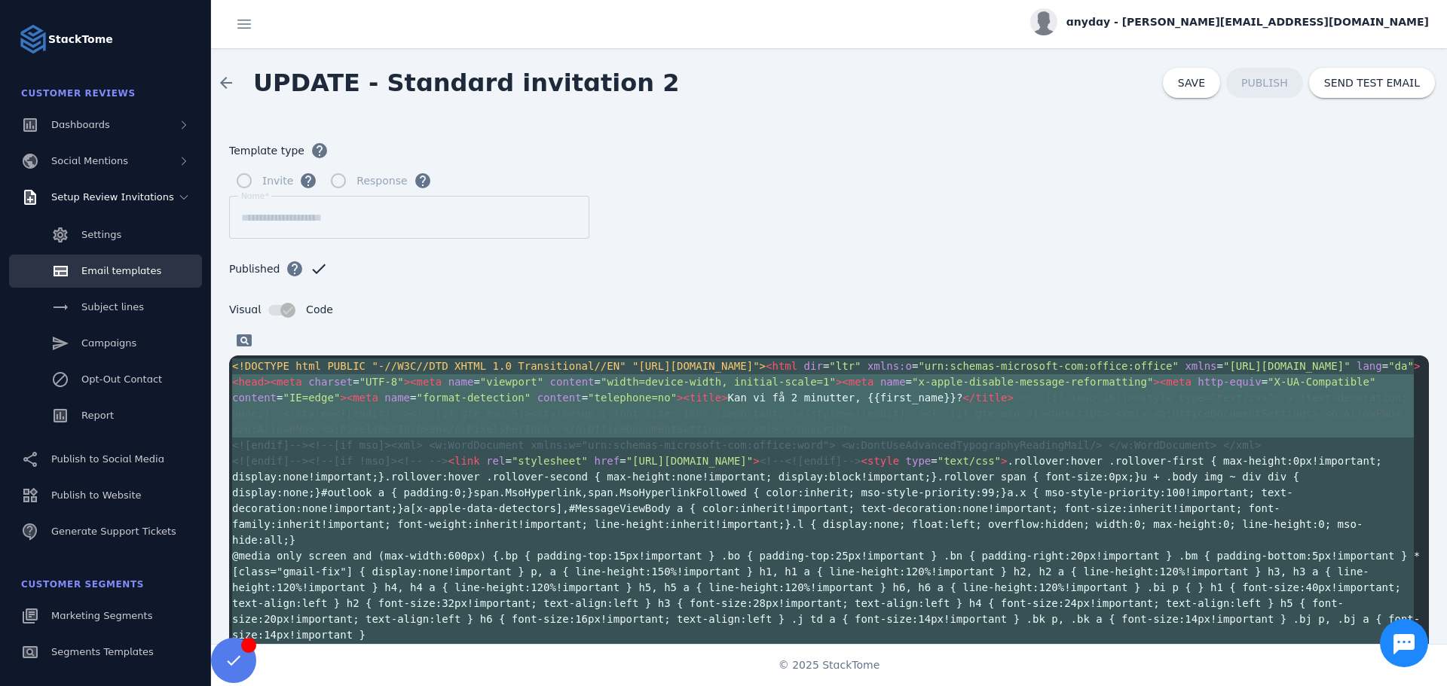
type textarea "**********"
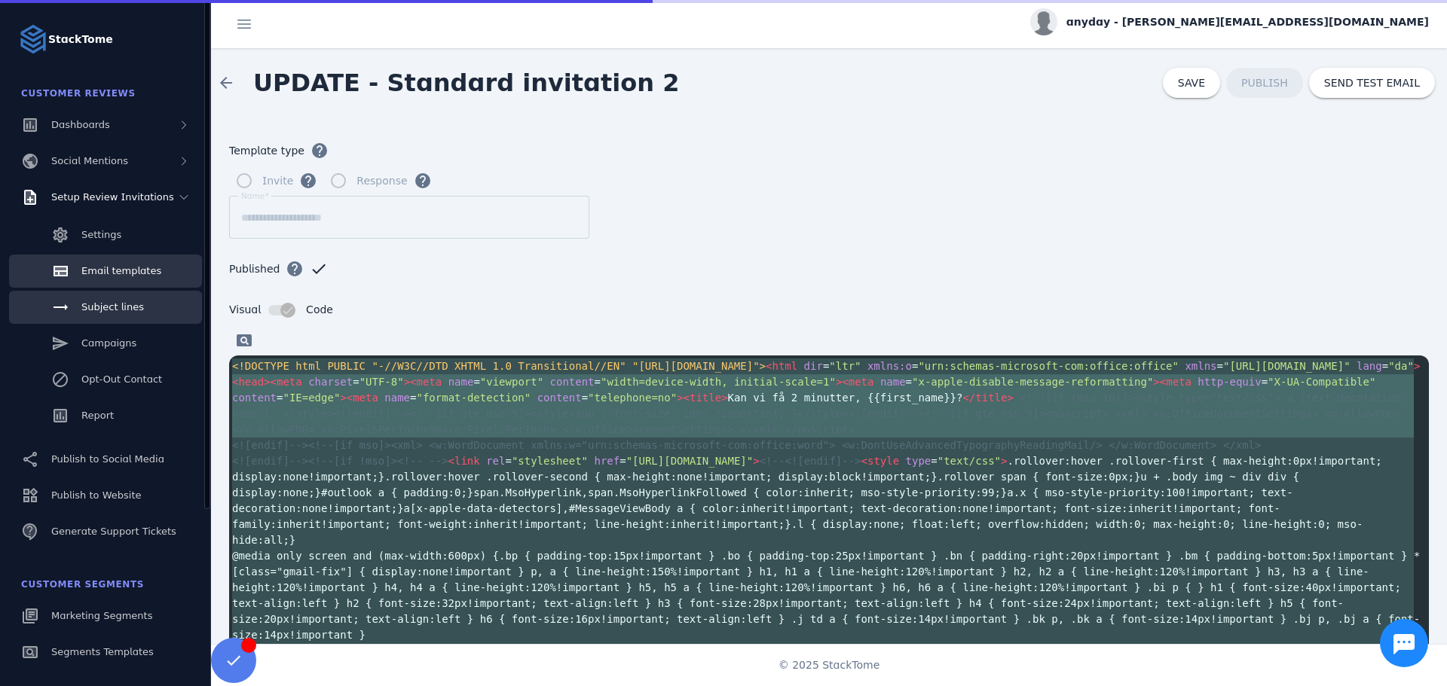
click at [117, 310] on span "Subject lines" at bounding box center [112, 306] width 63 height 11
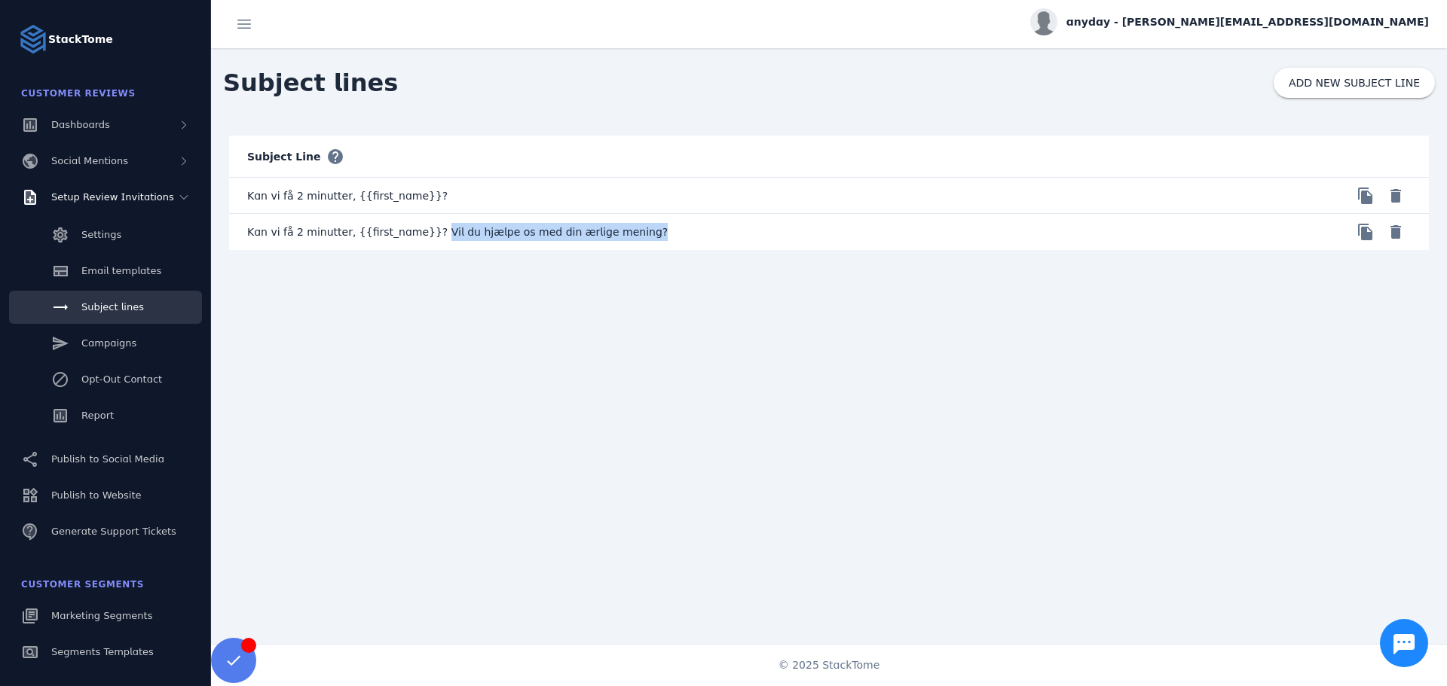
drag, startPoint x: 429, startPoint y: 231, endPoint x: 803, endPoint y: 231, distance: 374.5
click at [803, 231] on mat-cell "Kan vi få 2 minutter, {{first_name}}? Vil du hjælpe os med din ærlige mening?" at bounding box center [529, 232] width 600 height 36
copy mat-cell "Vil du hjælpe os med din ærlige mening?"
click at [122, 268] on span "Email templates" at bounding box center [121, 270] width 80 height 11
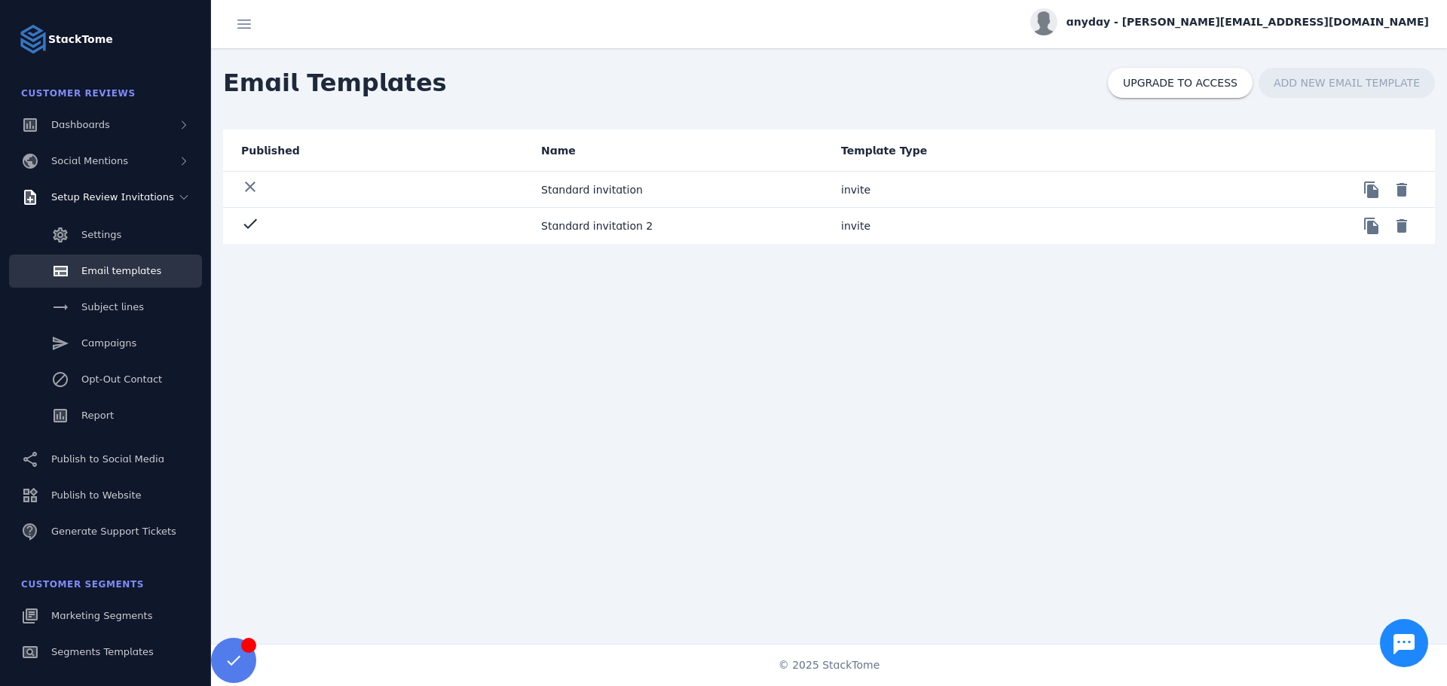
click at [552, 246] on div "Published Name Template Type clear Standard invitation invite file_copy delete …" at bounding box center [829, 398] width 1236 height 536
click at [557, 238] on mat-cell "Standard invitation 2" at bounding box center [679, 226] width 300 height 36
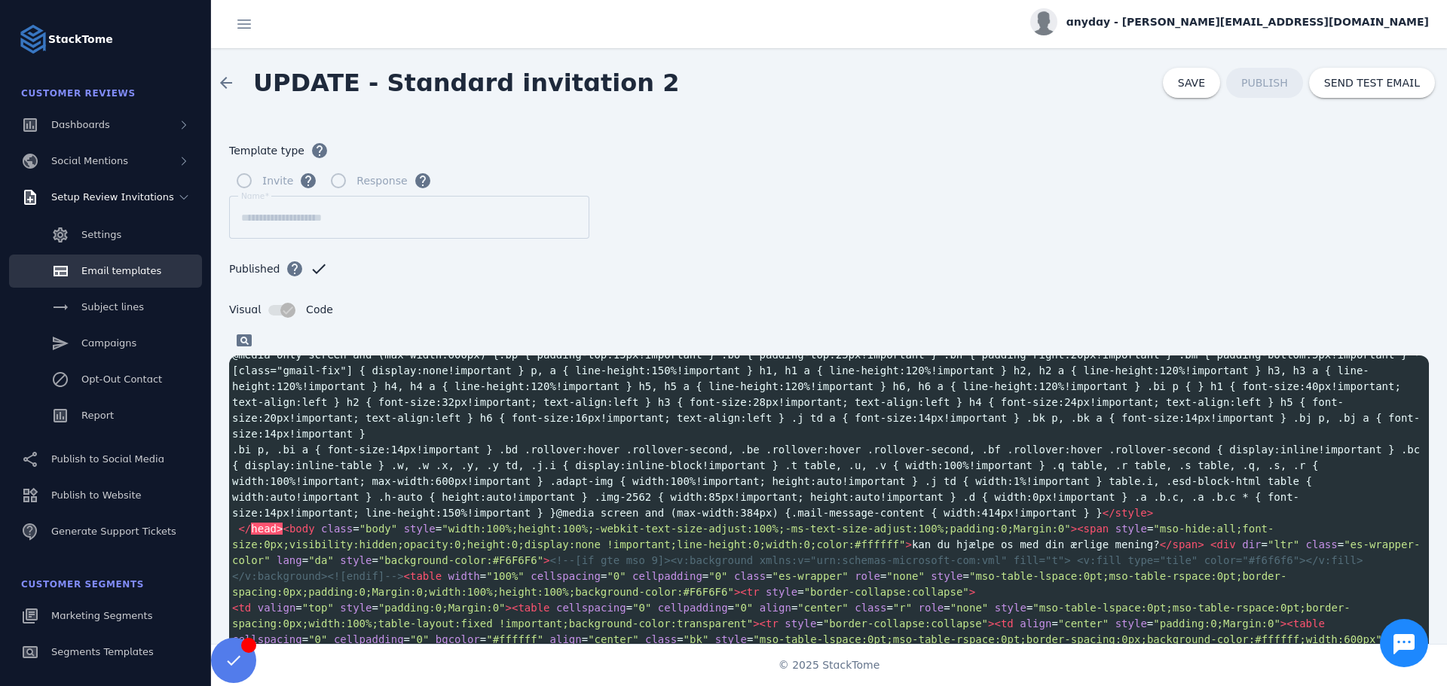
scroll to position [50, 0]
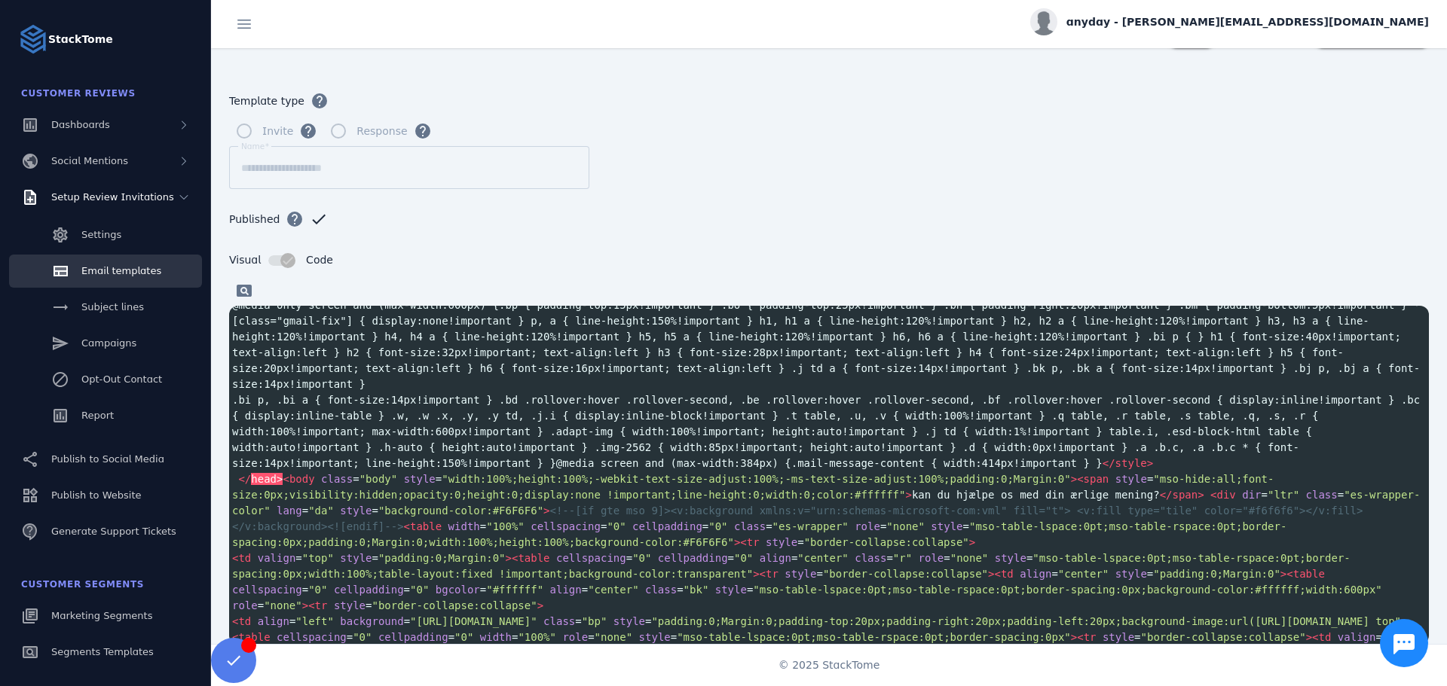
click at [861, 473] on span "</ head > < body class = "body" style = "width:100%;height:100%;-webkit-text-si…" at bounding box center [825, 510] width 1187 height 75
type textarea "***"
click at [861, 473] on span "</ head > < body class = "body" style = "width:100%;height:100%;-webkit-text-si…" at bounding box center [825, 510] width 1187 height 75
paste textarea
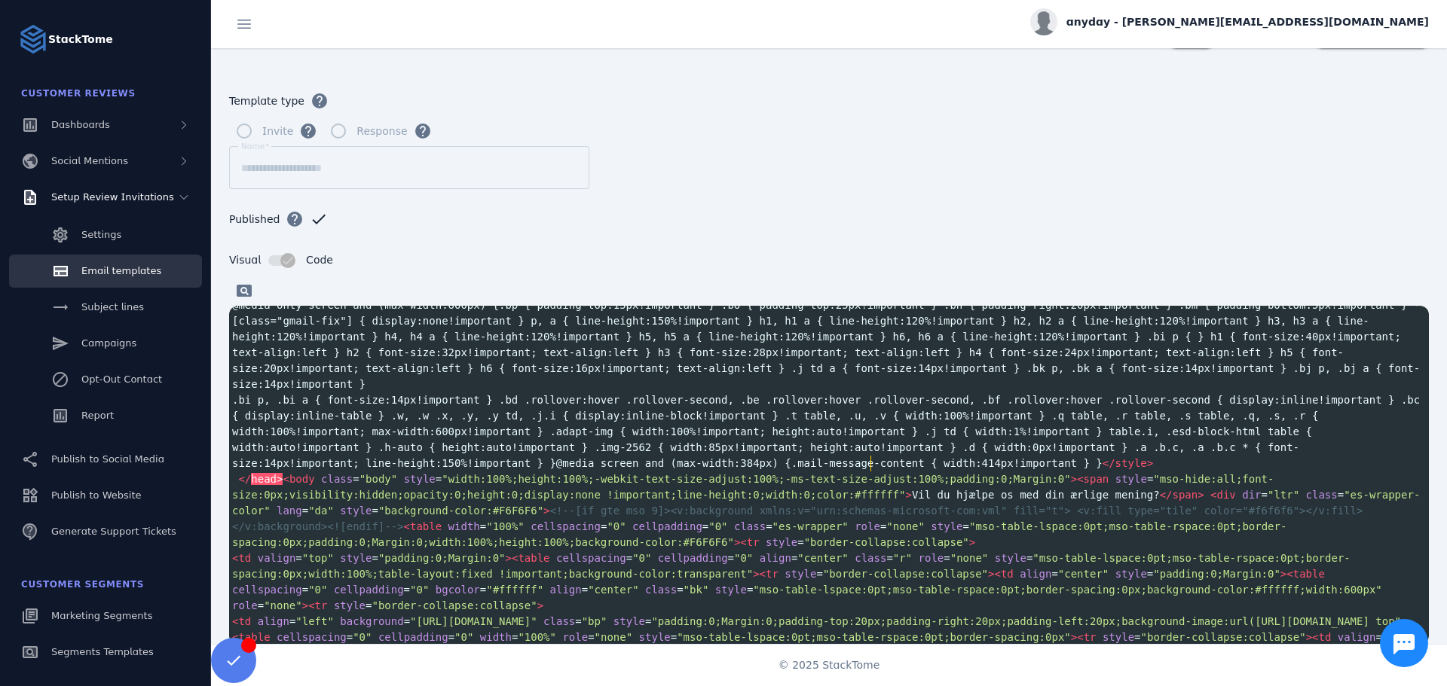
click at [858, 148] on form "**********" at bounding box center [829, 336] width 1236 height 536
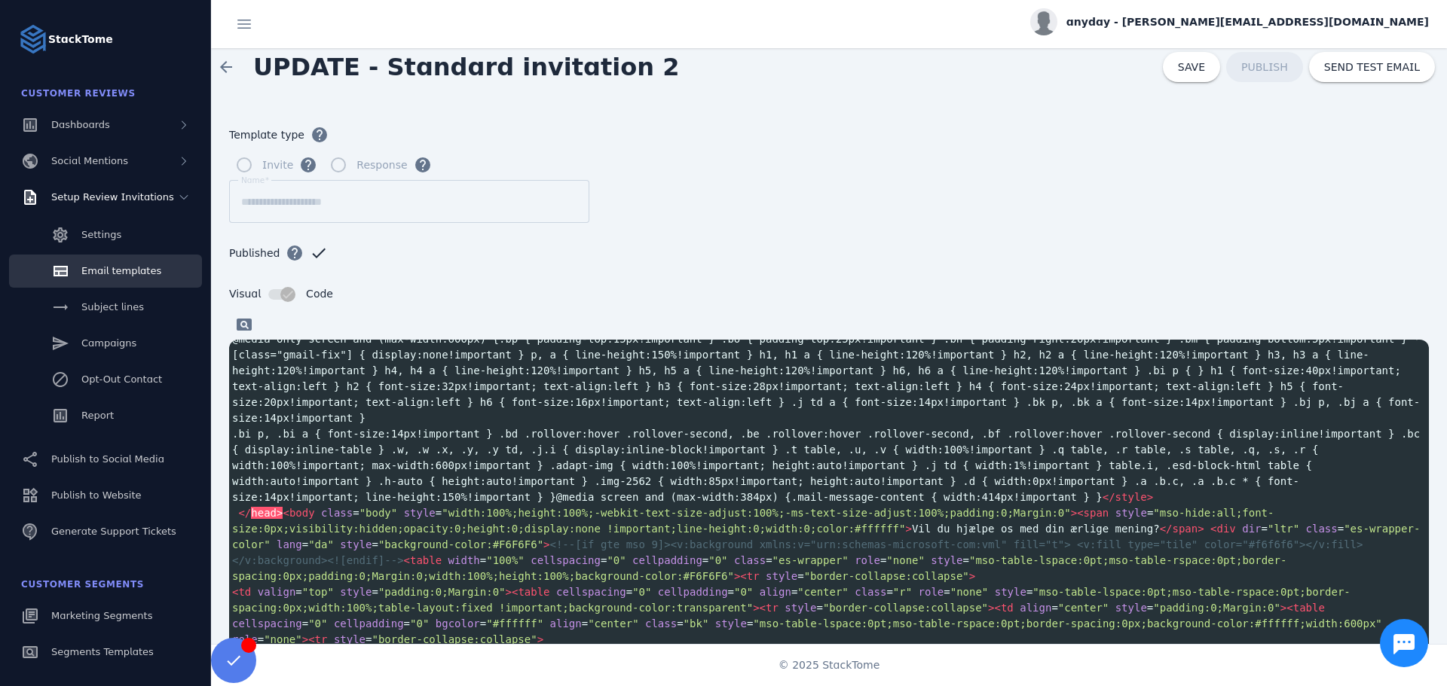
scroll to position [0, 0]
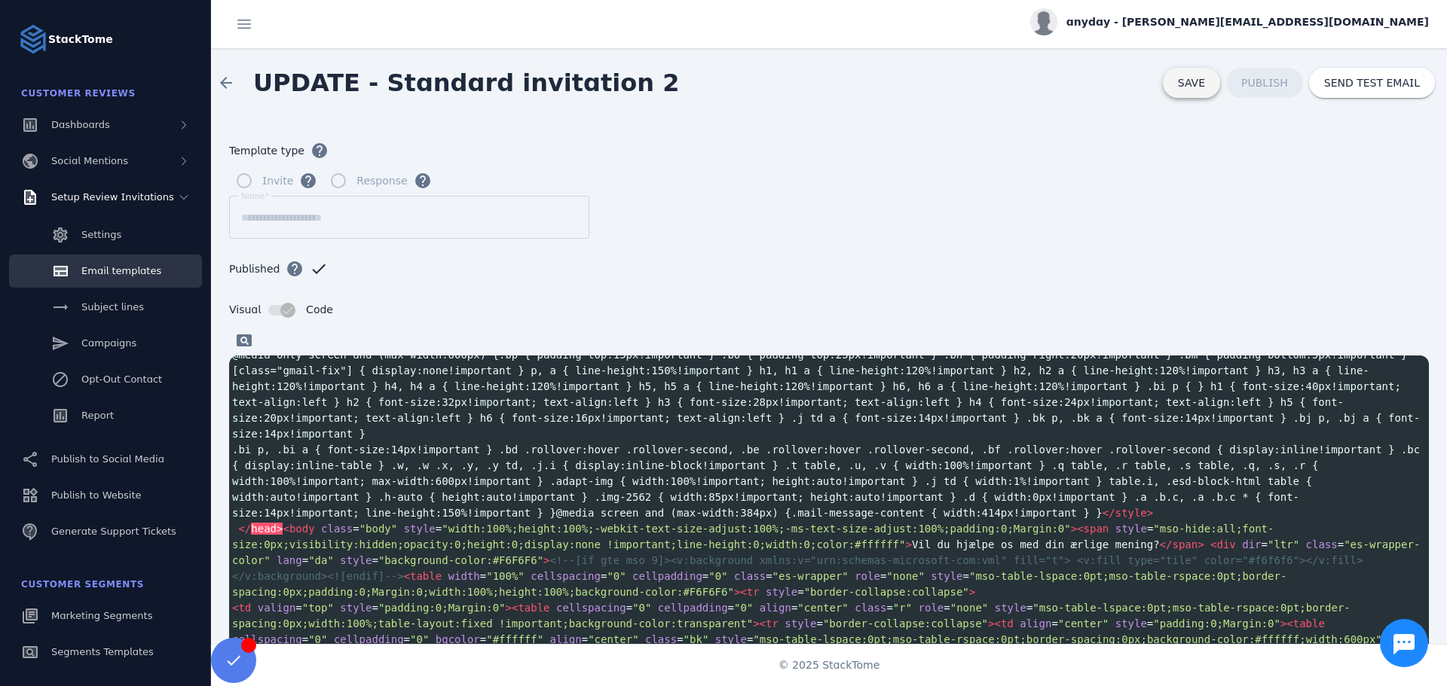
click at [1196, 86] on span "SAVE" at bounding box center [1191, 83] width 27 height 12
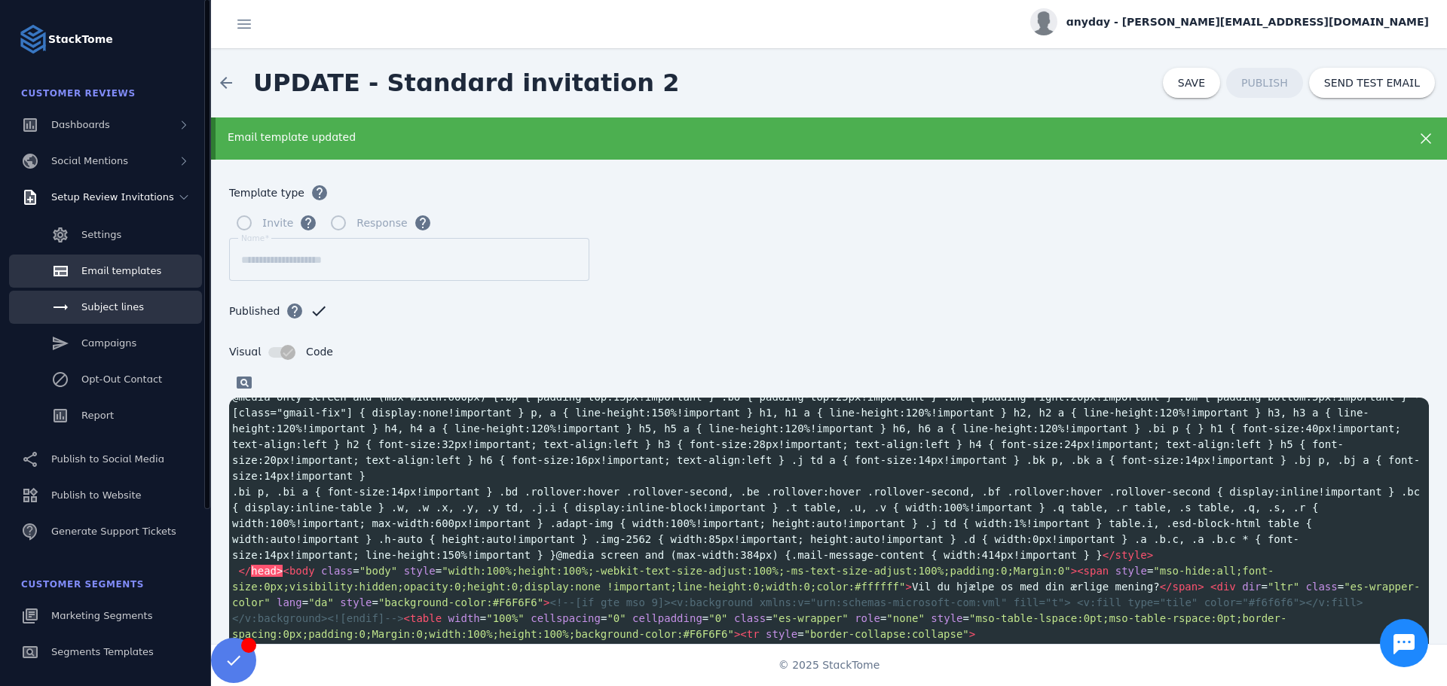
click at [130, 312] on span "Subject lines" at bounding box center [112, 306] width 63 height 11
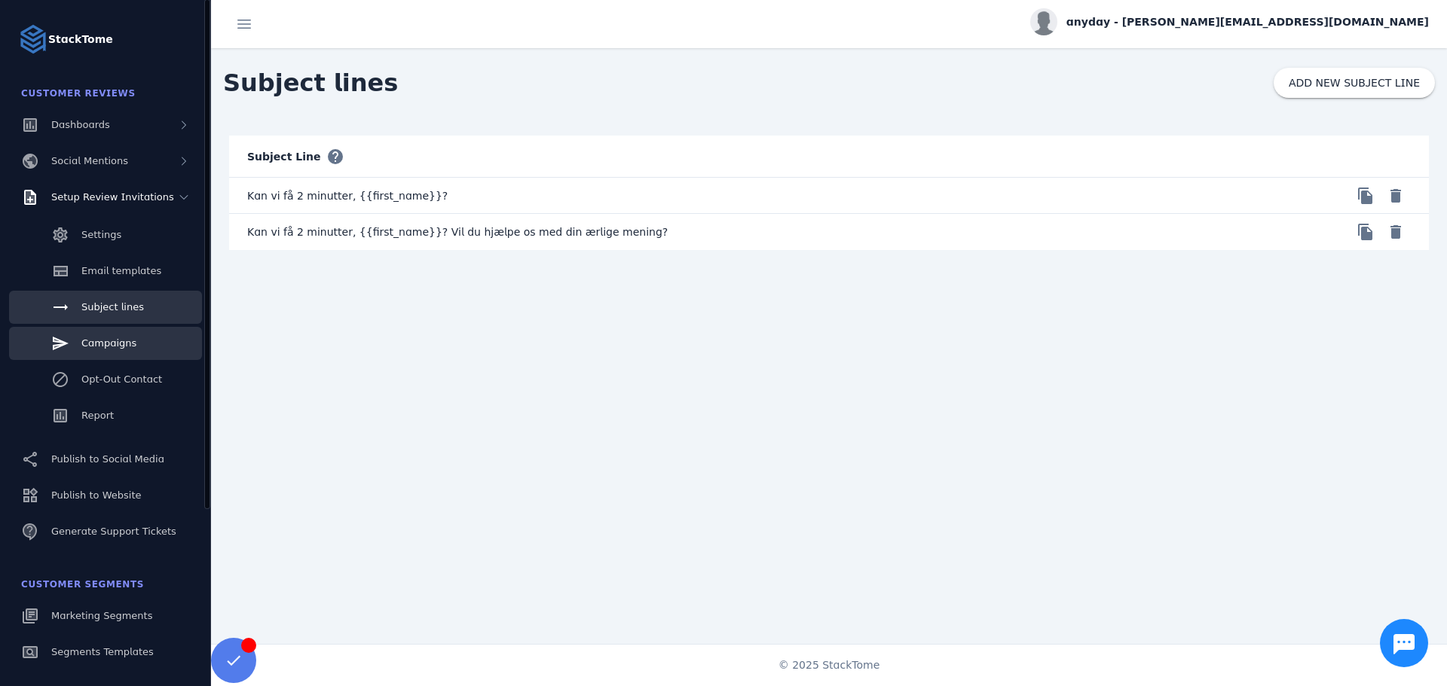
click at [109, 338] on span "Campaigns" at bounding box center [108, 343] width 55 height 11
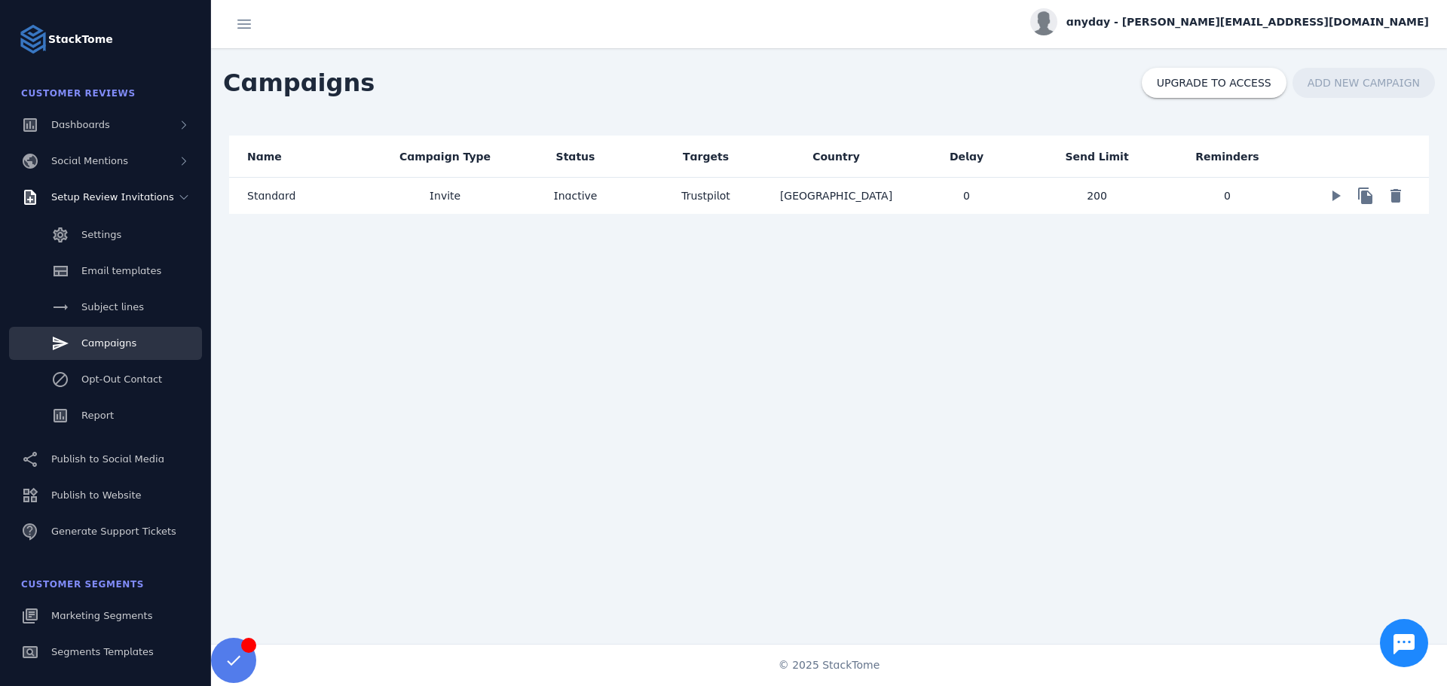
click at [347, 207] on mat-cell "Standard" at bounding box center [304, 196] width 151 height 36
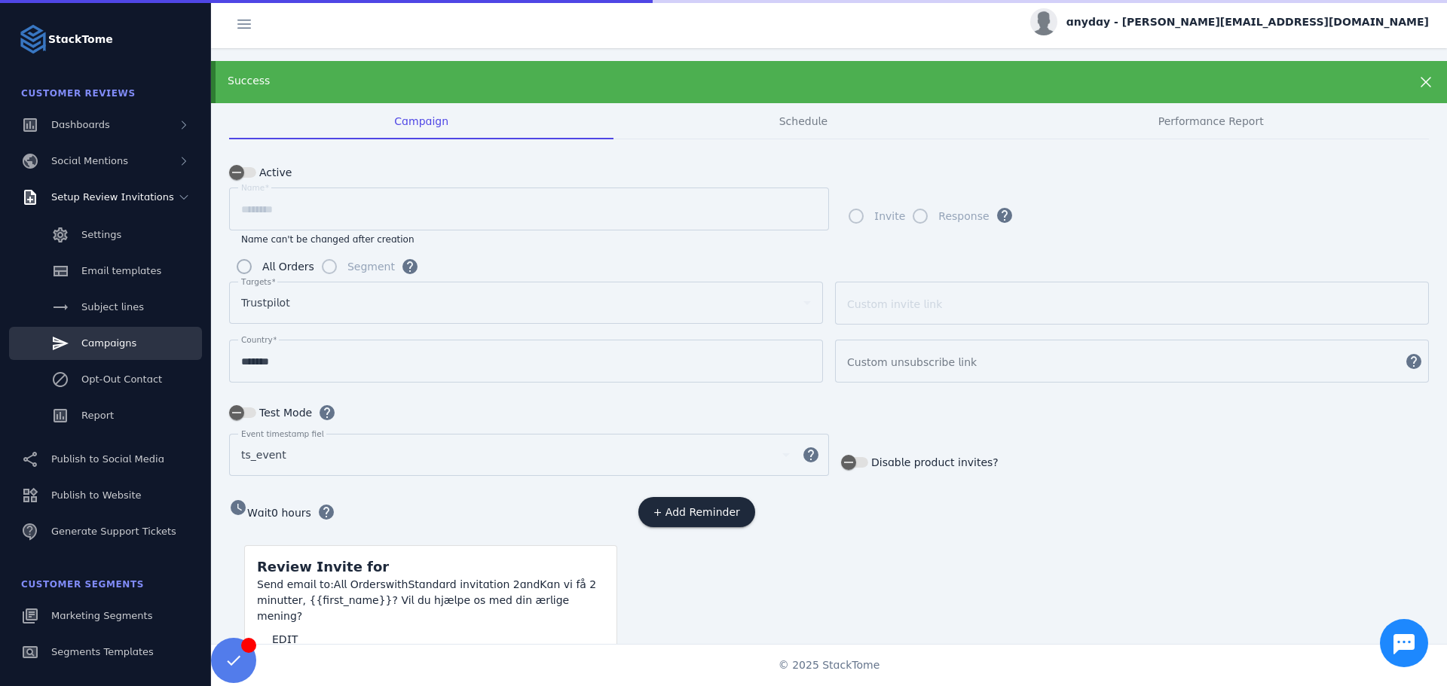
scroll to position [86, 0]
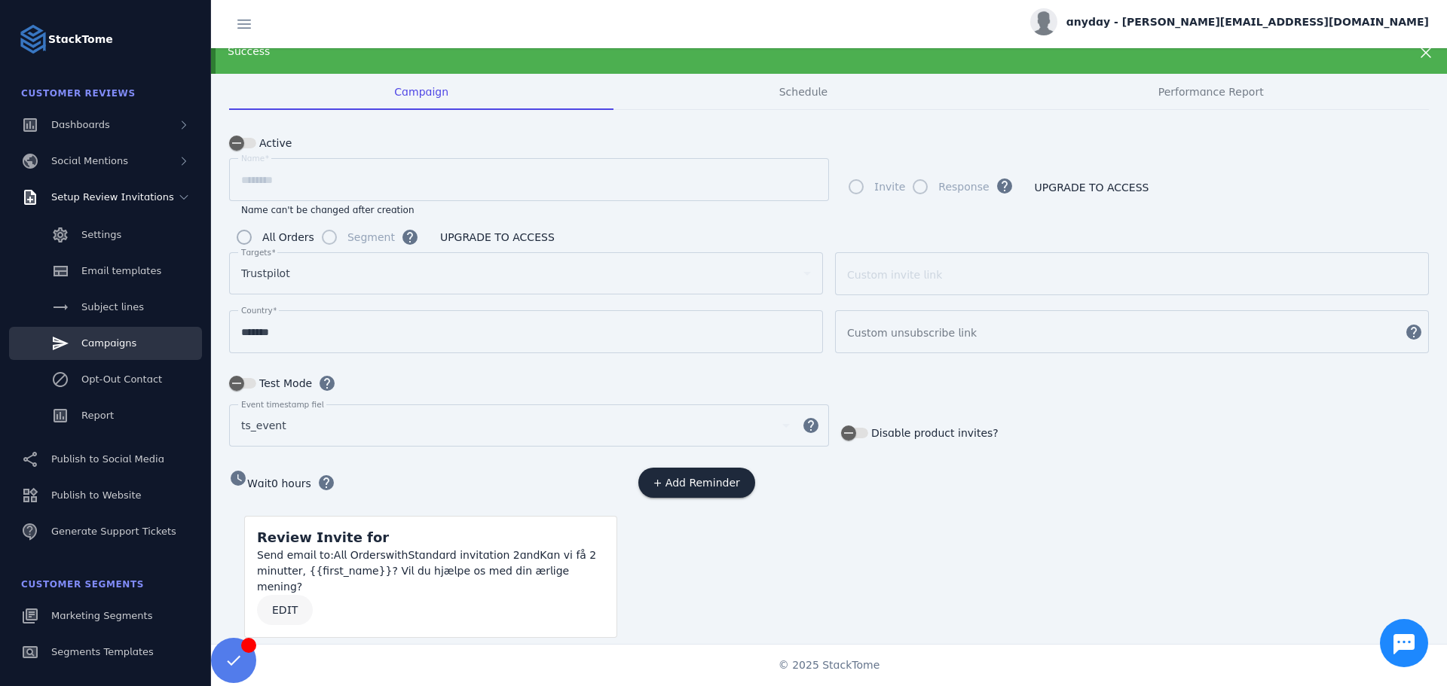
click at [284, 592] on span at bounding box center [285, 610] width 56 height 36
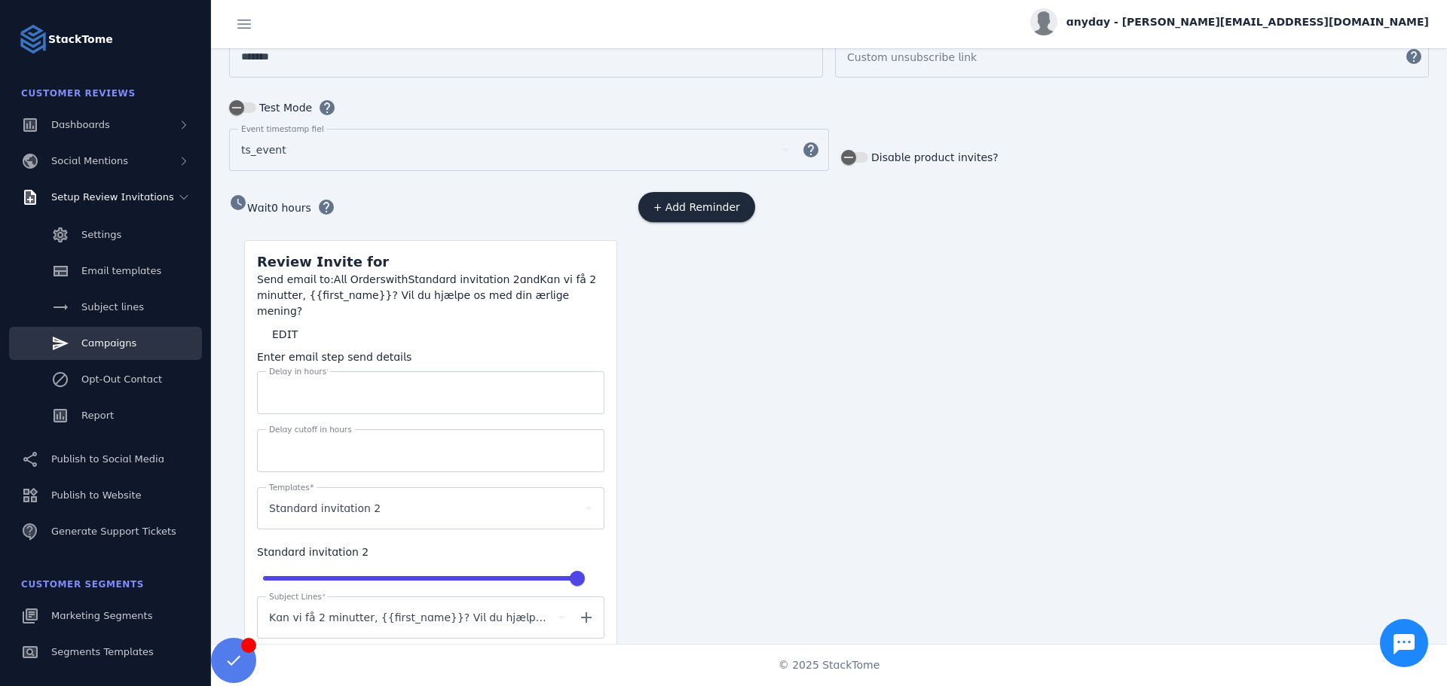
scroll to position [387, 0]
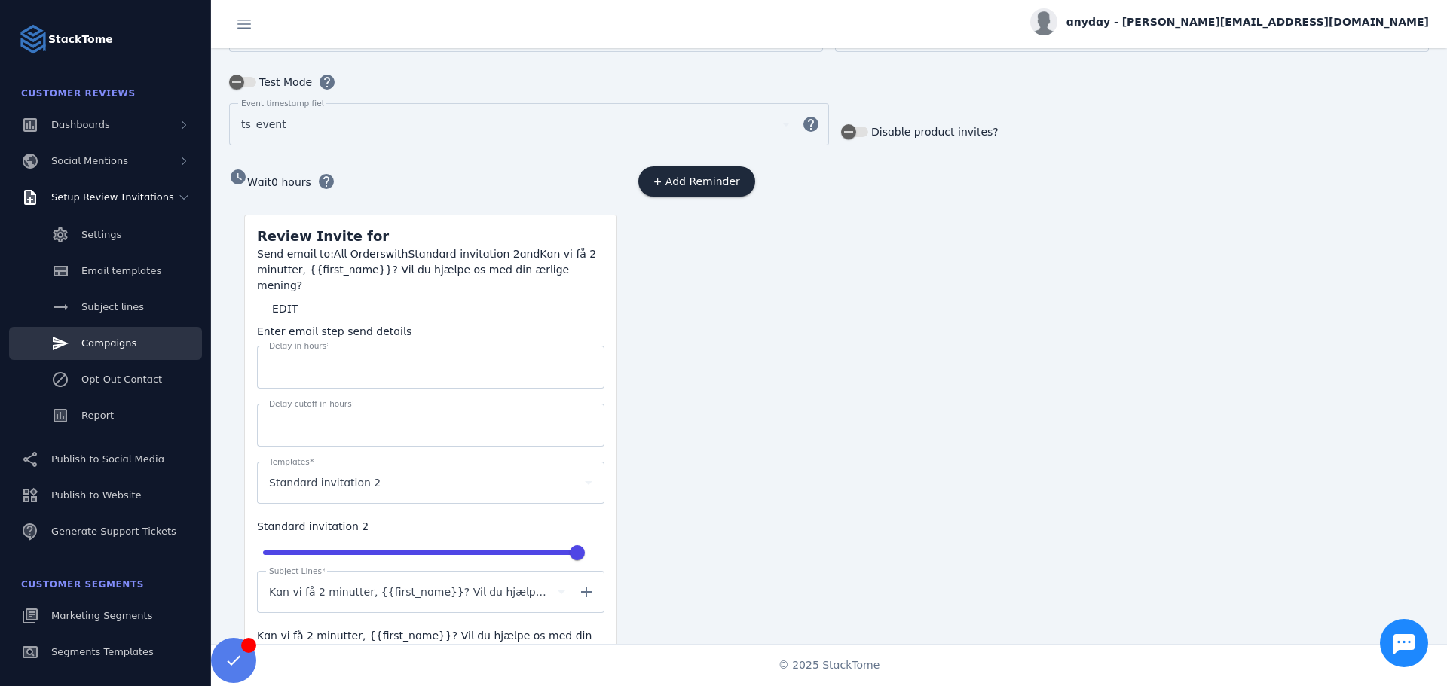
click at [350, 583] on span "Kan vi få 2 minutter, {{first_name}}? Vil du hjælpe os med din ærlige mening?" at bounding box center [410, 592] width 283 height 18
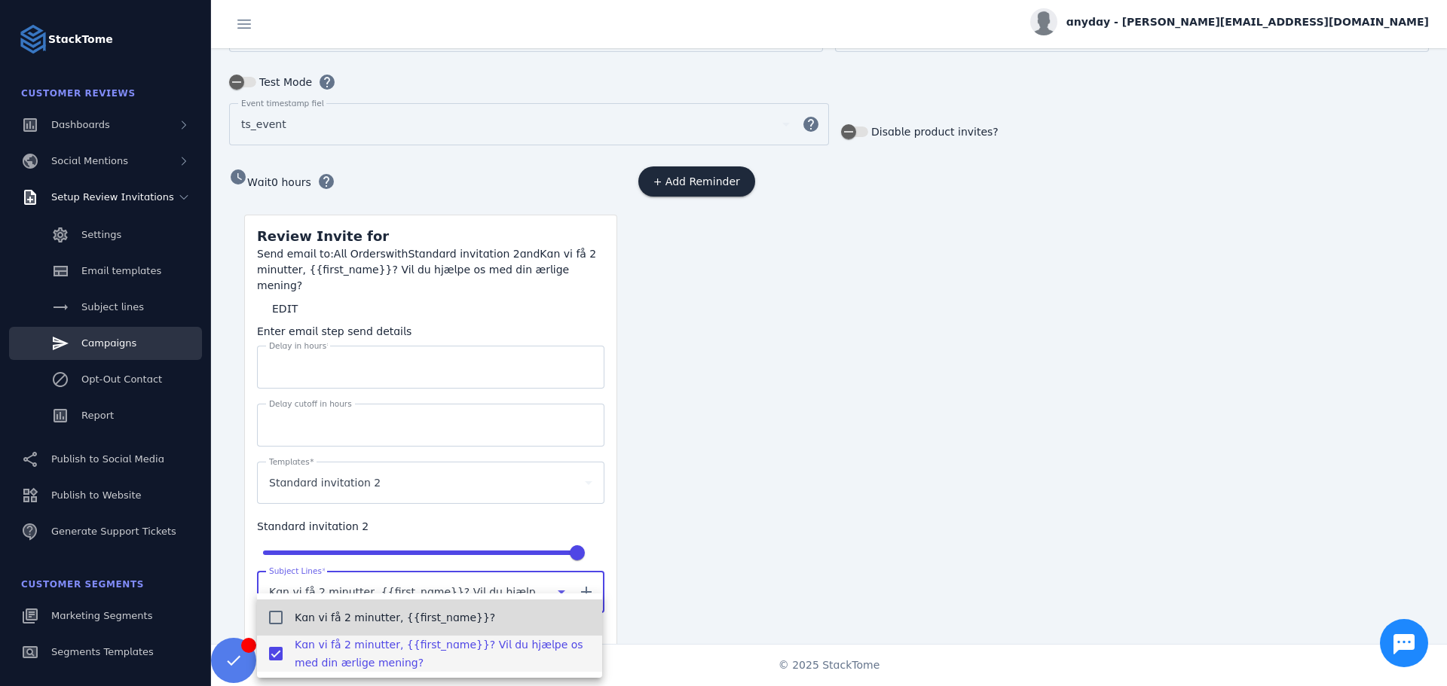
click at [356, 610] on span "Kan vi få 2 minutter, {{first_name}}?" at bounding box center [395, 618] width 200 height 18
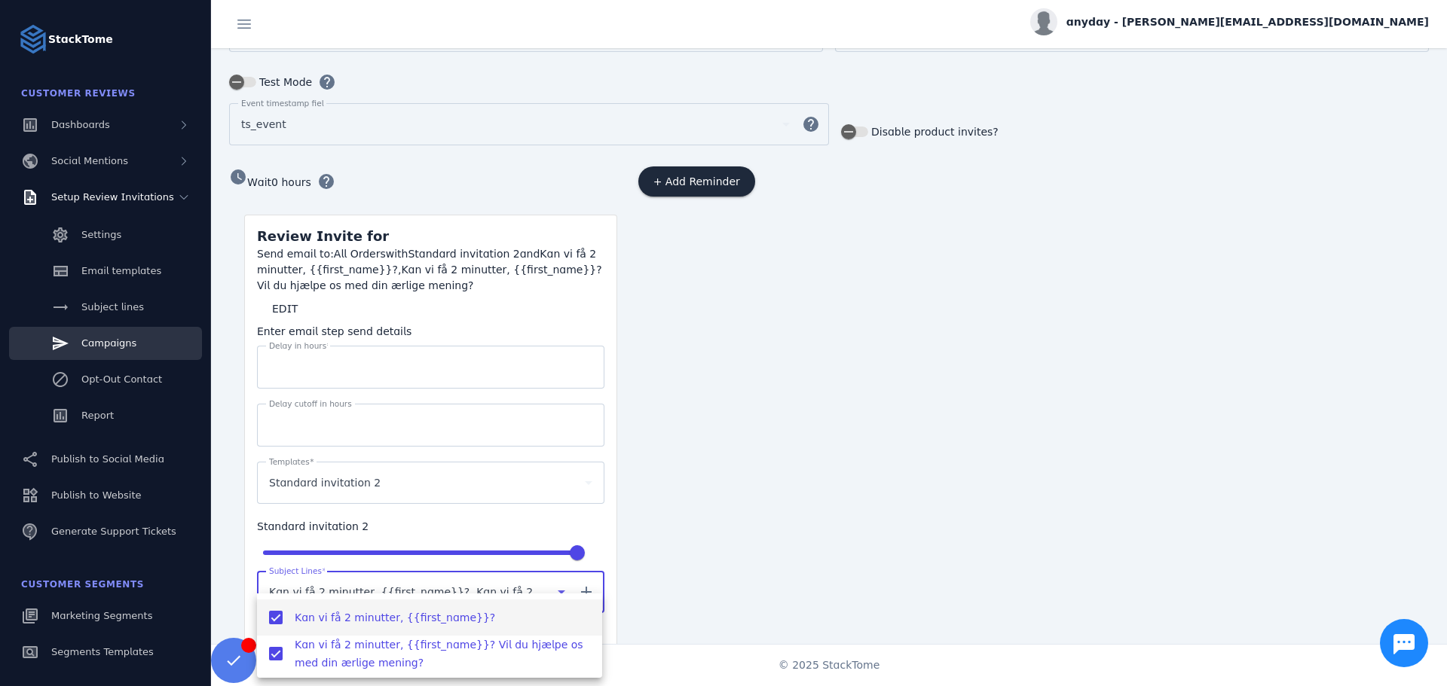
click at [828, 505] on div at bounding box center [723, 343] width 1447 height 686
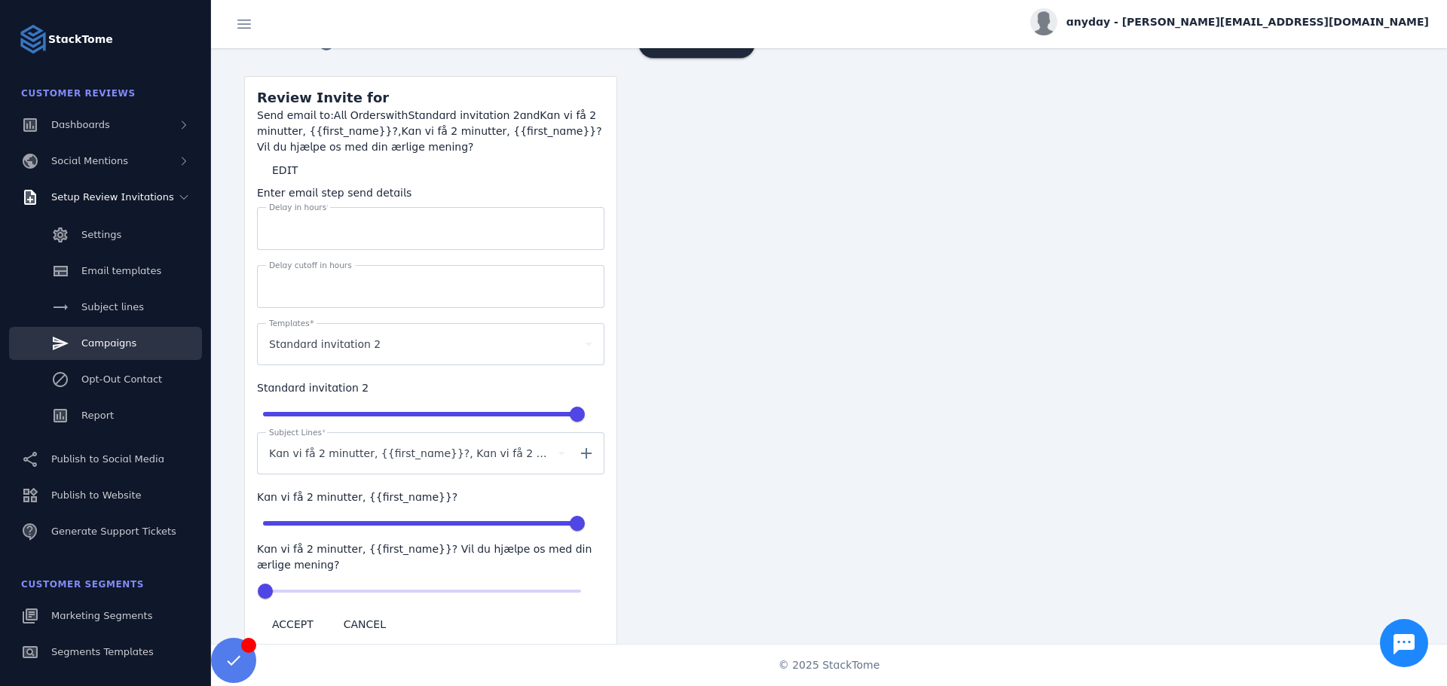
scroll to position [555, 0]
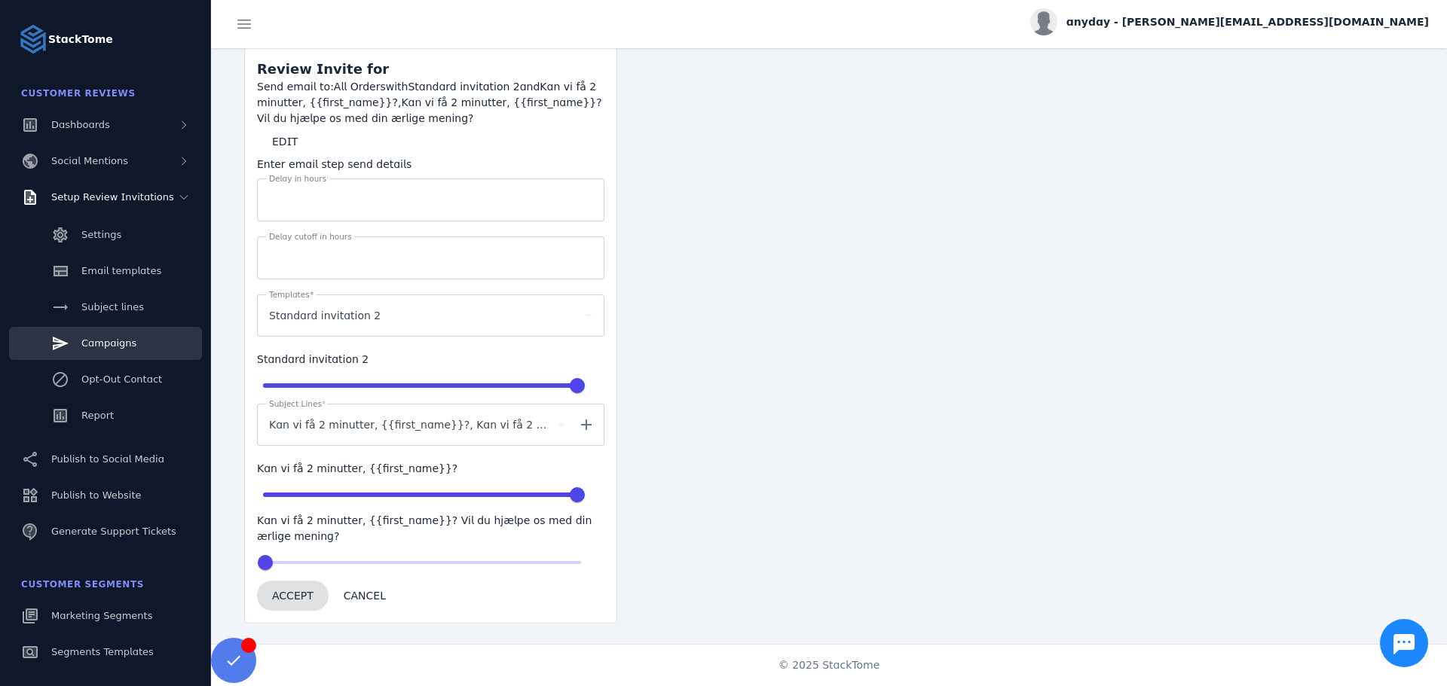
click at [293, 591] on span "ACCEPT" at bounding box center [292, 596] width 41 height 11
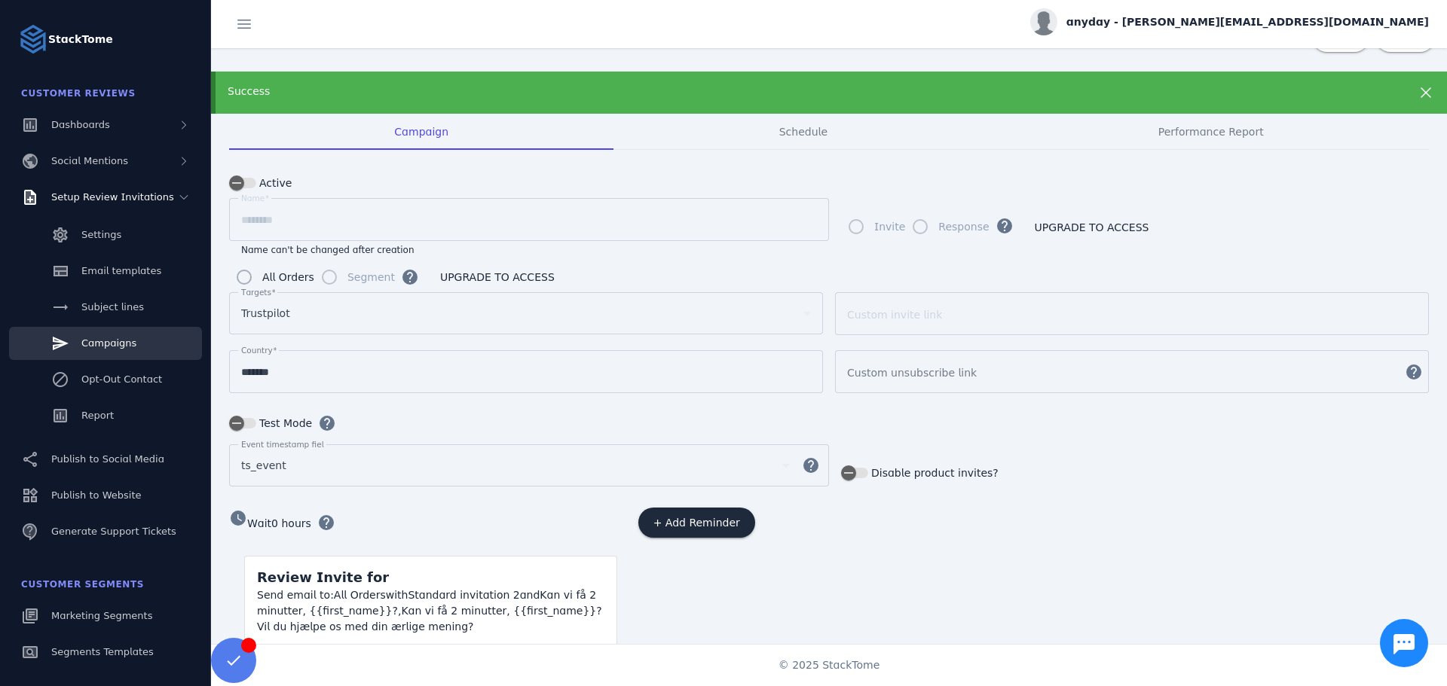
scroll to position [0, 0]
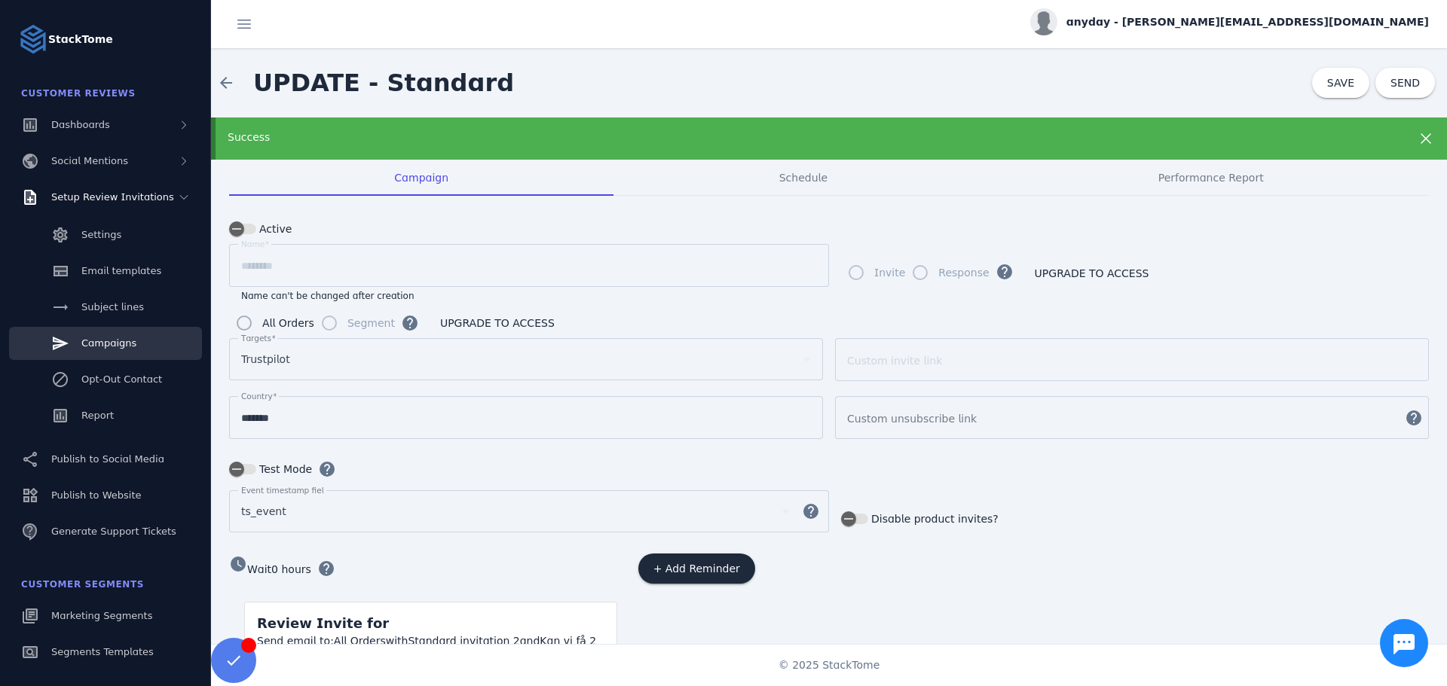
click at [1364, 88] on div "SAVE SEND" at bounding box center [1379, 83] width 135 height 30
click at [1327, 87] on span "SAVE" at bounding box center [1340, 83] width 27 height 12
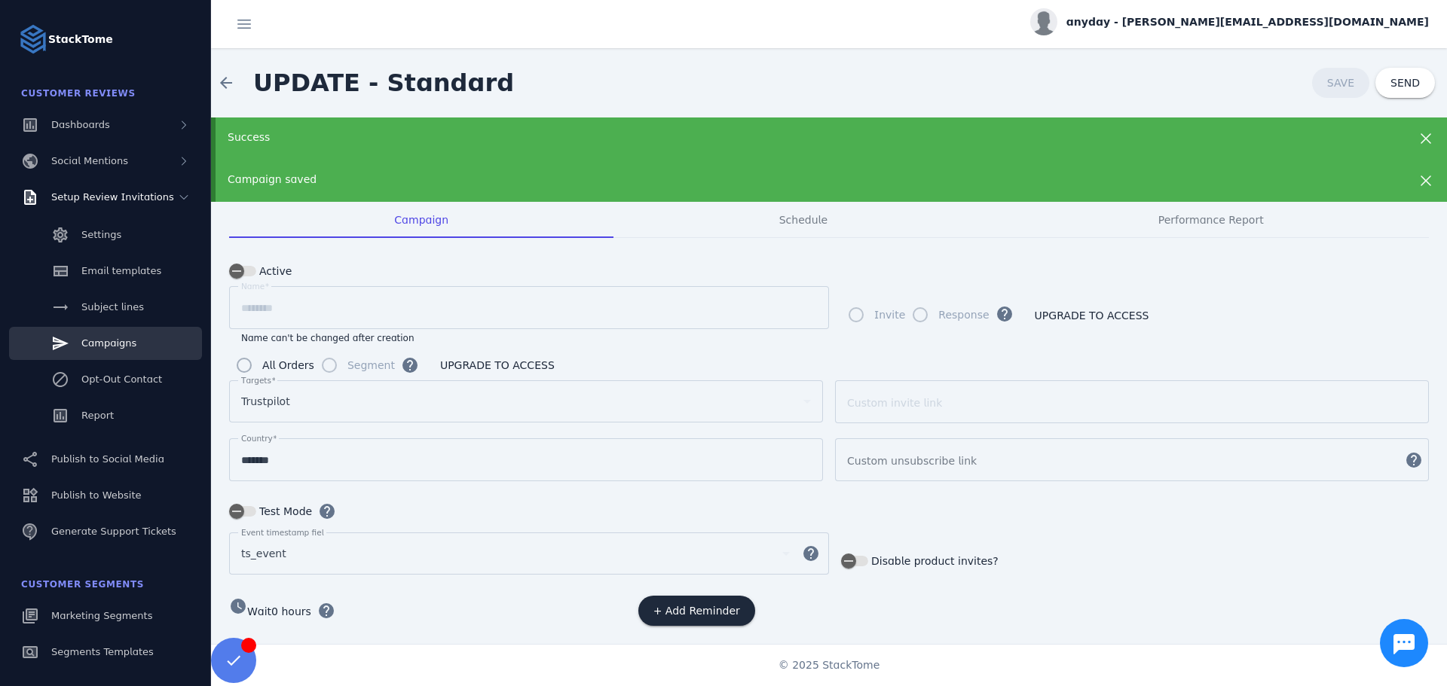
click at [1421, 144] on icon at bounding box center [1425, 139] width 18 height 18
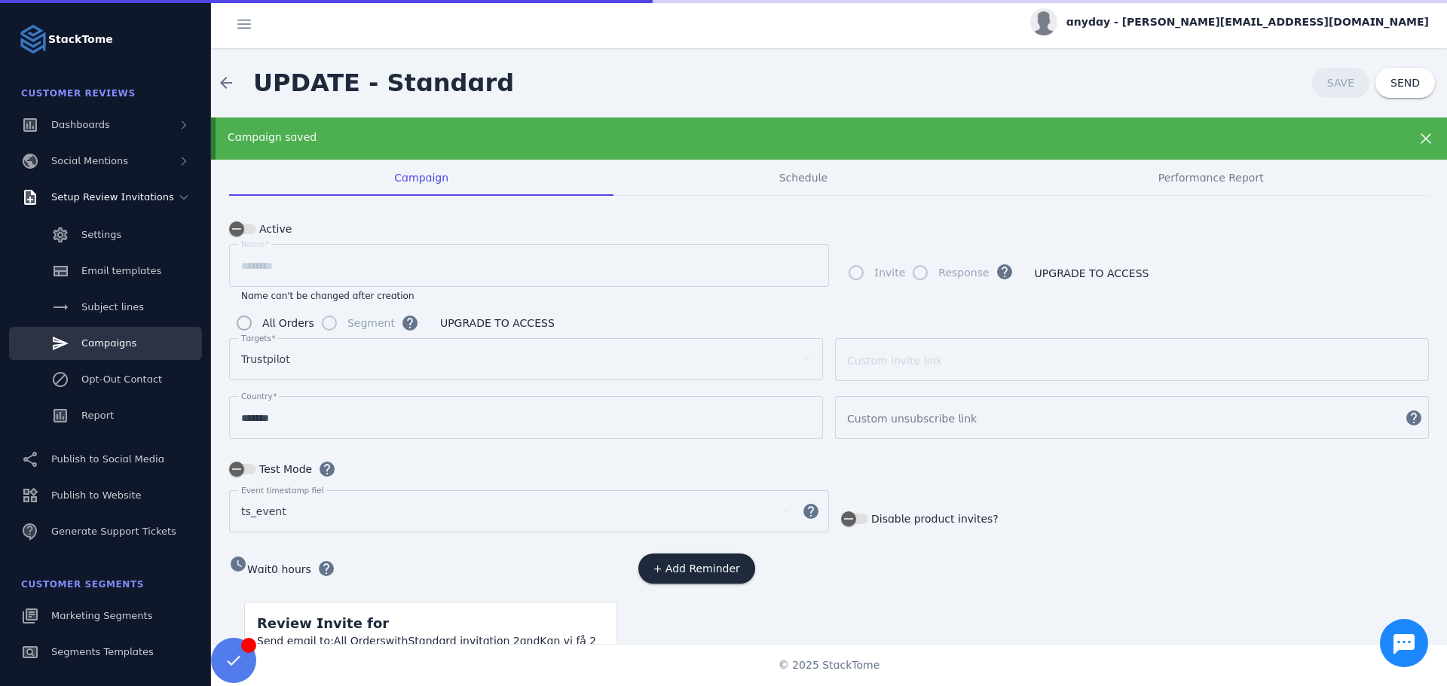
click at [1421, 144] on icon at bounding box center [1425, 139] width 18 height 18
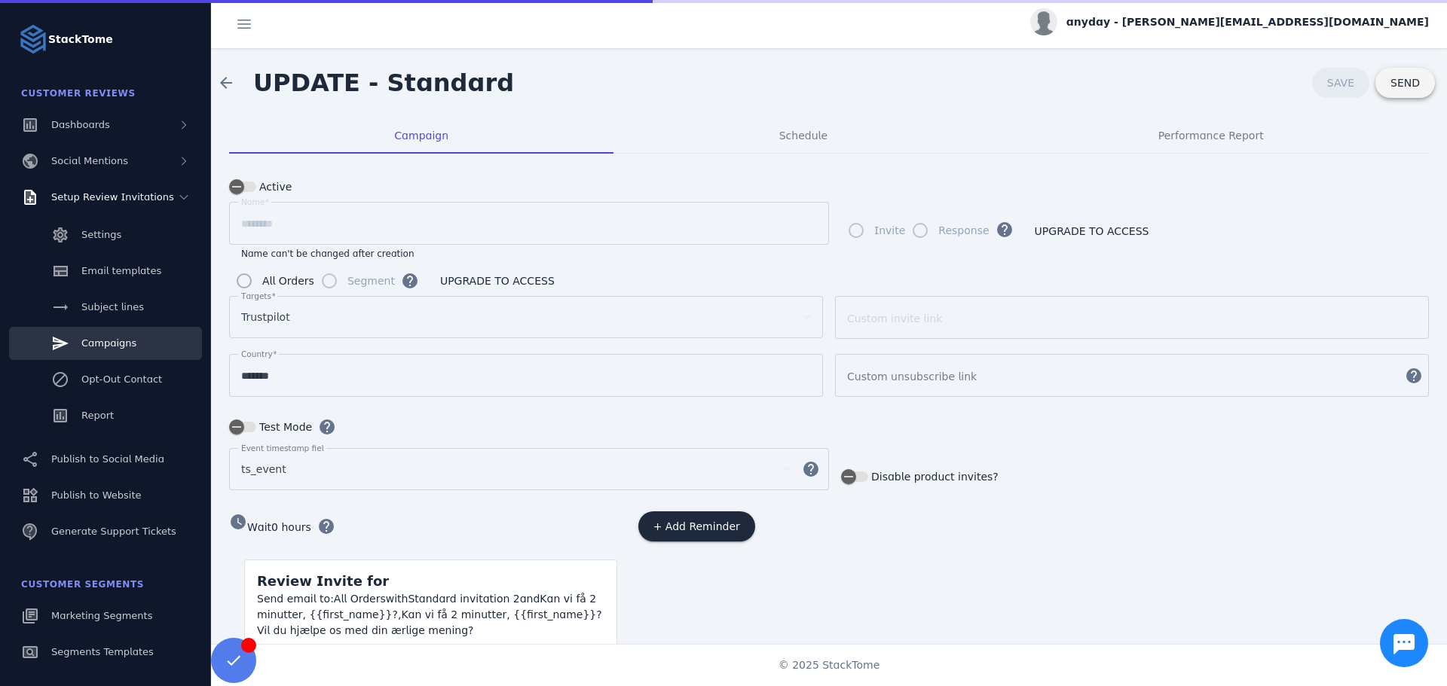
click at [1396, 88] on span "SEND" at bounding box center [1404, 83] width 29 height 11
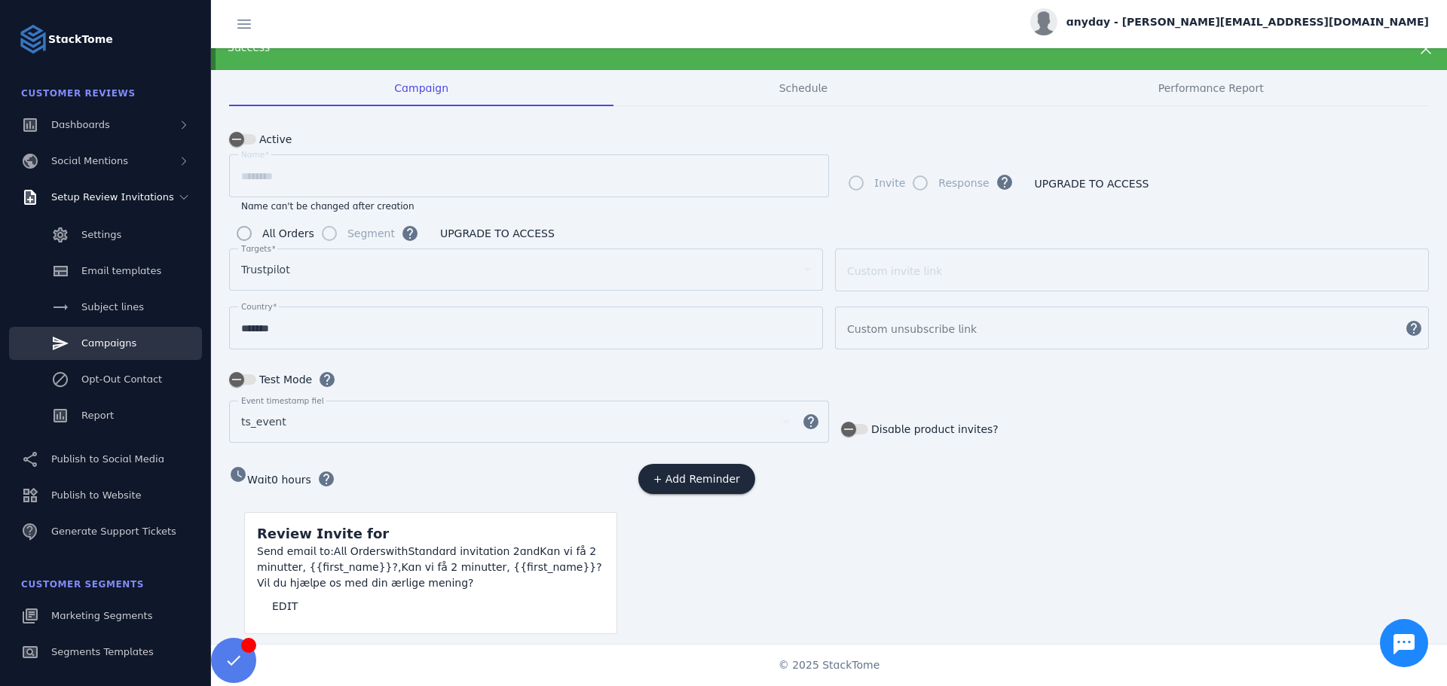
scroll to position [100, 0]
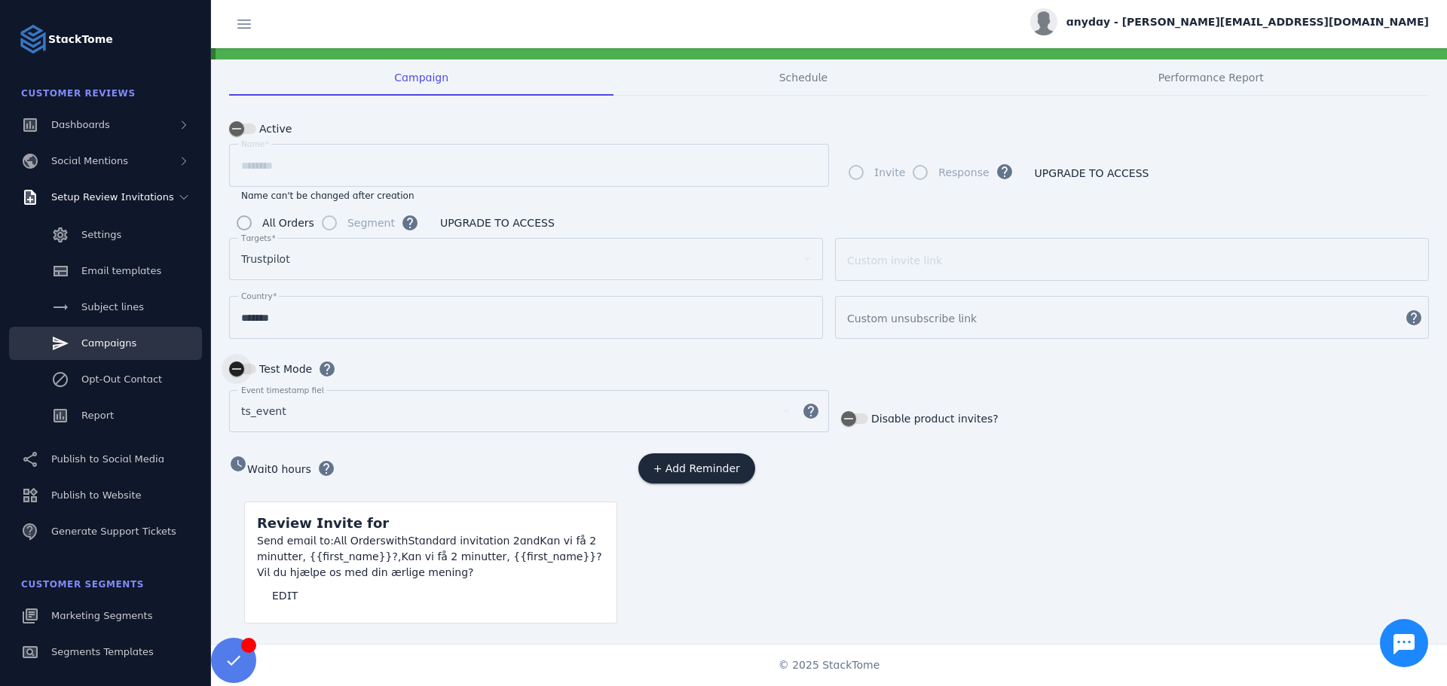
click at [243, 368] on icon "button" at bounding box center [237, 369] width 14 height 14
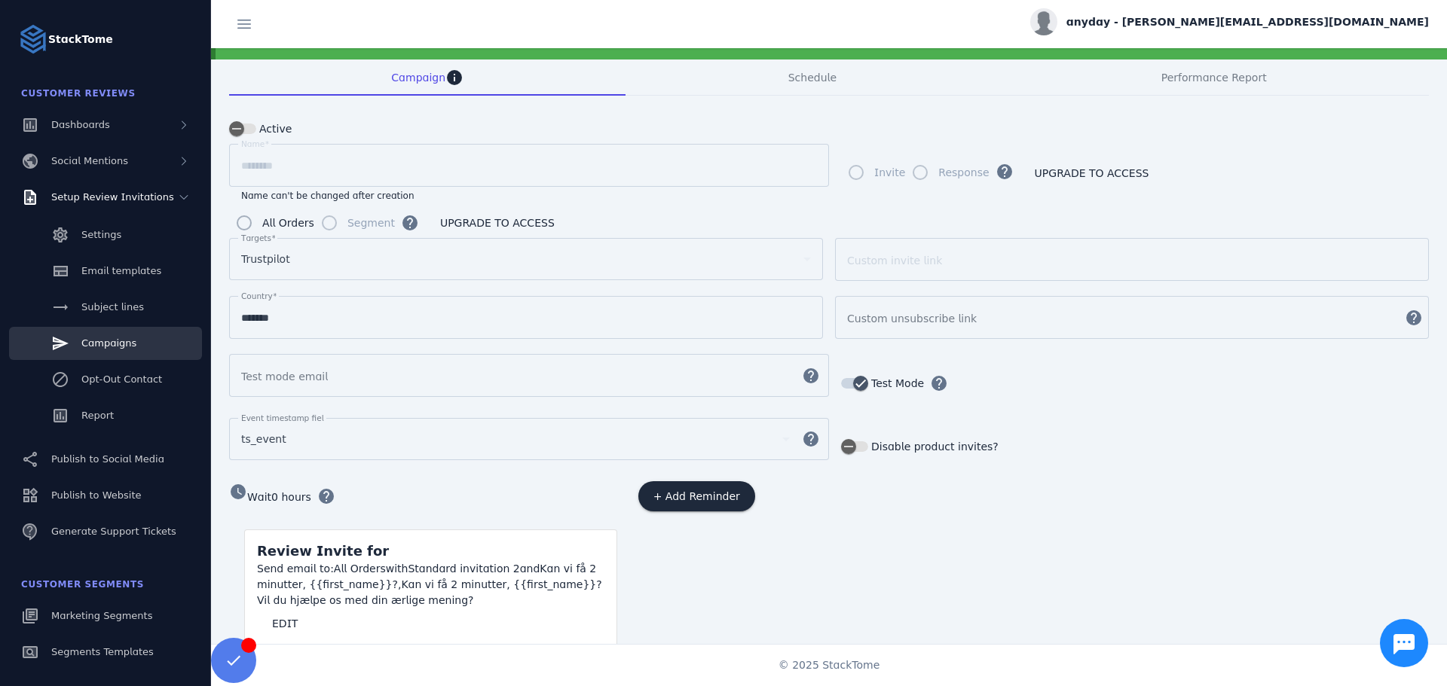
click at [293, 383] on div at bounding box center [515, 375] width 548 height 43
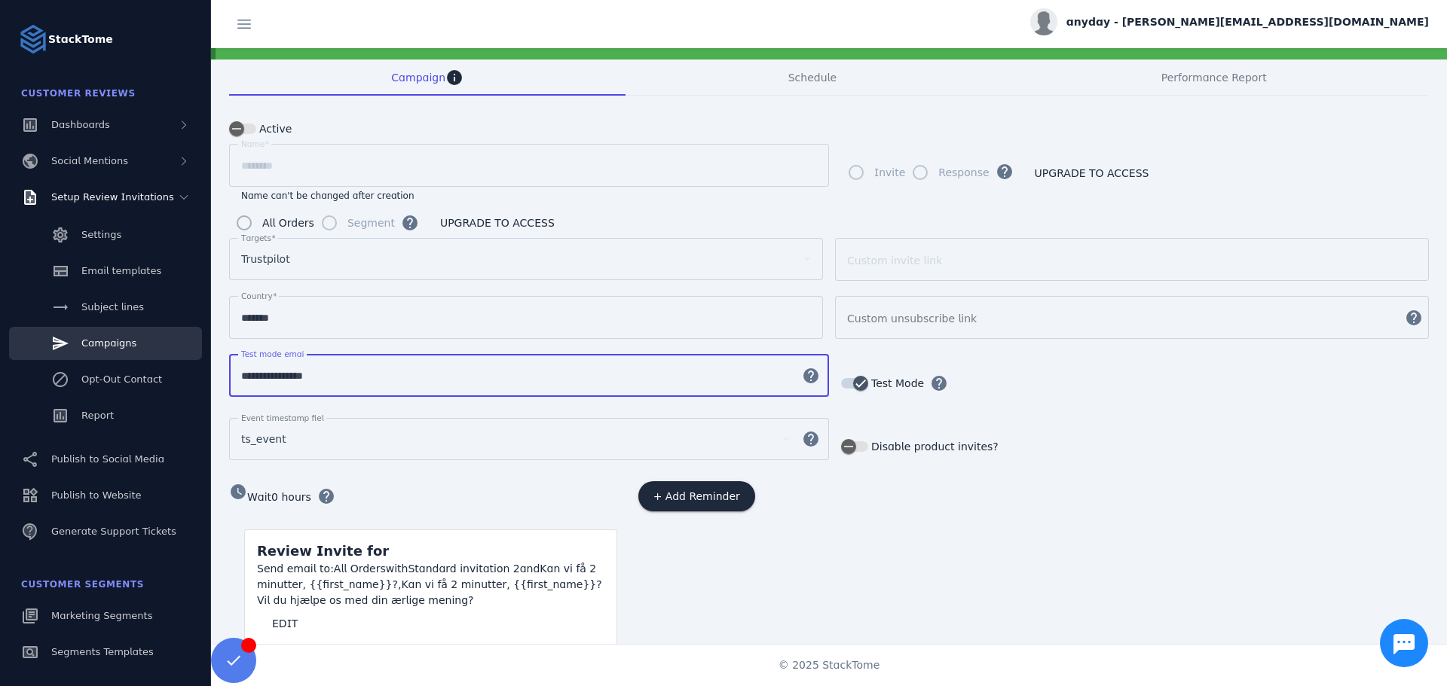
type input "**********"
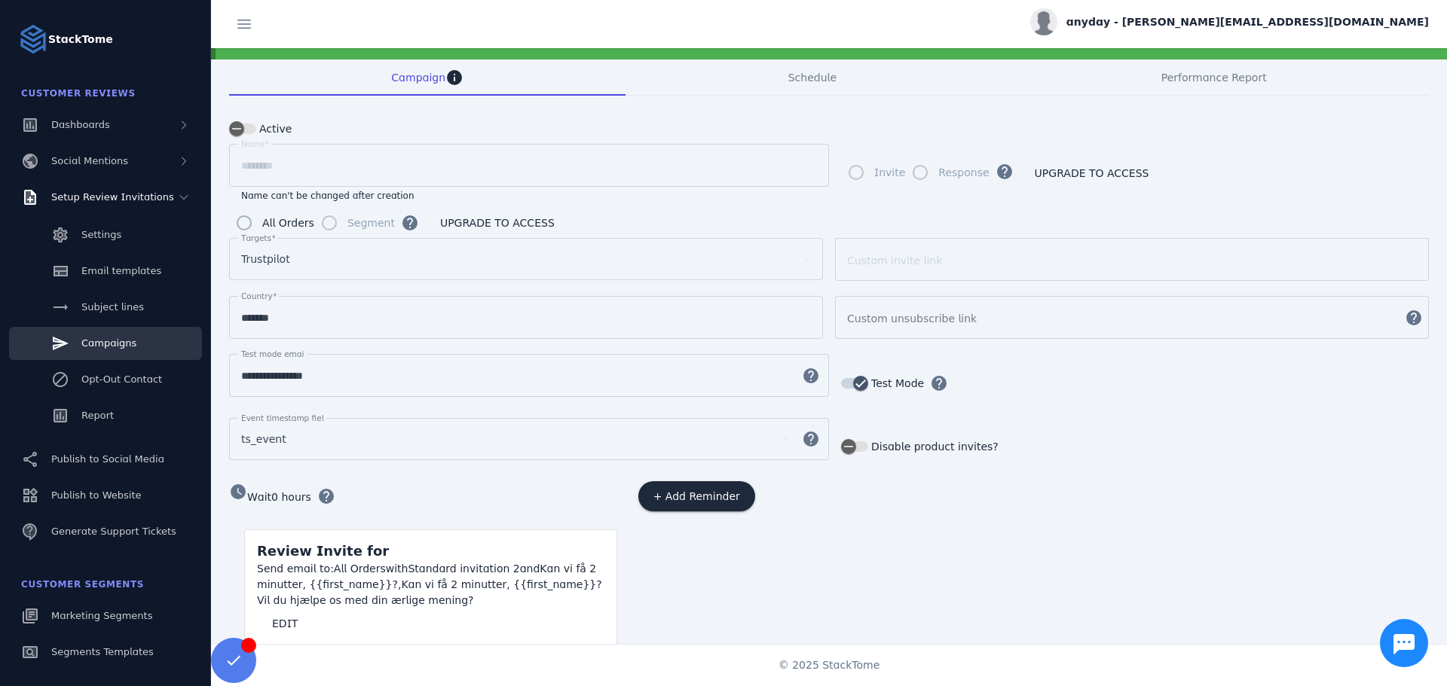
click at [1149, 397] on div "**********" at bounding box center [828, 383] width 1199 height 58
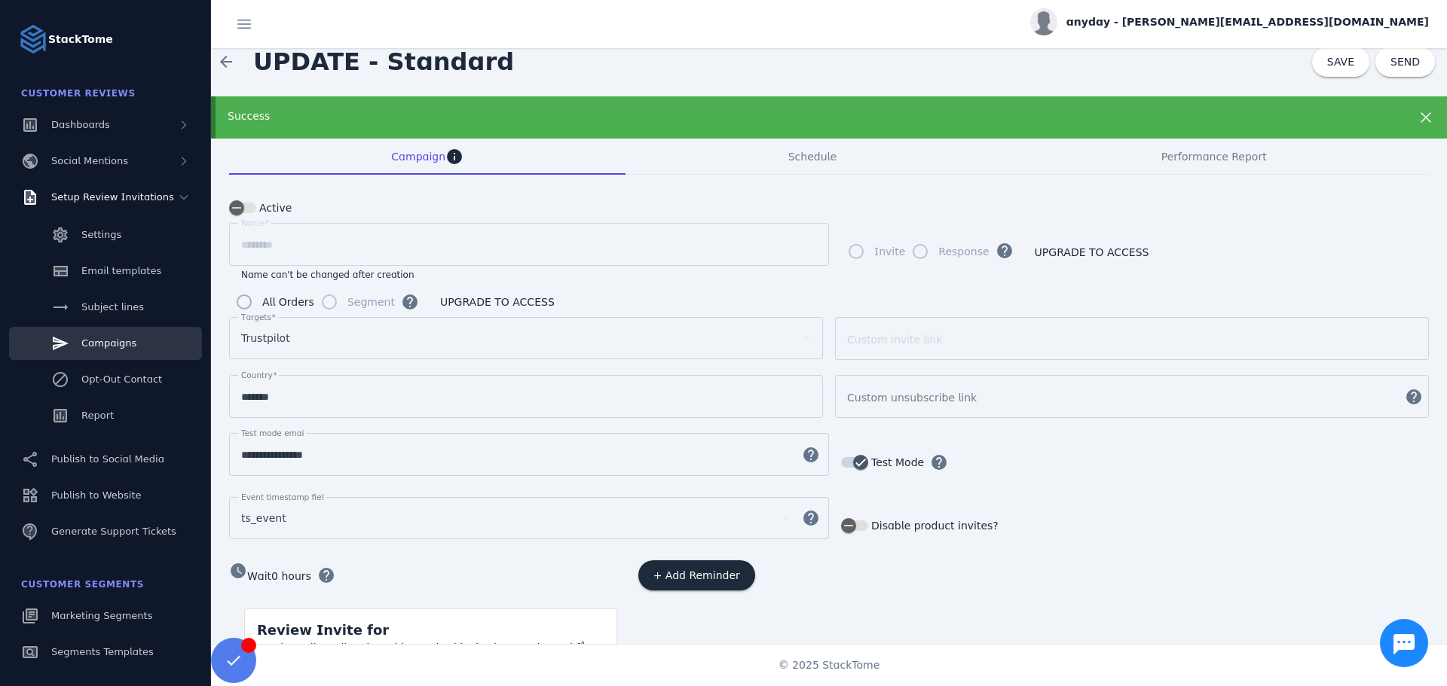
scroll to position [0, 0]
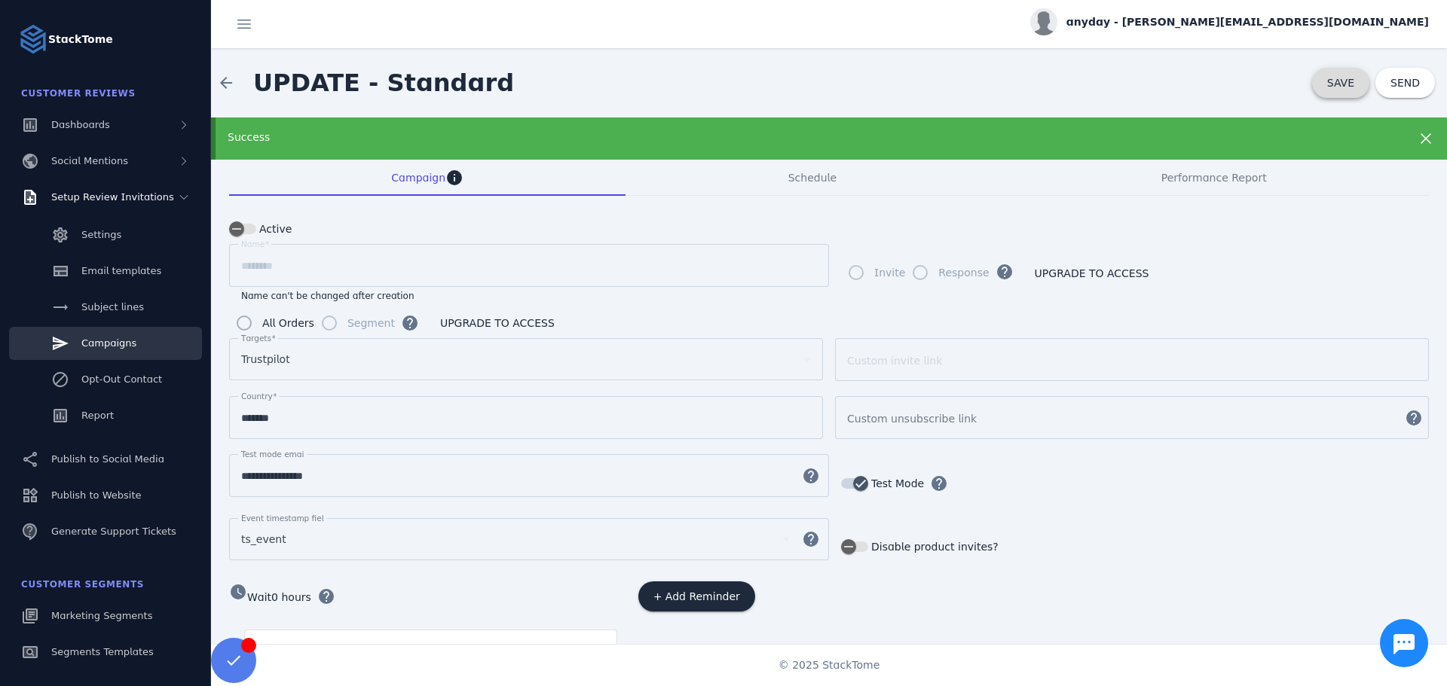
click at [1318, 84] on span at bounding box center [1340, 83] width 57 height 36
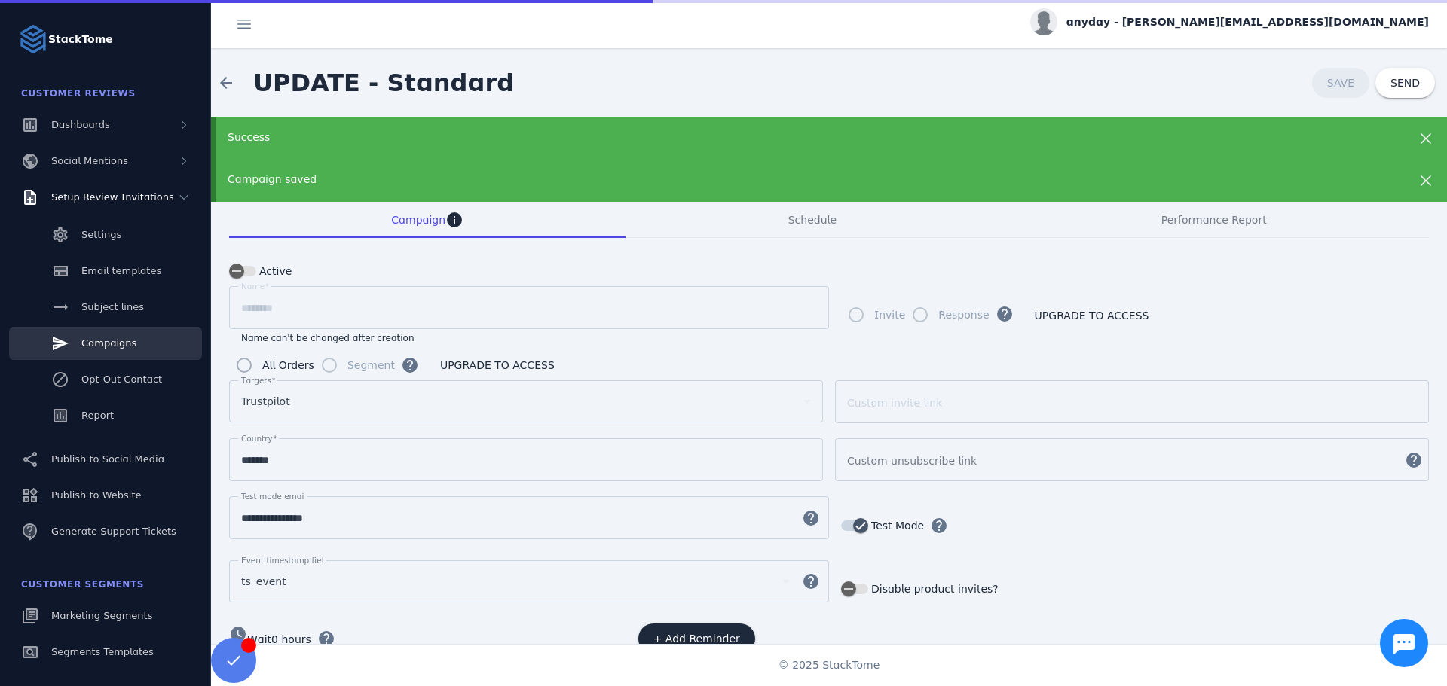
click at [1422, 135] on icon at bounding box center [1425, 139] width 18 height 18
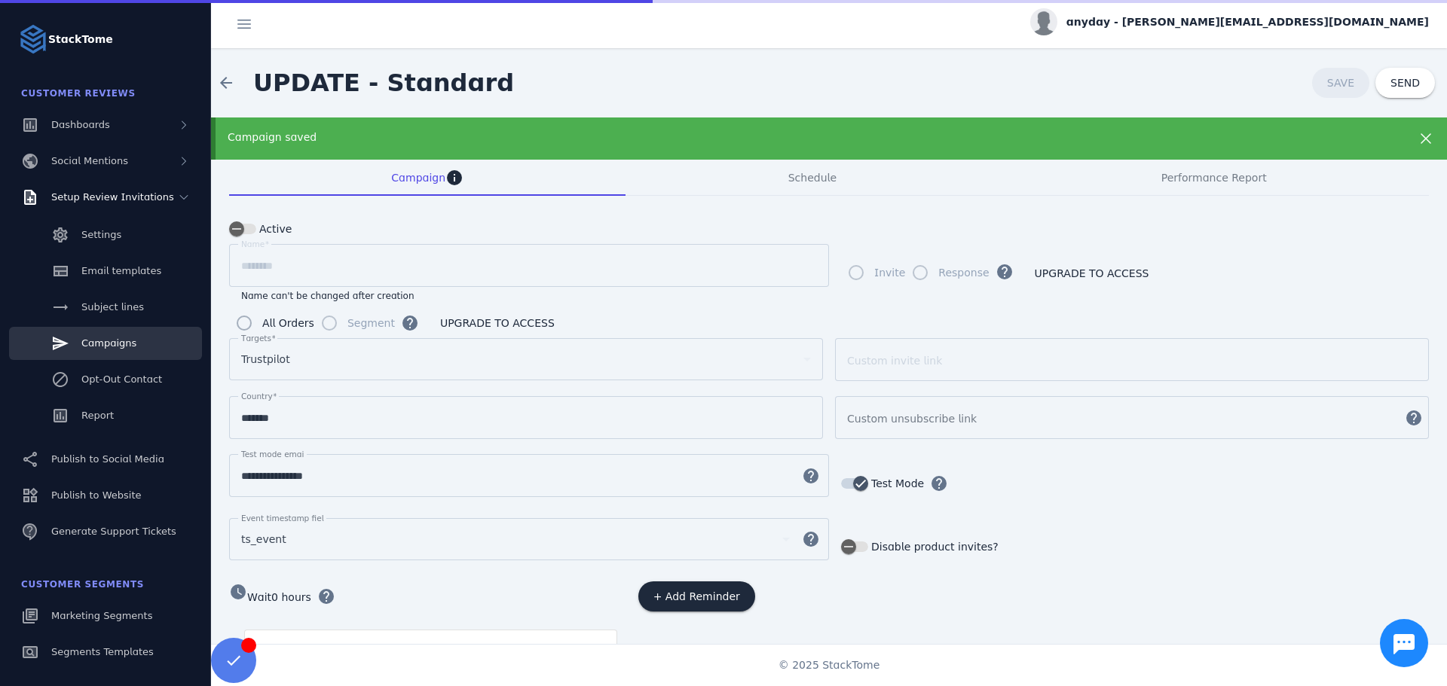
click at [1422, 135] on icon at bounding box center [1425, 139] width 18 height 18
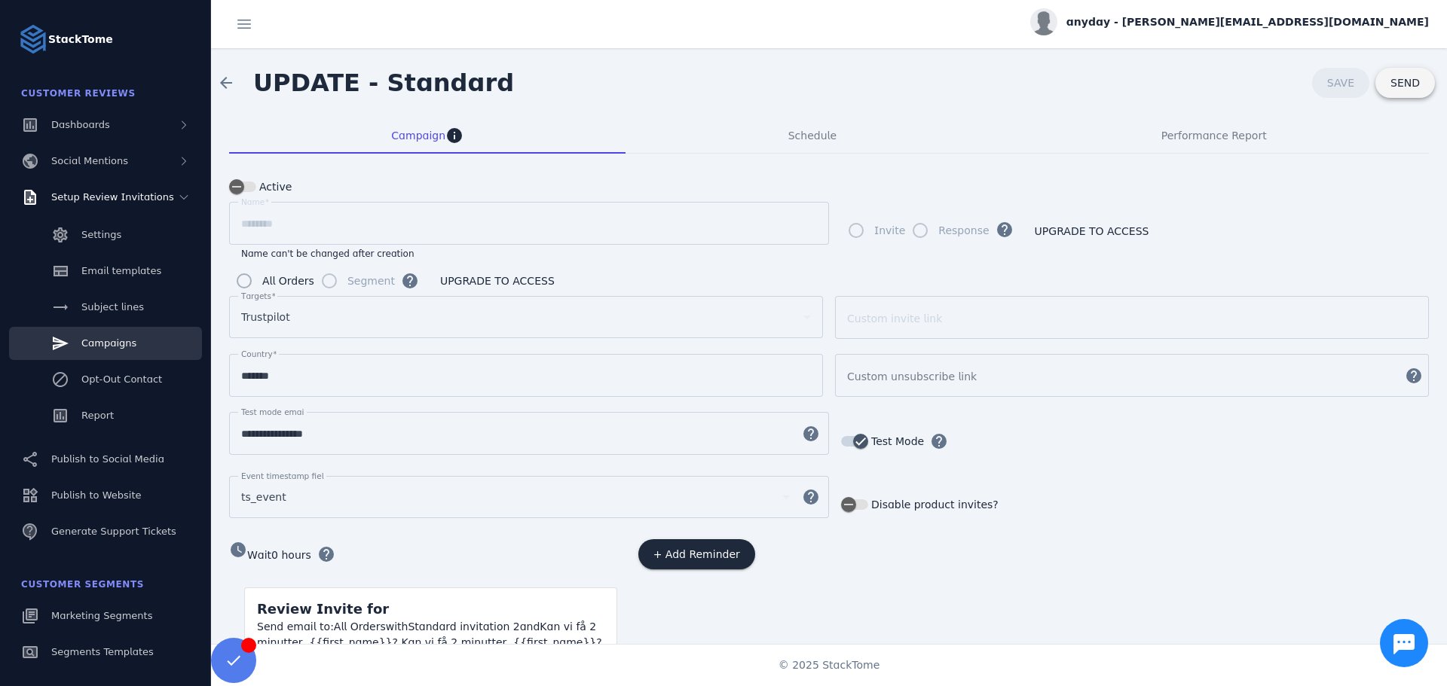
click at [1401, 92] on span at bounding box center [1405, 83] width 60 height 36
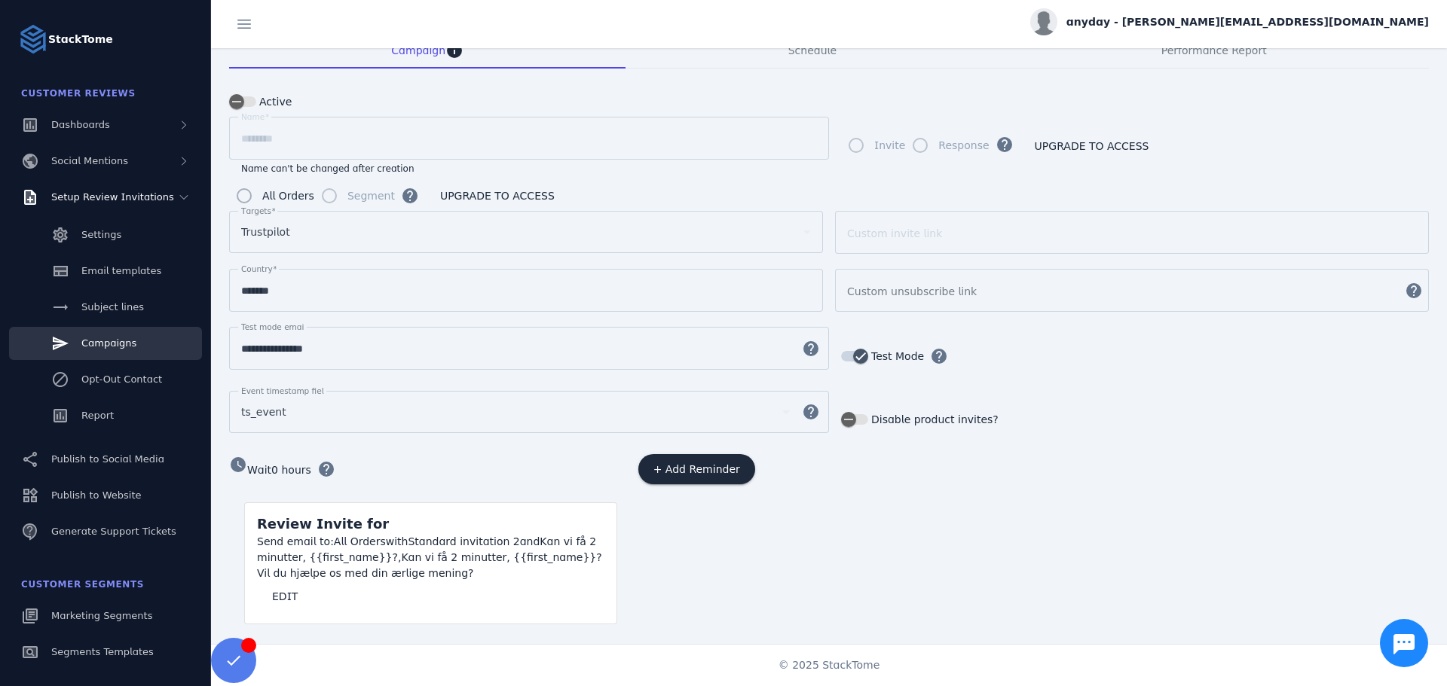
scroll to position [129, 0]
click at [93, 408] on link "Report" at bounding box center [105, 415] width 193 height 33
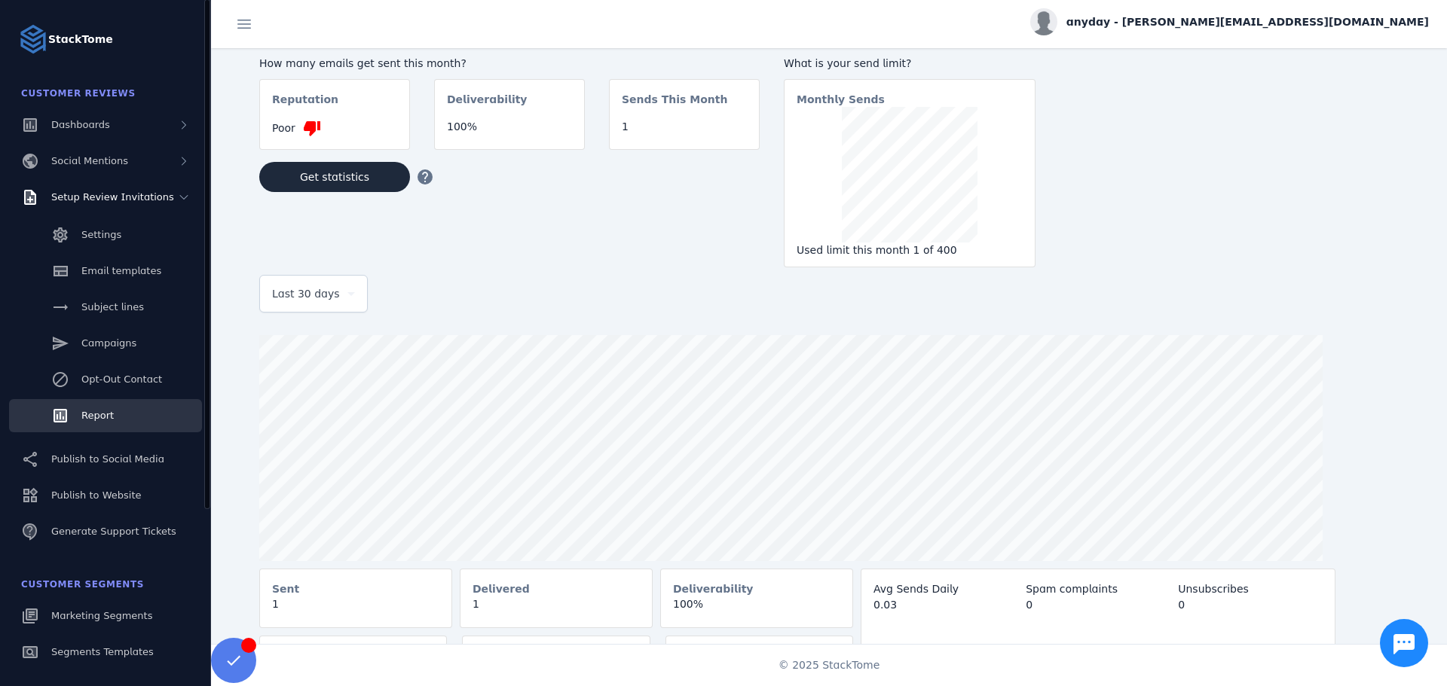
click at [109, 325] on div "Settings Email templates Subject lines Campaigns Opt-Out Contact Report" at bounding box center [105, 327] width 211 height 226
click at [109, 331] on link "Campaigns" at bounding box center [105, 343] width 193 height 33
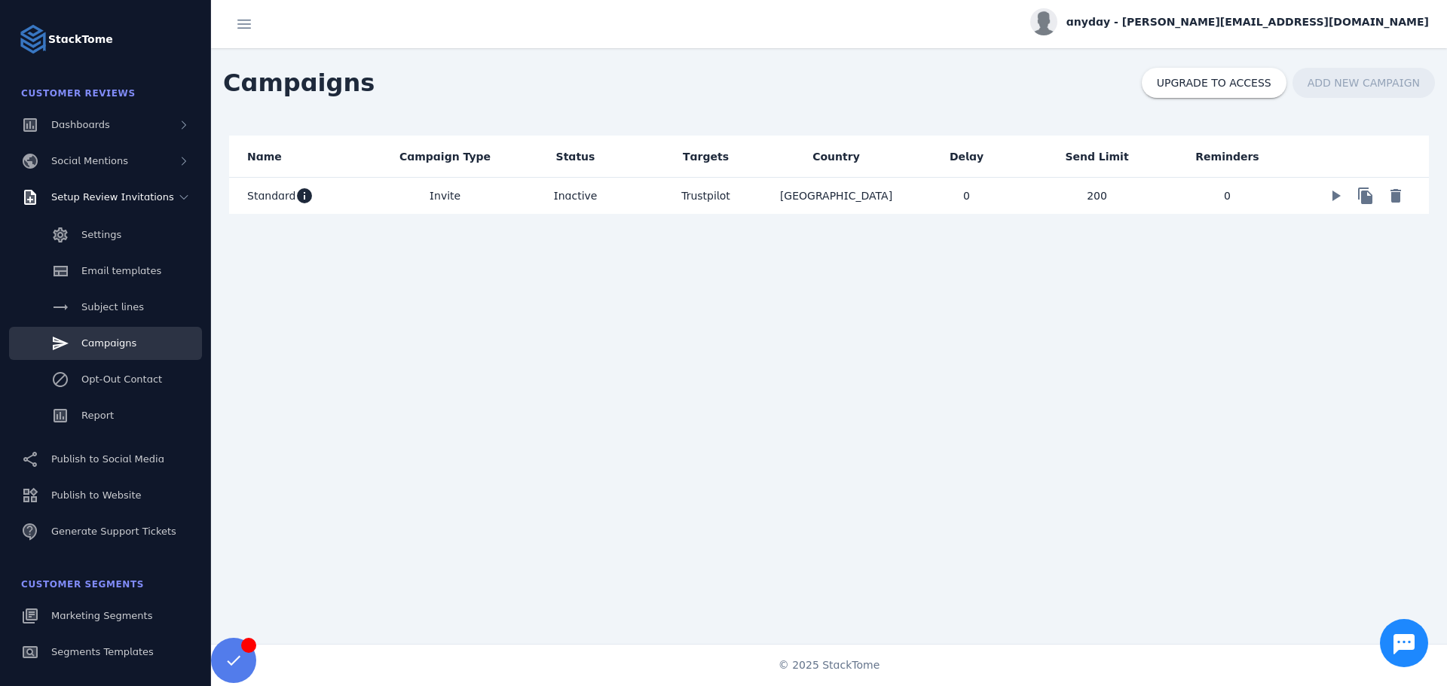
click at [1054, 209] on mat-cell "200" at bounding box center [1096, 196] width 130 height 36
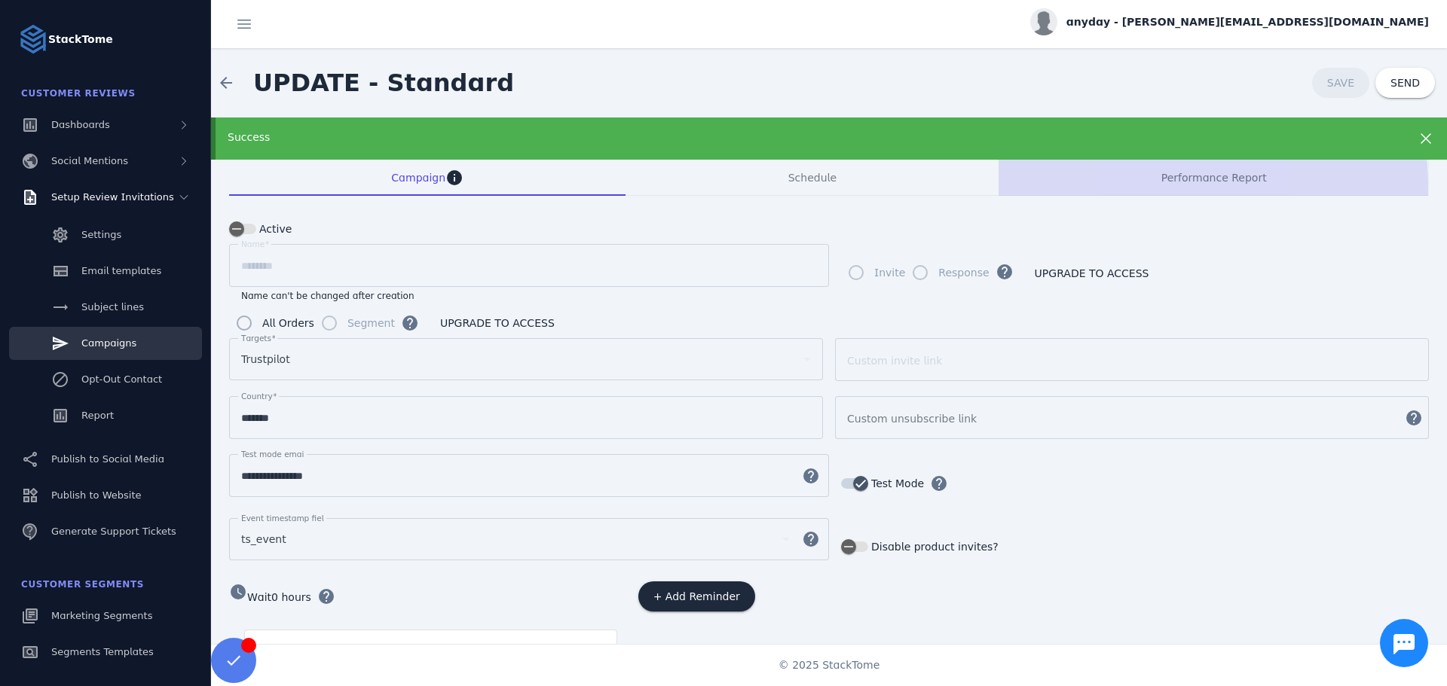
click at [1164, 188] on span "Performance Report" at bounding box center [1213, 178] width 105 height 36
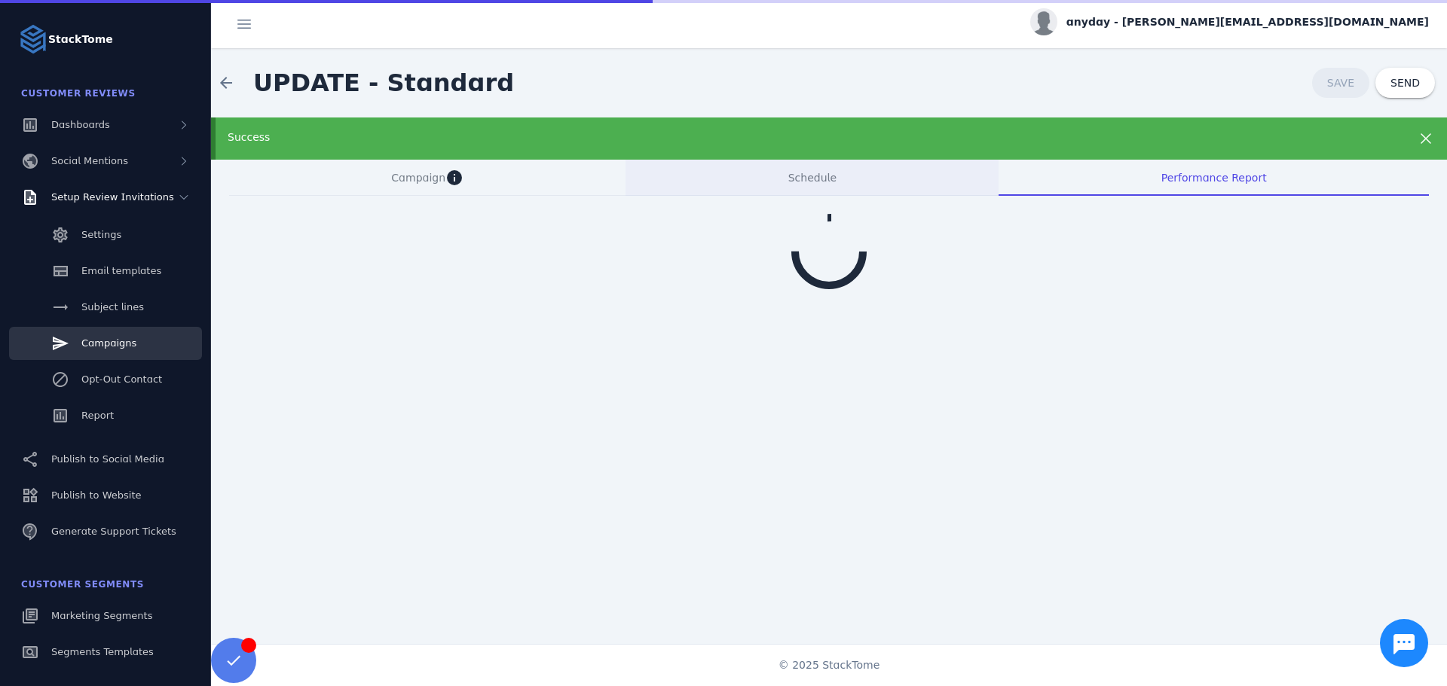
click at [926, 185] on div "Schedule" at bounding box center [811, 178] width 373 height 36
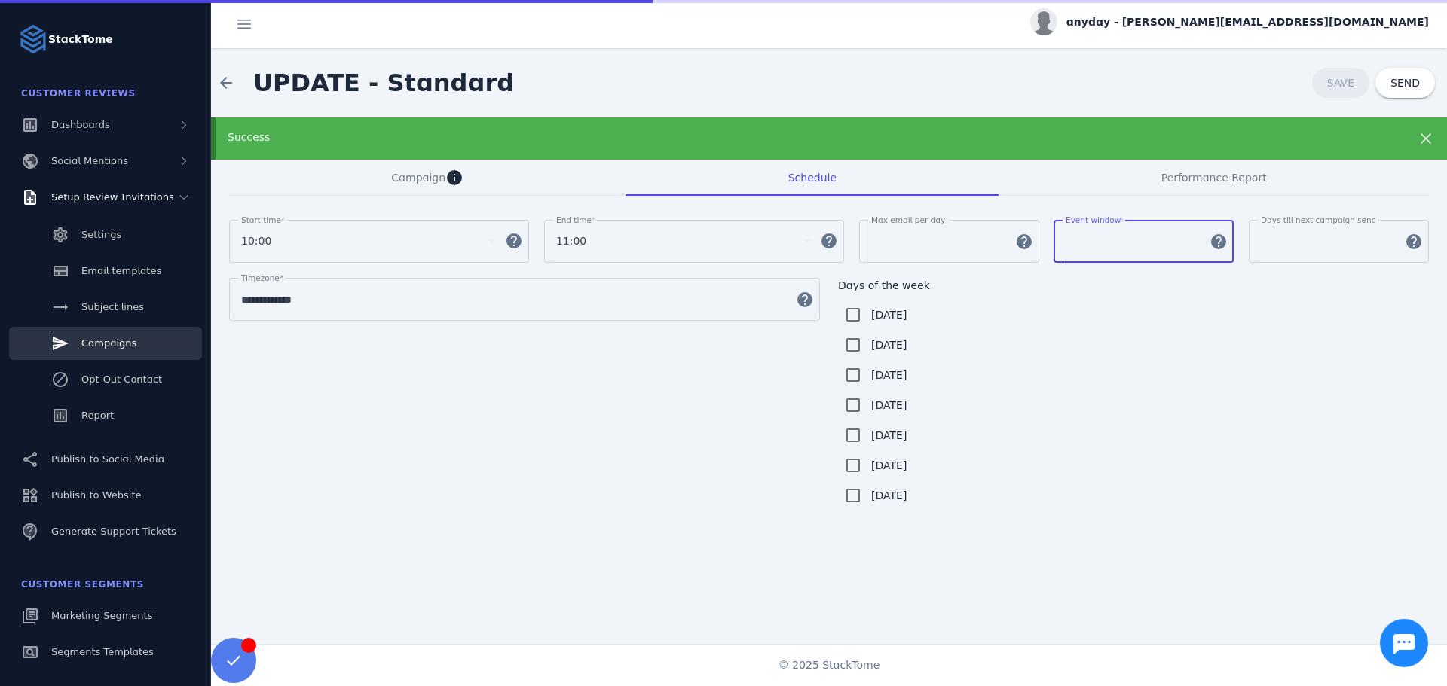
drag, startPoint x: 1103, startPoint y: 244, endPoint x: 1041, endPoint y: 244, distance: 61.8
click at [1041, 244] on div "Start time 10:00 help End time 11:00 help [PERSON_NAME] email per day *** help …" at bounding box center [828, 249] width 1199 height 58
click at [1252, 239] on div "Days till next campaign send ** help" at bounding box center [1338, 241] width 180 height 43
click at [1260, 238] on input "**" at bounding box center [1327, 242] width 135 height 18
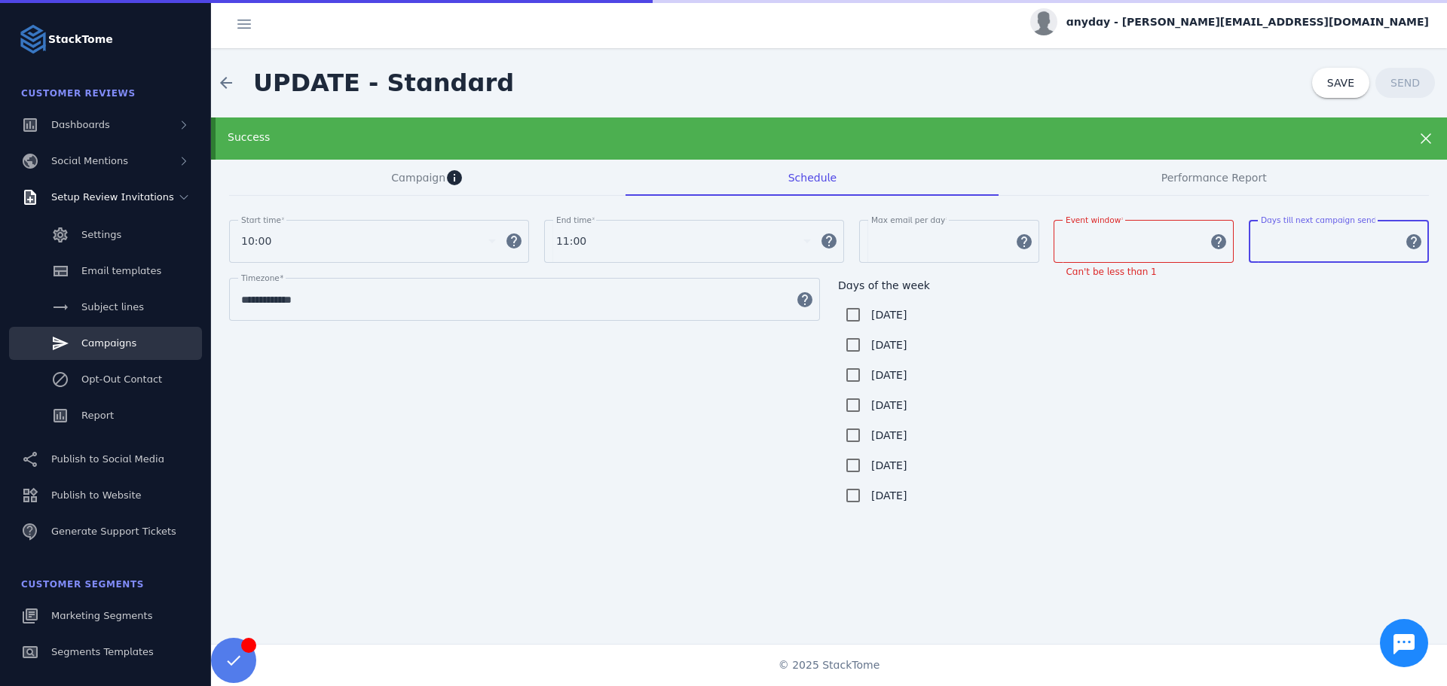
click at [1093, 252] on div "*" at bounding box center [1132, 241] width 135 height 43
drag, startPoint x: 1088, startPoint y: 249, endPoint x: 1052, endPoint y: 248, distance: 36.2
click at [1053, 248] on div "Event window * help" at bounding box center [1143, 241] width 180 height 43
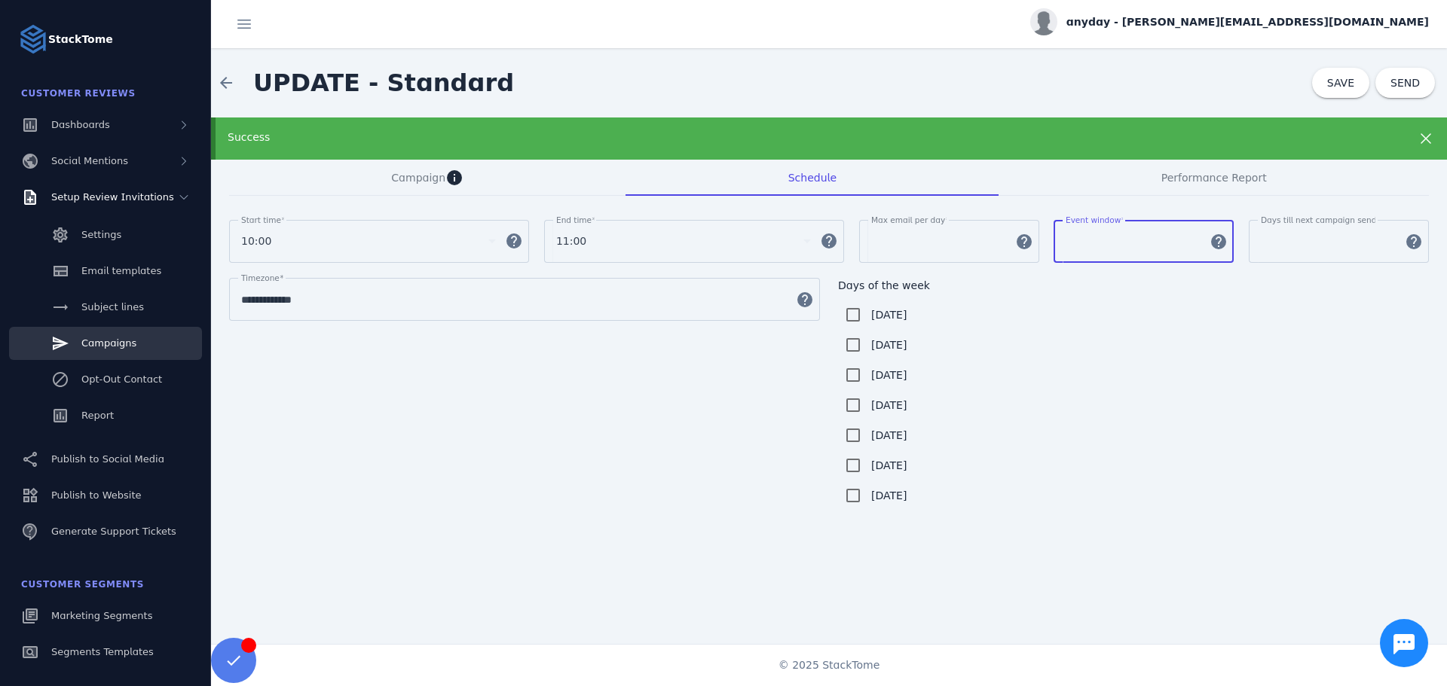
type input "**"
click at [1251, 243] on div "Days till next campaign send ** help" at bounding box center [1338, 241] width 180 height 43
click at [1261, 245] on input "*" at bounding box center [1327, 242] width 135 height 18
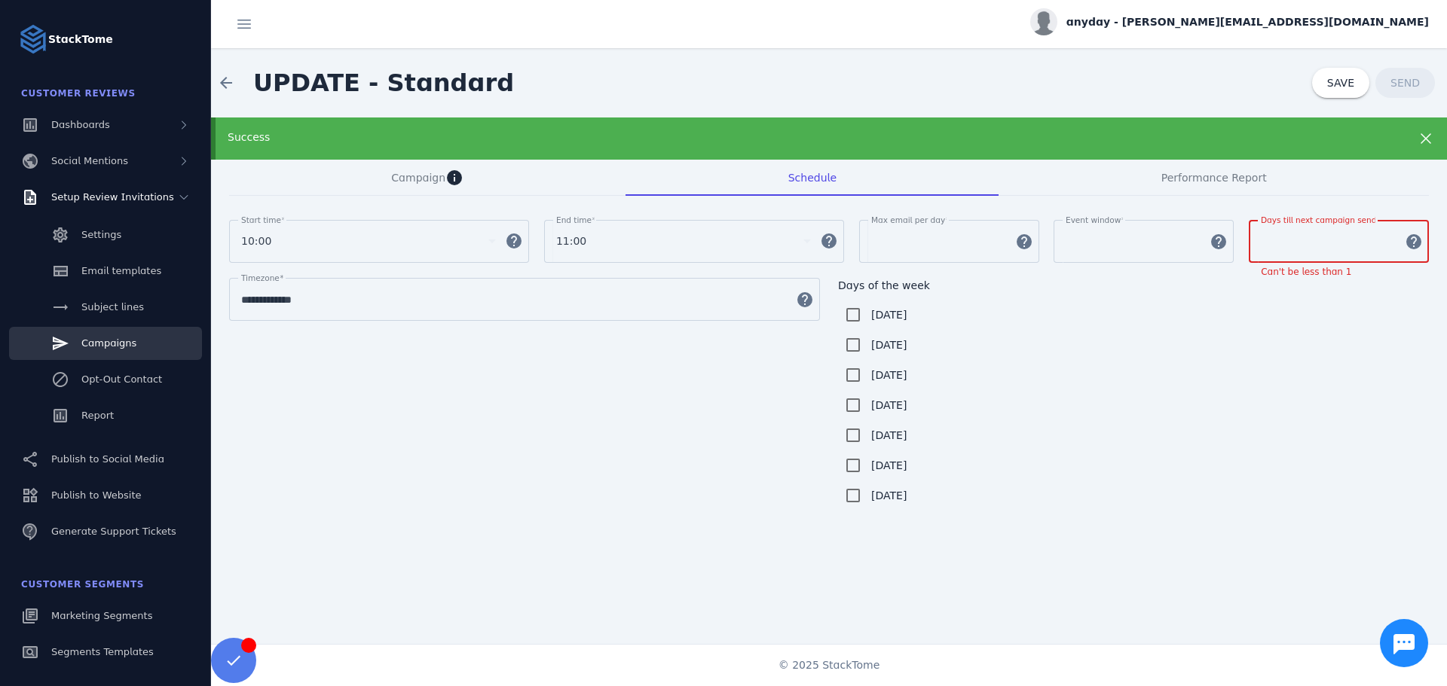
type input "*"
drag, startPoint x: 1260, startPoint y: 255, endPoint x: 1252, endPoint y: 247, distance: 11.2
click at [1252, 247] on div "Days till next campaign send * help" at bounding box center [1338, 241] width 180 height 43
type input "*"
click at [1325, 393] on mat-checkbox "[DATE]" at bounding box center [1133, 405] width 591 height 30
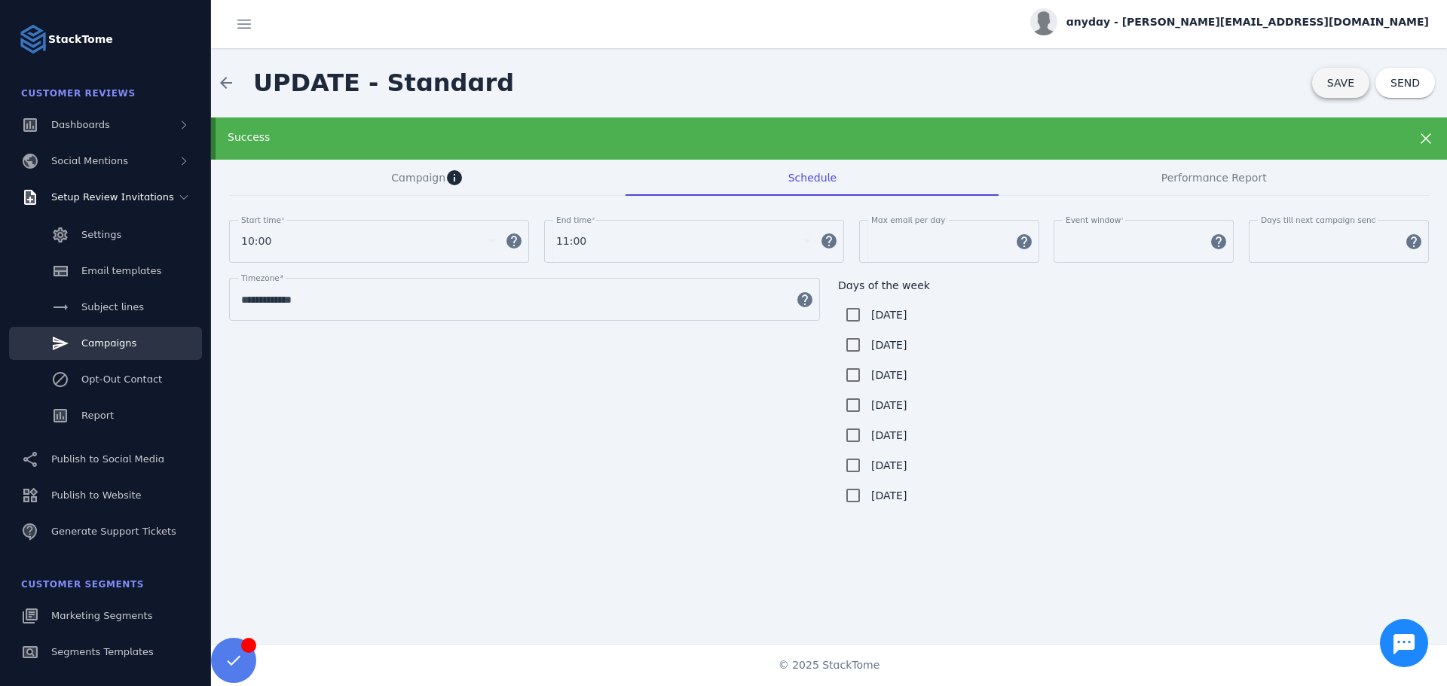
click at [1328, 95] on span at bounding box center [1340, 83] width 57 height 36
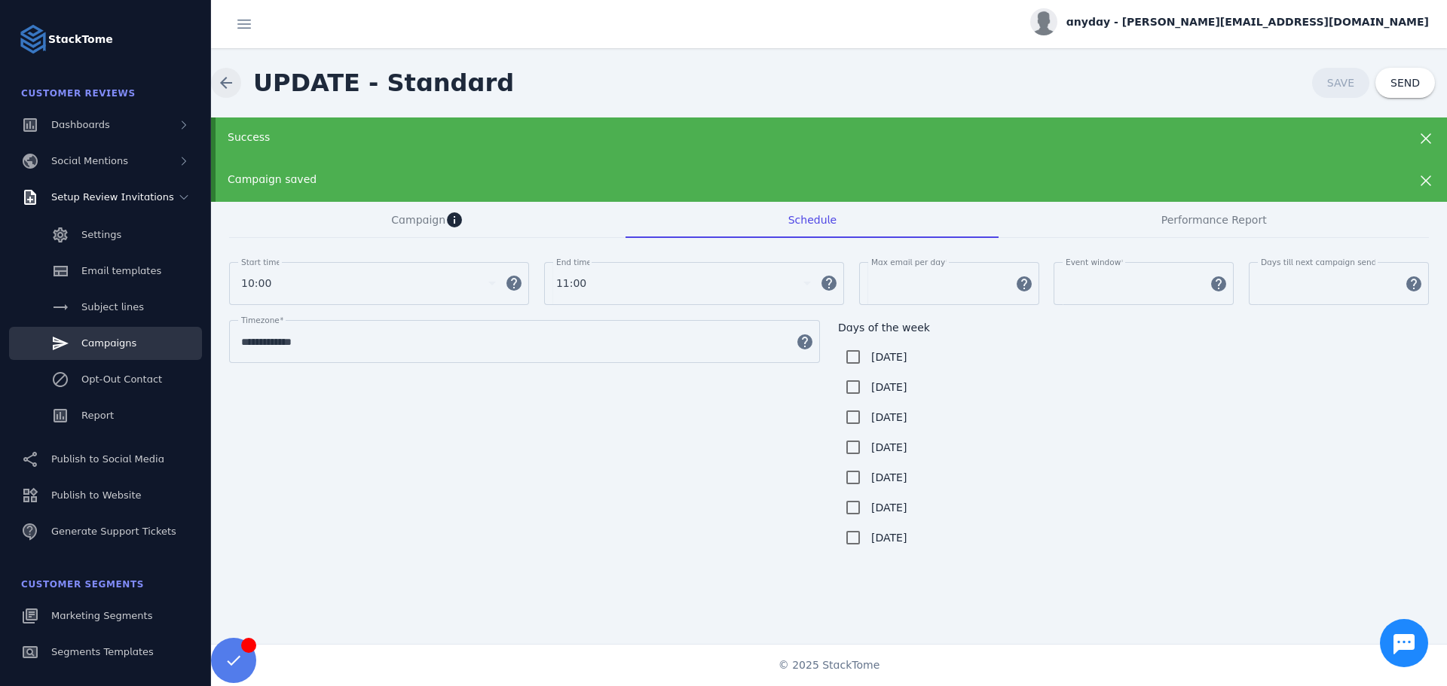
click at [234, 70] on span at bounding box center [226, 83] width 36 height 36
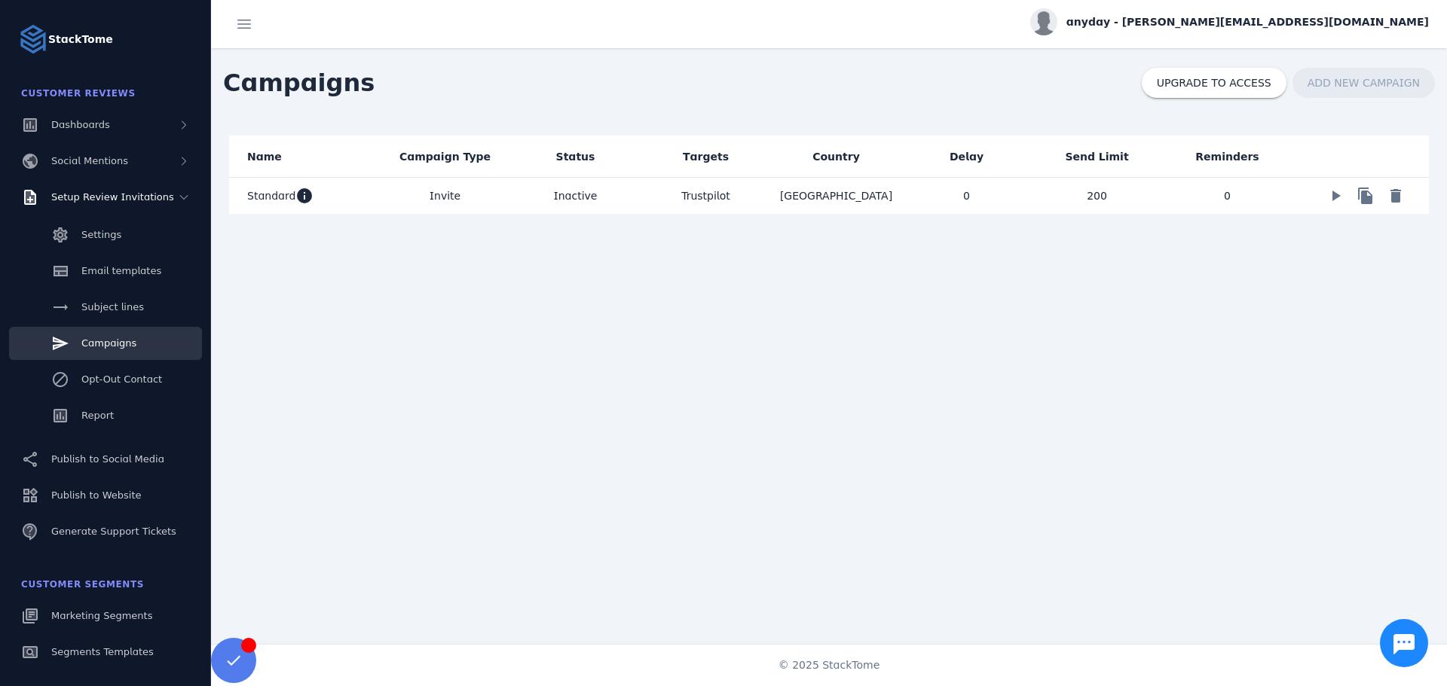
click at [483, 192] on mat-cell "Invite" at bounding box center [445, 196] width 130 height 36
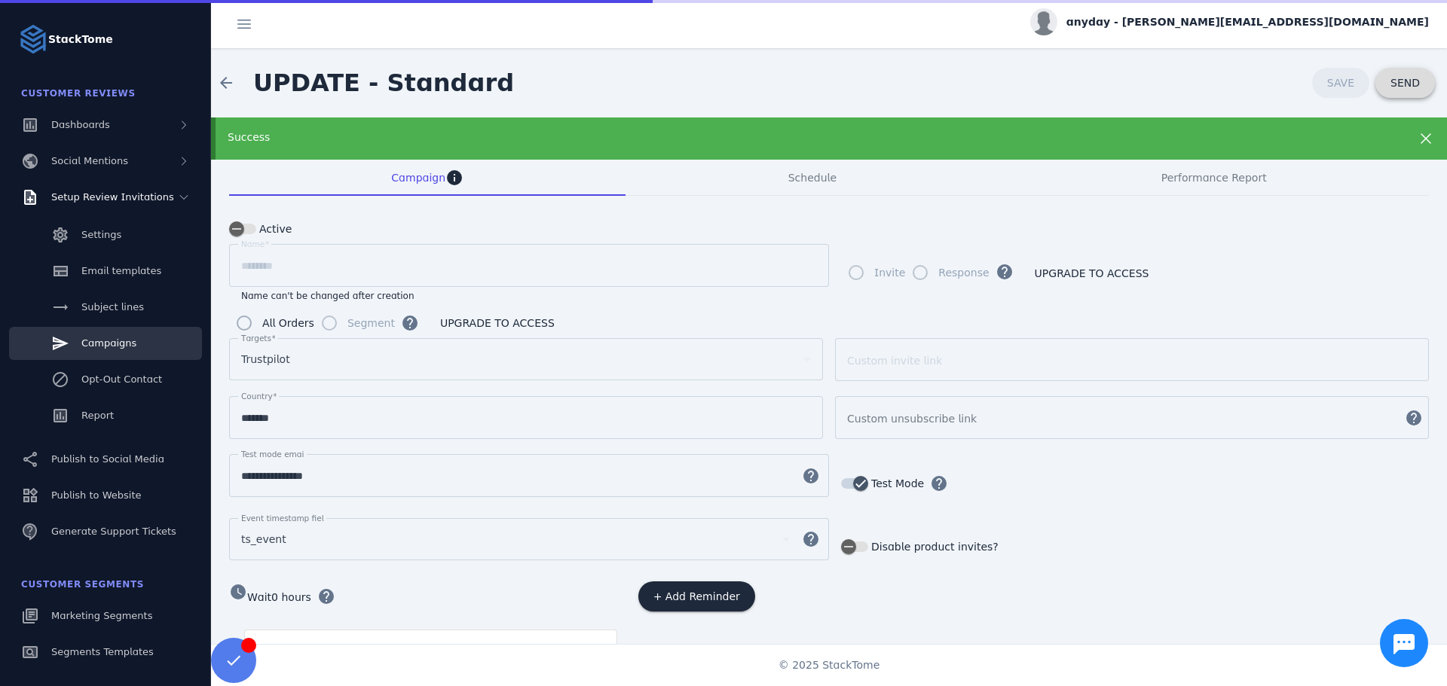
click at [1411, 84] on span "SEND" at bounding box center [1404, 83] width 29 height 11
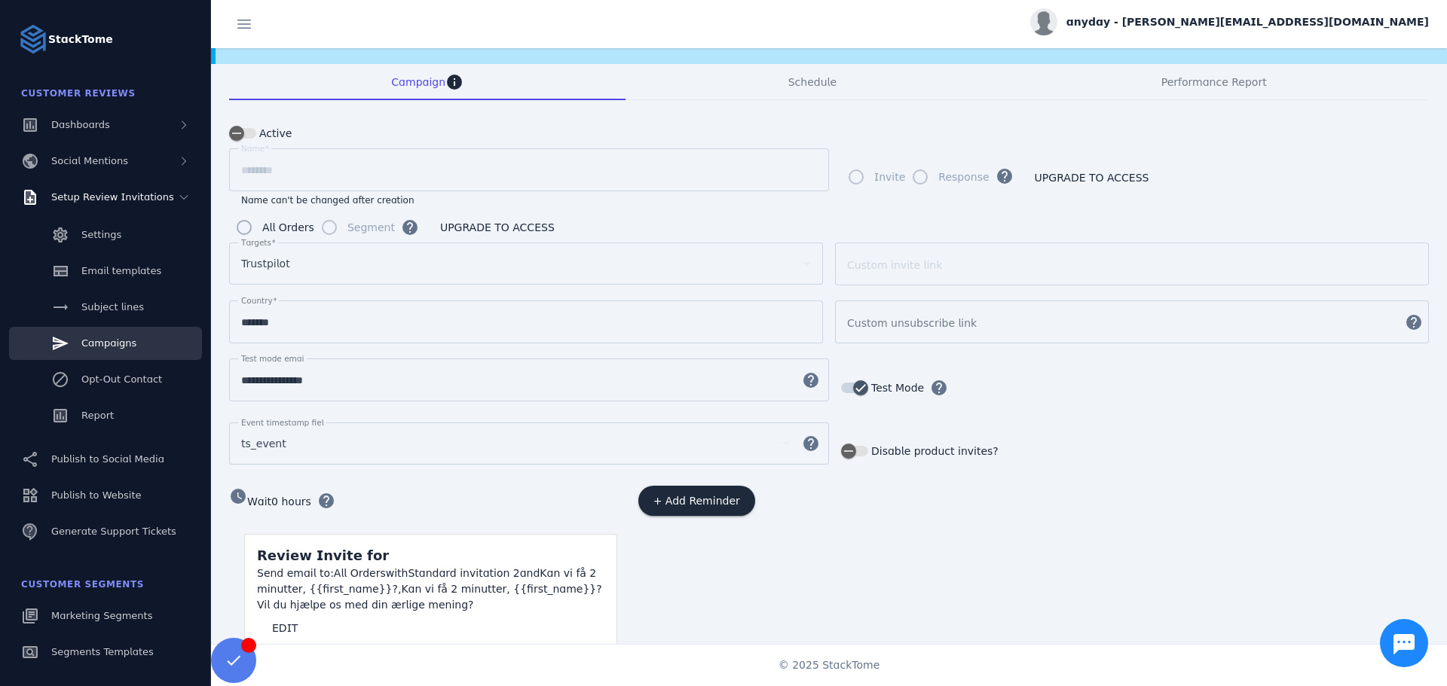
scroll to position [129, 0]
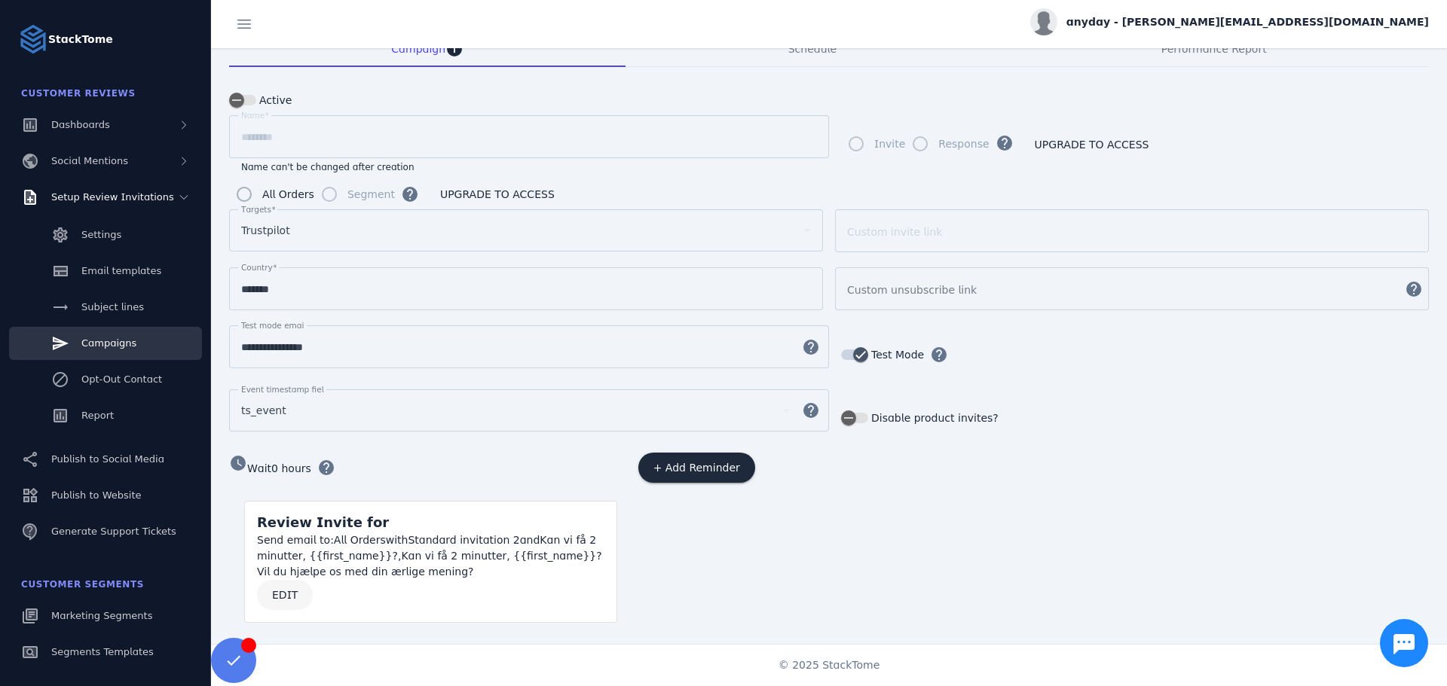
click at [287, 582] on span at bounding box center [285, 595] width 56 height 36
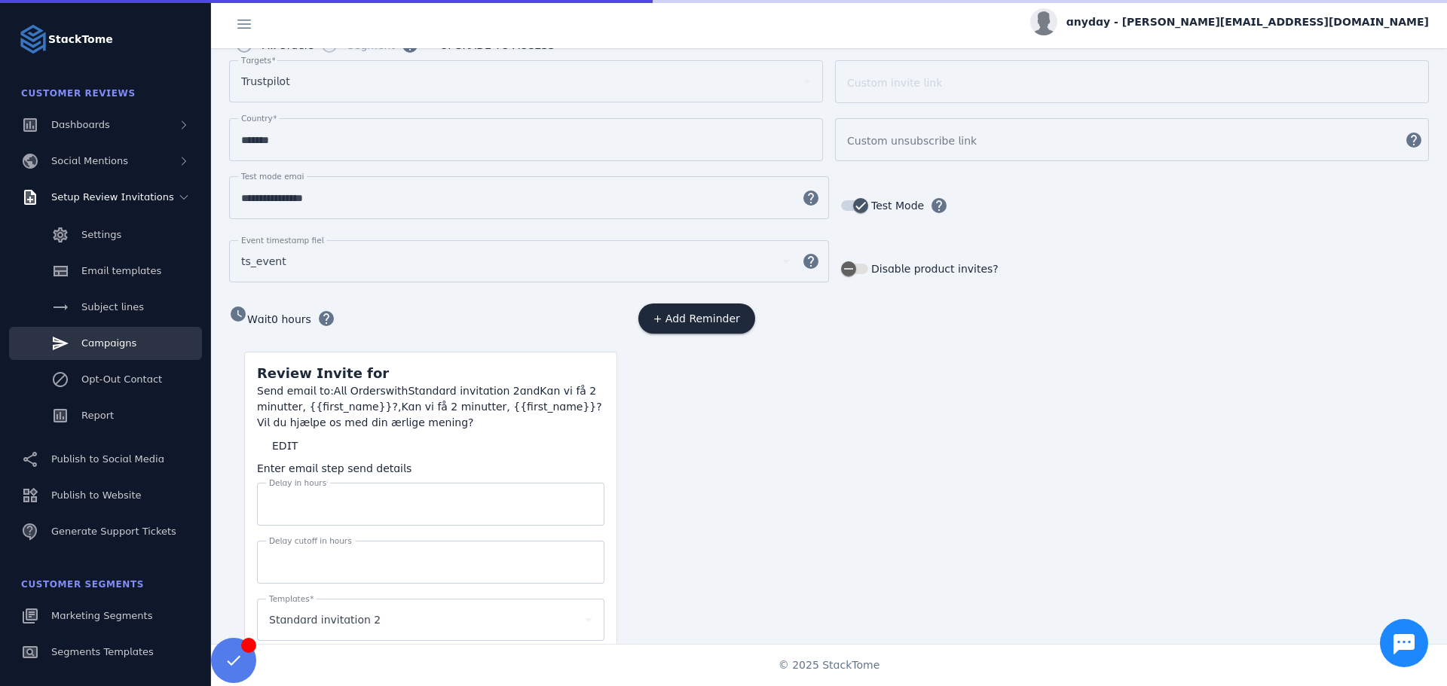
scroll to position [582, 0]
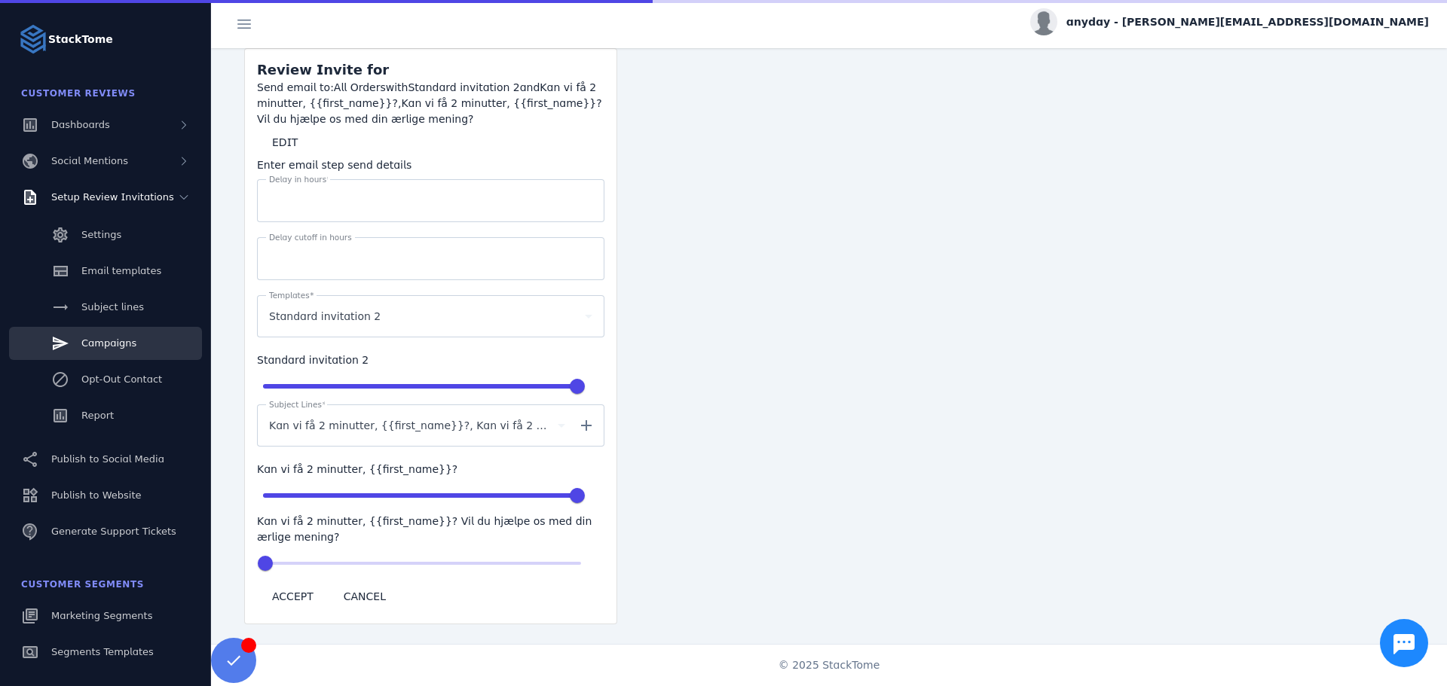
click at [392, 405] on div "Kan vi få 2 minutter, {{first_name}}?, Kan vi få 2 minutter, {{first_name}}? Vi…" at bounding box center [417, 426] width 296 height 42
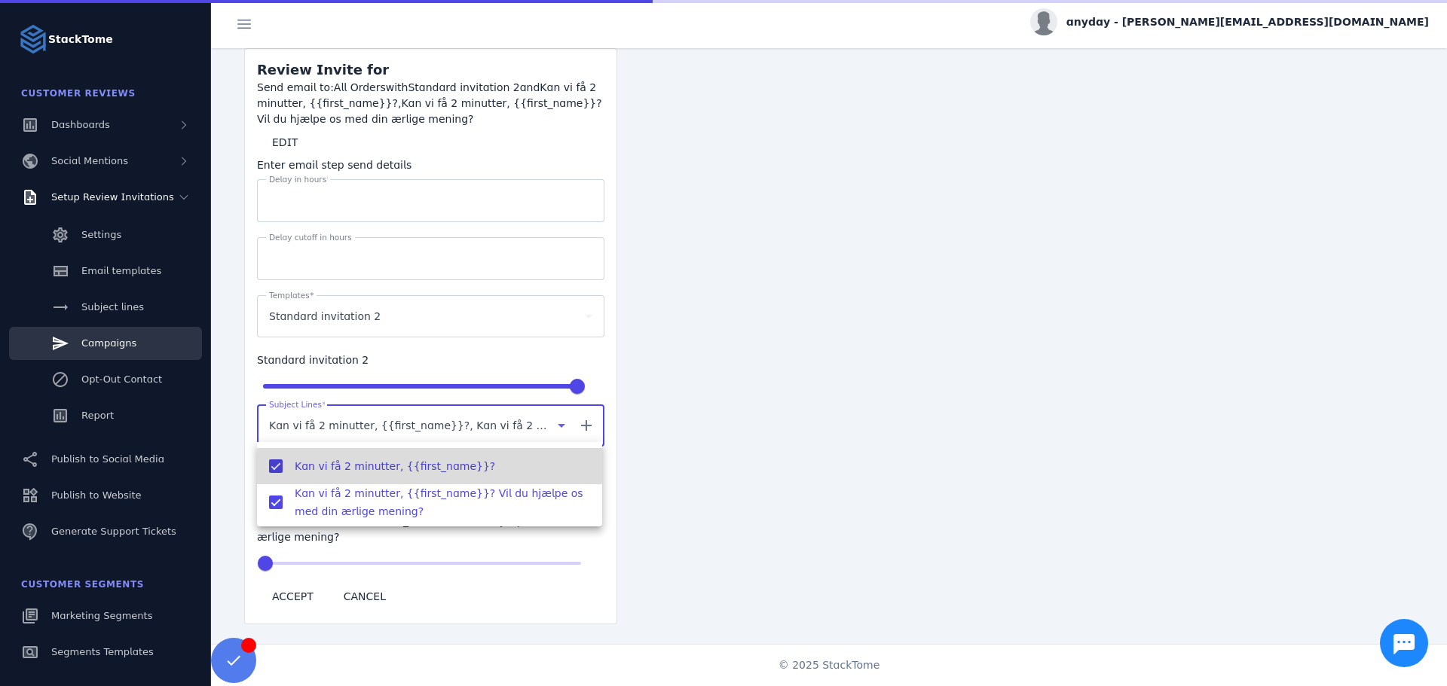
click at [359, 462] on span "Kan vi få 2 minutter, {{first_name}}?" at bounding box center [395, 466] width 200 height 18
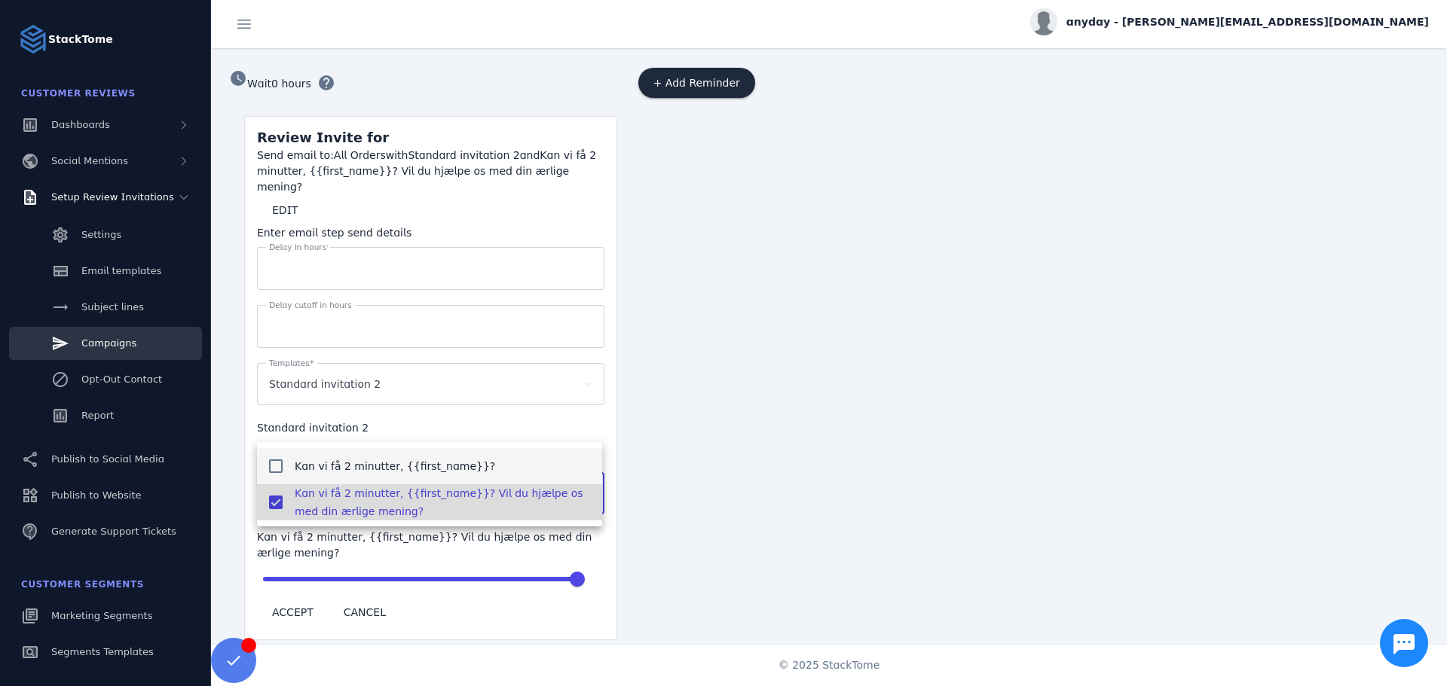
click at [357, 493] on span "Kan vi få 2 minutter, {{first_name}}? Vil du hjælpe os med din ærlige mening?" at bounding box center [442, 502] width 295 height 36
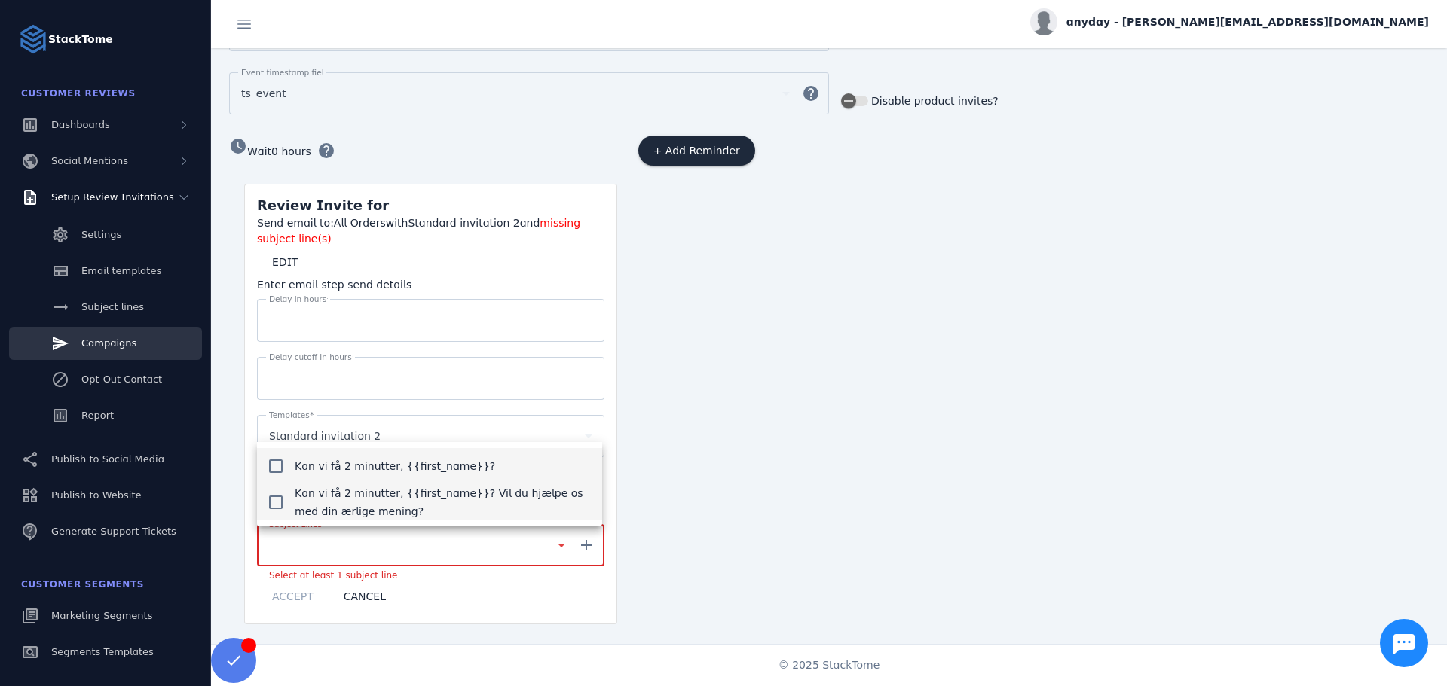
click at [347, 463] on span "Kan vi få 2 minutter, {{first_name}}?" at bounding box center [395, 466] width 200 height 18
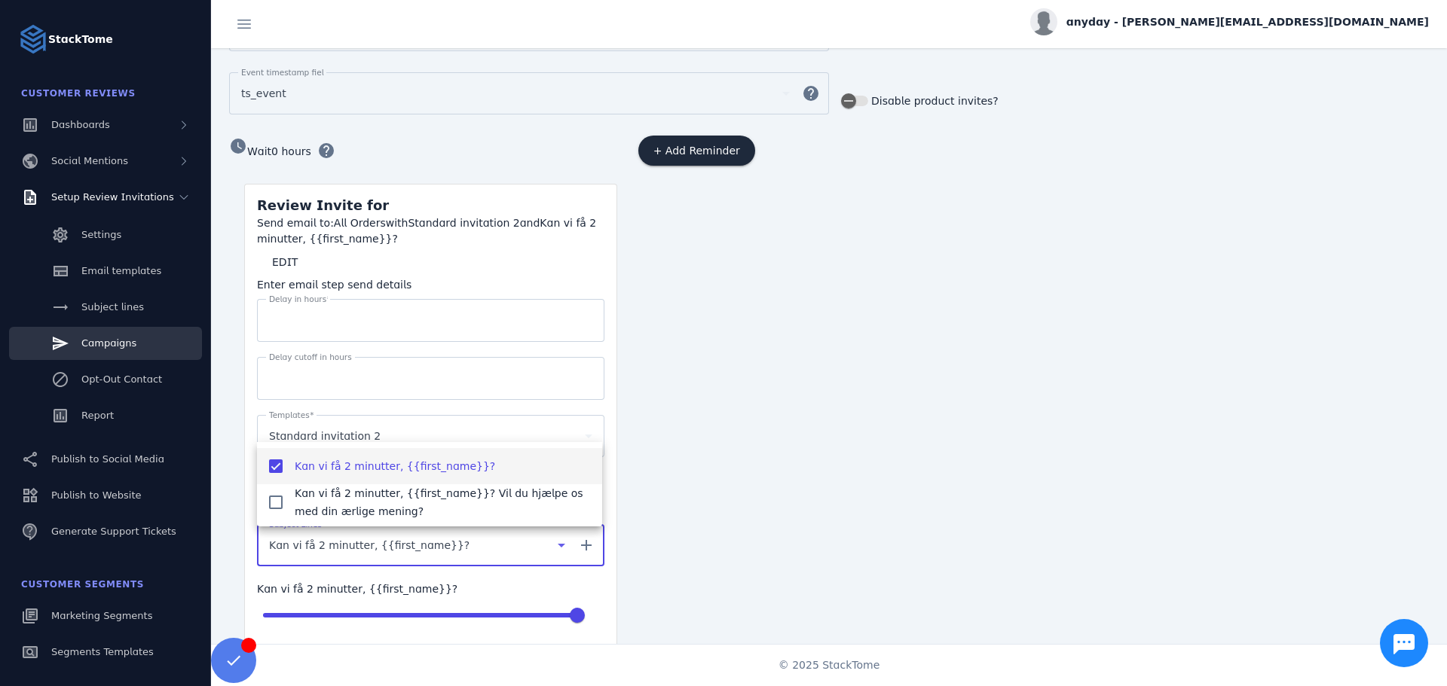
click at [743, 552] on div at bounding box center [723, 343] width 1447 height 686
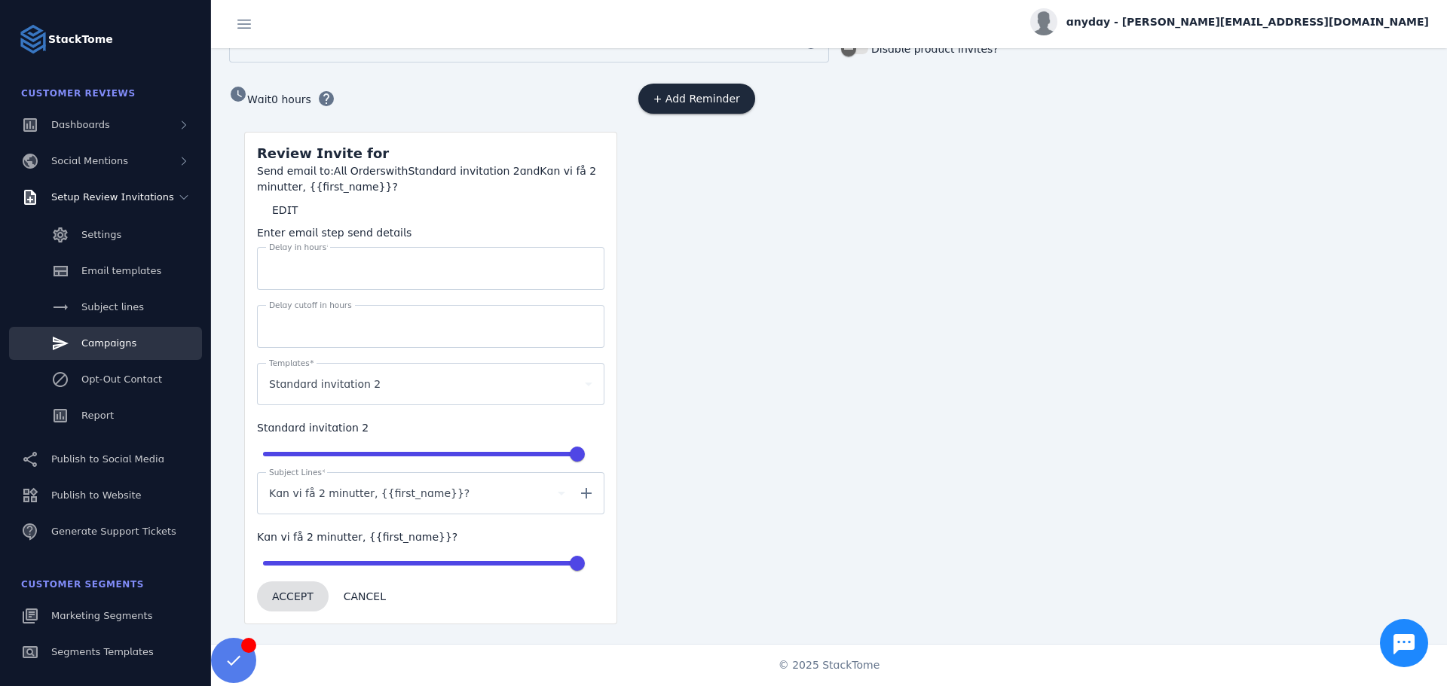
click at [297, 600] on span at bounding box center [293, 597] width 72 height 36
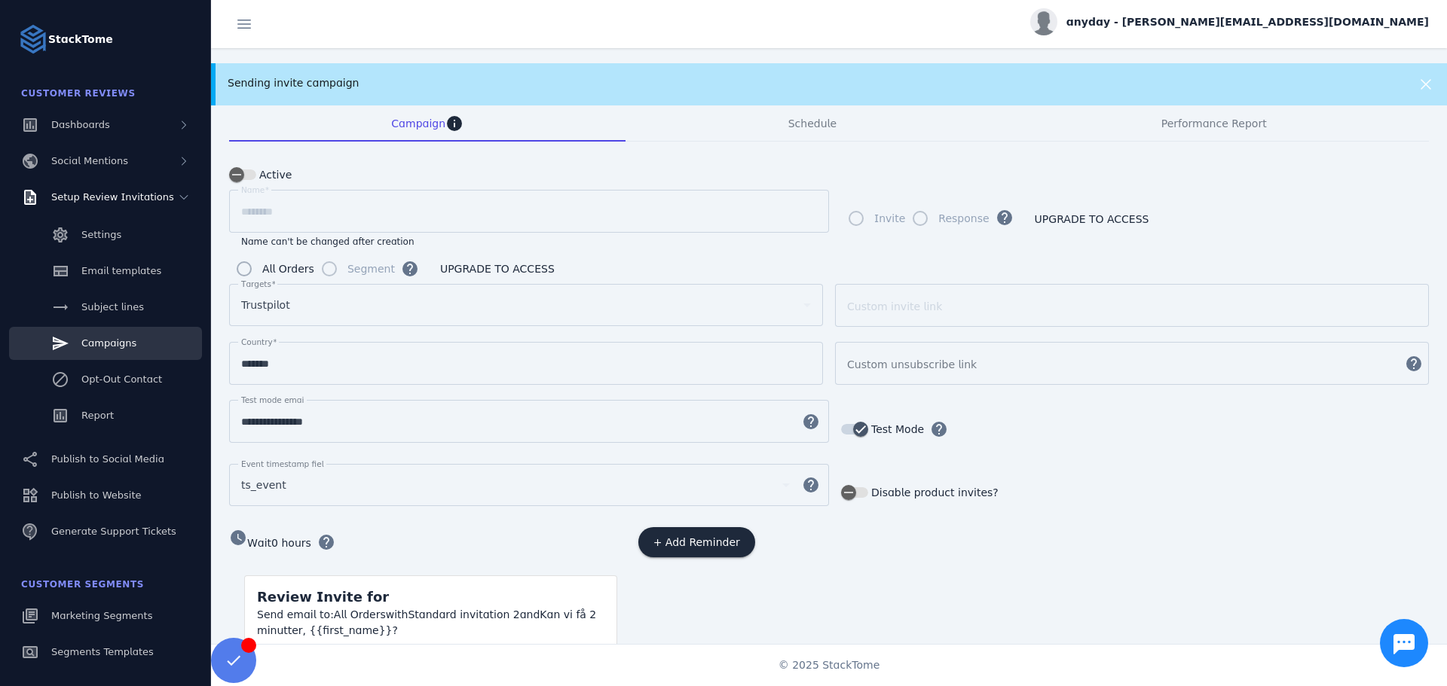
scroll to position [0, 0]
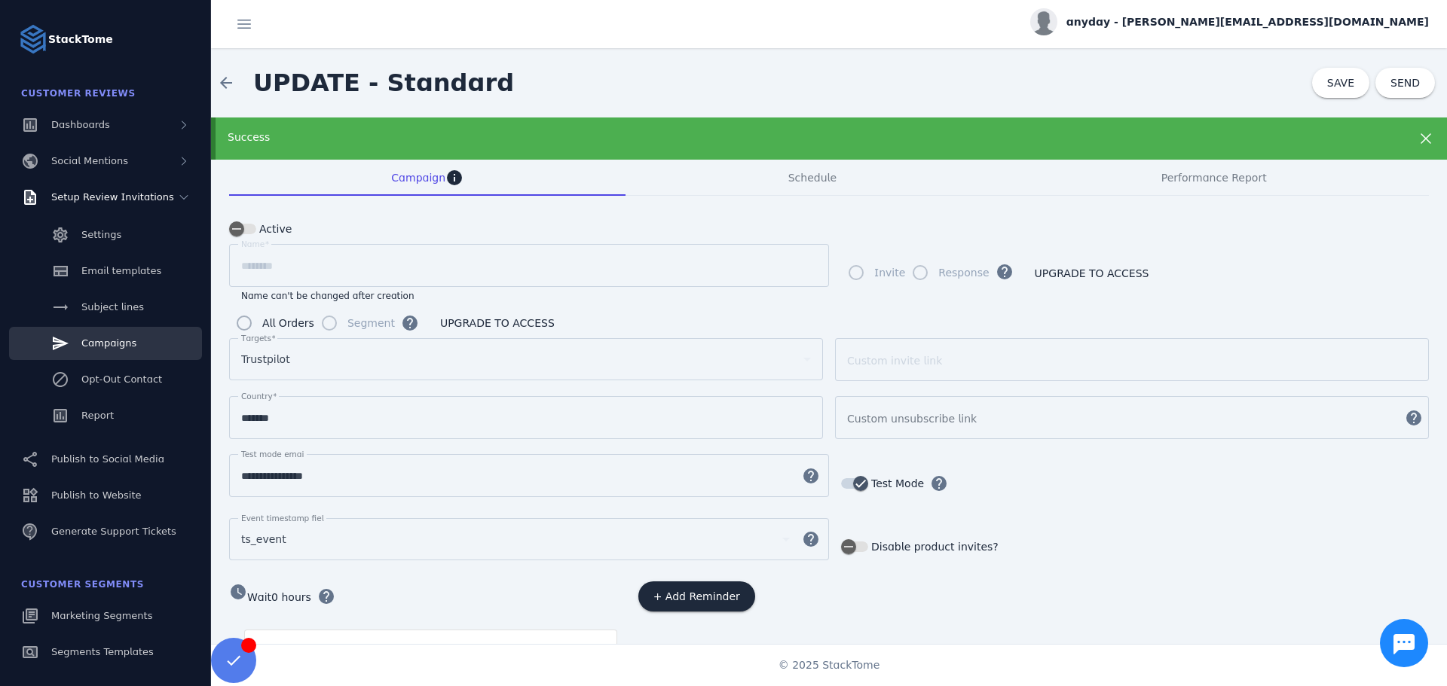
click at [1304, 93] on div "arrow_back UPDATE - Standard SAVE SEND" at bounding box center [829, 82] width 1236 height 69
click at [1327, 83] on span "SAVE" at bounding box center [1340, 83] width 27 height 12
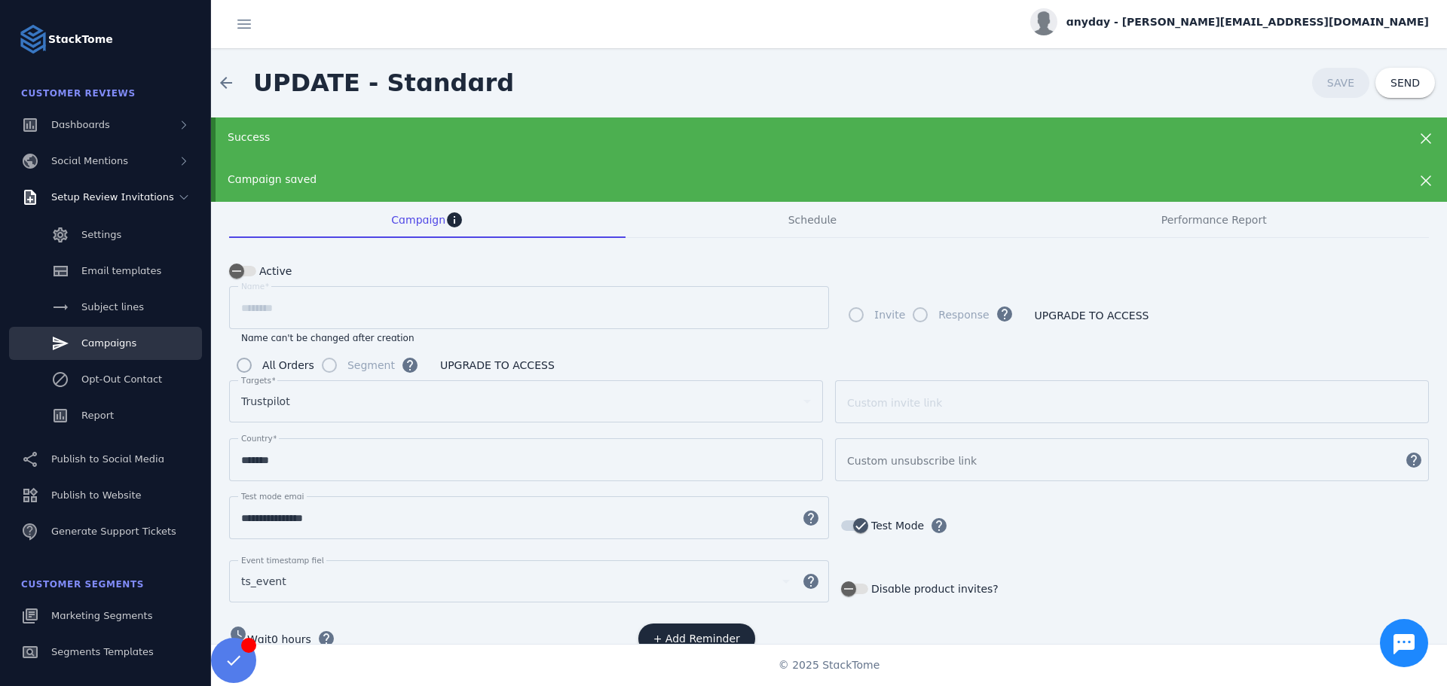
click at [1422, 137] on icon at bounding box center [1425, 138] width 11 height 11
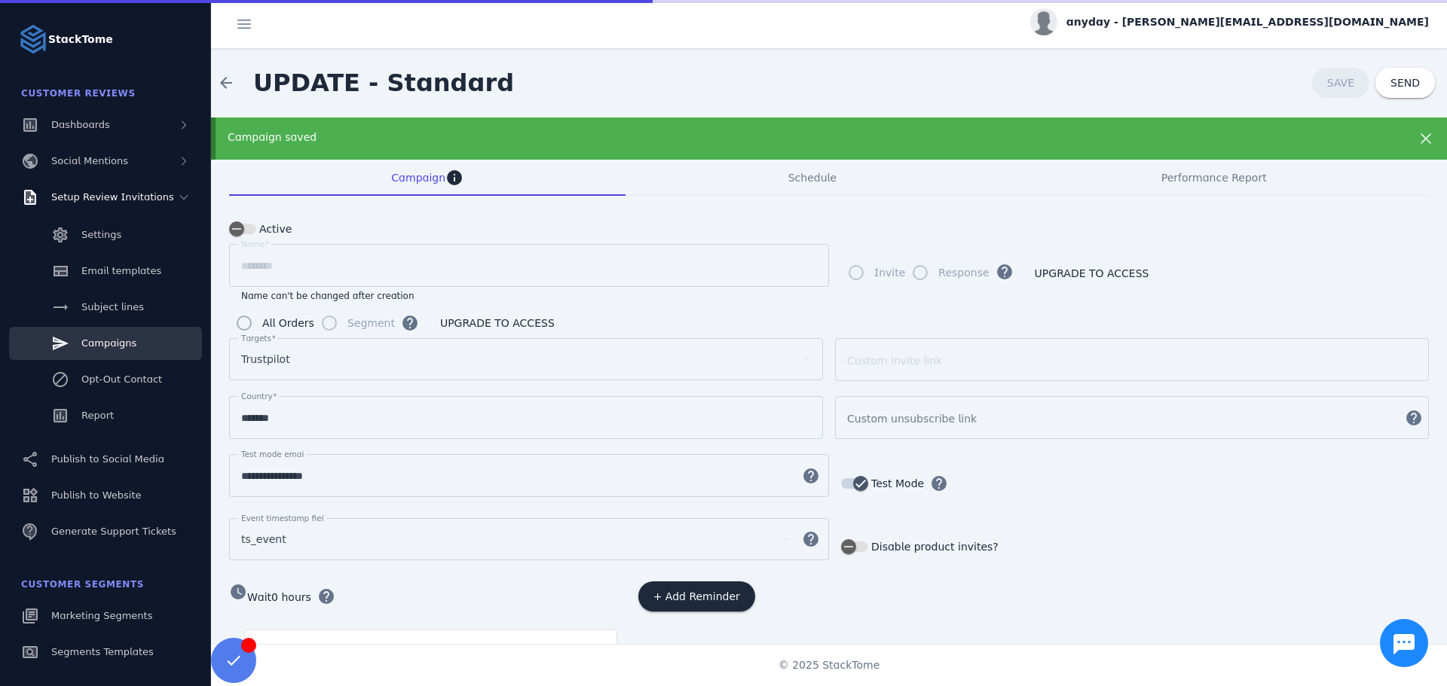
click at [1422, 137] on icon at bounding box center [1425, 138] width 11 height 11
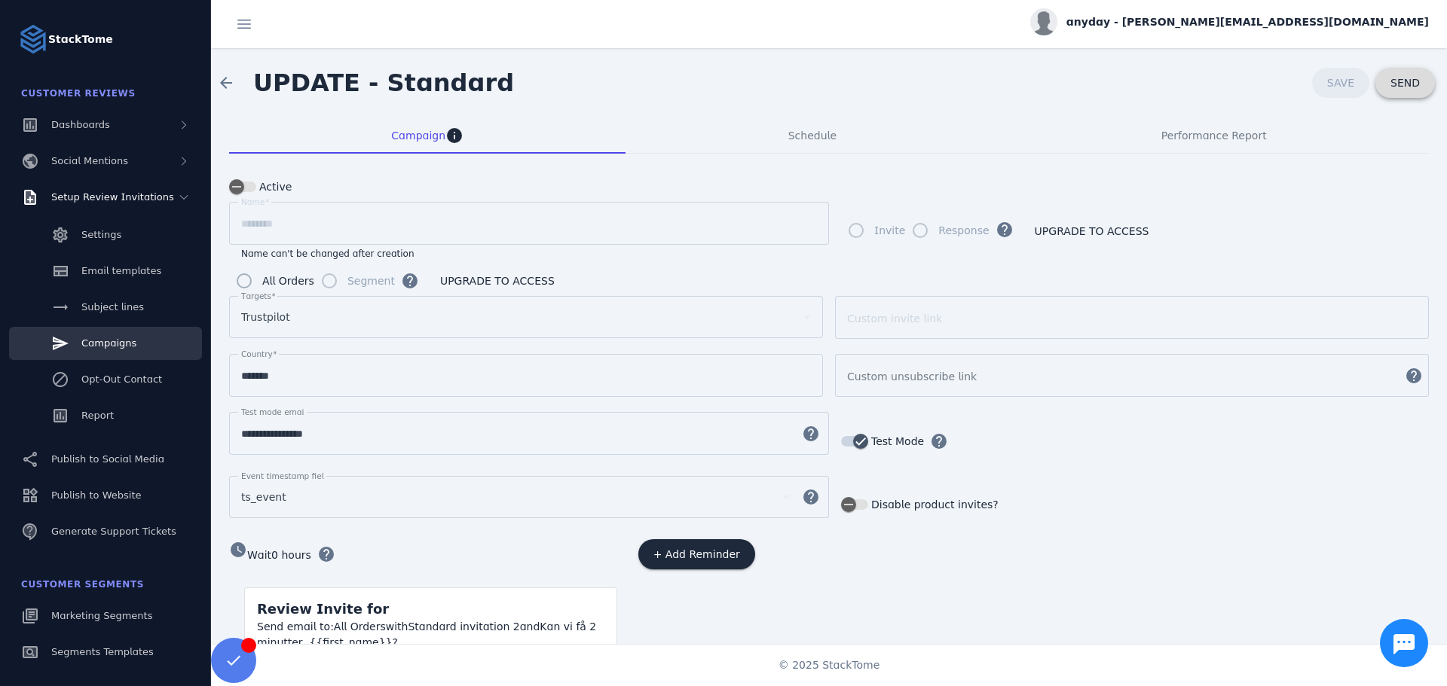
click at [1401, 90] on span at bounding box center [1405, 83] width 60 height 36
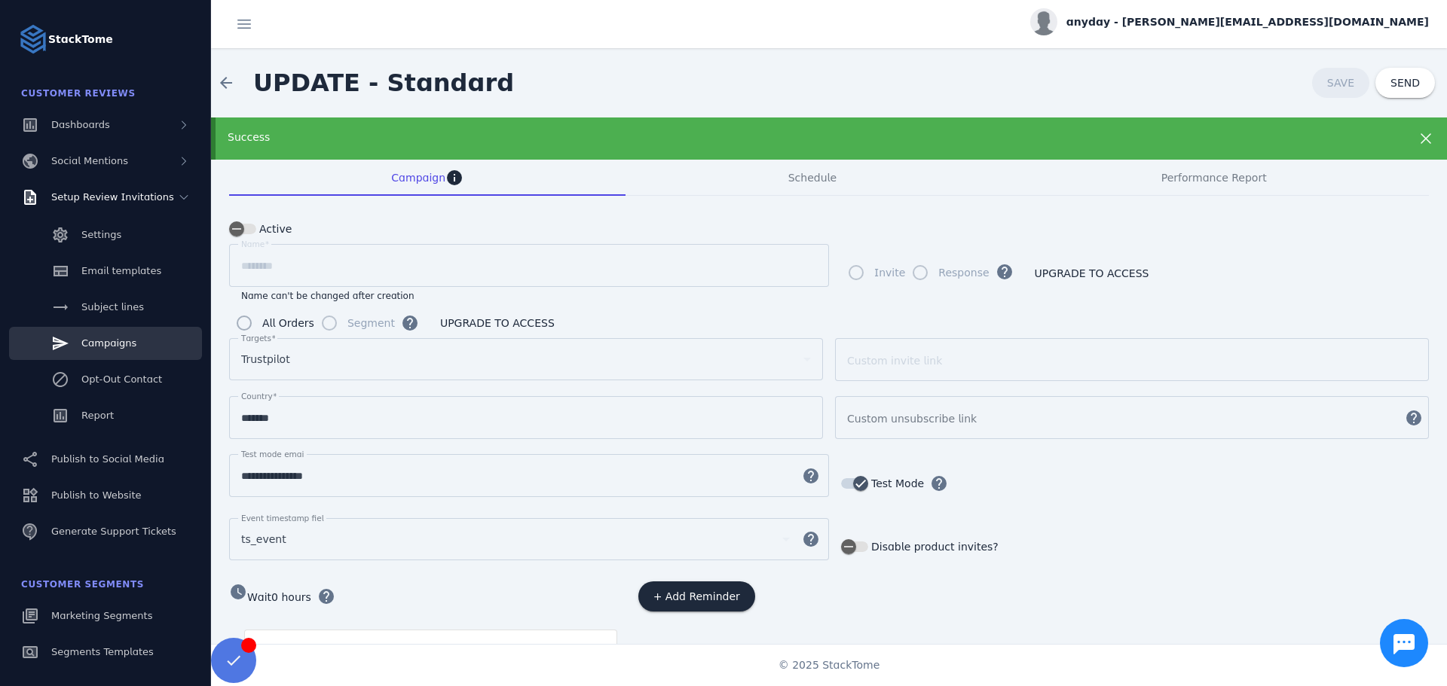
click at [236, 665] on span at bounding box center [233, 661] width 36 height 36
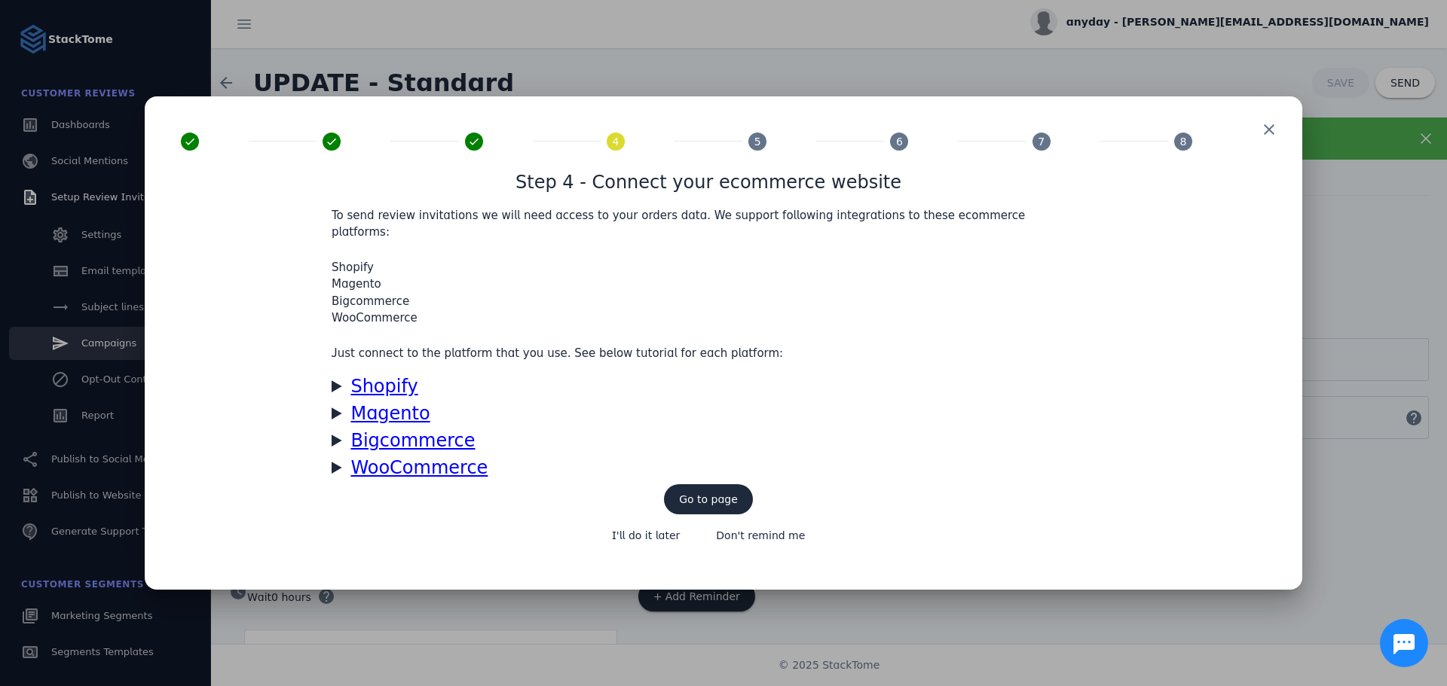
click at [756, 149] on span "5" at bounding box center [757, 141] width 7 height 16
click at [755, 149] on span "5" at bounding box center [757, 141] width 7 height 16
click at [765, 538] on span at bounding box center [760, 536] width 119 height 36
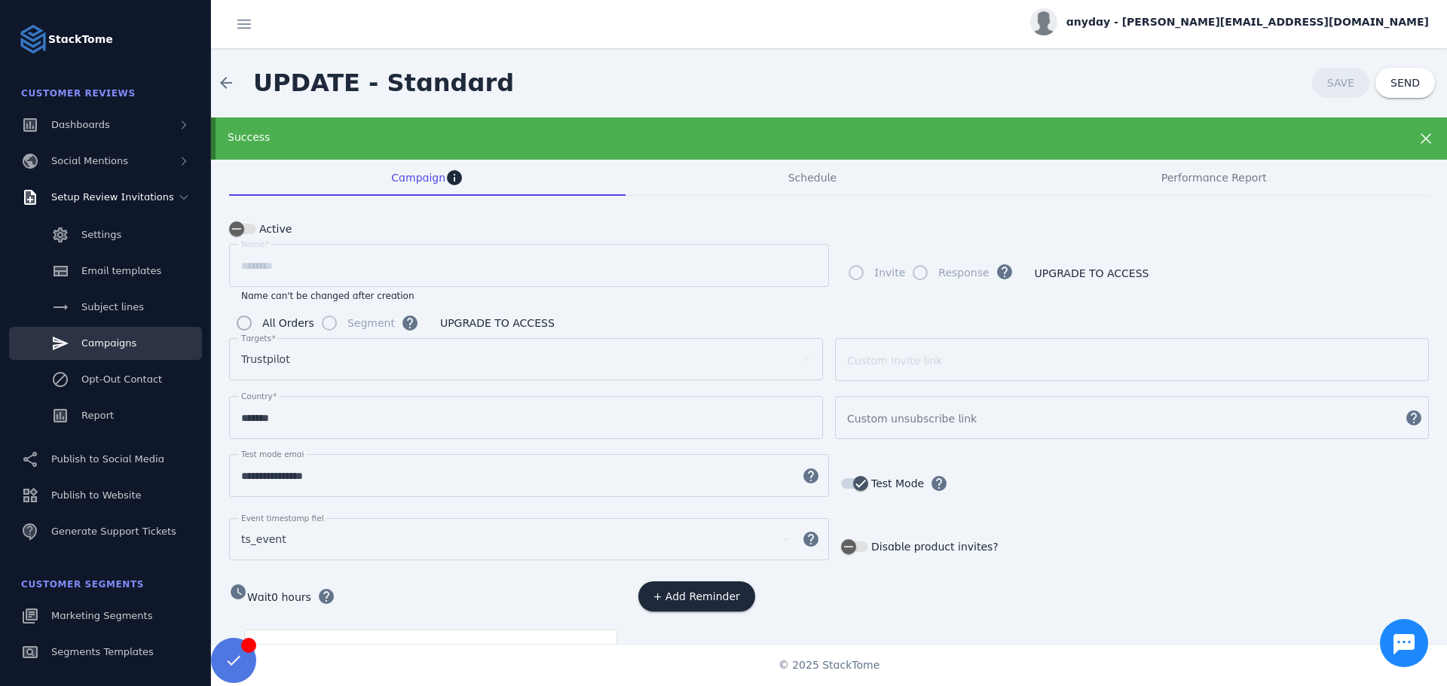
click at [240, 652] on span at bounding box center [233, 661] width 36 height 36
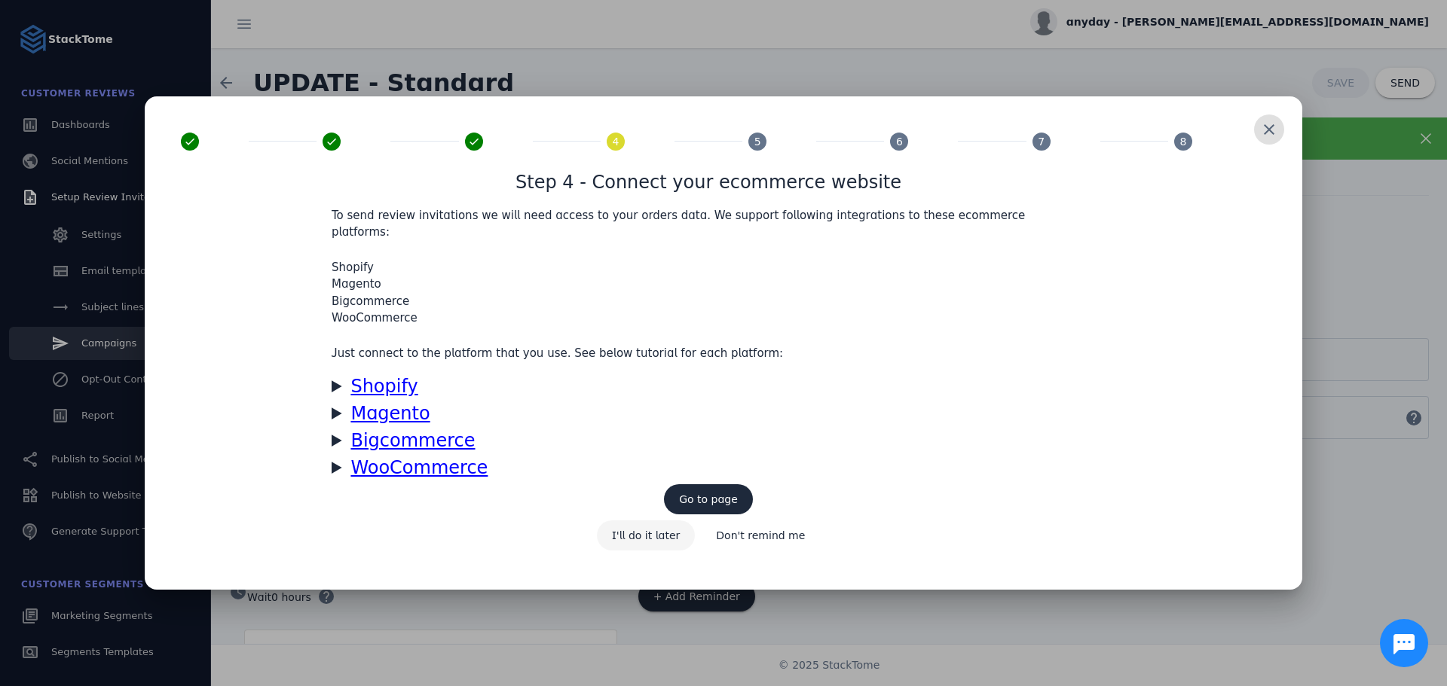
click at [633, 530] on span "I'll do it later" at bounding box center [646, 535] width 69 height 11
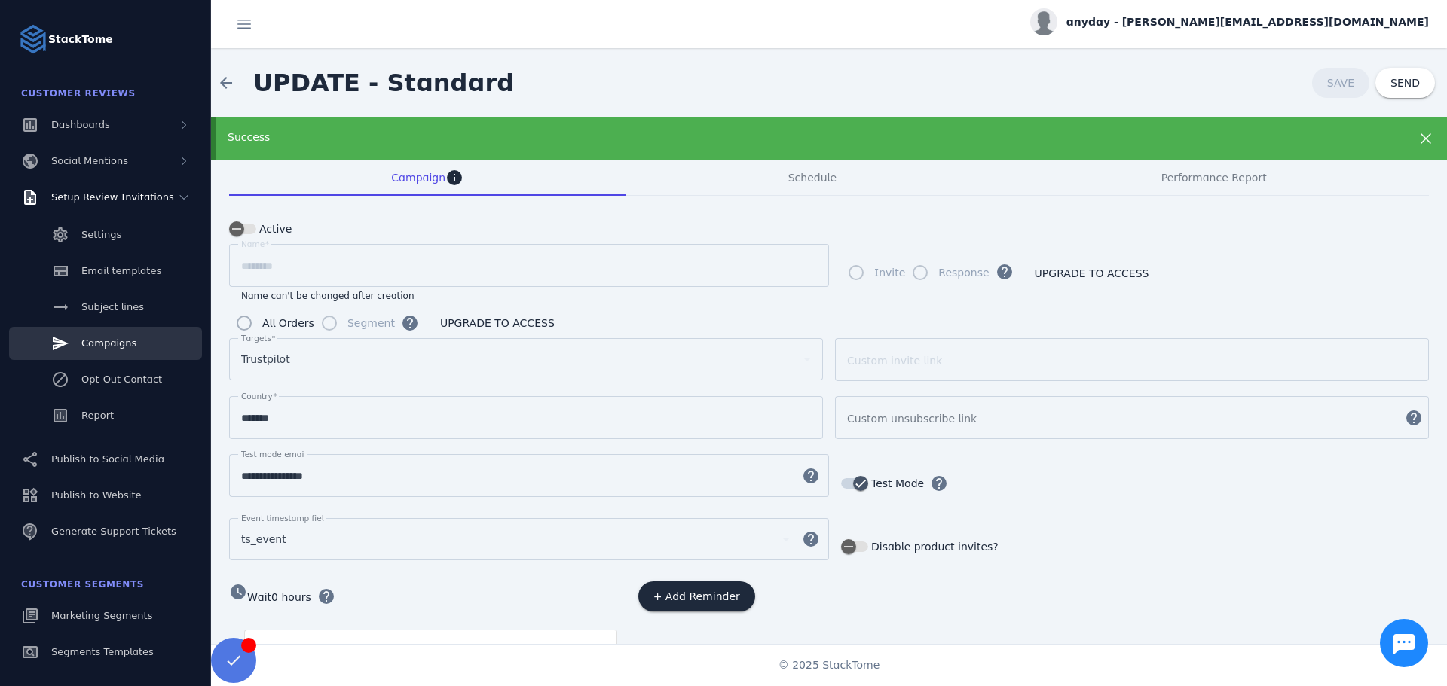
click at [223, 651] on span at bounding box center [233, 661] width 36 height 36
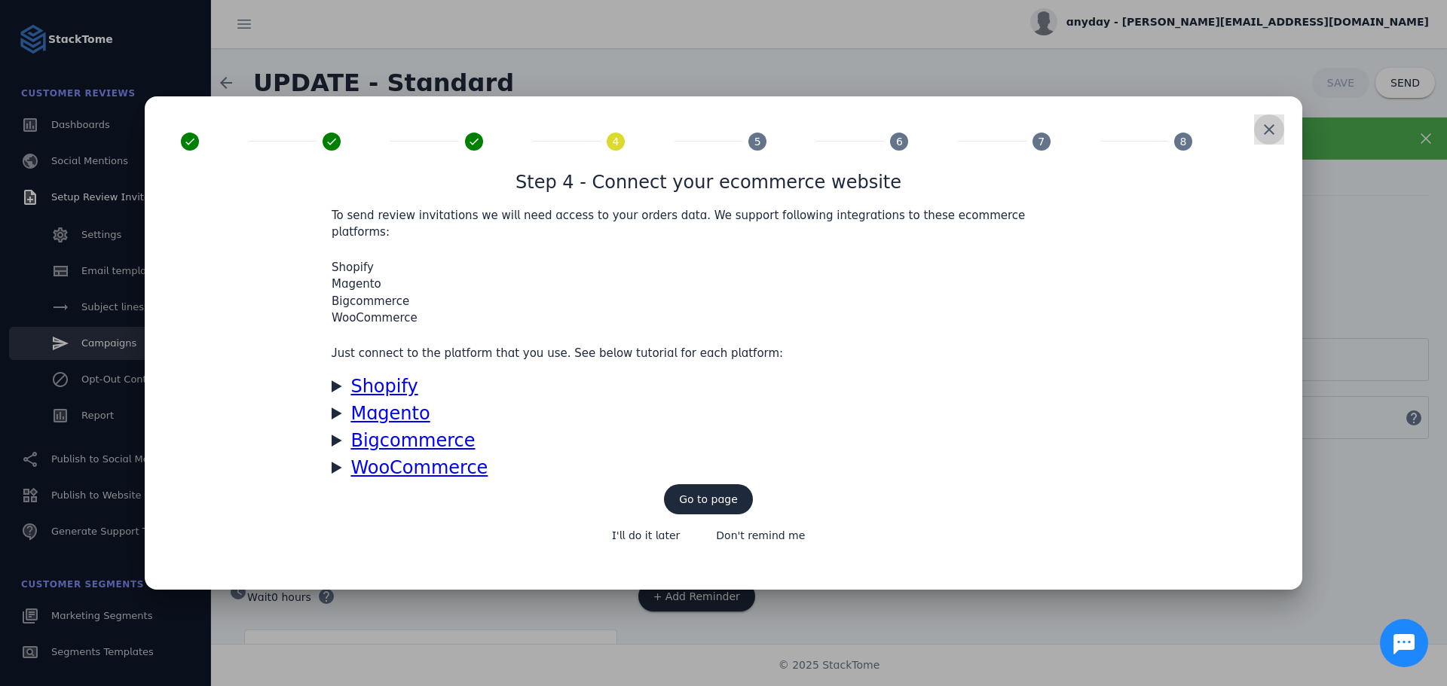
click at [1266, 145] on span at bounding box center [1269, 130] width 36 height 36
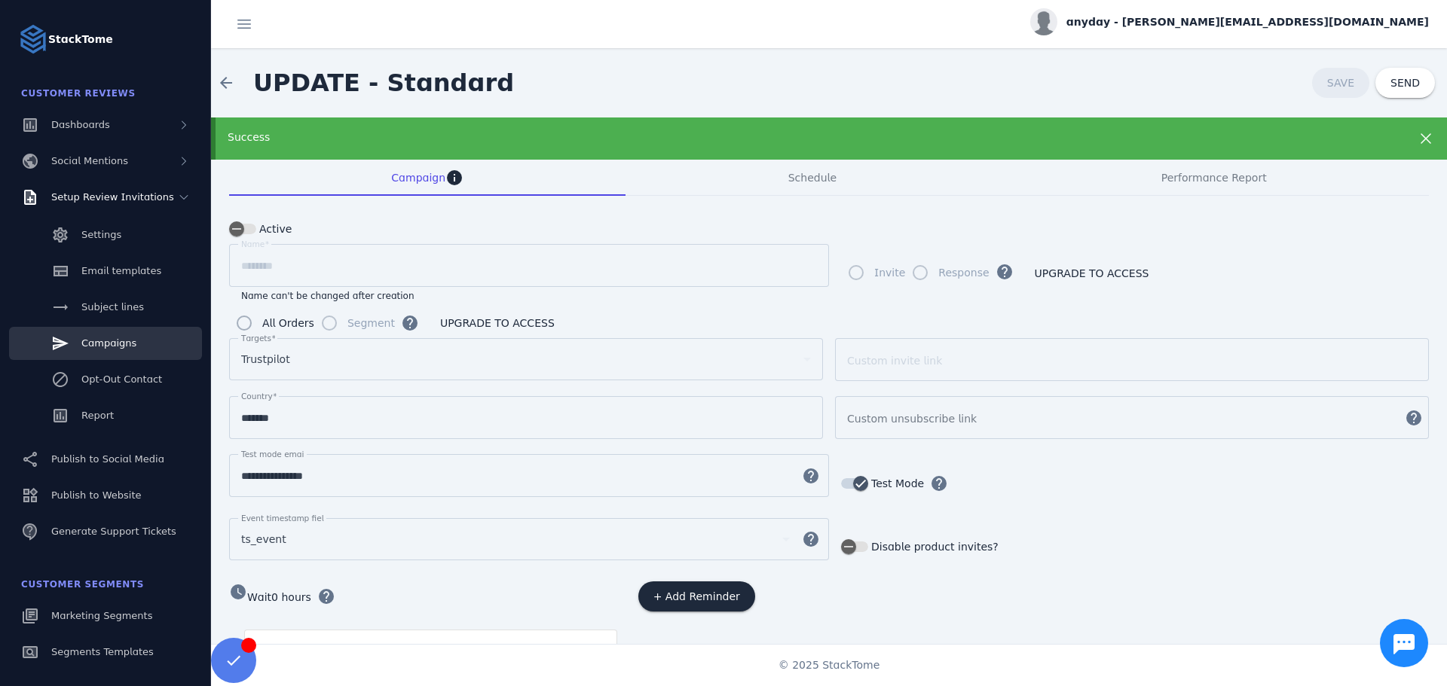
click at [378, 220] on mat-slide-toggle "Active" at bounding box center [828, 229] width 1199 height 18
